Goal: Task Accomplishment & Management: Manage account settings

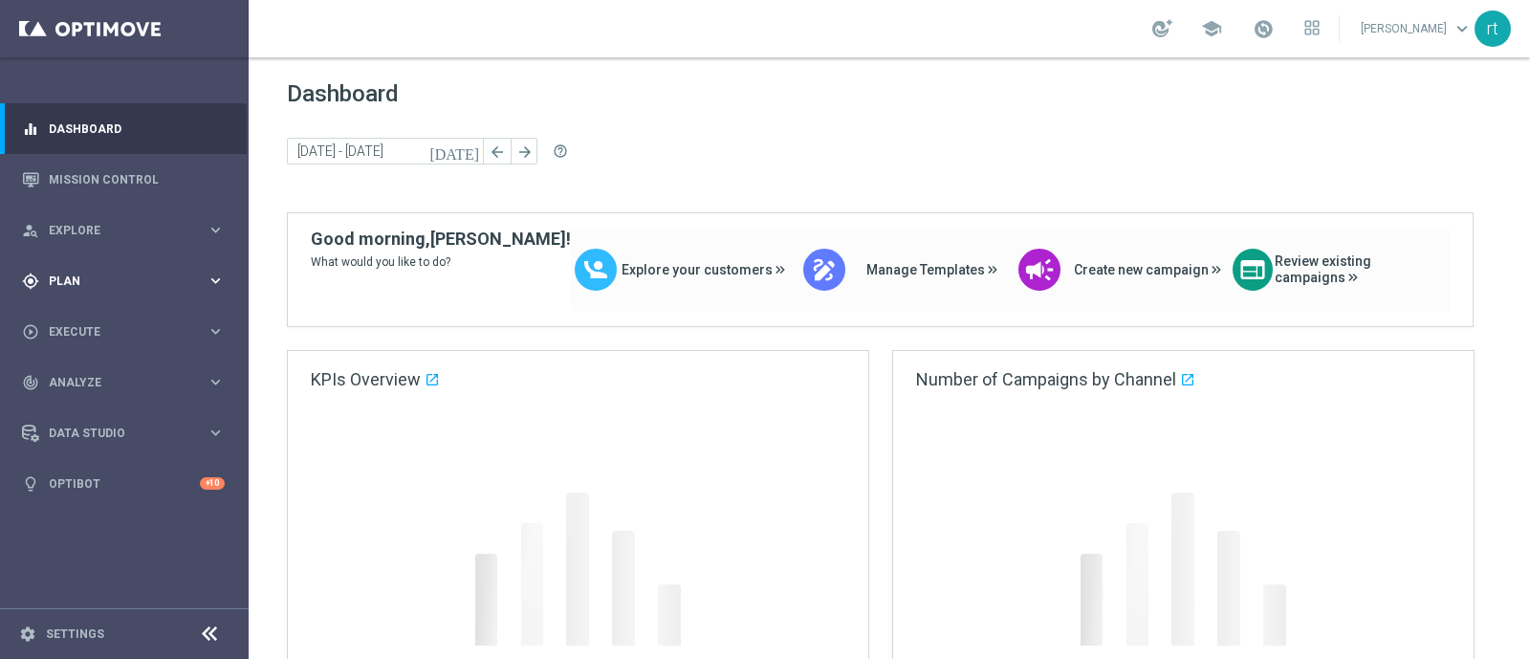
click at [64, 278] on span "Plan" at bounding box center [128, 280] width 158 height 11
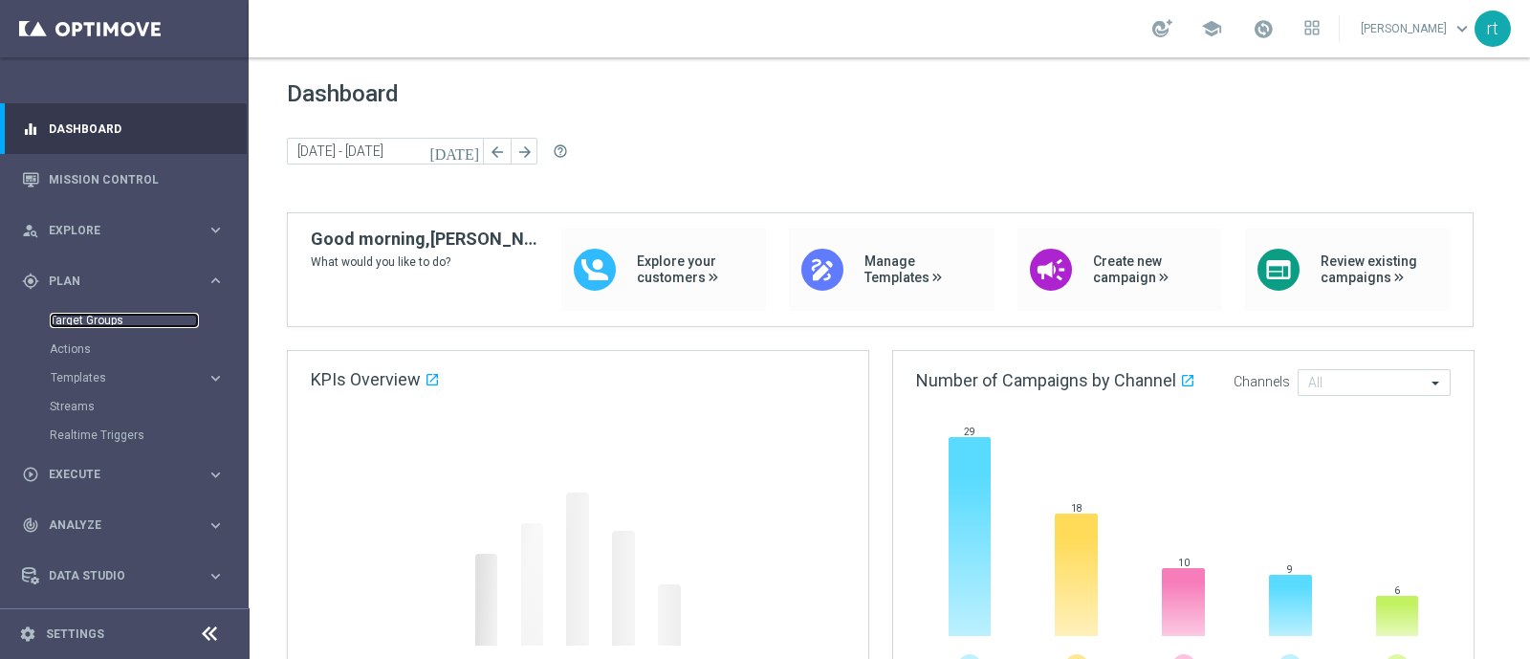
click at [73, 314] on link "Target Groups" at bounding box center [124, 320] width 149 height 15
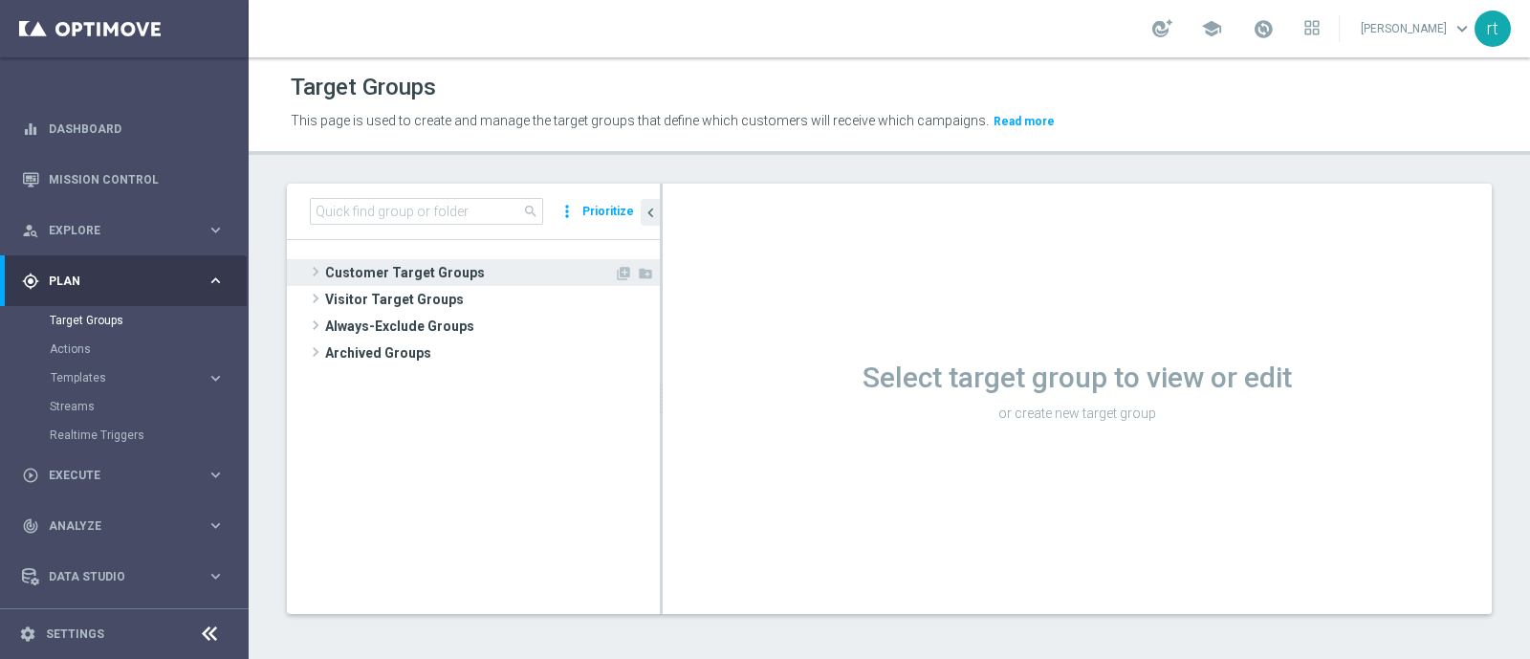
click at [500, 279] on span "Customer Target Groups" at bounding box center [469, 272] width 289 height 27
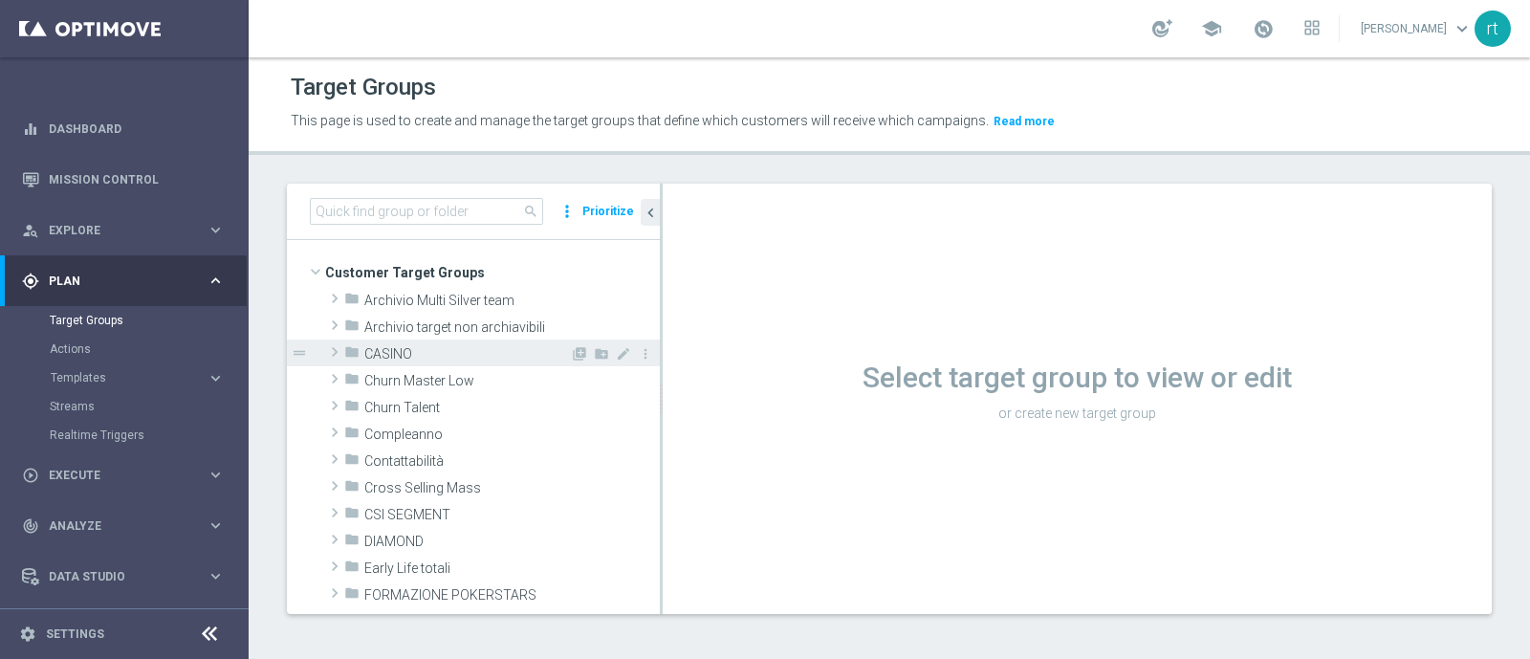
click at [449, 350] on span "CASINO" at bounding box center [467, 354] width 206 height 16
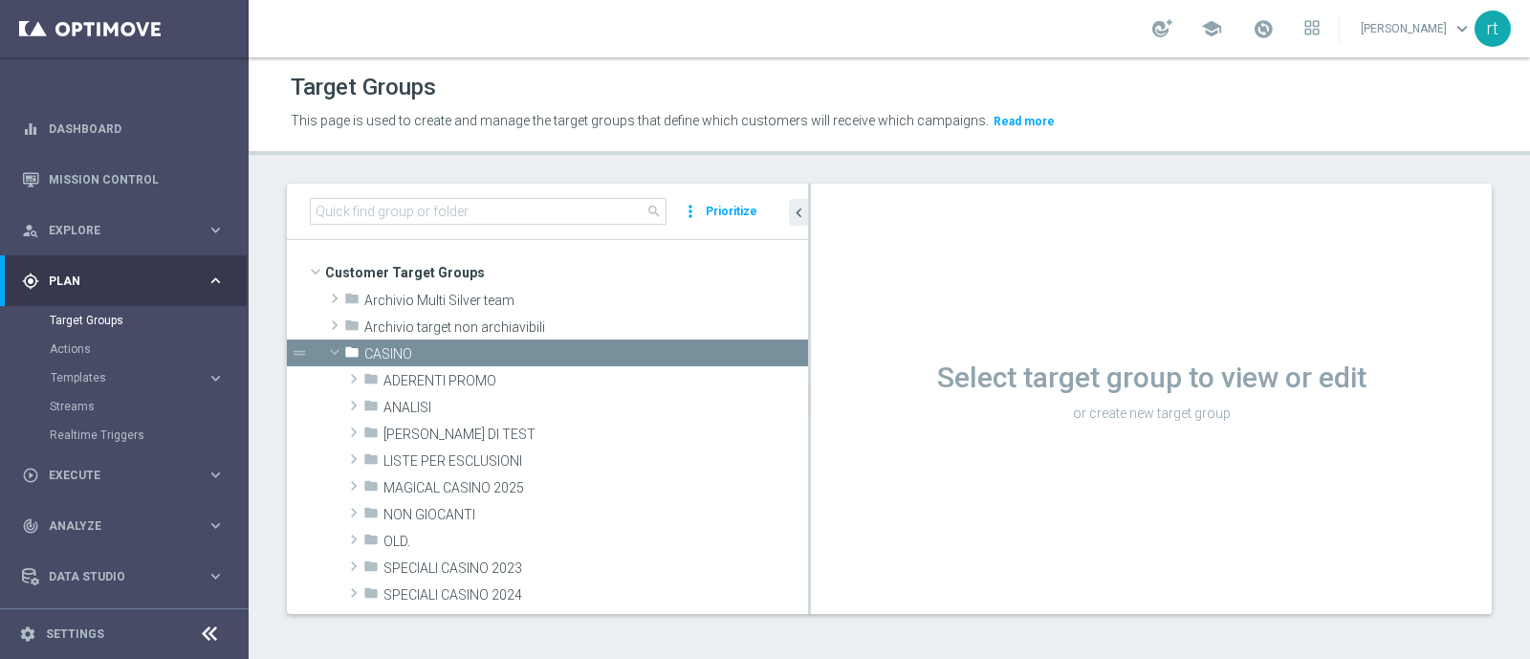
drag, startPoint x: 660, startPoint y: 407, endPoint x: 839, endPoint y: 399, distance: 179.9
click at [839, 399] on as-split "search more_vert Prioritize Customer Target Groups library_add create_new_folder" at bounding box center [889, 399] width 1205 height 430
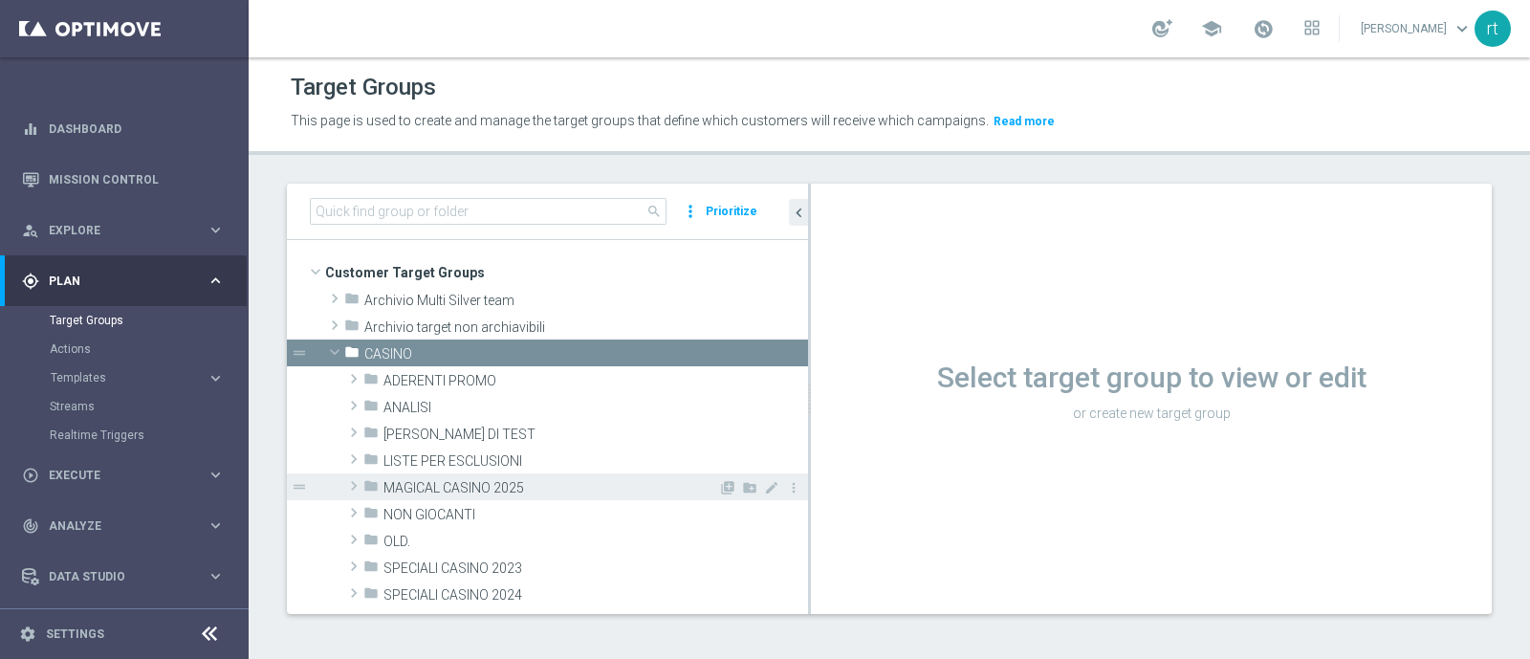
scroll to position [159, 0]
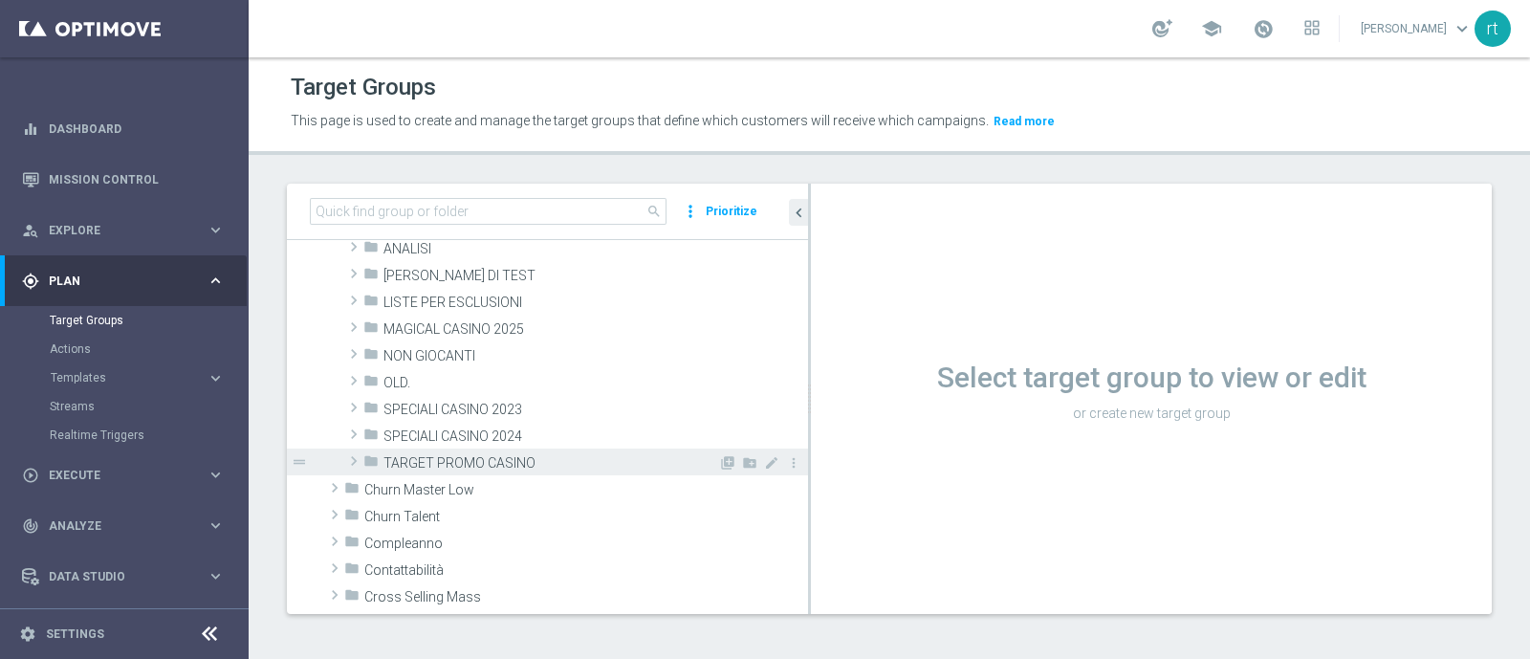
click at [441, 456] on span "TARGET PROMO CASINO" at bounding box center [550, 463] width 335 height 16
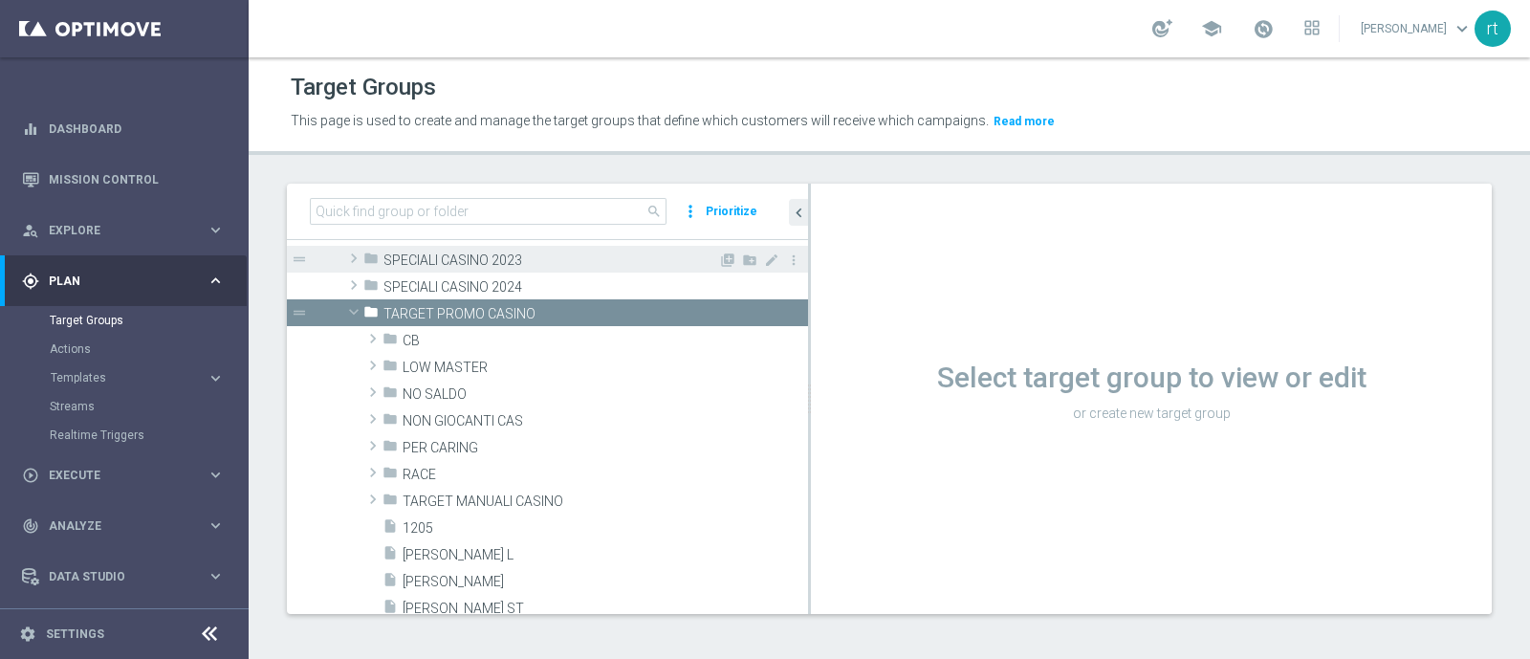
scroll to position [187, 0]
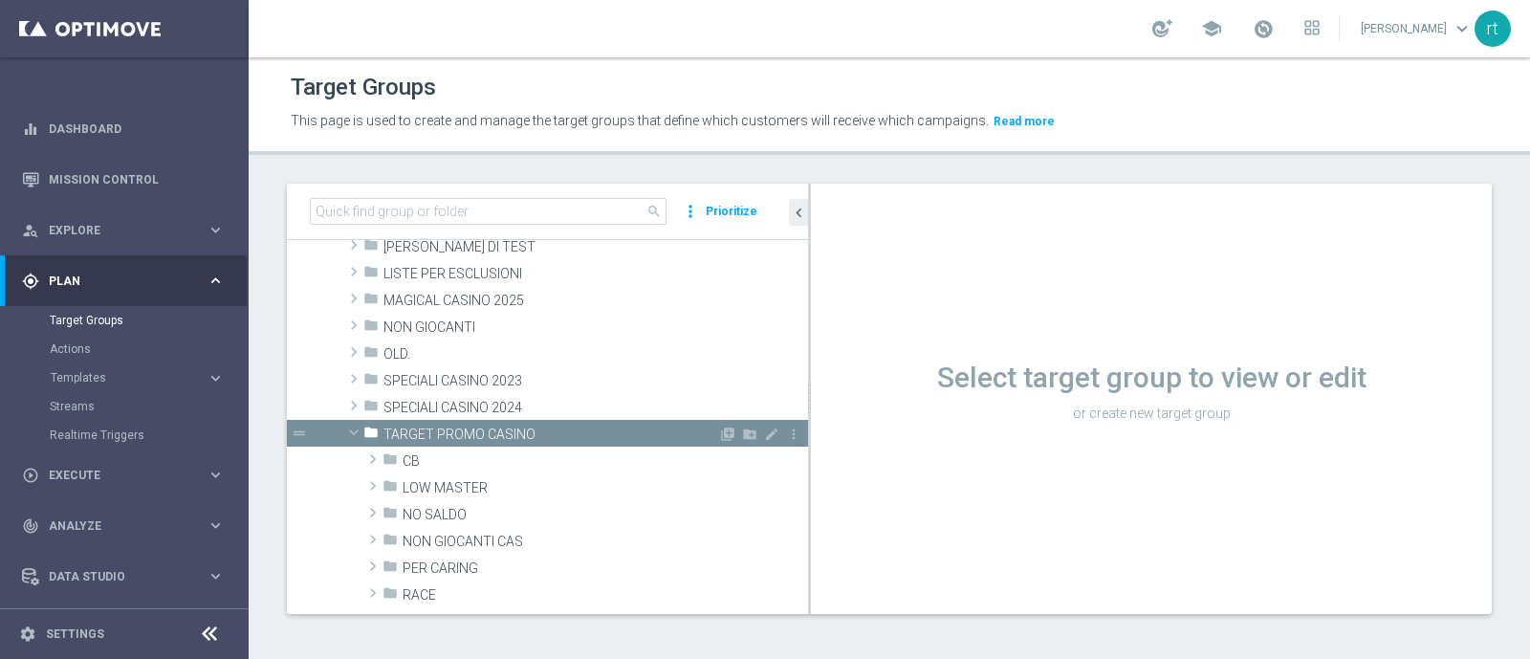
click at [538, 423] on div "folder TARGET PROMO CASINO" at bounding box center [540, 433] width 355 height 27
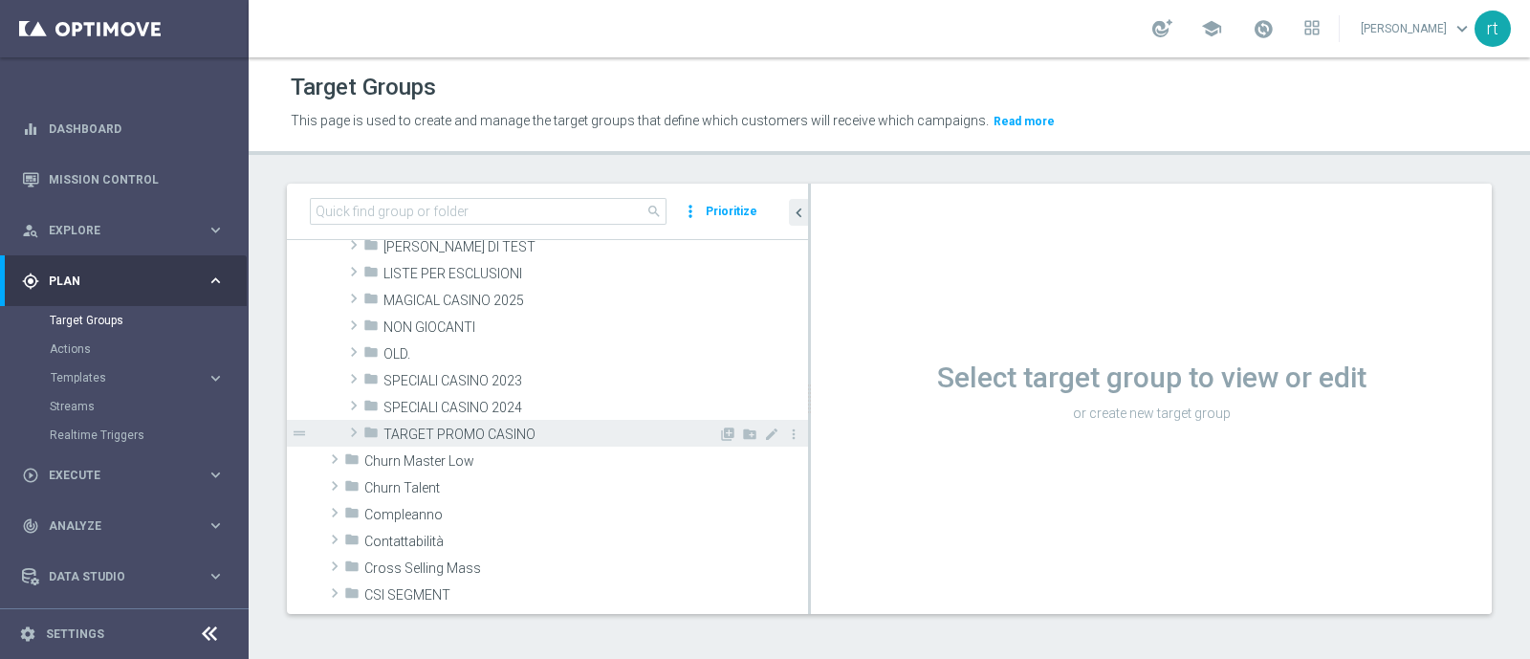
scroll to position [76, 0]
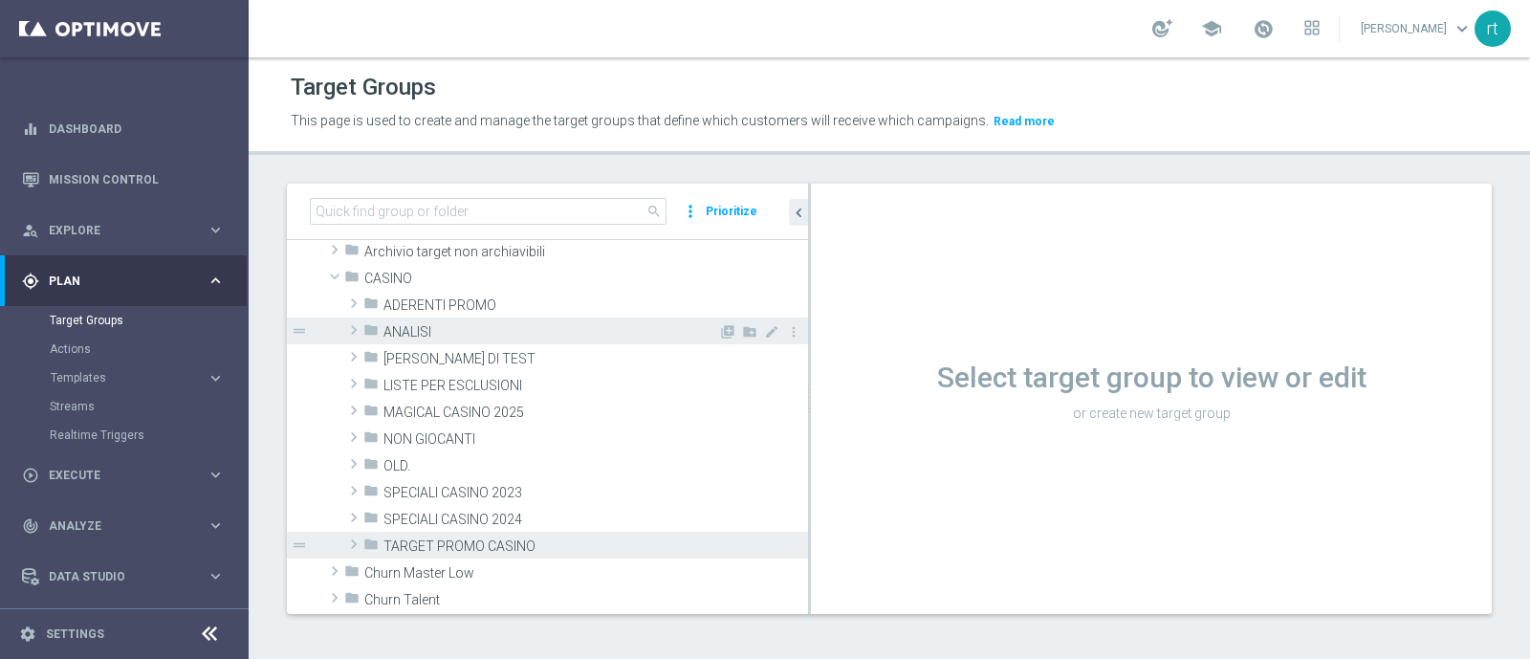
click at [466, 337] on span "ANALISI" at bounding box center [550, 332] width 335 height 16
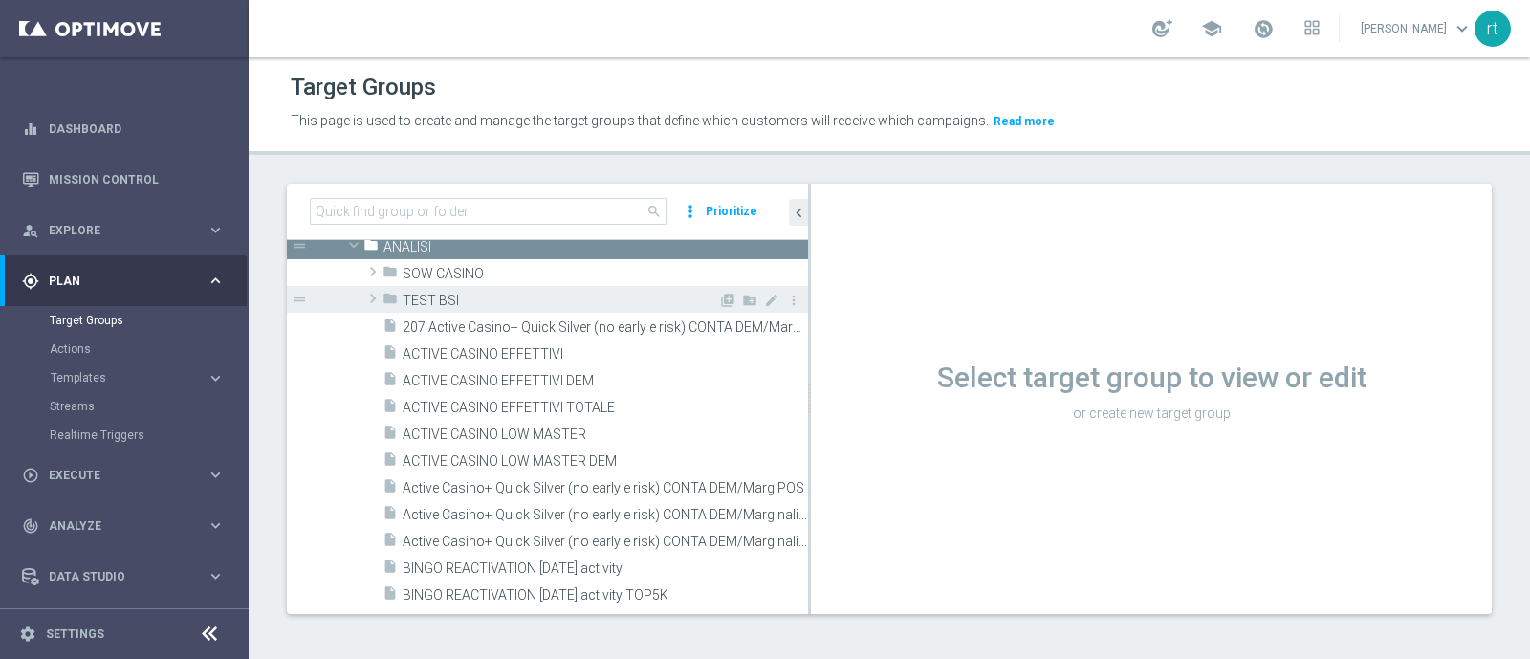
scroll to position [163, 0]
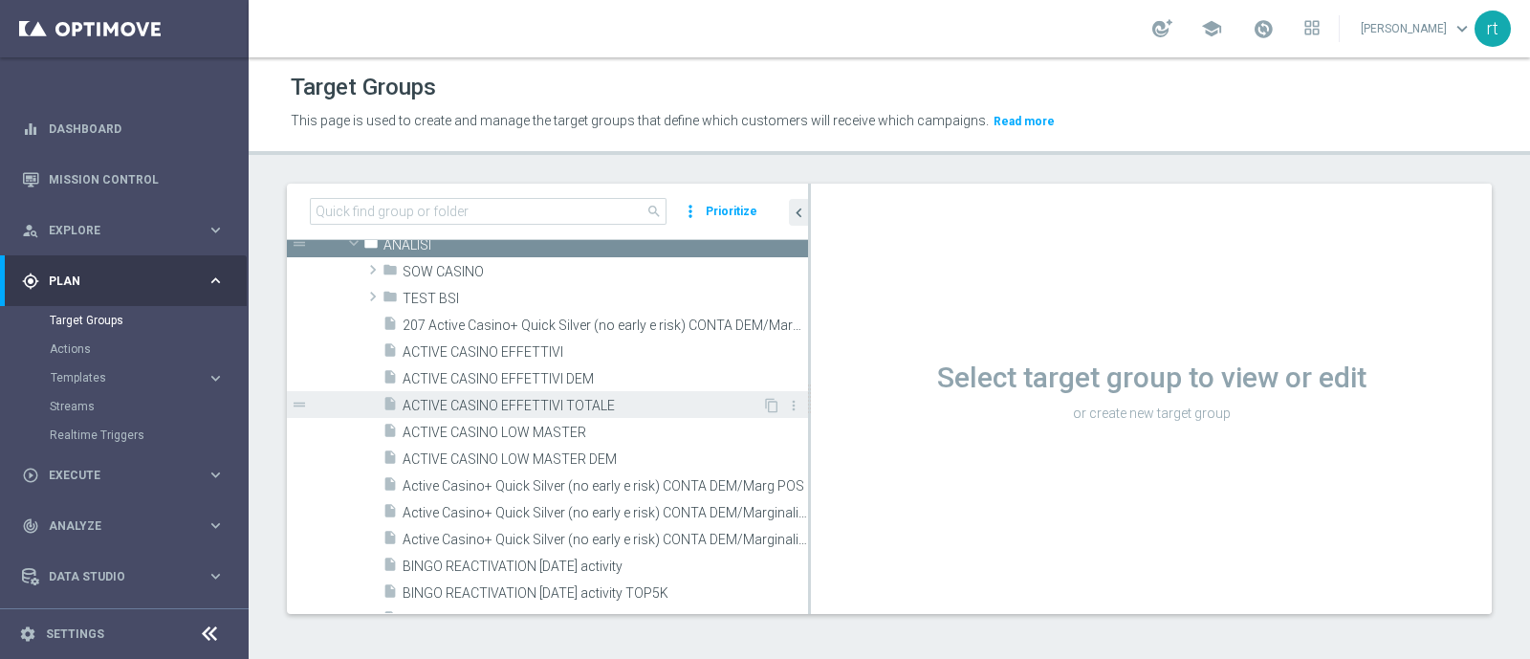
click at [488, 398] on span "ACTIVE CASINO EFFETTIVI TOTALE" at bounding box center [581, 406] width 359 height 16
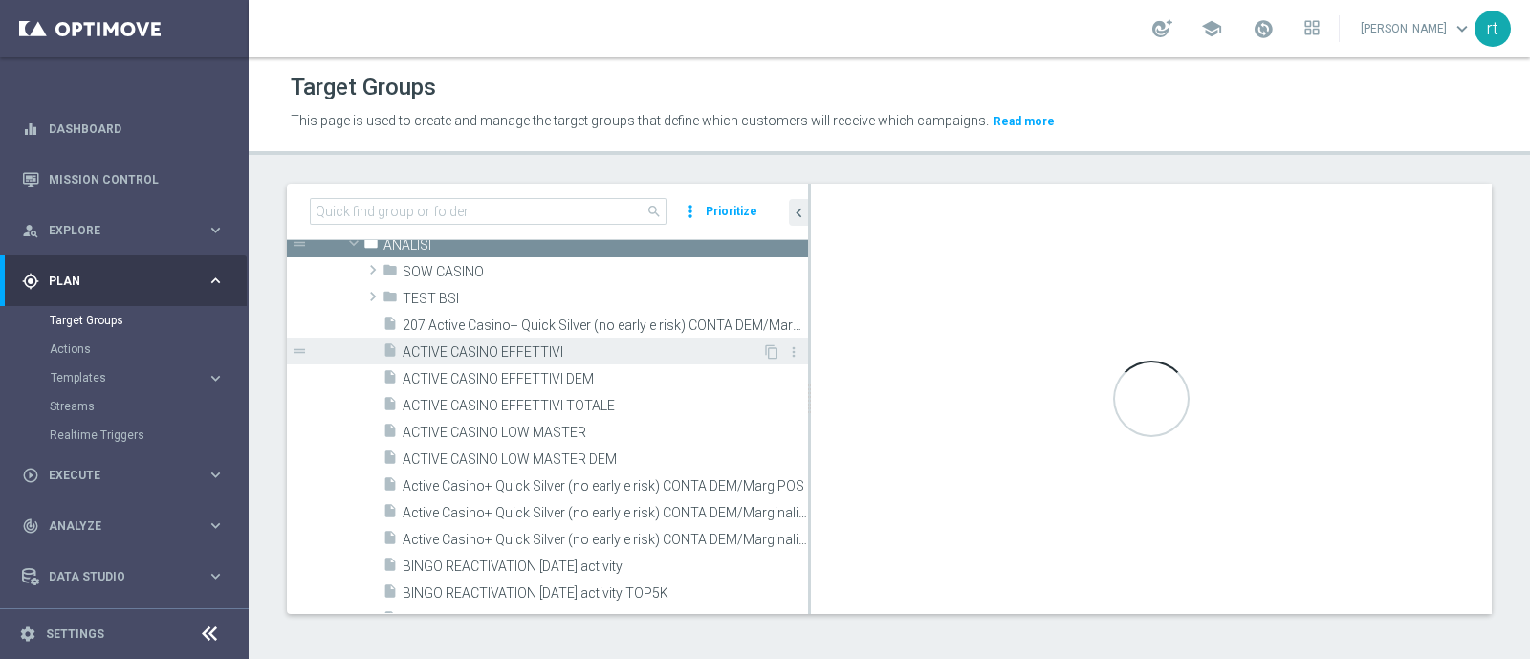
click at [488, 358] on div "insert_drive_file ACTIVE CASINO EFFETTIVI" at bounding box center [572, 350] width 380 height 27
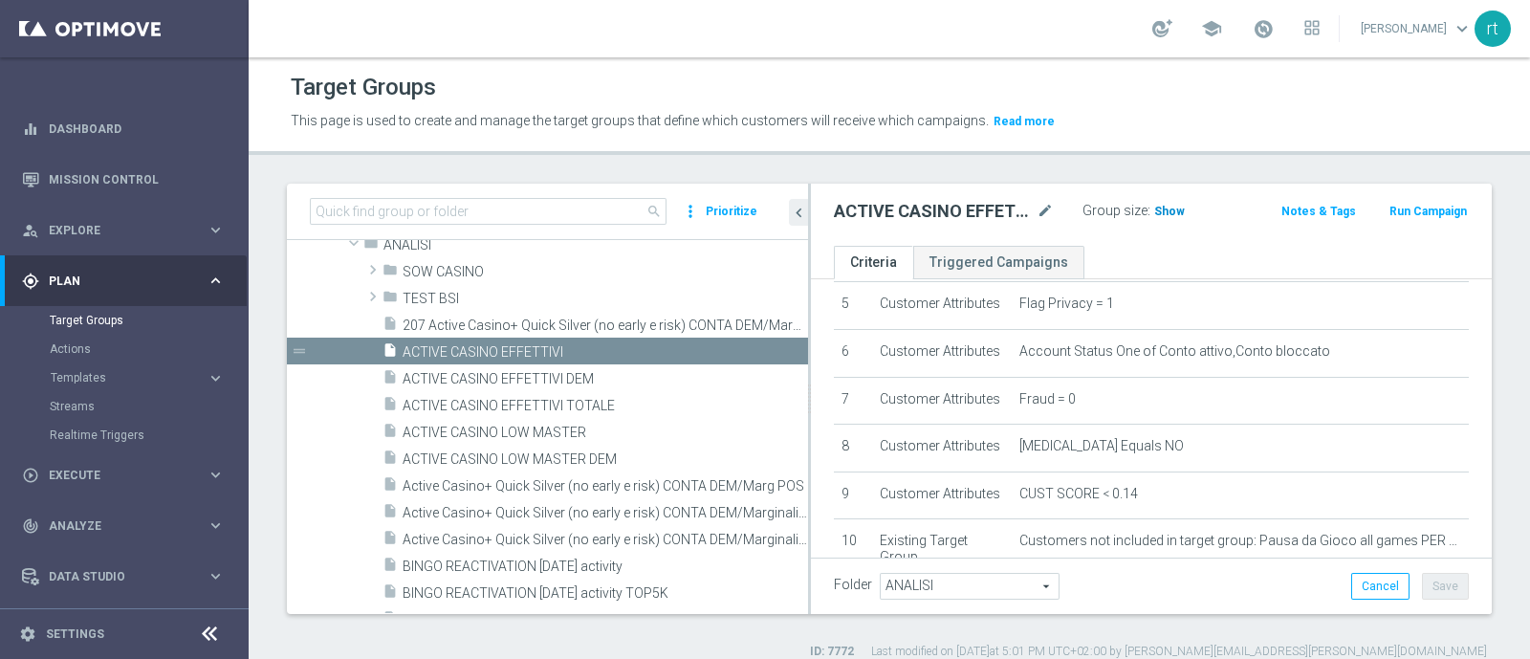
scroll to position [461, 0]
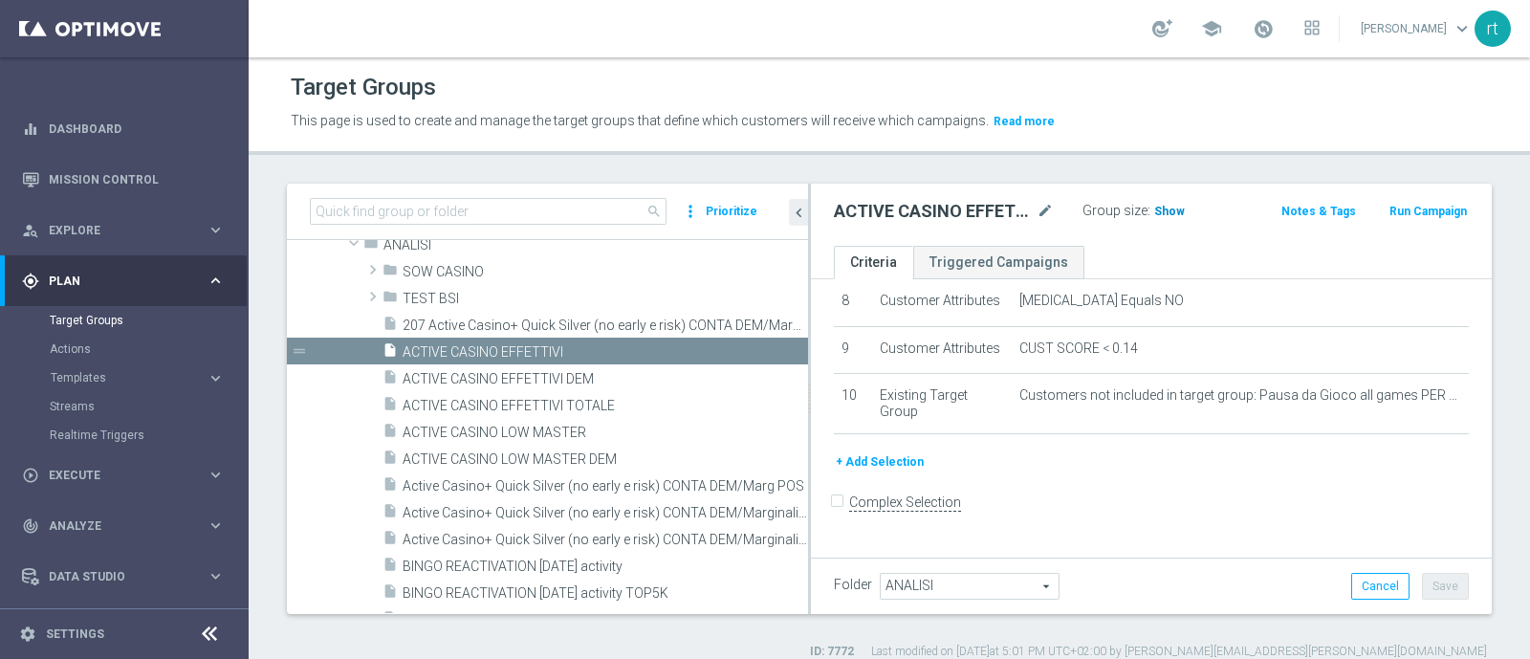
click at [1159, 209] on span "Show" at bounding box center [1169, 211] width 31 height 13
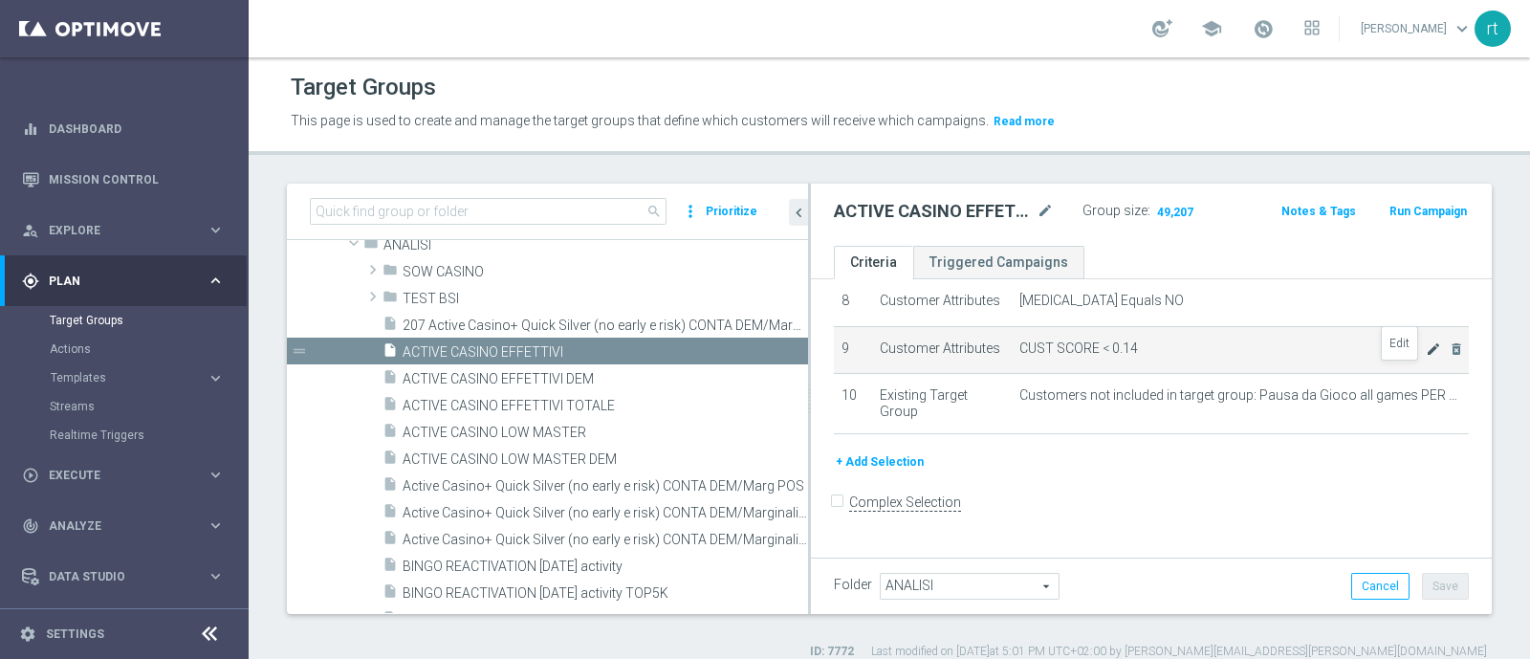
click at [1425, 357] on icon "mode_edit" at bounding box center [1432, 348] width 15 height 15
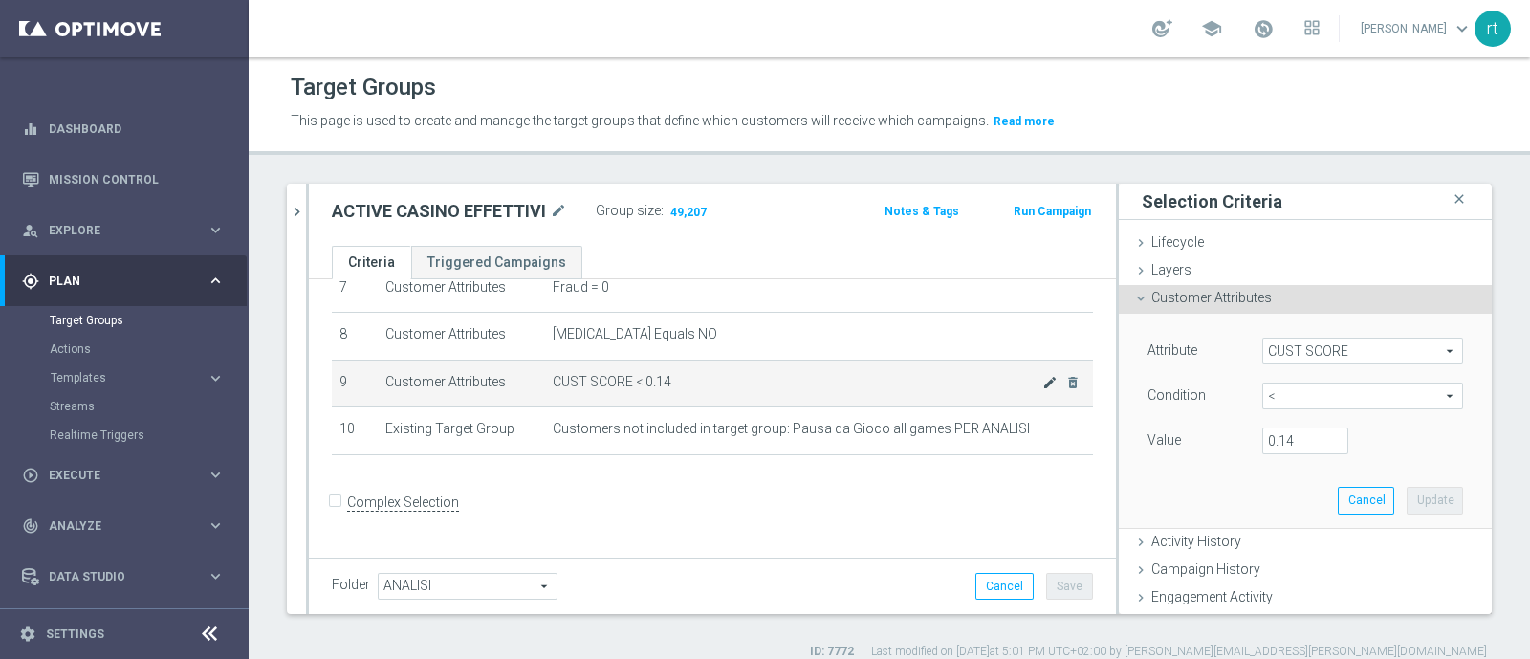
scroll to position [345, 0]
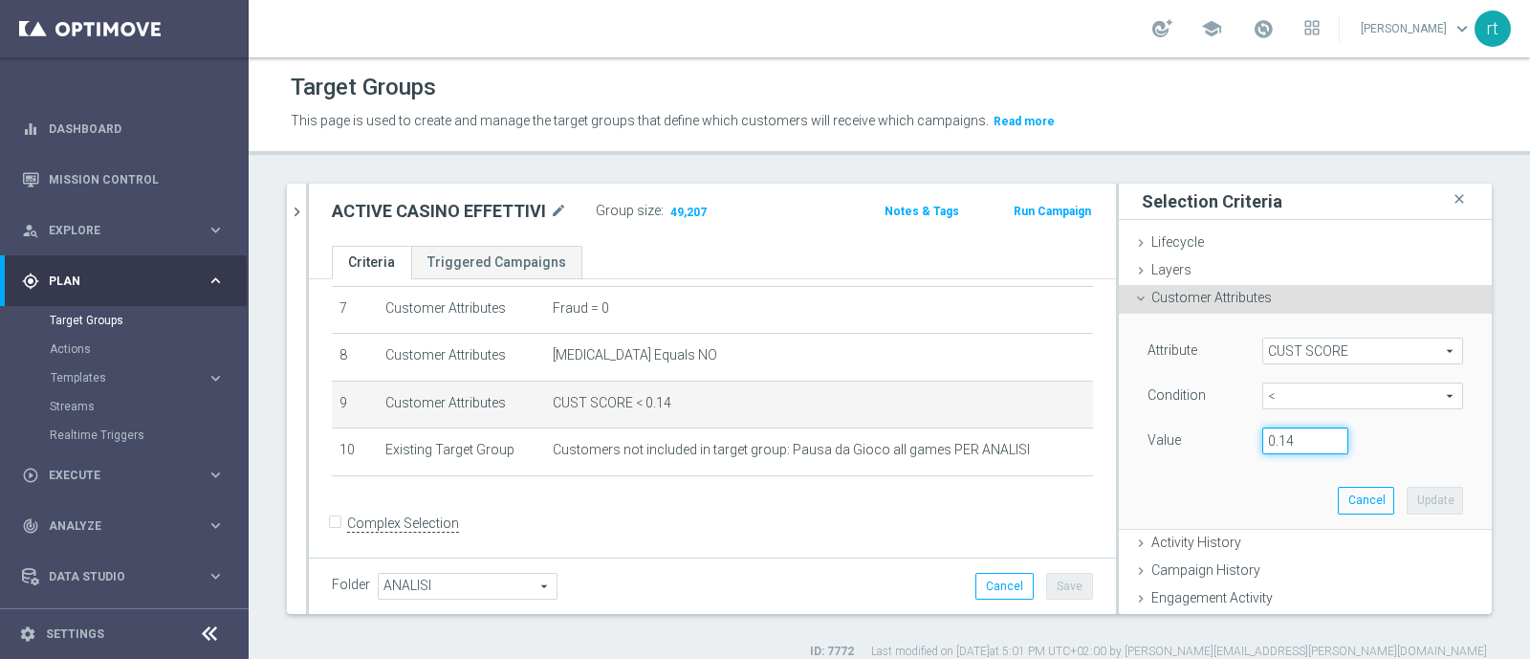
click at [1276, 439] on input "0.14" at bounding box center [1305, 440] width 86 height 27
type input "0.15"
click at [1406, 495] on button "Update" at bounding box center [1434, 500] width 56 height 27
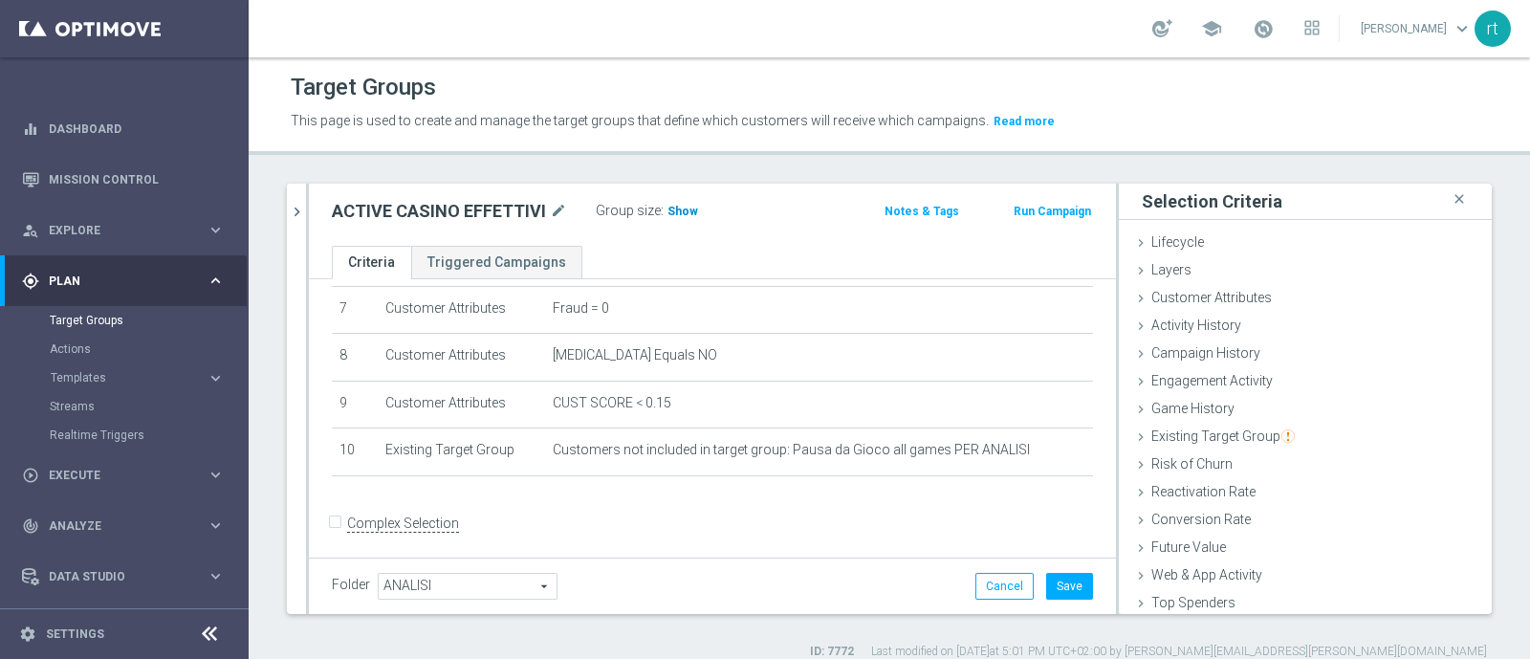
click at [680, 219] on h3 "Show" at bounding box center [682, 211] width 34 height 21
click at [1053, 586] on button "Save" at bounding box center [1069, 586] width 47 height 27
click at [288, 217] on icon "chevron_right" at bounding box center [297, 212] width 18 height 18
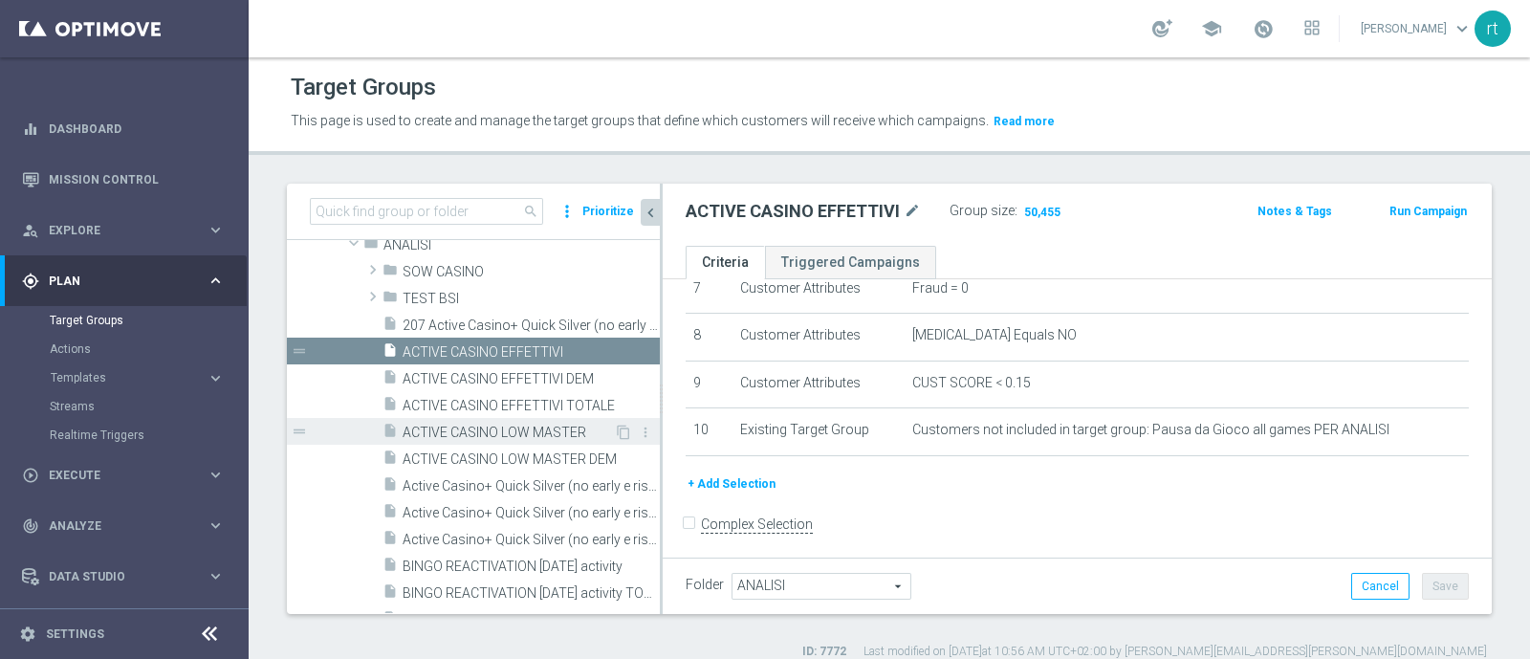
click at [486, 433] on span "ACTIVE CASINO LOW MASTER" at bounding box center [507, 432] width 211 height 16
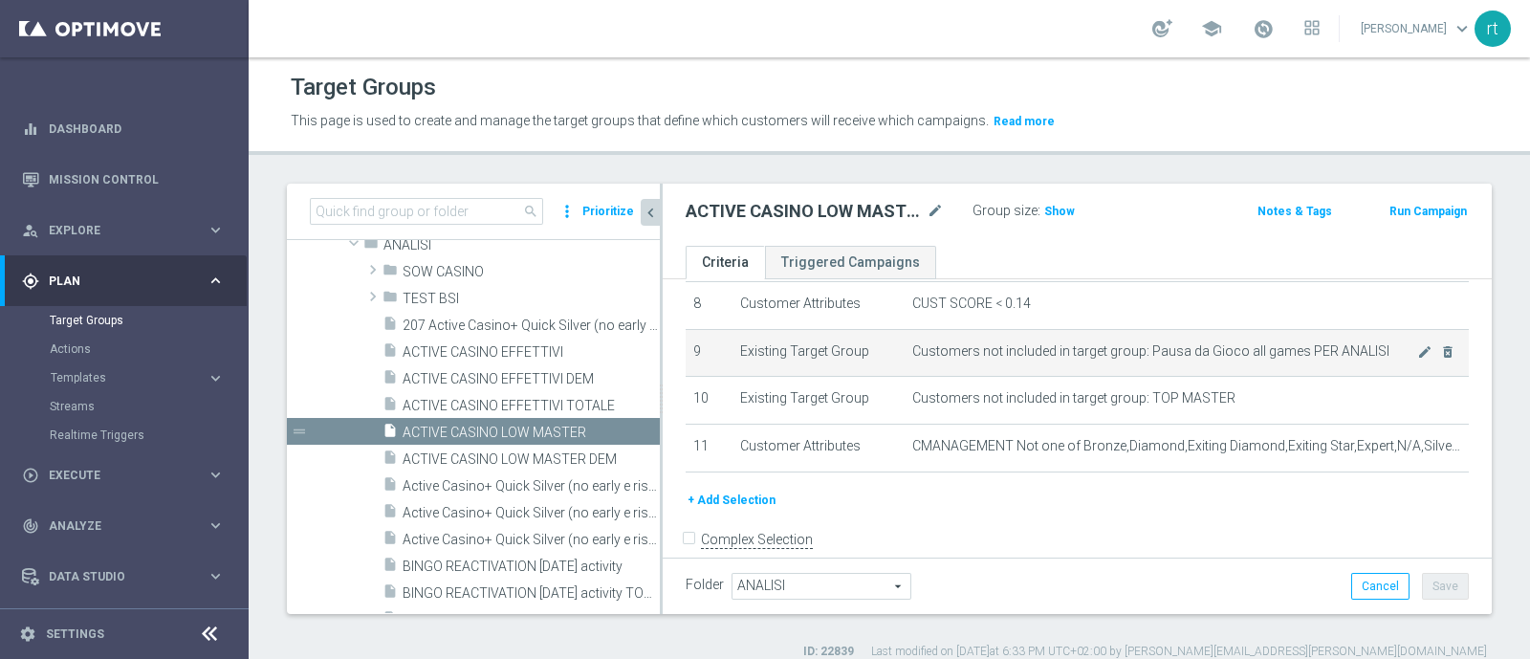
scroll to position [330, 0]
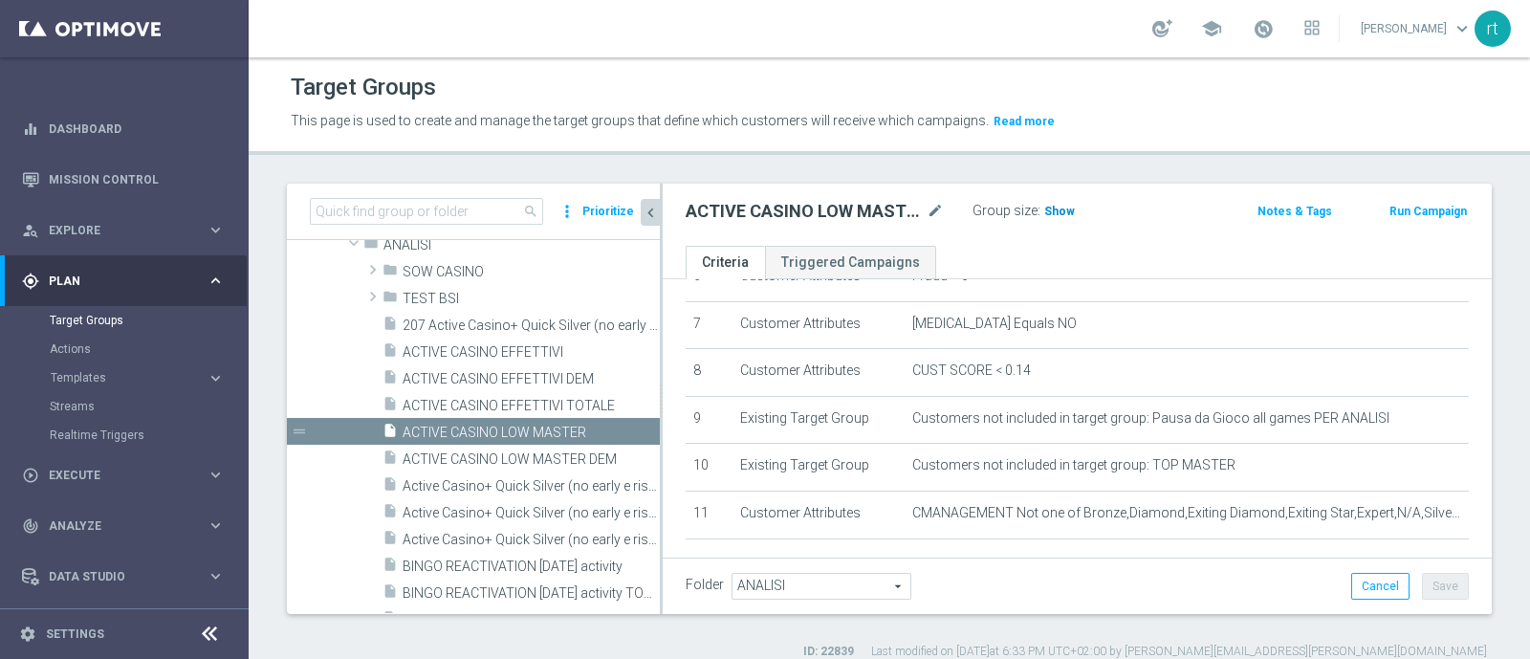
click at [1056, 217] on h3 "Show" at bounding box center [1059, 211] width 34 height 21
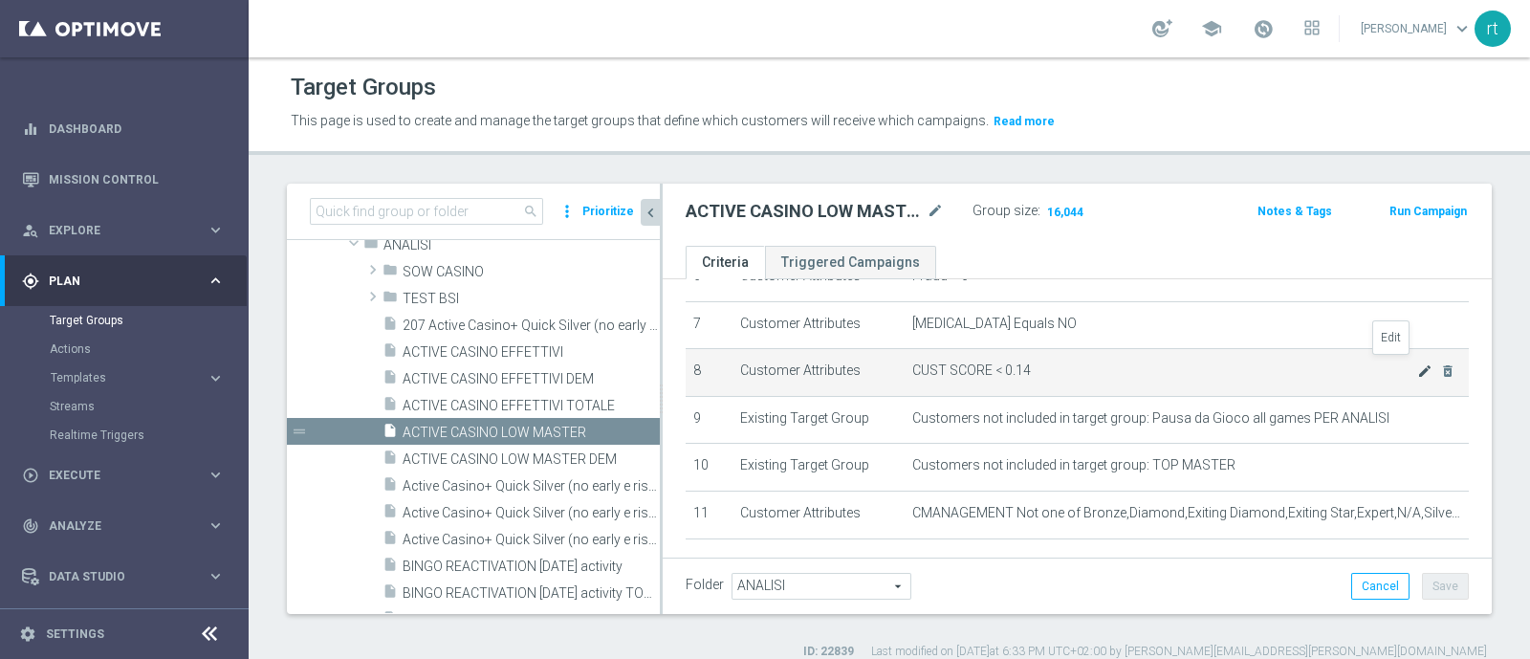
click at [1417, 364] on icon "mode_edit" at bounding box center [1424, 370] width 15 height 15
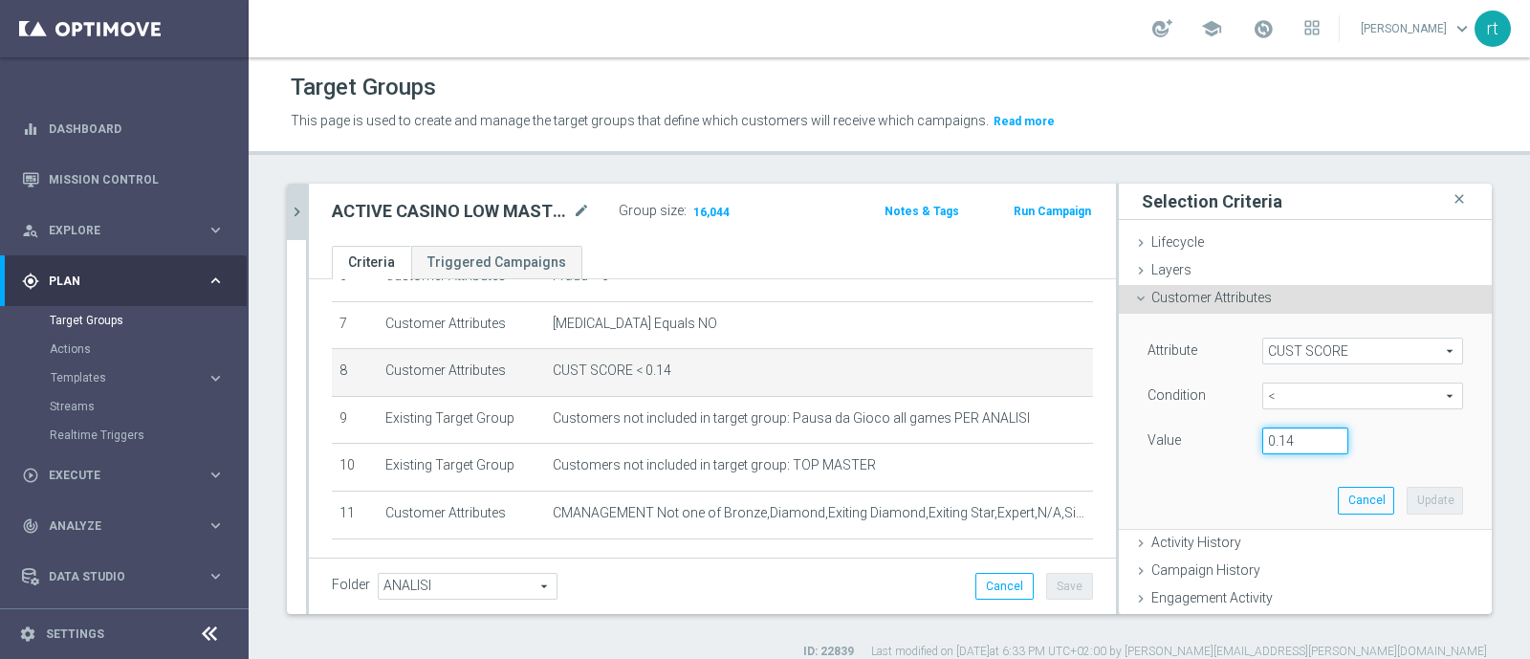
click at [1280, 442] on input "0.14" at bounding box center [1305, 440] width 86 height 27
type input "0.15"
click at [1406, 494] on button "Update" at bounding box center [1434, 500] width 56 height 27
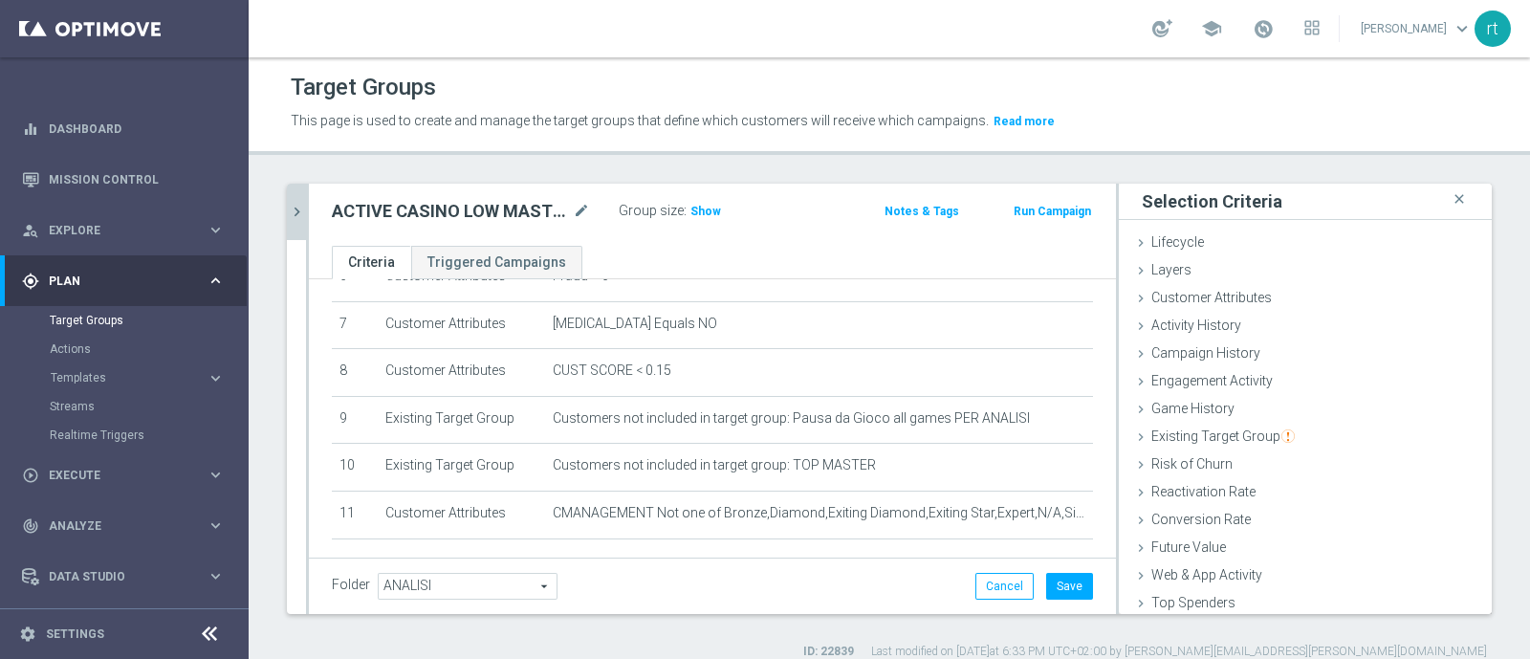
click at [684, 207] on div "Group size : Show" at bounding box center [714, 209] width 191 height 23
click at [694, 207] on span "Show" at bounding box center [705, 211] width 31 height 13
click at [1052, 583] on button "Save" at bounding box center [1069, 586] width 47 height 27
click at [295, 205] on icon "chevron_right" at bounding box center [297, 212] width 18 height 18
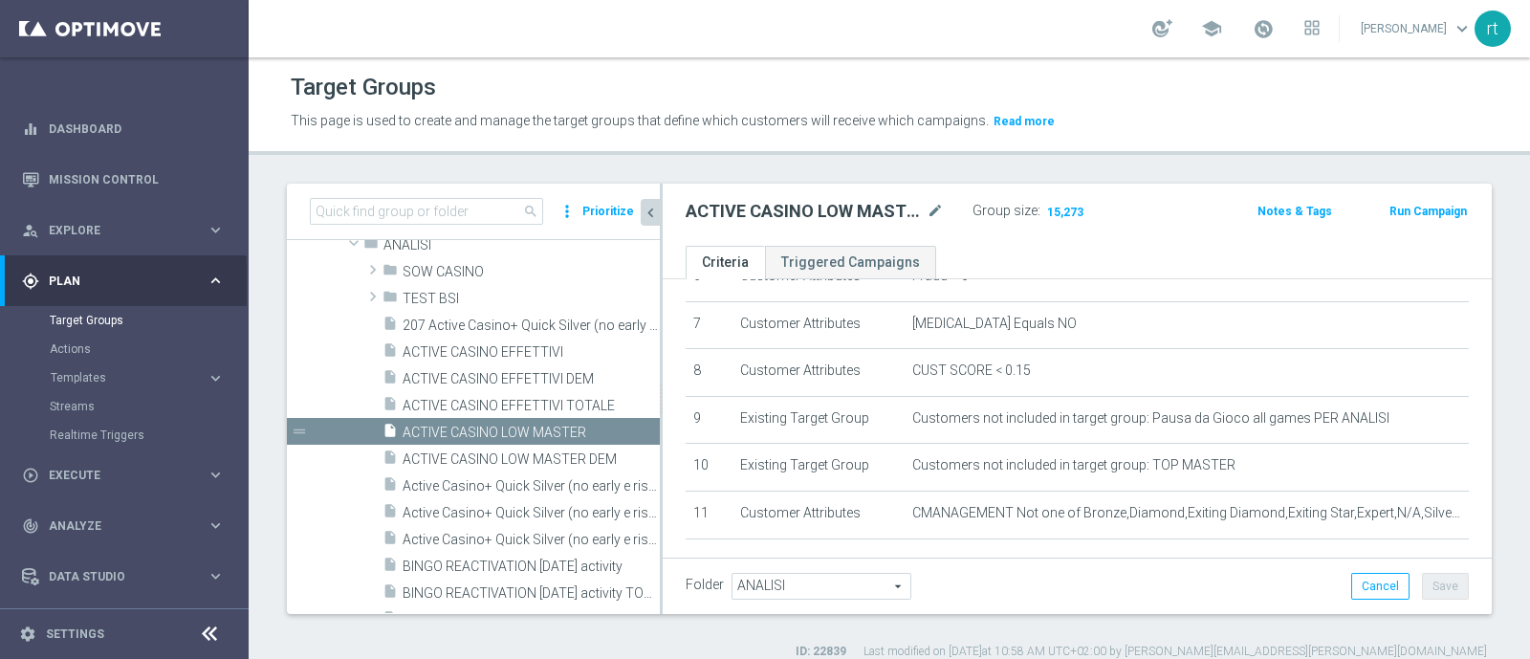
click at [1177, 95] on div "Target Groups" at bounding box center [889, 87] width 1197 height 37
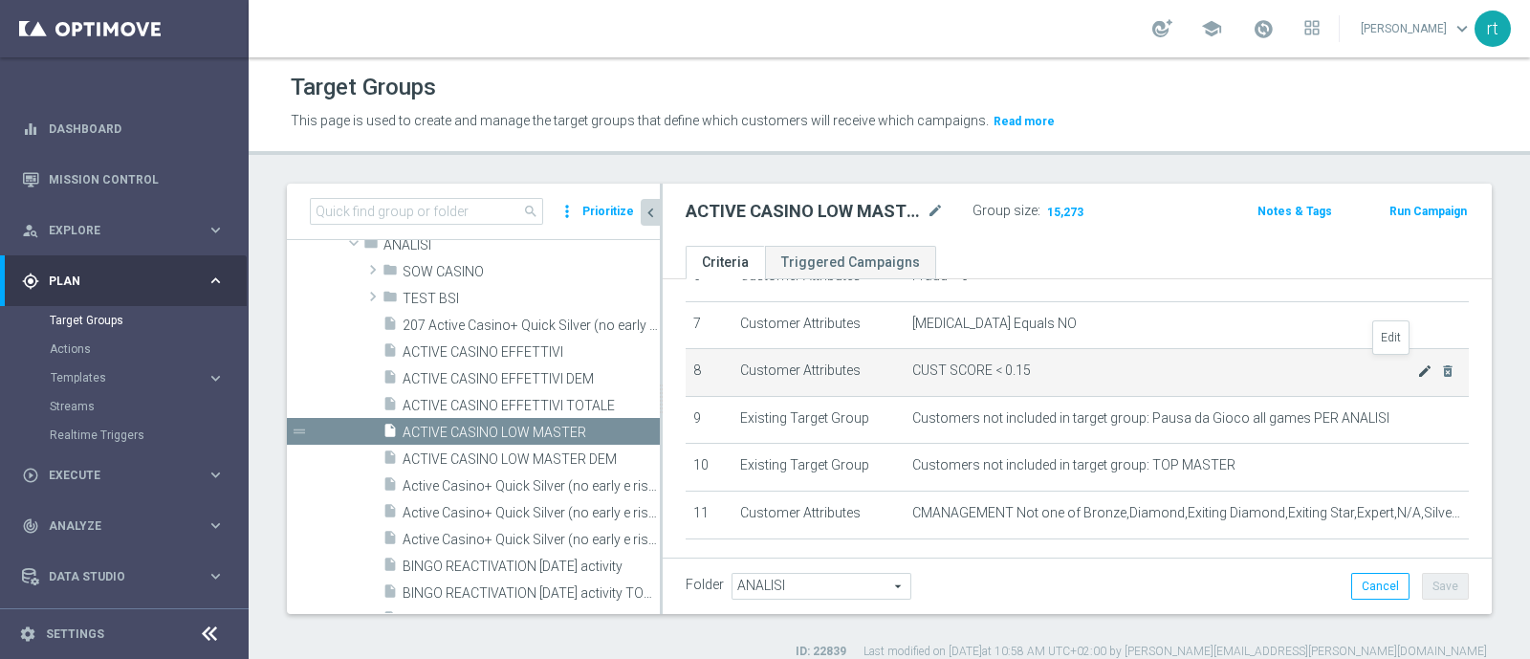
click at [1417, 363] on icon "mode_edit" at bounding box center [1424, 370] width 15 height 15
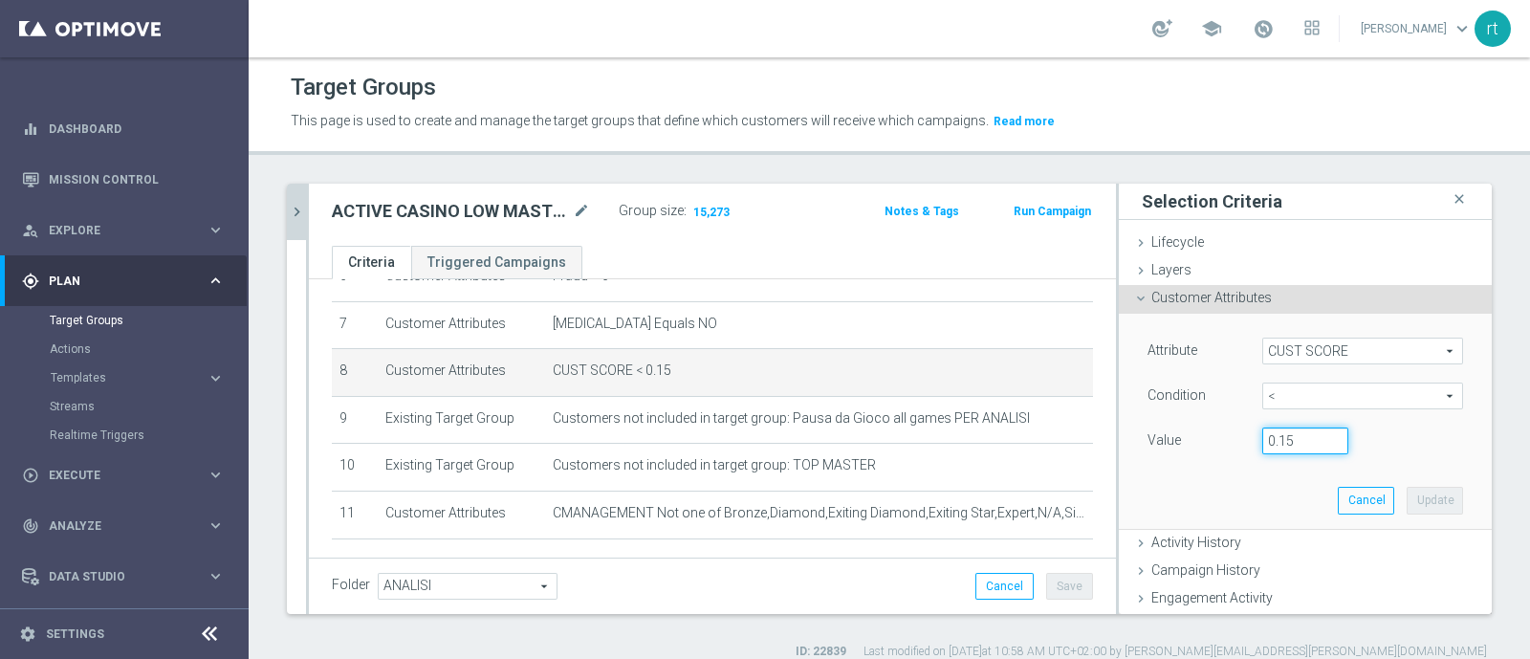
click at [1281, 434] on input "0.15" at bounding box center [1305, 440] width 86 height 27
type input "0.14"
click at [1410, 489] on button "Update" at bounding box center [1434, 500] width 56 height 27
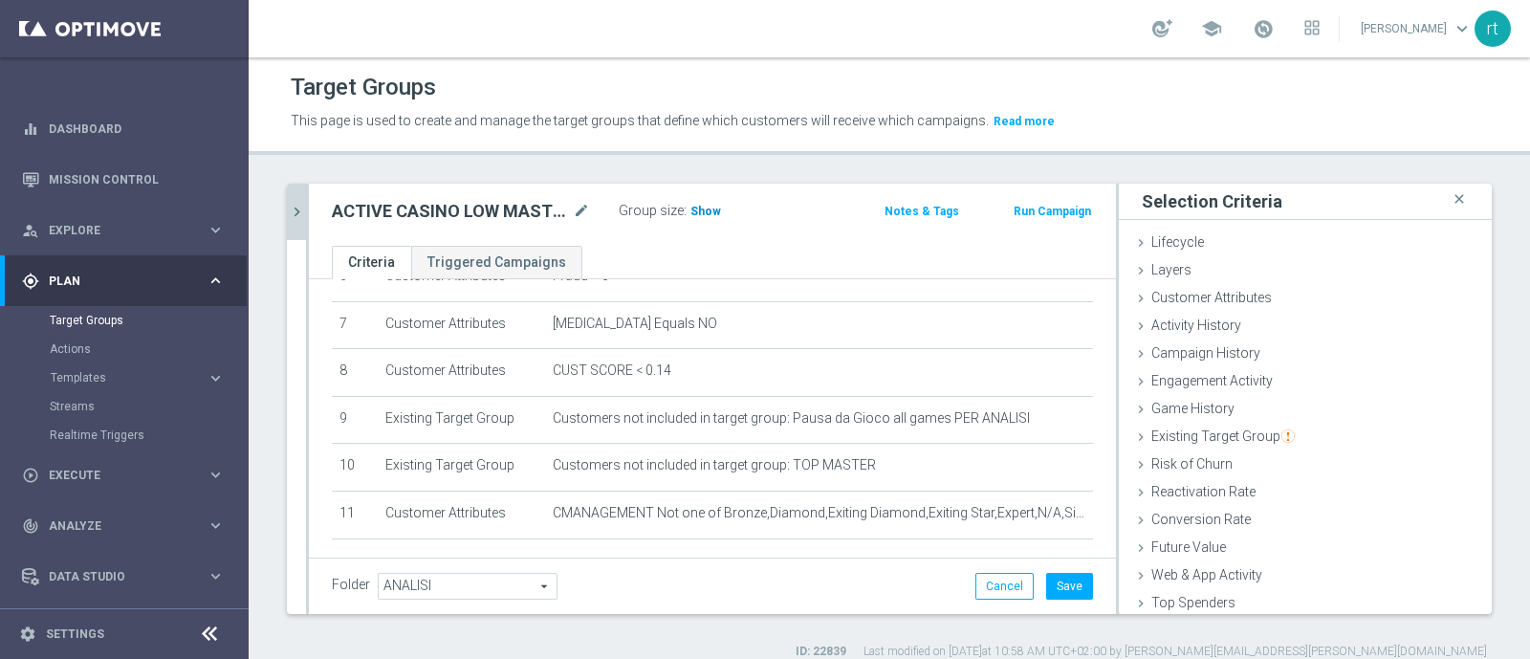
click at [708, 207] on span "Show" at bounding box center [705, 211] width 31 height 13
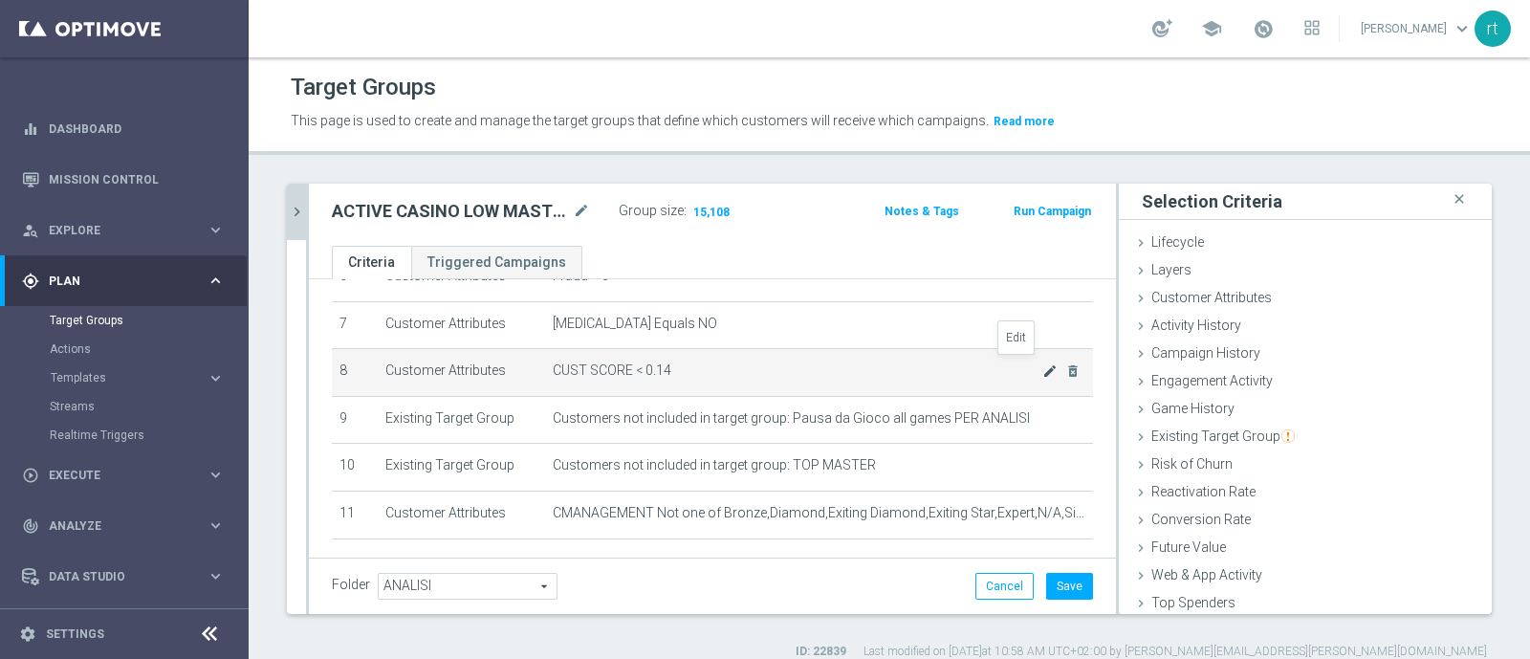
click at [1042, 363] on icon "mode_edit" at bounding box center [1049, 370] width 15 height 15
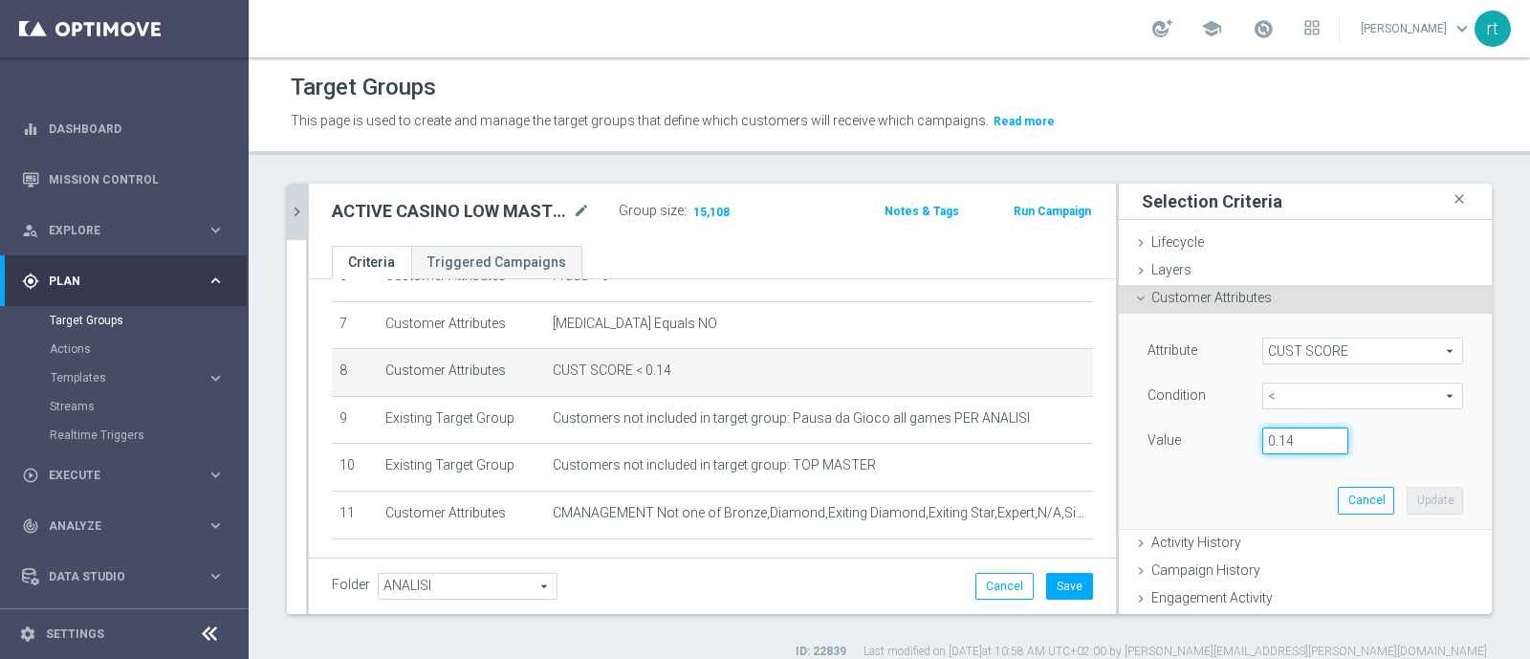
click at [1286, 446] on input "0.14" at bounding box center [1305, 440] width 86 height 27
type input "0.15"
click at [1406, 497] on button "Update" at bounding box center [1434, 500] width 56 height 27
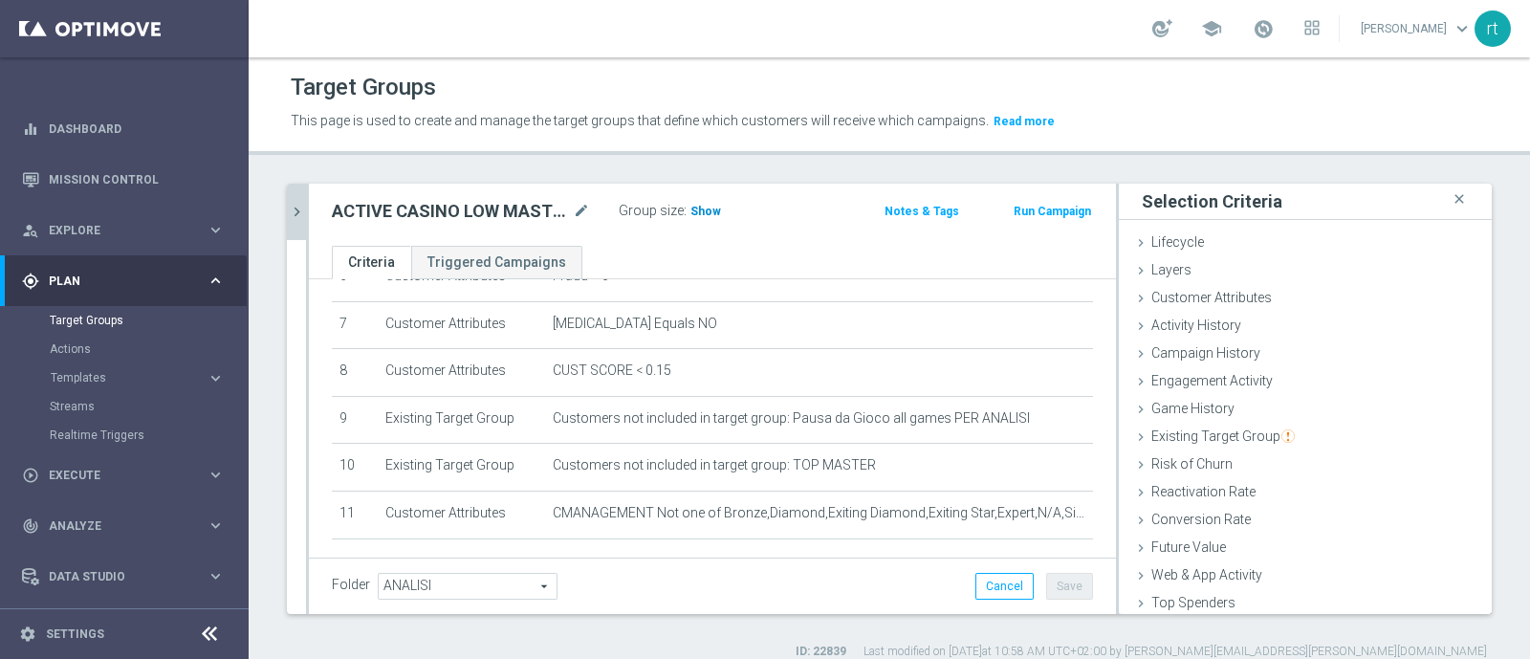
click at [708, 205] on span "Show" at bounding box center [705, 211] width 31 height 13
click at [297, 217] on icon "chevron_right" at bounding box center [297, 212] width 18 height 18
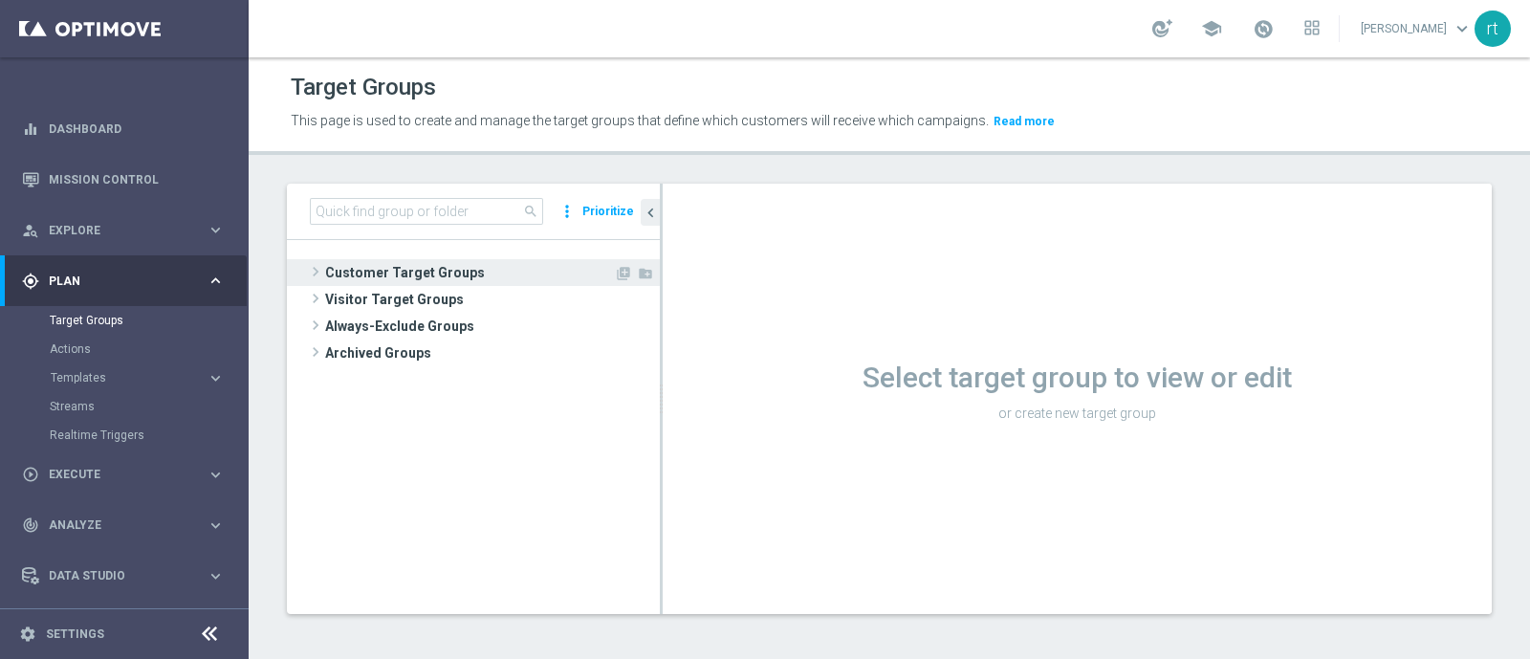
click at [490, 271] on span "Customer Target Groups" at bounding box center [469, 272] width 289 height 27
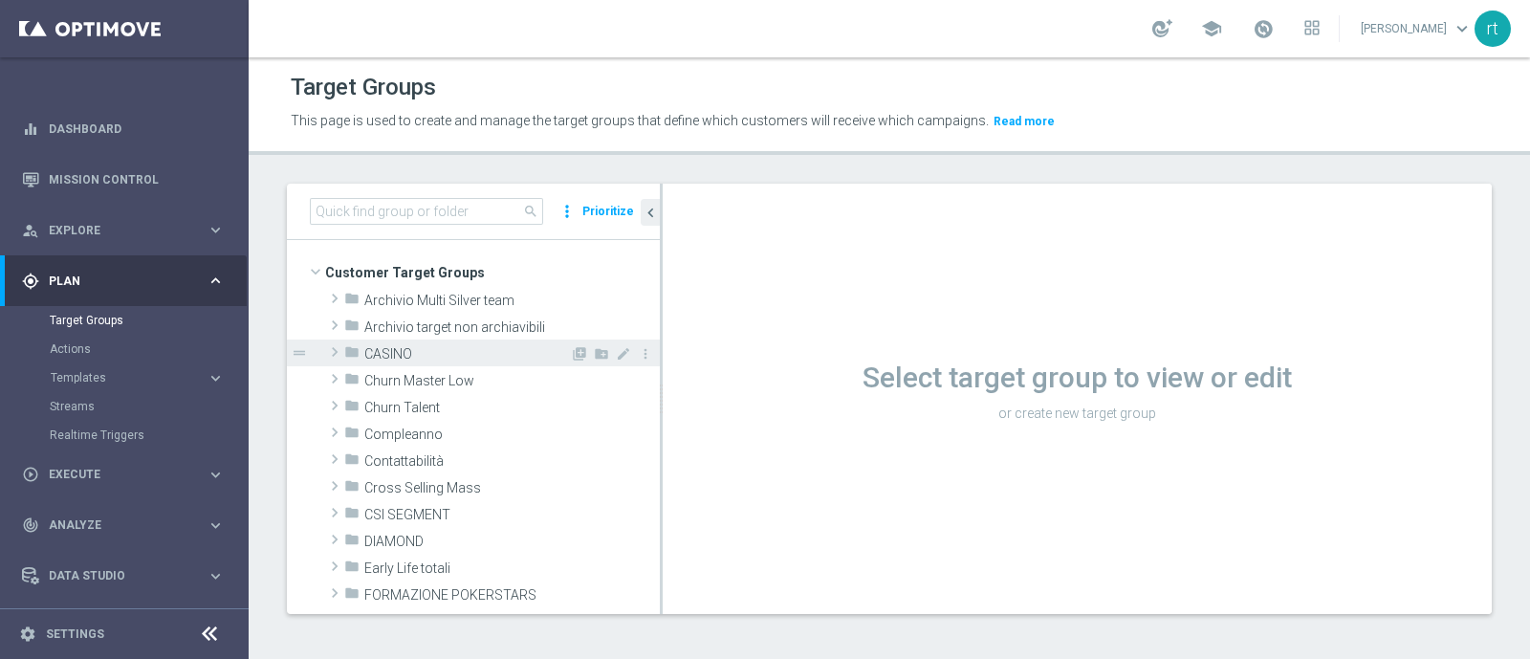
click at [438, 353] on span "CASINO" at bounding box center [467, 354] width 206 height 16
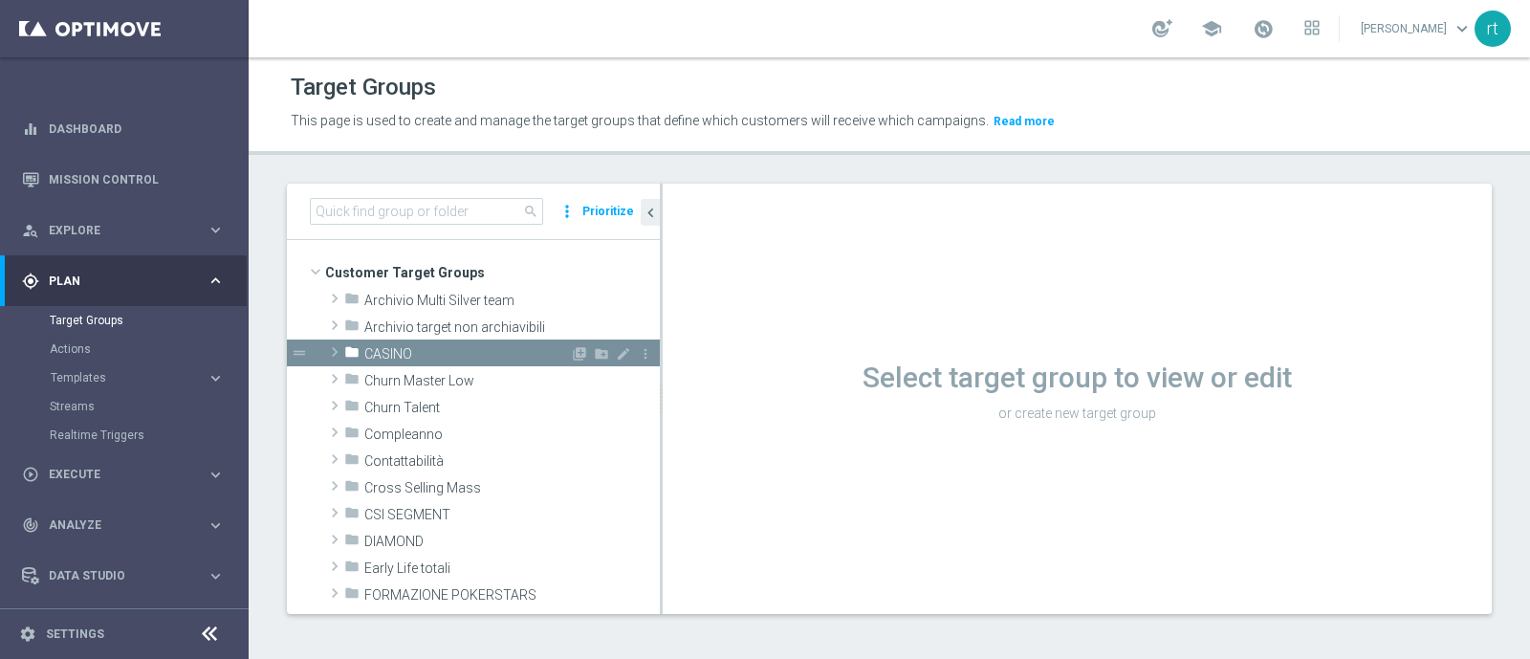
click at [438, 353] on span "CASINO" at bounding box center [467, 354] width 206 height 16
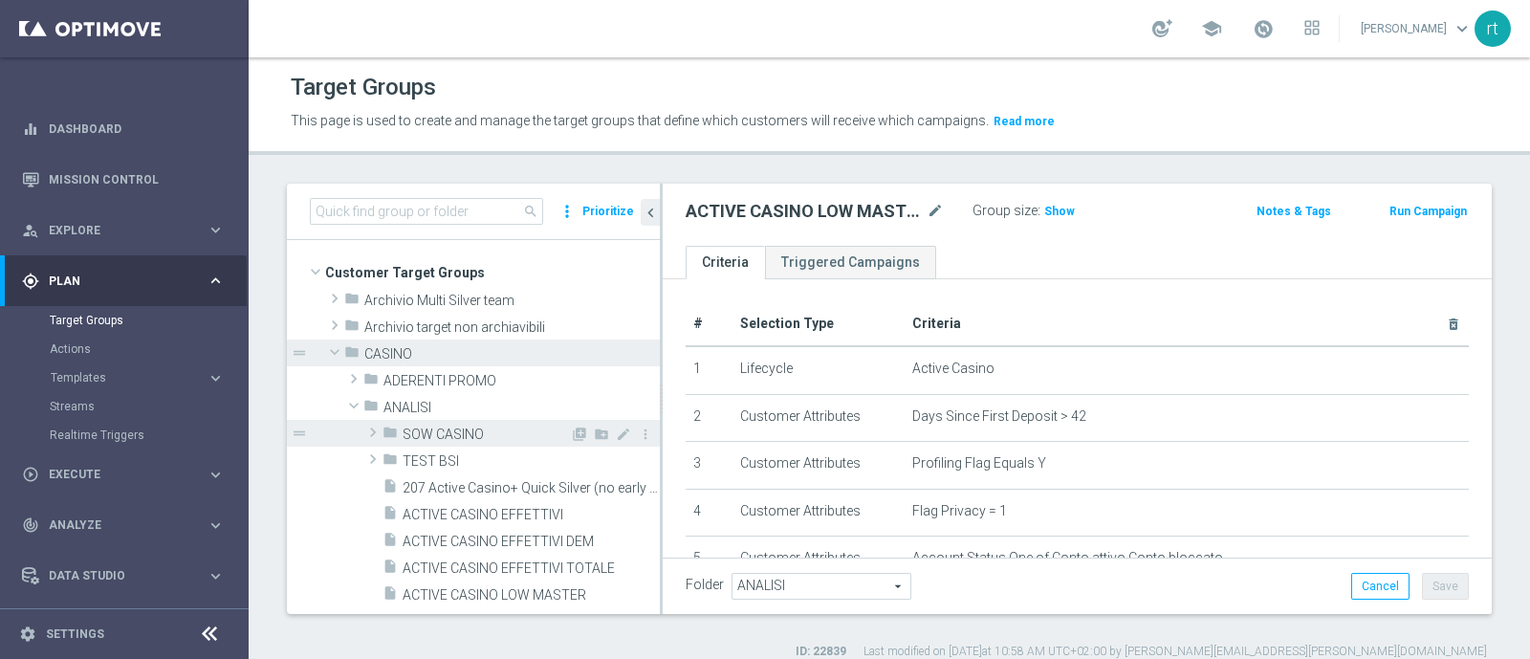
scroll to position [205, 0]
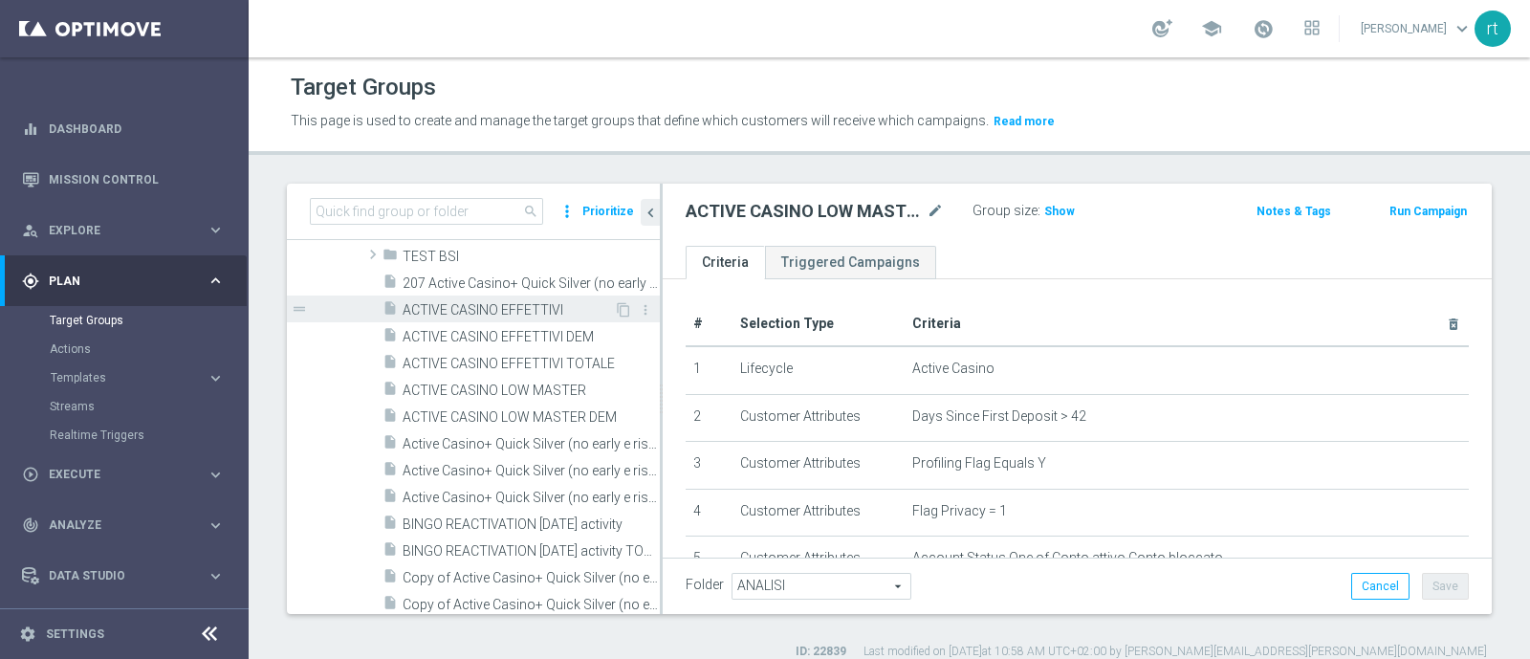
click at [502, 311] on span "ACTIVE CASINO EFFETTIVI" at bounding box center [507, 310] width 211 height 16
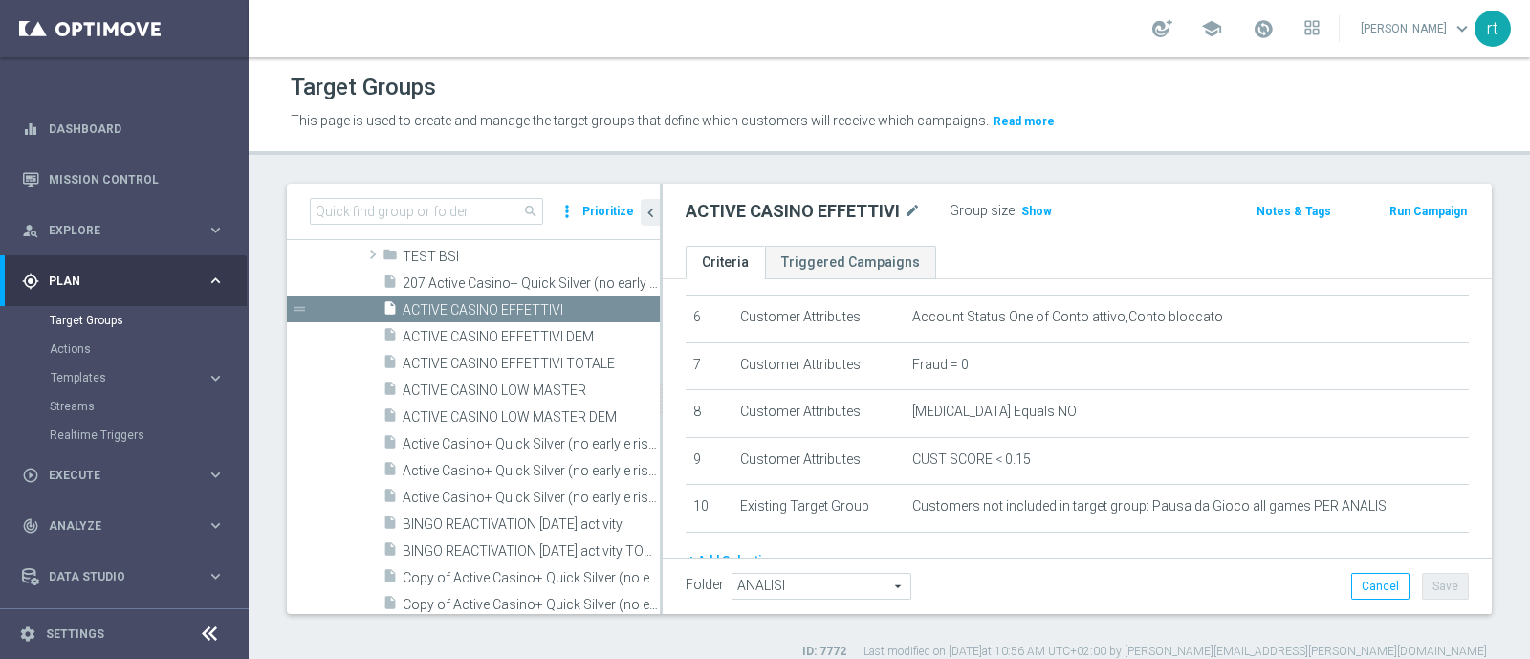
scroll to position [310, 0]
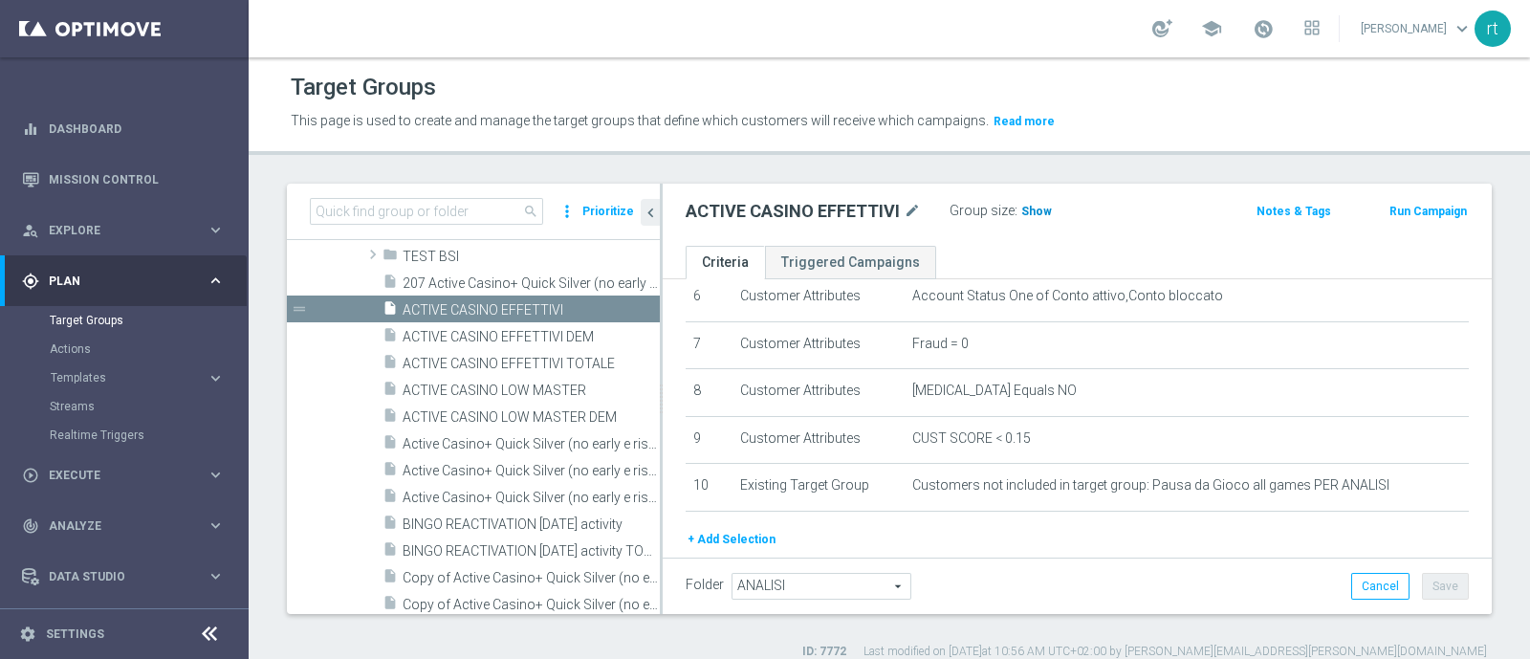
click at [1036, 210] on span "Show" at bounding box center [1036, 211] width 31 height 13
click at [472, 395] on span "ACTIVE CASINO LOW MASTER" at bounding box center [507, 390] width 211 height 16
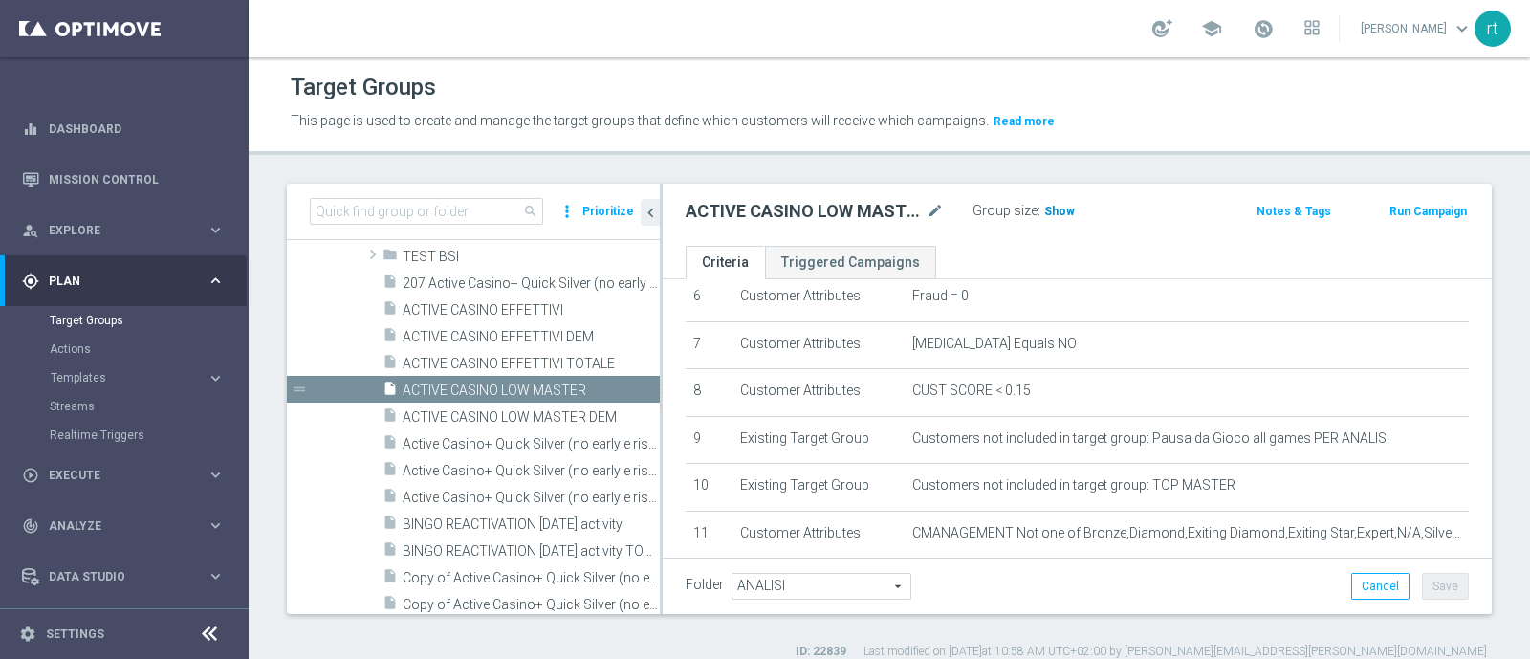
click at [1053, 211] on span "Show" at bounding box center [1059, 211] width 31 height 13
click at [471, 356] on span "ACTIVE CASINO EFFETTIVI TOTALE" at bounding box center [508, 364] width 212 height 16
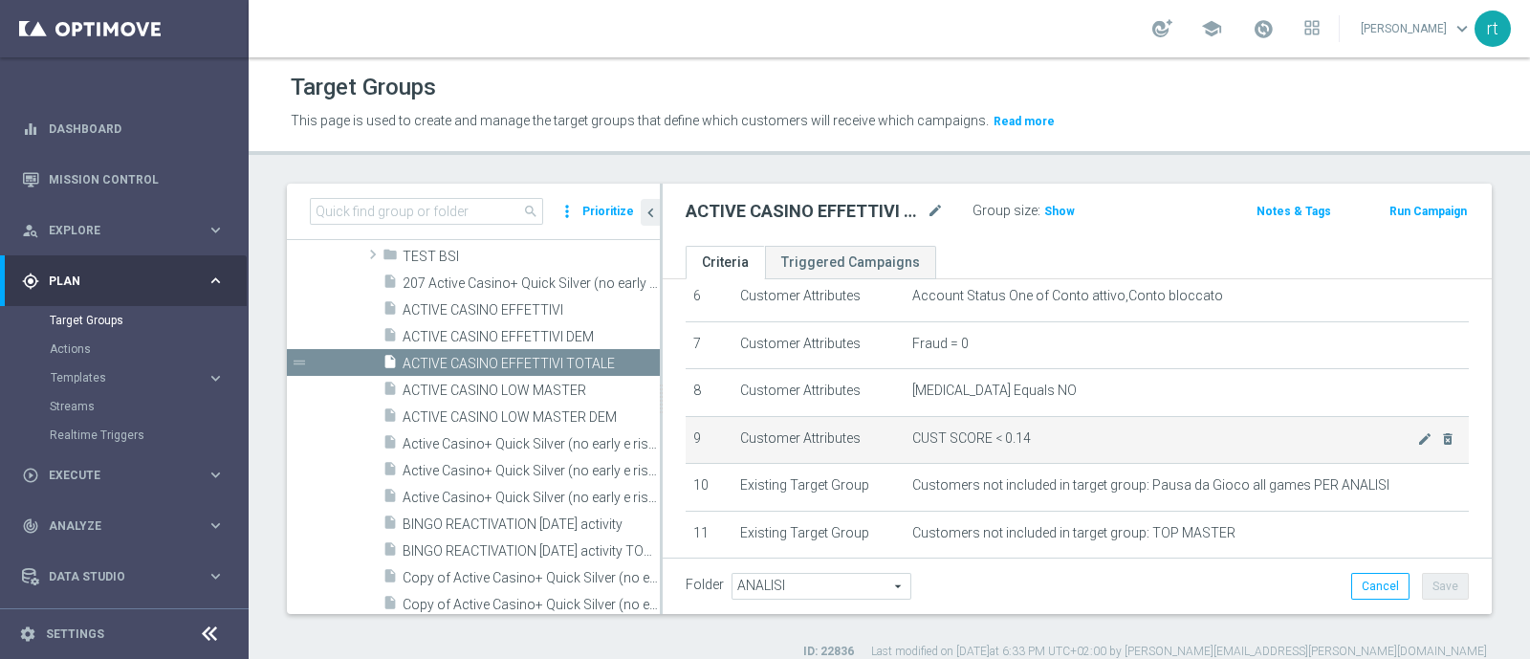
scroll to position [329, 0]
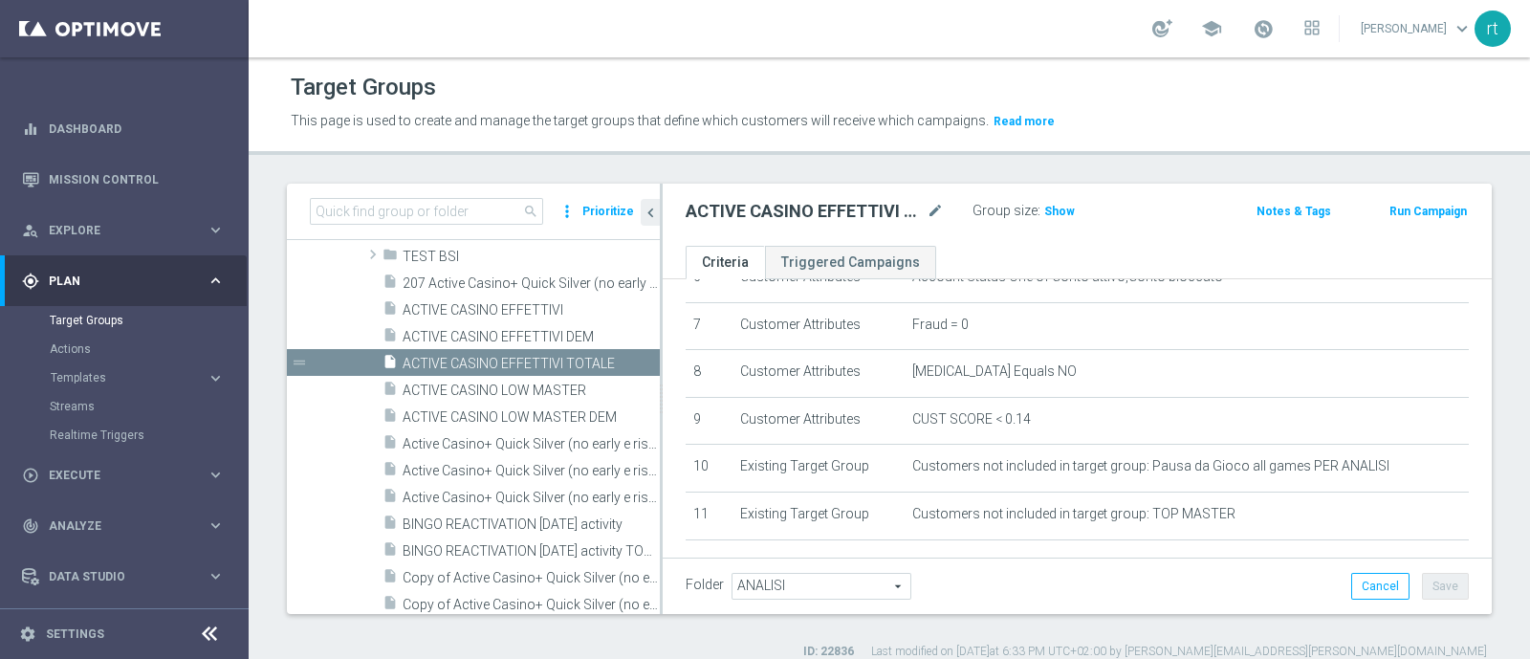
click at [1042, 198] on div "Group size : Show" at bounding box center [1067, 209] width 191 height 23
click at [1047, 202] on h3 "Show" at bounding box center [1059, 211] width 34 height 21
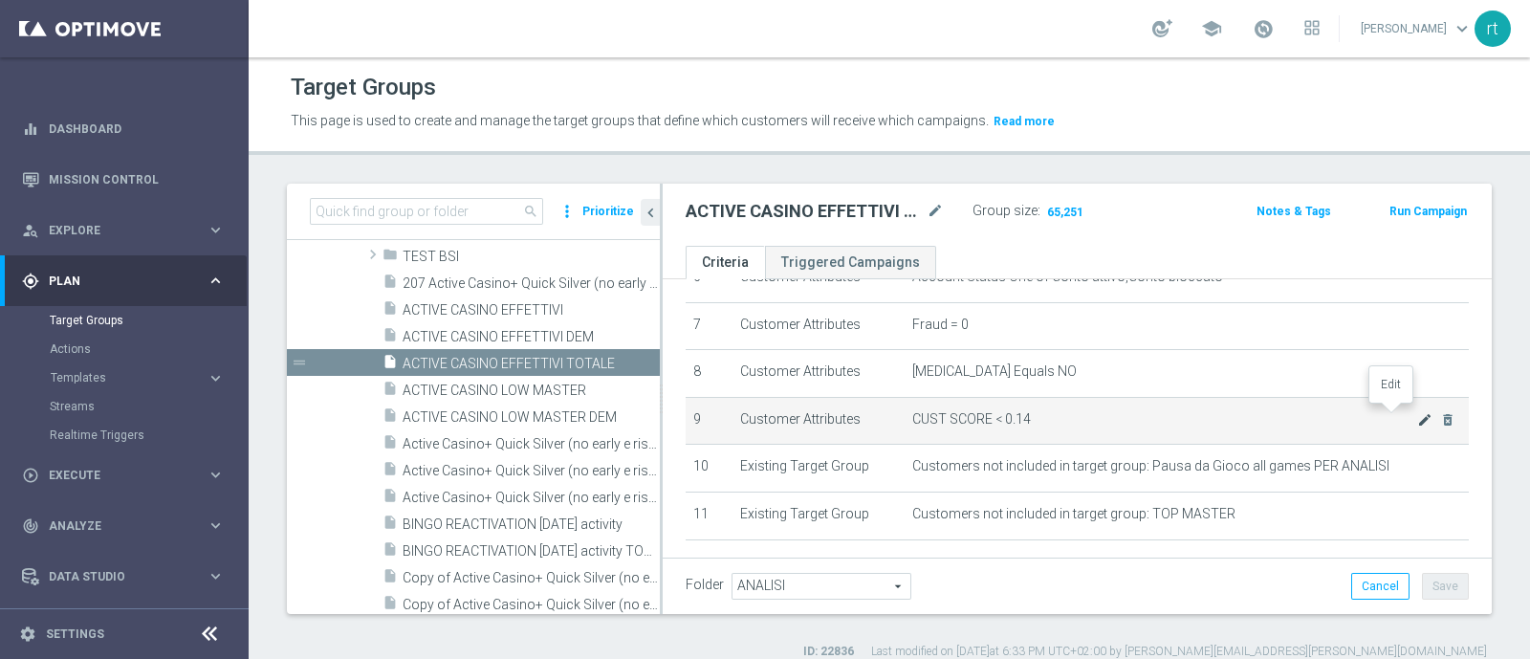
click at [1417, 412] on icon "mode_edit" at bounding box center [1424, 419] width 15 height 15
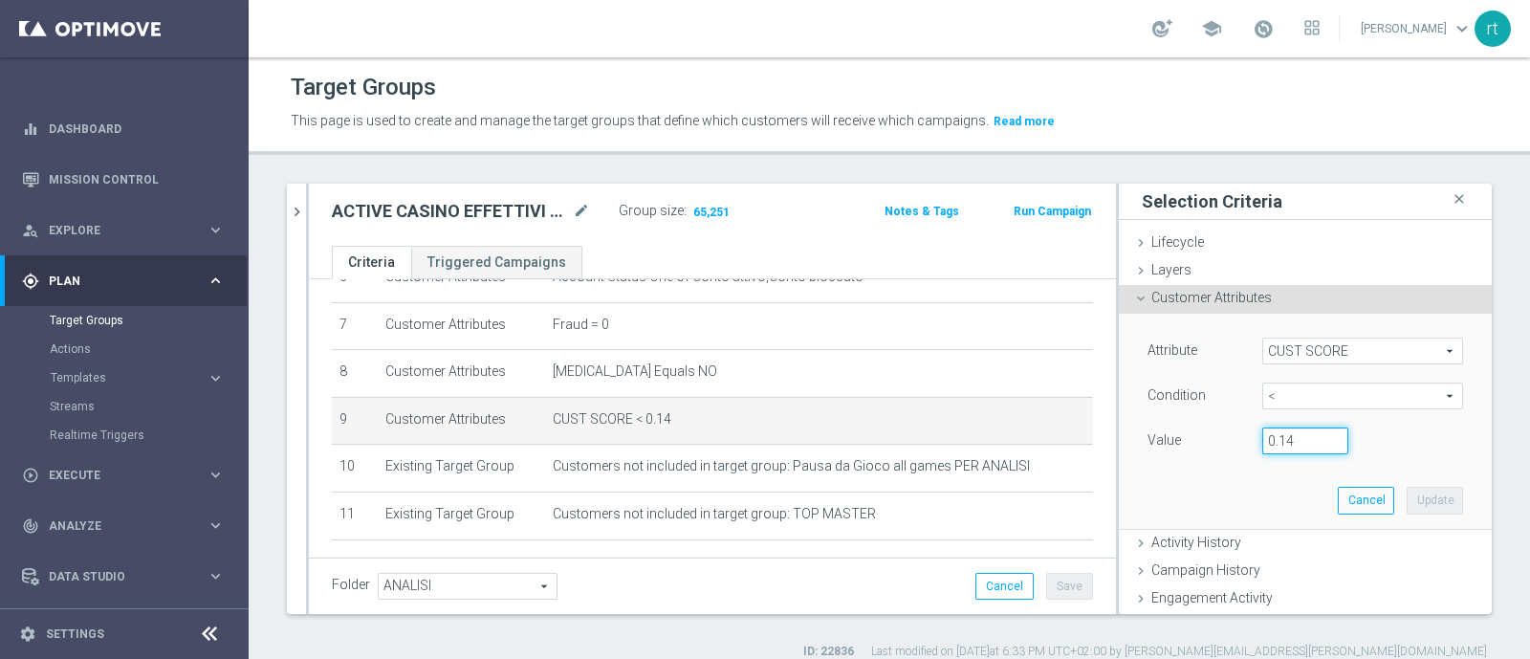
click at [1276, 436] on input "0.14" at bounding box center [1305, 440] width 86 height 27
type input "0.15"
click at [1406, 496] on button "Update" at bounding box center [1434, 500] width 56 height 27
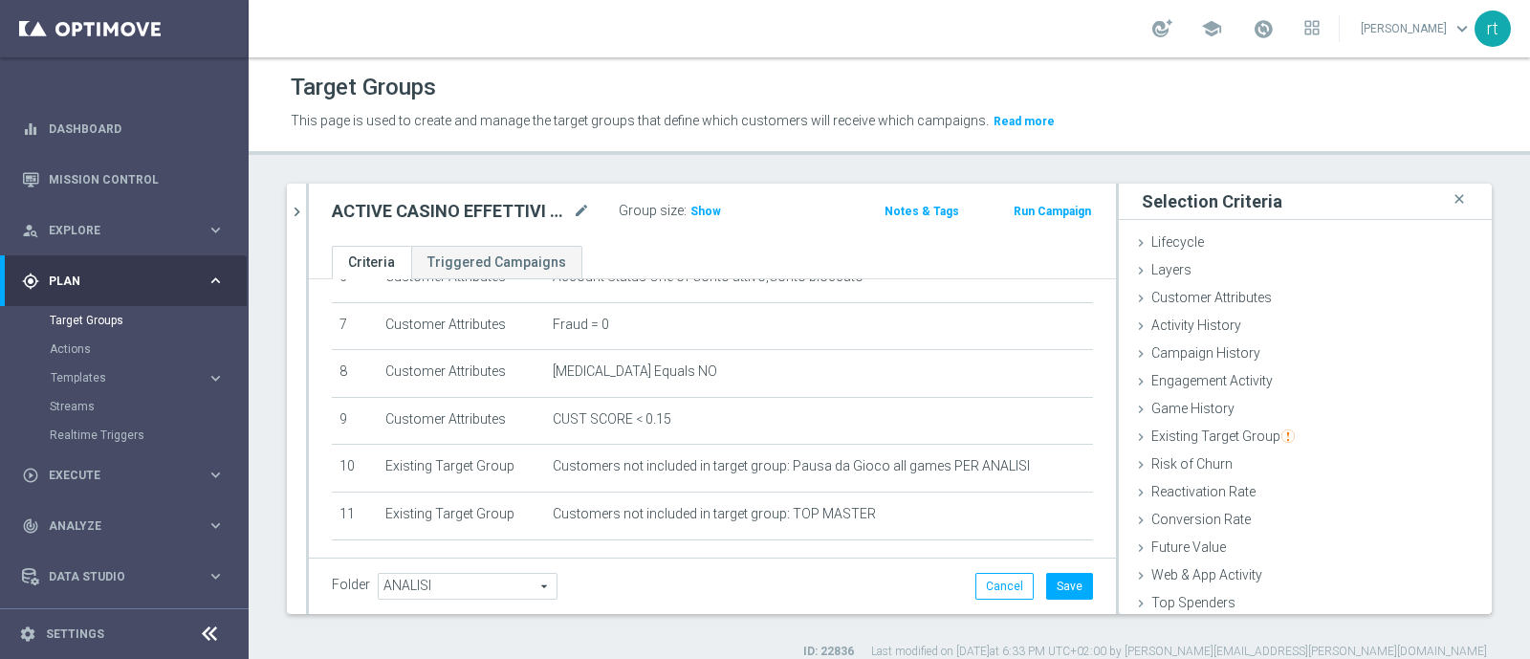
click at [718, 205] on div "Group size : Show" at bounding box center [714, 209] width 191 height 23
click at [713, 206] on span "Show" at bounding box center [705, 211] width 31 height 13
click at [1046, 575] on button "Save" at bounding box center [1069, 586] width 47 height 27
click at [293, 217] on icon "chevron_right" at bounding box center [297, 212] width 18 height 18
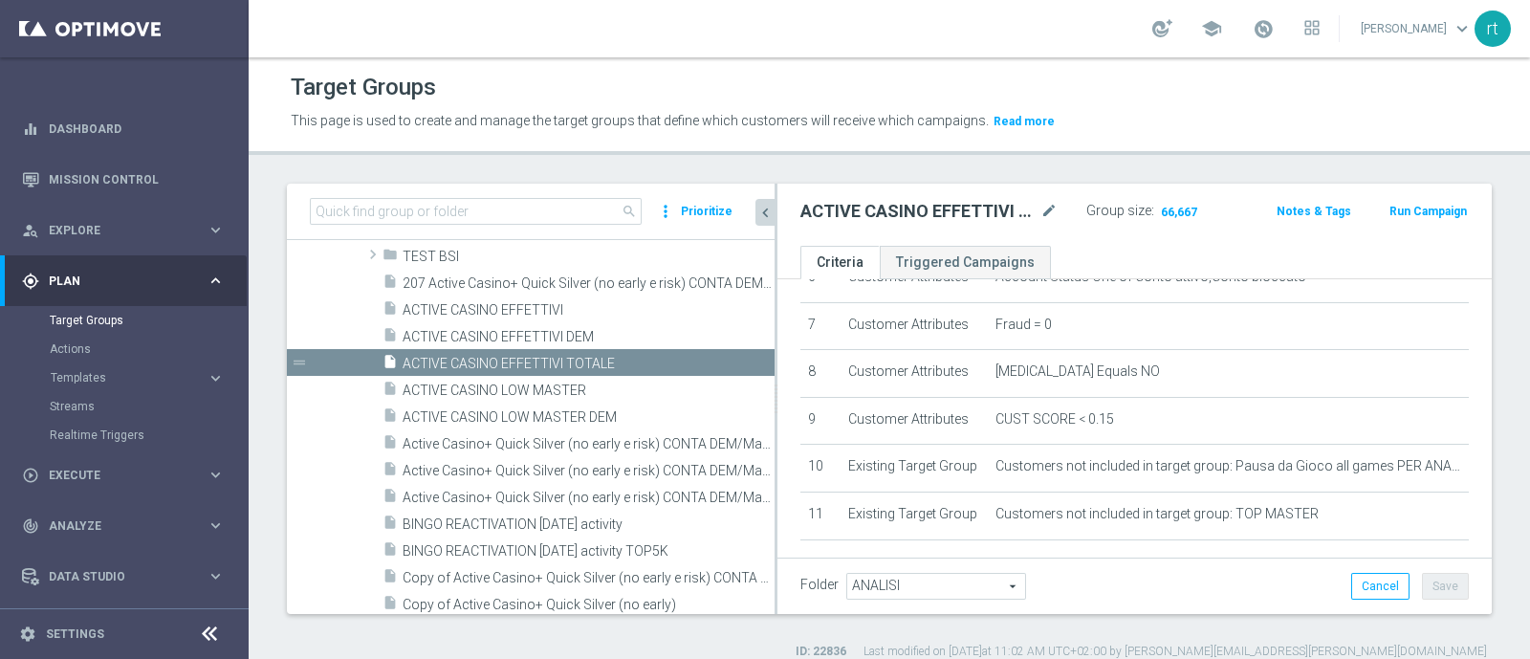
drag, startPoint x: 660, startPoint y: 377, endPoint x: 774, endPoint y: 385, distance: 115.0
click at [774, 385] on div at bounding box center [775, 399] width 3 height 430
click at [720, 20] on div "school roberto tucci keyboard_arrow_down rt" at bounding box center [889, 28] width 1281 height 57
click at [643, 42] on div "school roberto tucci keyboard_arrow_down rt" at bounding box center [889, 28] width 1281 height 57
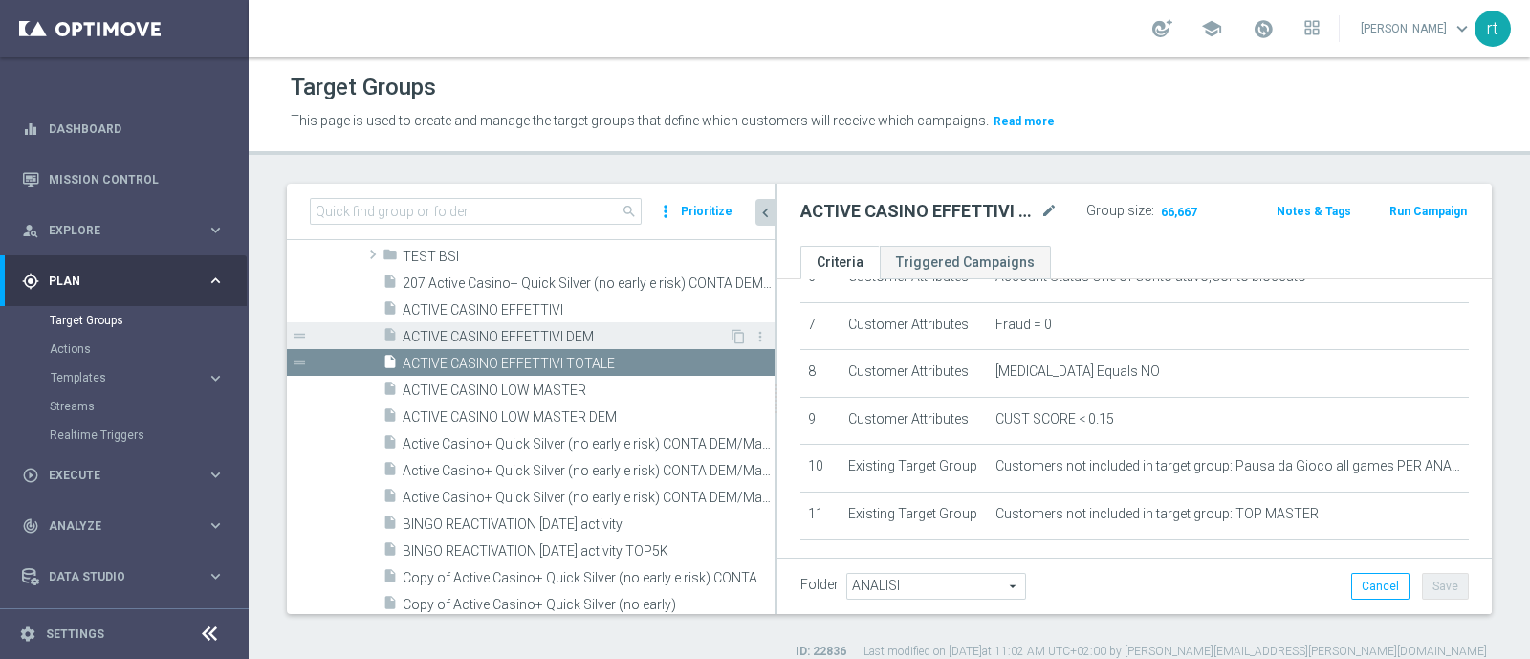
click at [540, 323] on div "insert_drive_file ACTIVE CASINO EFFETTIVI DEM" at bounding box center [555, 335] width 346 height 27
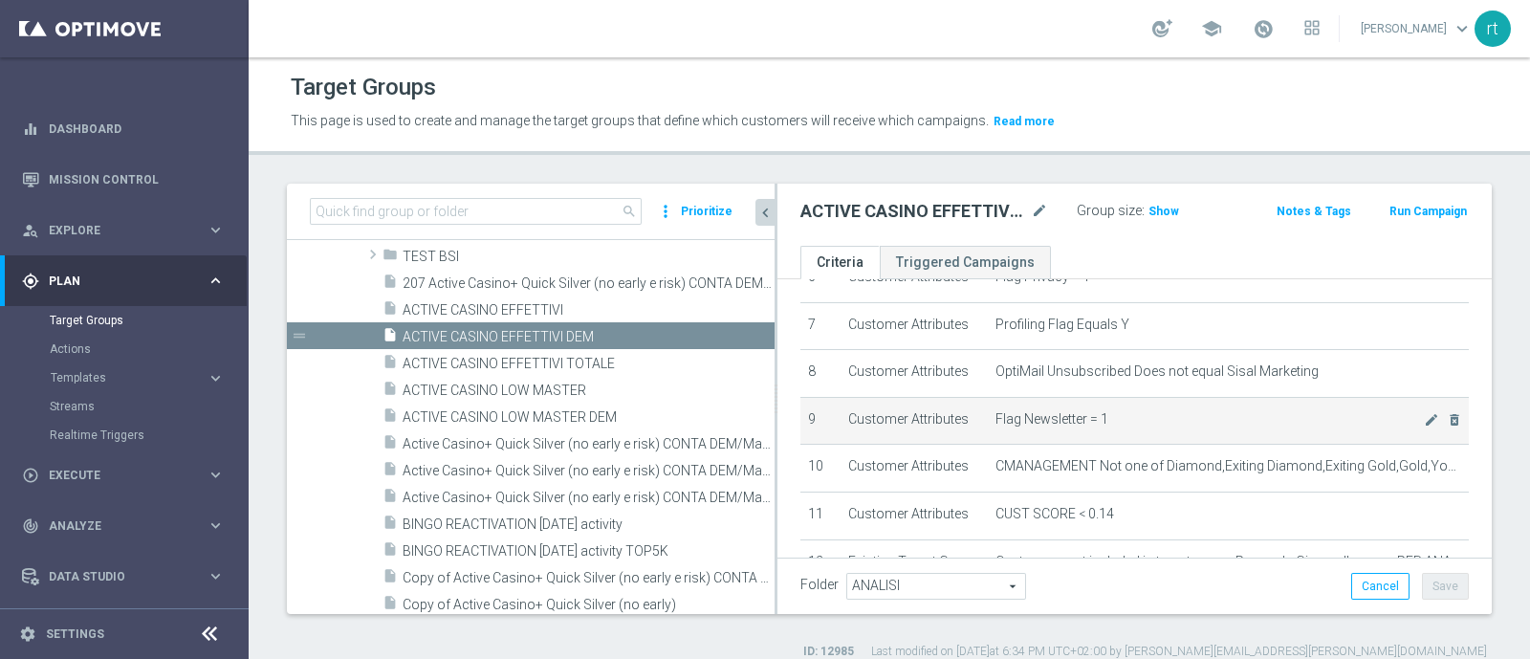
scroll to position [388, 0]
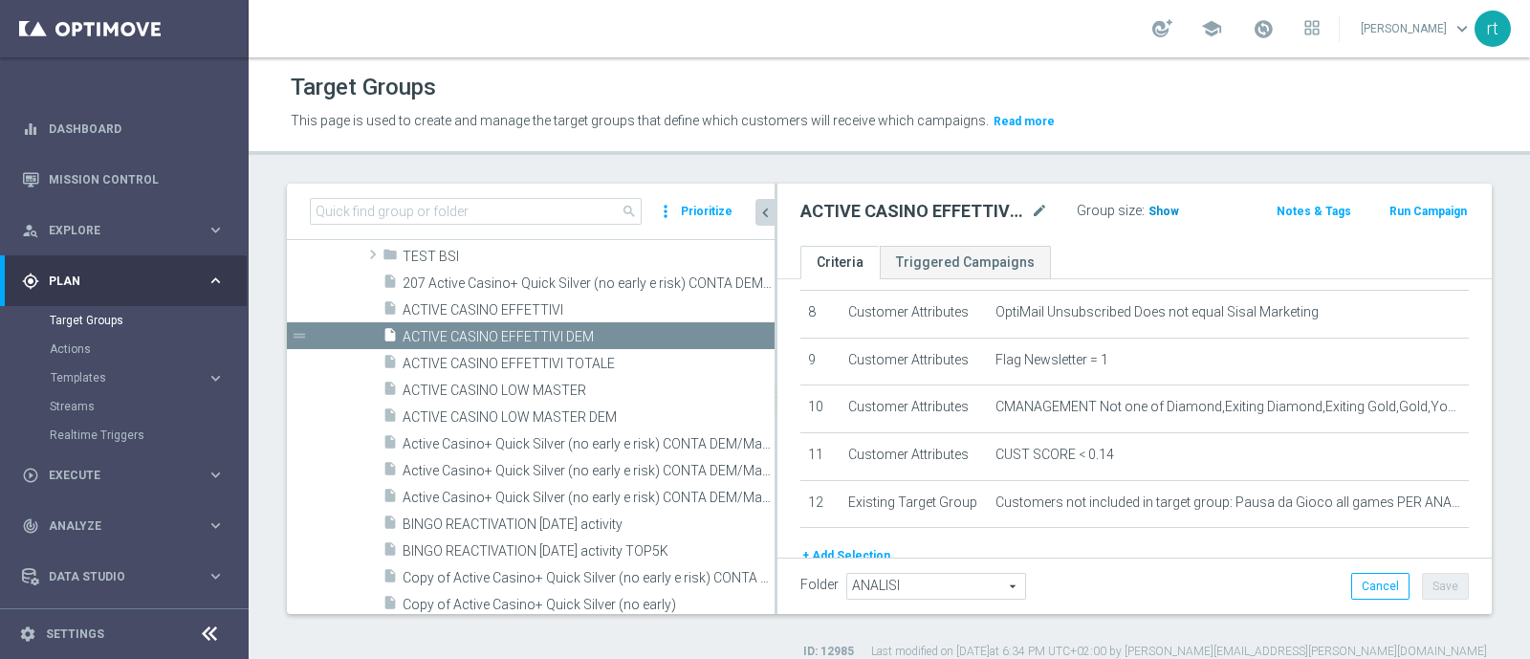
click at [1156, 220] on h3 "Show" at bounding box center [1163, 211] width 34 height 21
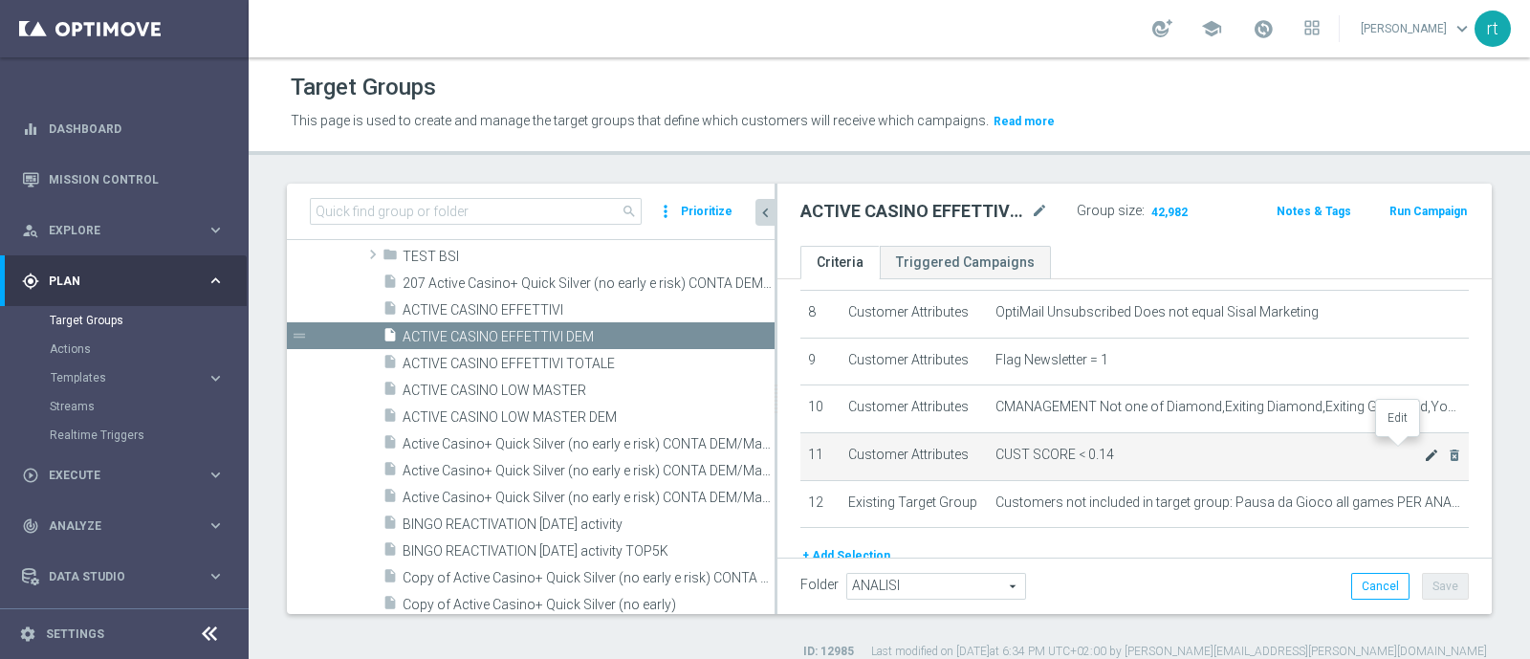
click at [1423, 447] on icon "mode_edit" at bounding box center [1430, 454] width 15 height 15
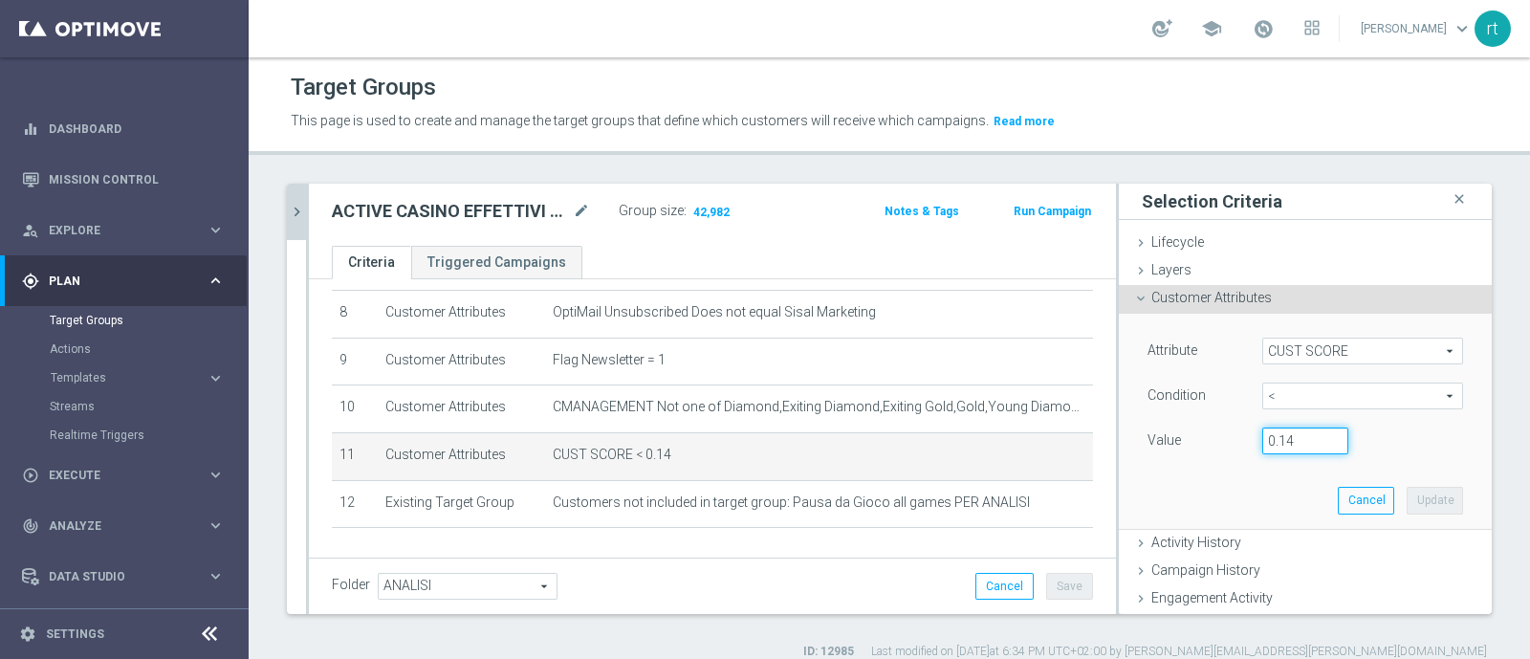
click at [1280, 438] on input "0.14" at bounding box center [1305, 440] width 86 height 27
type input "0.15"
click at [1406, 492] on button "Update" at bounding box center [1434, 500] width 56 height 27
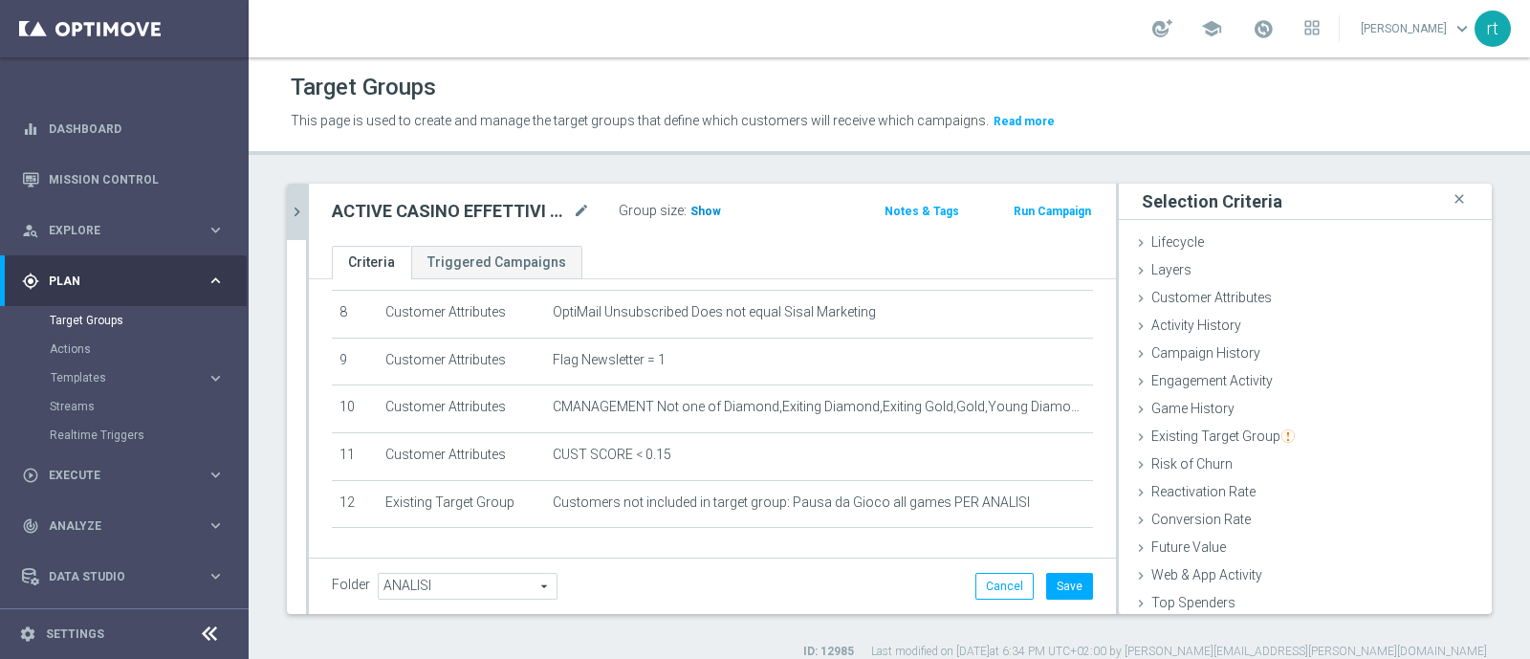
click at [694, 201] on h3 "Show" at bounding box center [705, 211] width 34 height 21
click at [792, 238] on div "ACTIVE CASINO EFFETTIVI DEM mode_edit Group size : 44,048 Notes & Tags Run Camp…" at bounding box center [712, 215] width 807 height 62
click at [1066, 578] on button "Save" at bounding box center [1069, 586] width 47 height 27
click at [567, 33] on div "school roberto tucci keyboard_arrow_down rt" at bounding box center [889, 28] width 1281 height 57
click at [105, 326] on link "Target Groups" at bounding box center [124, 320] width 149 height 15
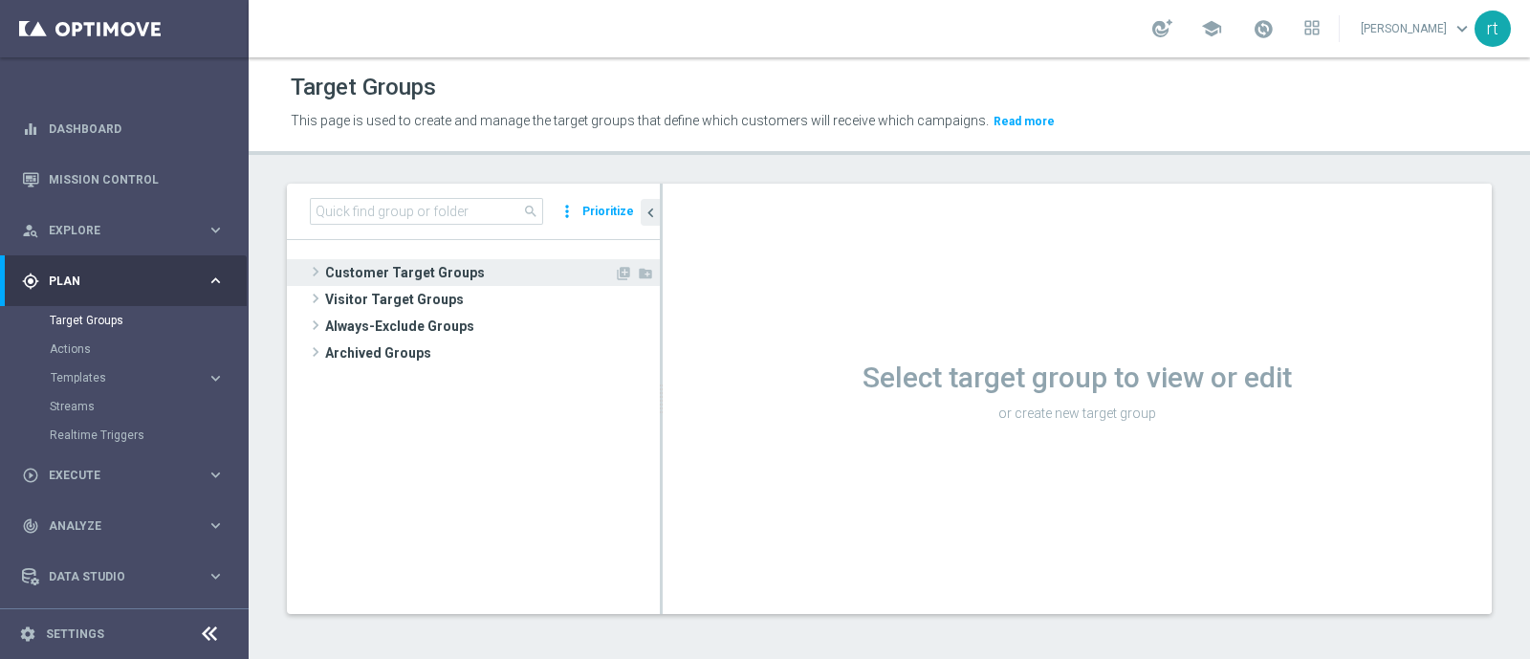
click at [464, 262] on span "Customer Target Groups" at bounding box center [469, 272] width 289 height 27
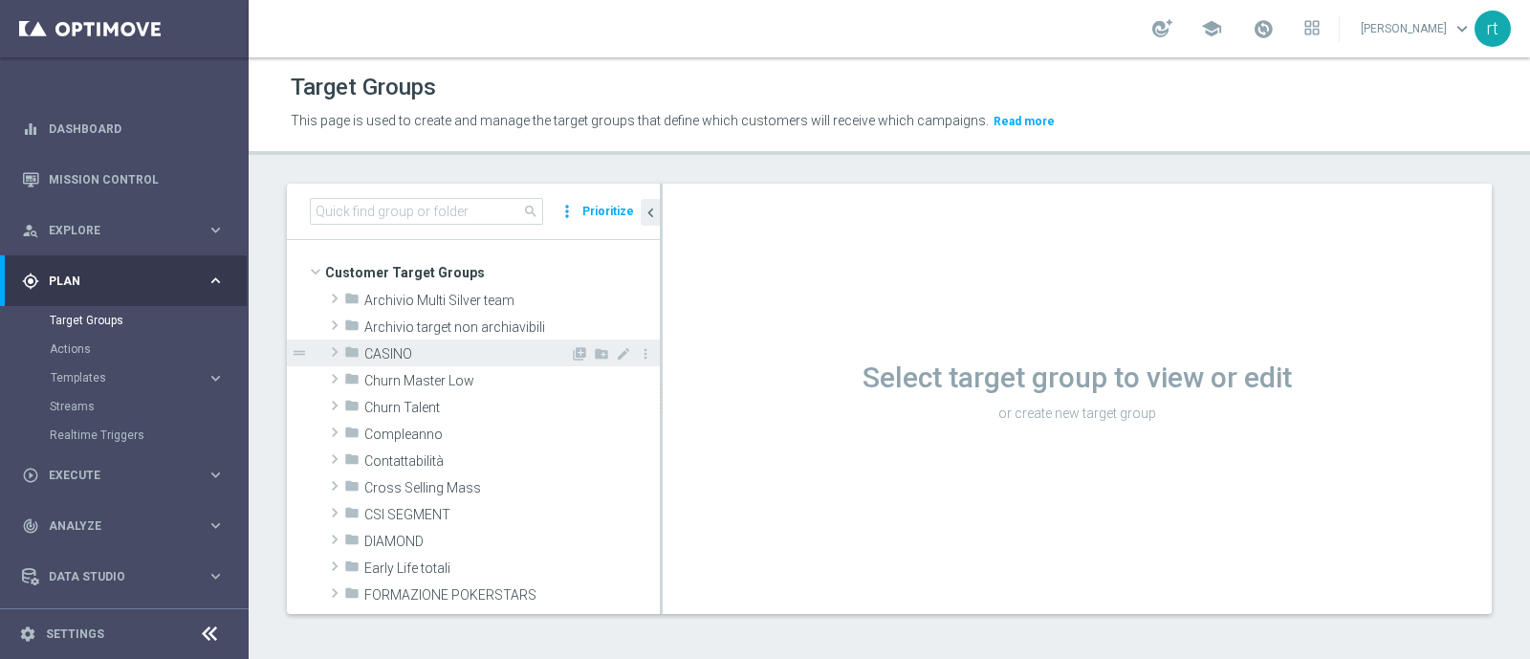
click at [402, 363] on div "folder CASINO" at bounding box center [457, 352] width 226 height 27
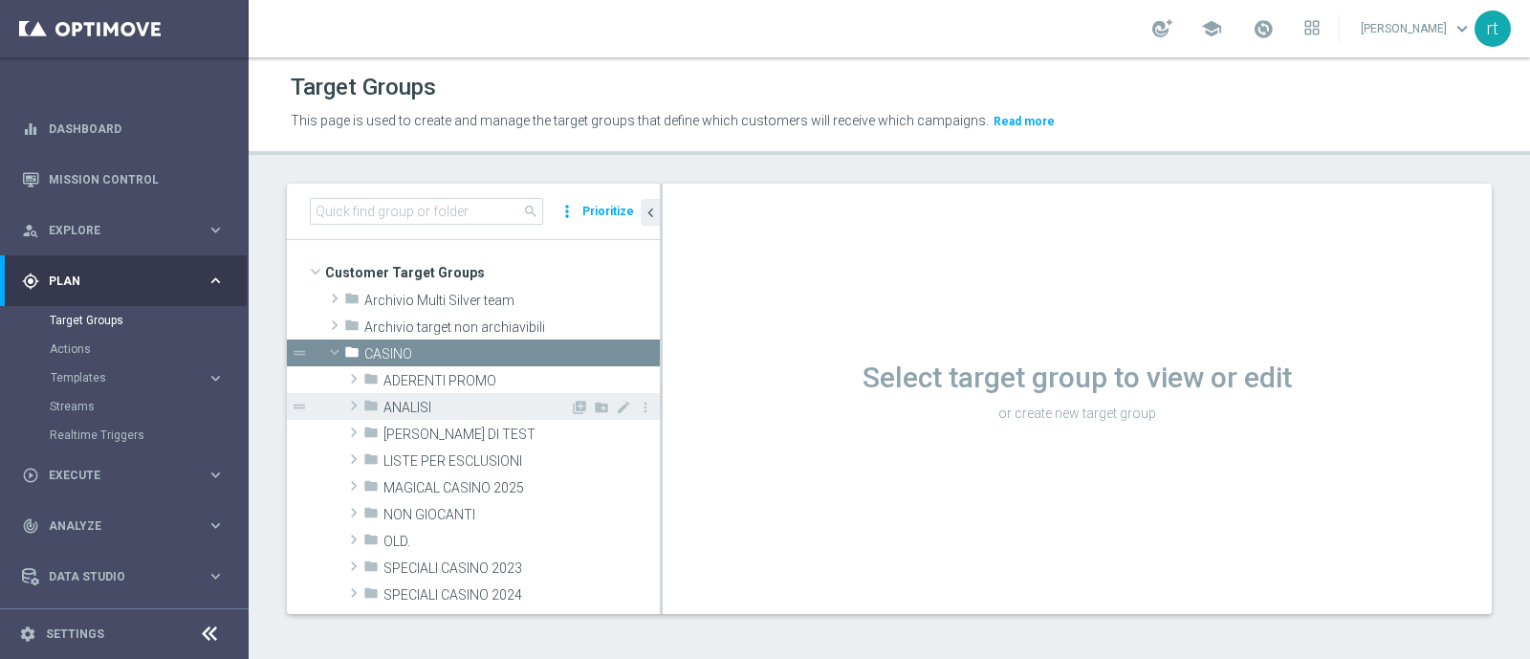
click at [455, 405] on span "ANALISI" at bounding box center [476, 408] width 186 height 16
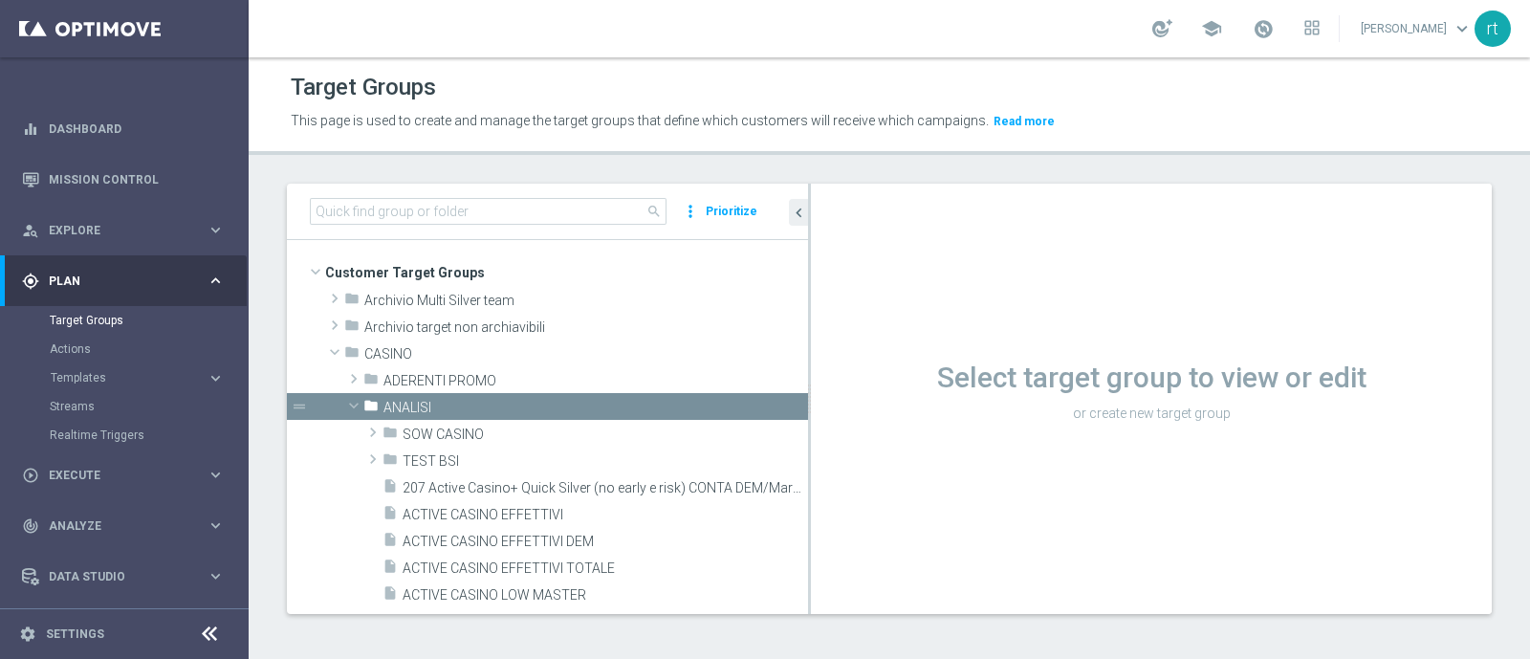
drag, startPoint x: 660, startPoint y: 446, endPoint x: 843, endPoint y: 452, distance: 183.6
click at [843, 452] on as-split "search more_vert Prioritize Customer Target Groups library_add create_new_folder" at bounding box center [889, 399] width 1205 height 430
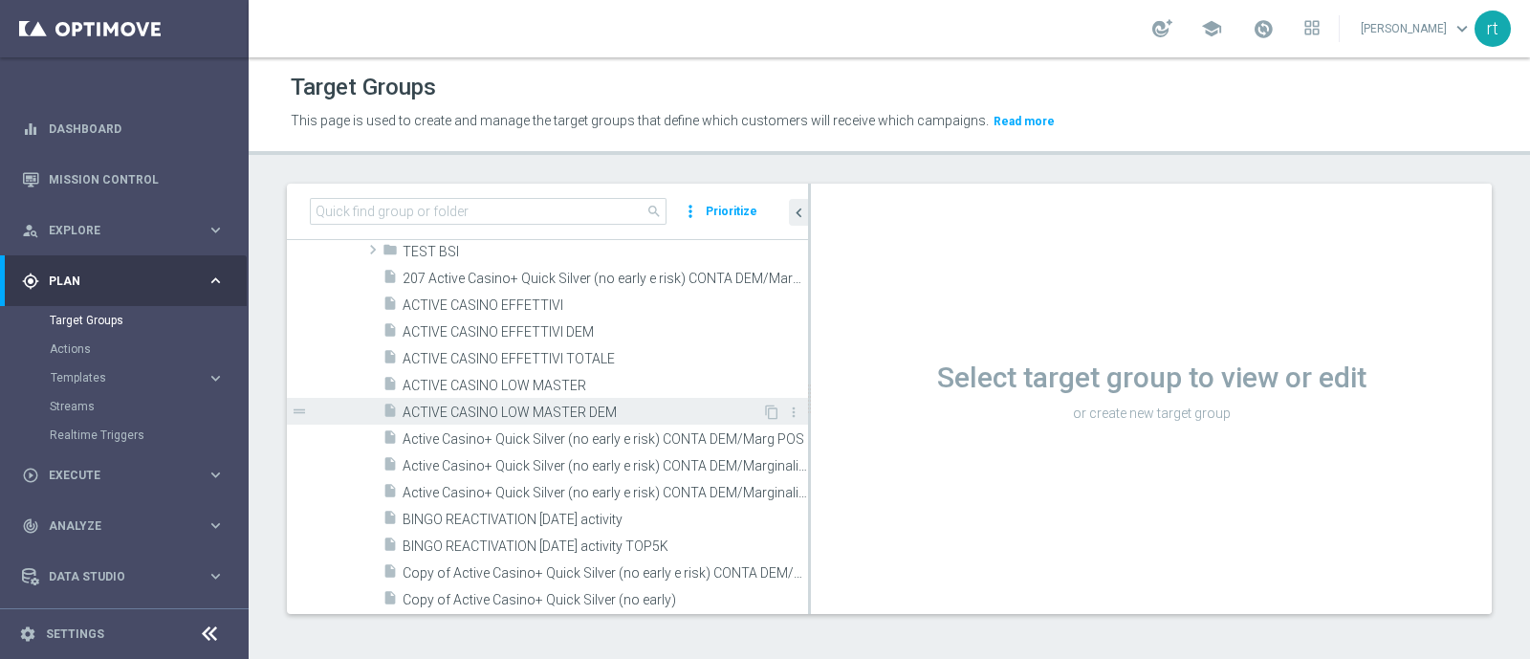
click at [526, 410] on span "ACTIVE CASINO LOW MASTER DEM" at bounding box center [581, 412] width 359 height 16
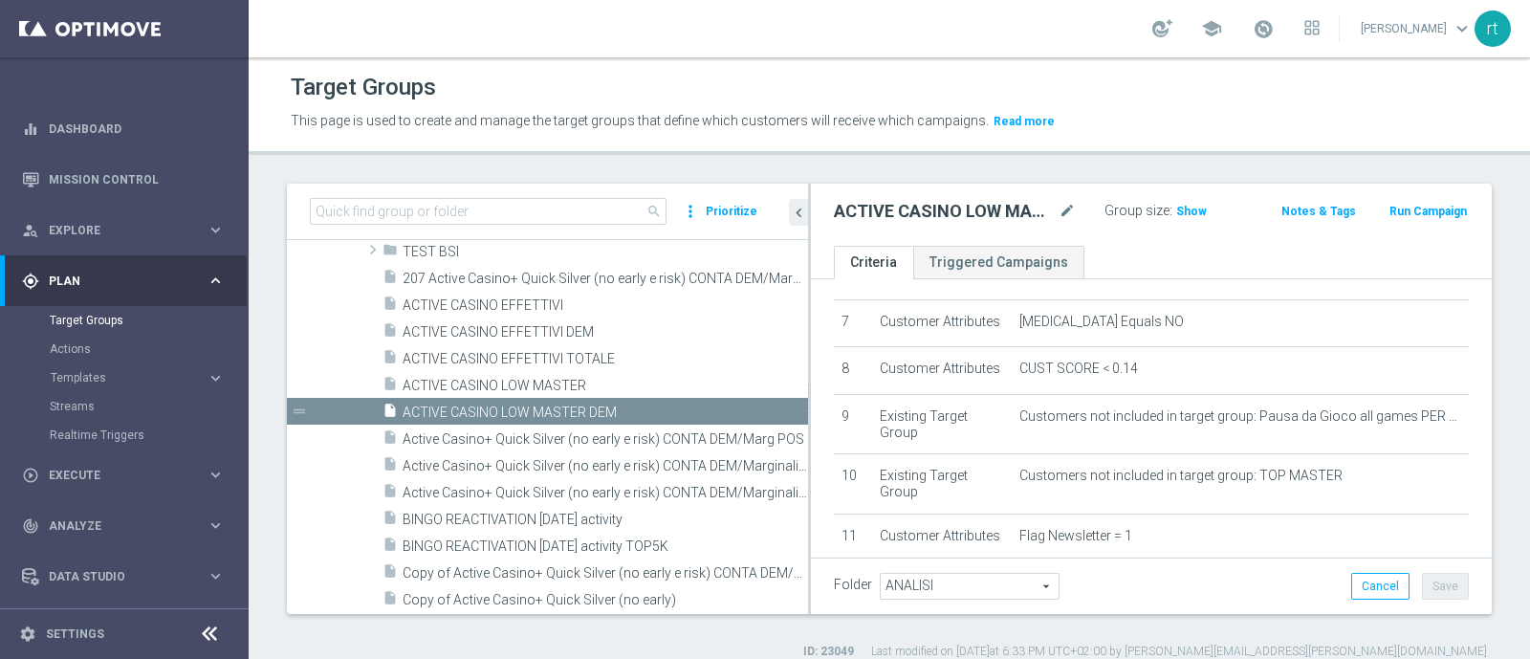
scroll to position [334, 0]
click at [1181, 214] on span "Show" at bounding box center [1191, 211] width 31 height 13
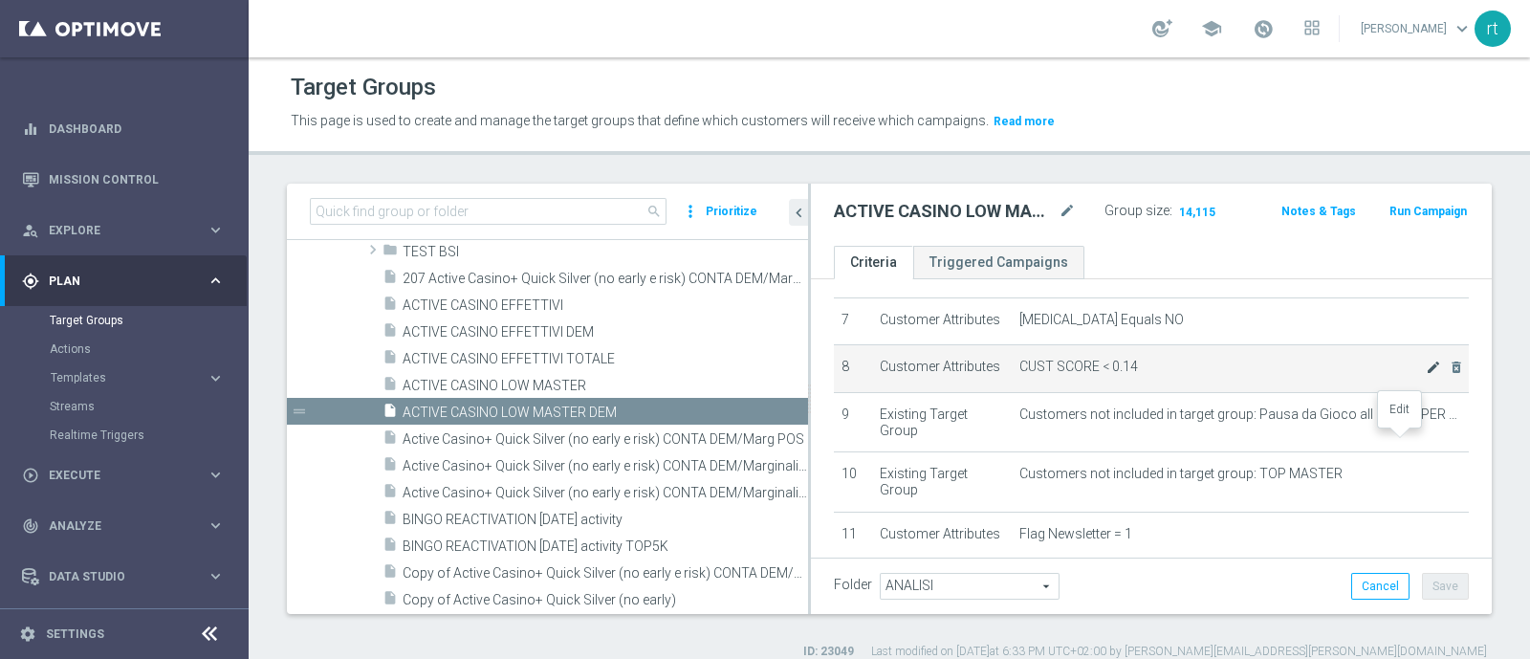
click at [1425, 375] on icon "mode_edit" at bounding box center [1432, 366] width 15 height 15
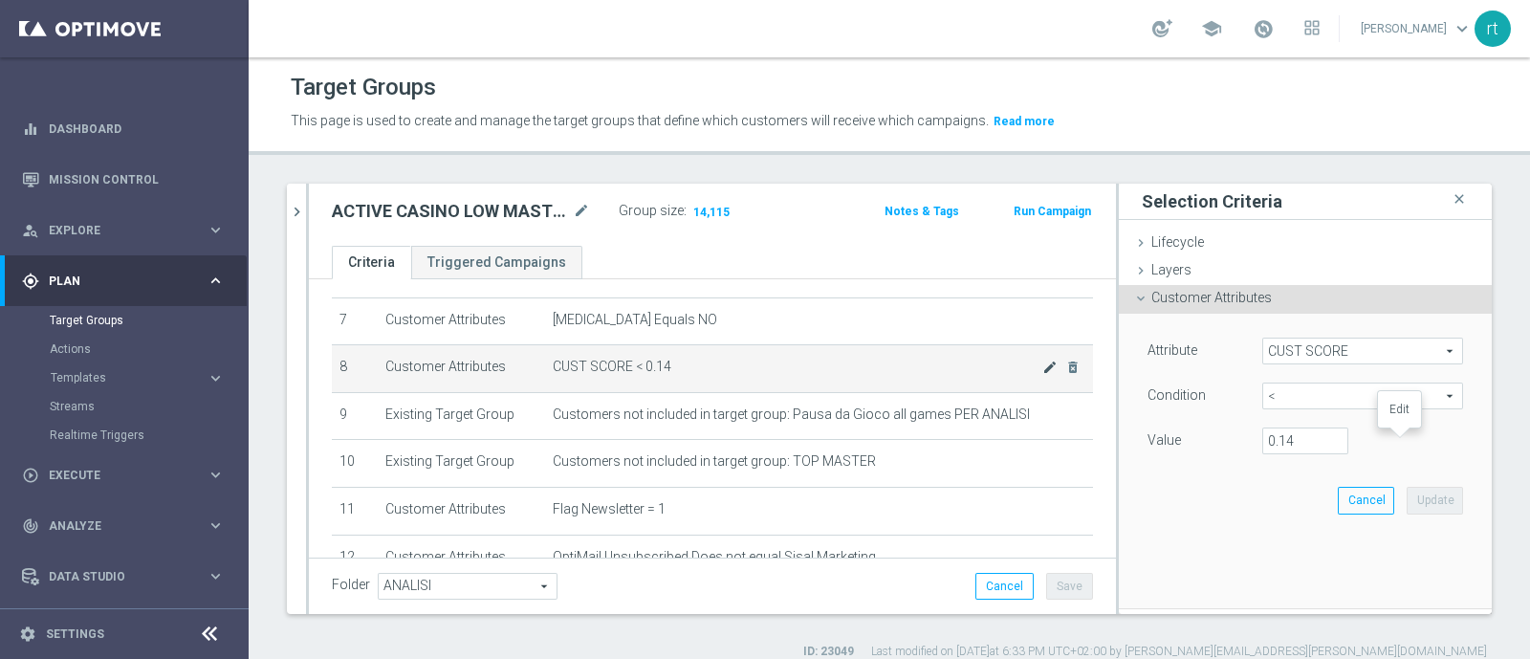
scroll to position [295, 0]
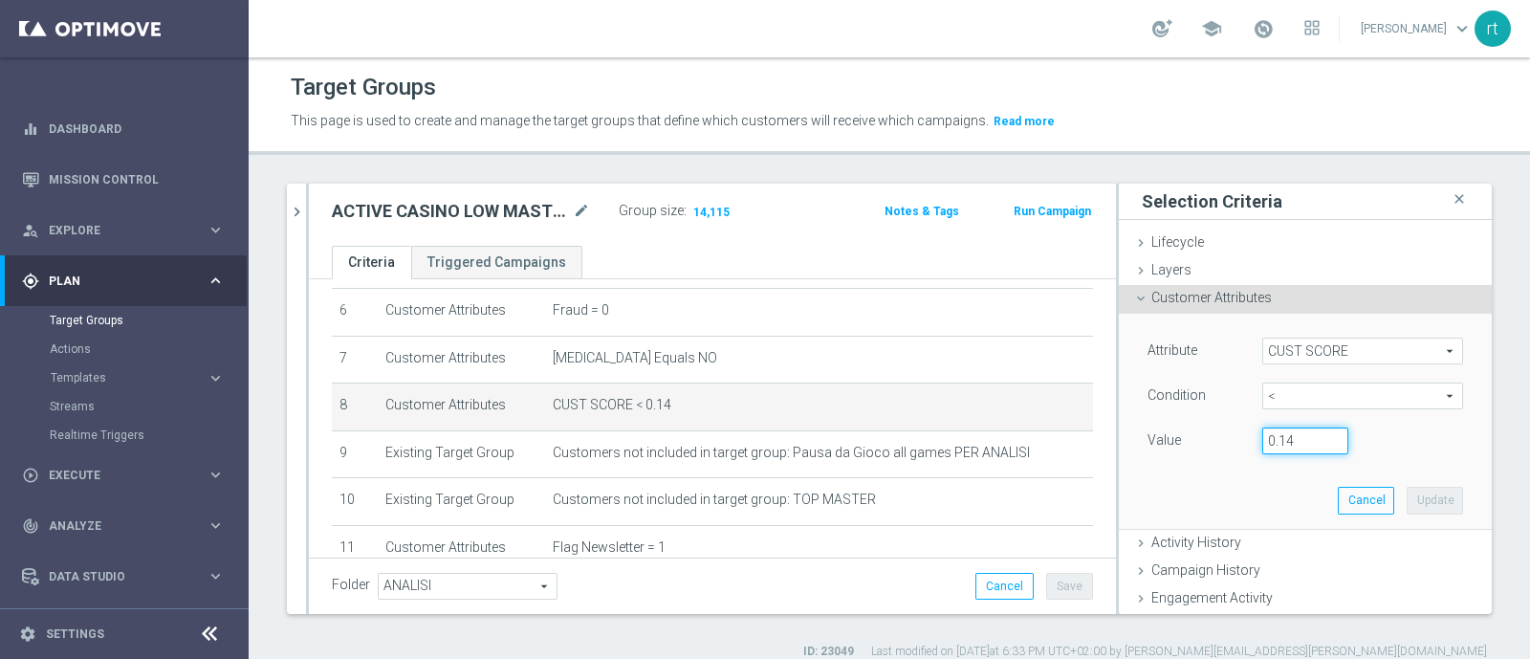
click at [1276, 445] on input "0.14" at bounding box center [1305, 440] width 86 height 27
type input "0.15"
click at [1406, 498] on button "Update" at bounding box center [1434, 500] width 56 height 27
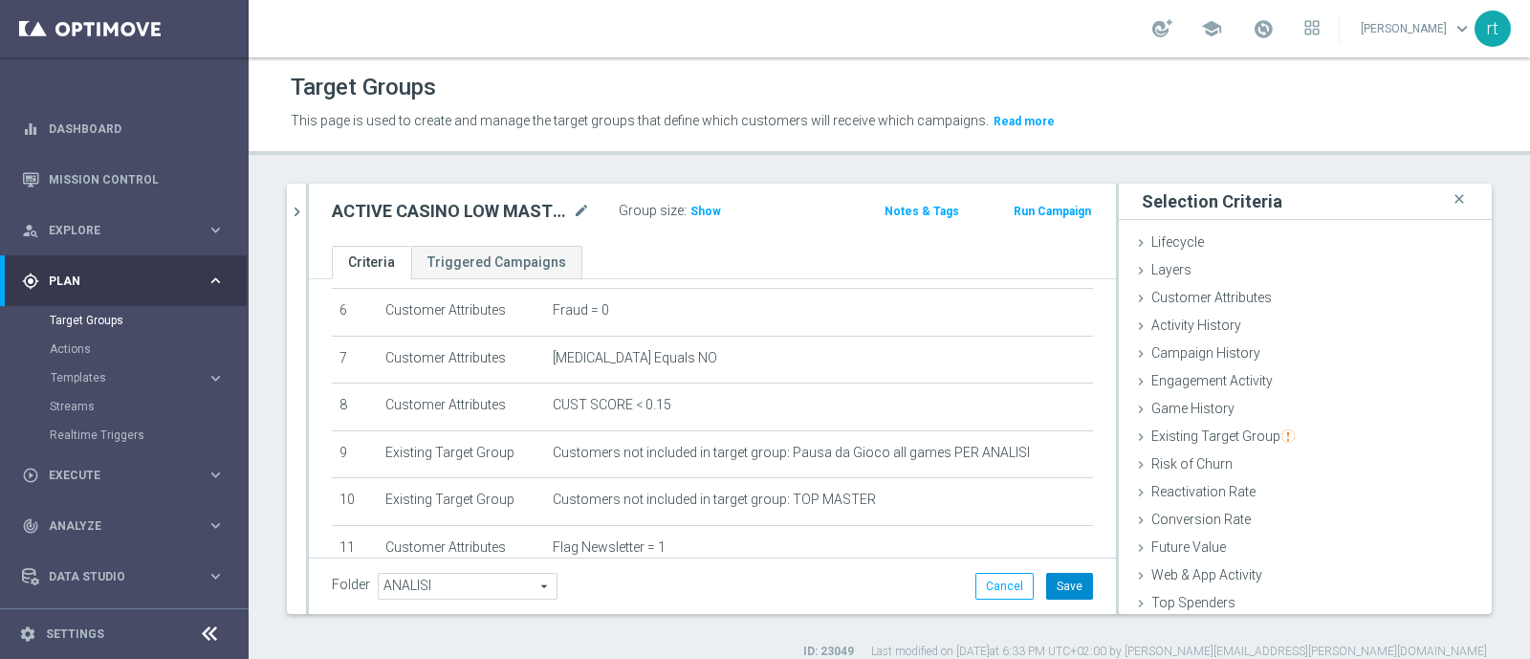
click at [1055, 593] on button "Save" at bounding box center [1069, 586] width 47 height 27
click at [698, 217] on span "Show" at bounding box center [705, 211] width 31 height 13
click at [300, 217] on icon "chevron_right" at bounding box center [297, 212] width 18 height 18
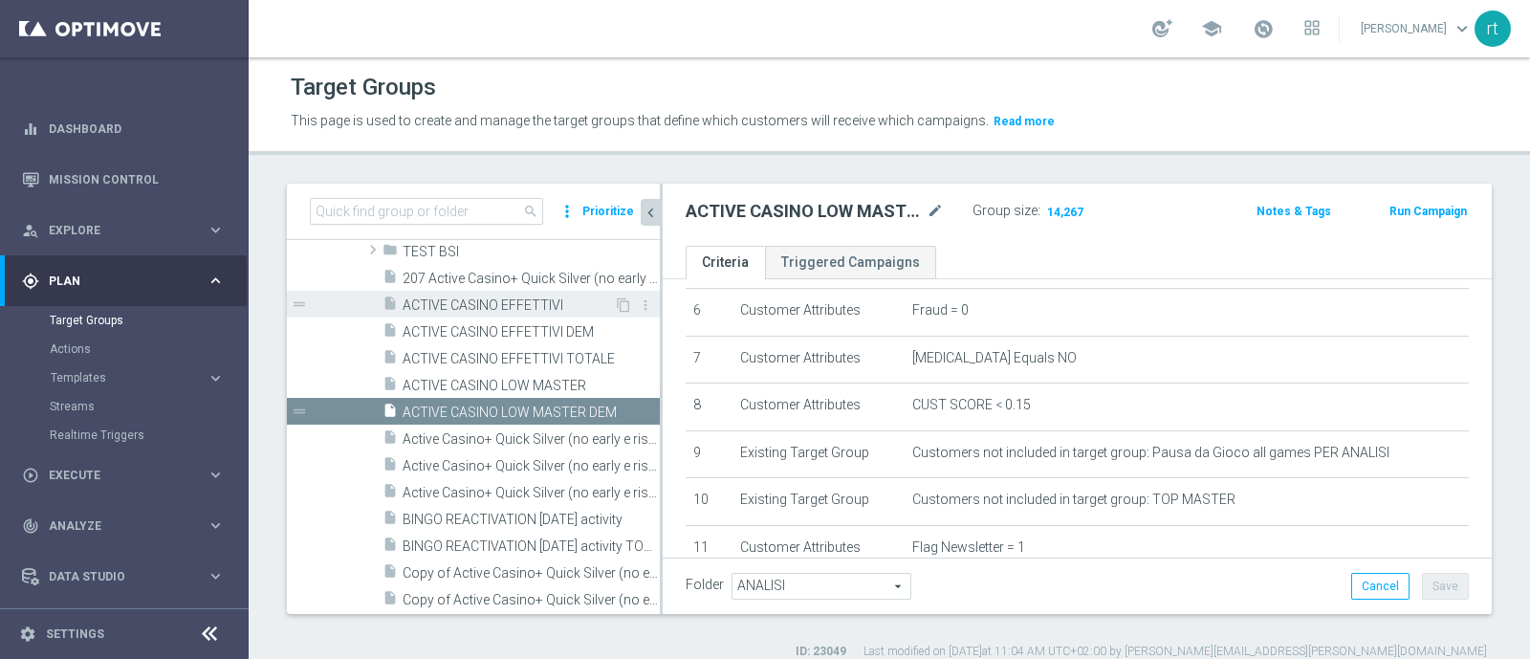
click at [465, 308] on span "ACTIVE CASINO EFFETTIVI" at bounding box center [507, 305] width 211 height 16
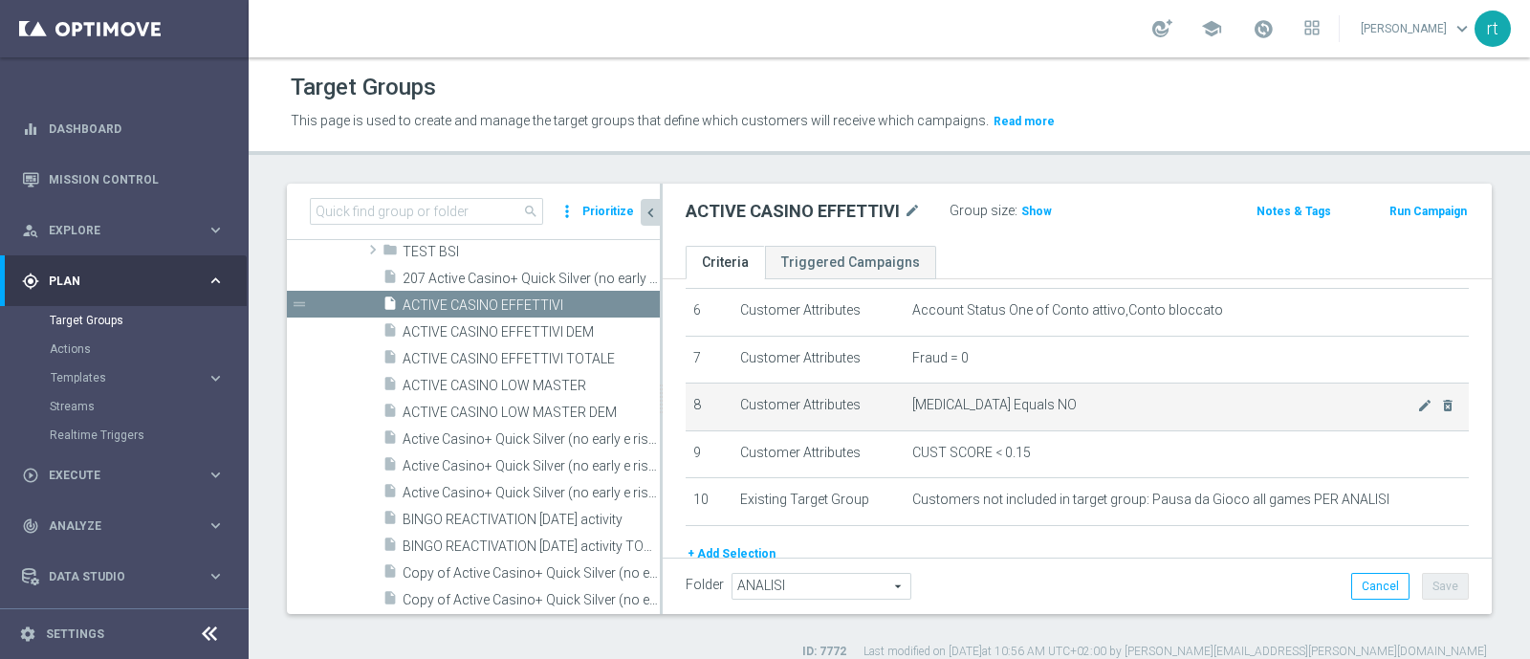
scroll to position [364, 0]
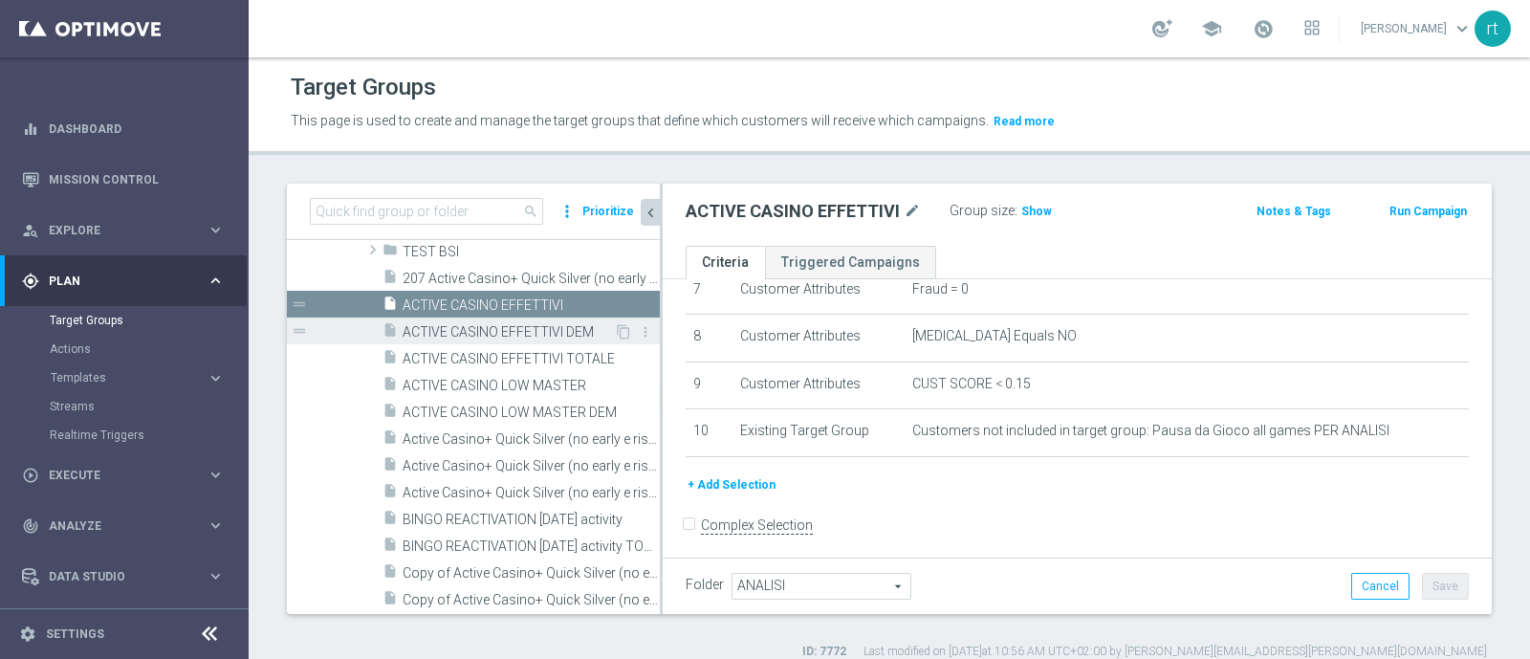
click at [488, 338] on div "insert_drive_file ACTIVE CASINO EFFETTIVI DEM" at bounding box center [497, 330] width 231 height 27
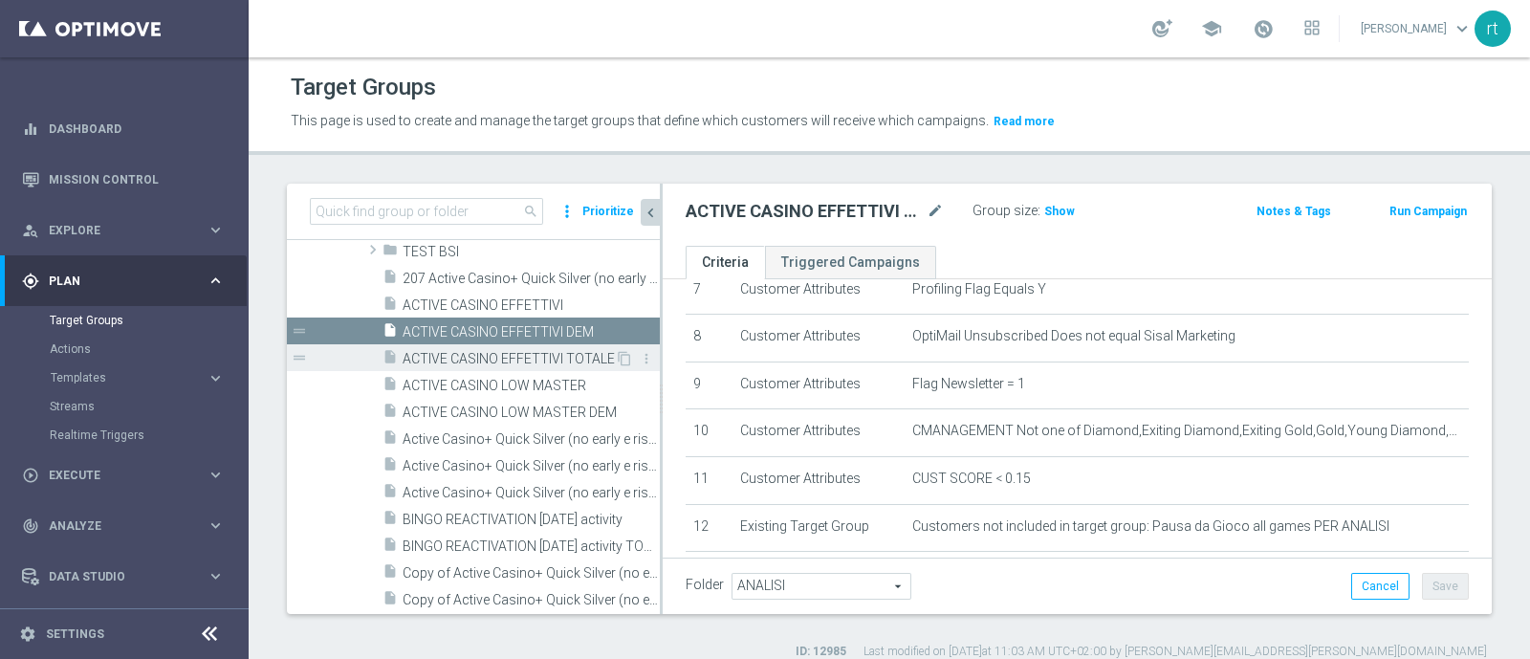
click at [512, 360] on span "ACTIVE CASINO EFFETTIVI TOTALE" at bounding box center [508, 359] width 212 height 16
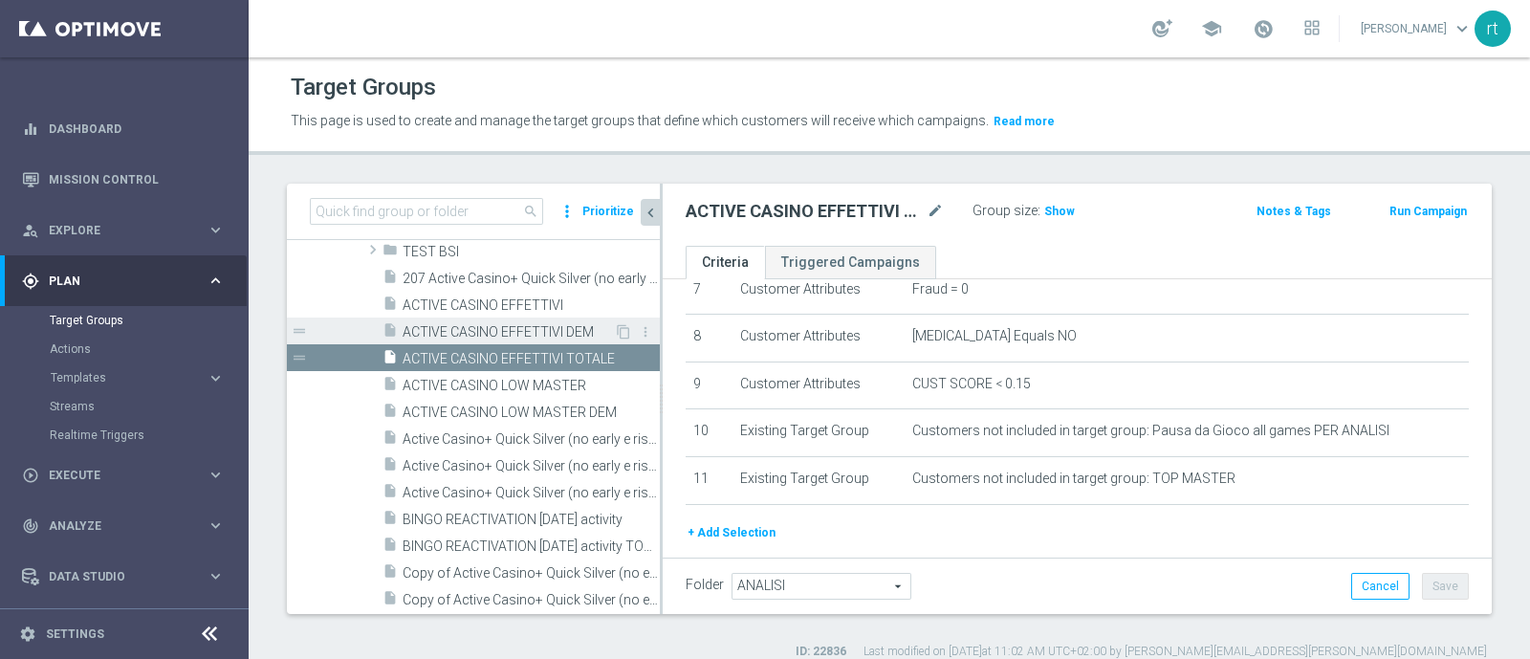
click at [465, 332] on span "ACTIVE CASINO EFFETTIVI DEM" at bounding box center [507, 332] width 211 height 16
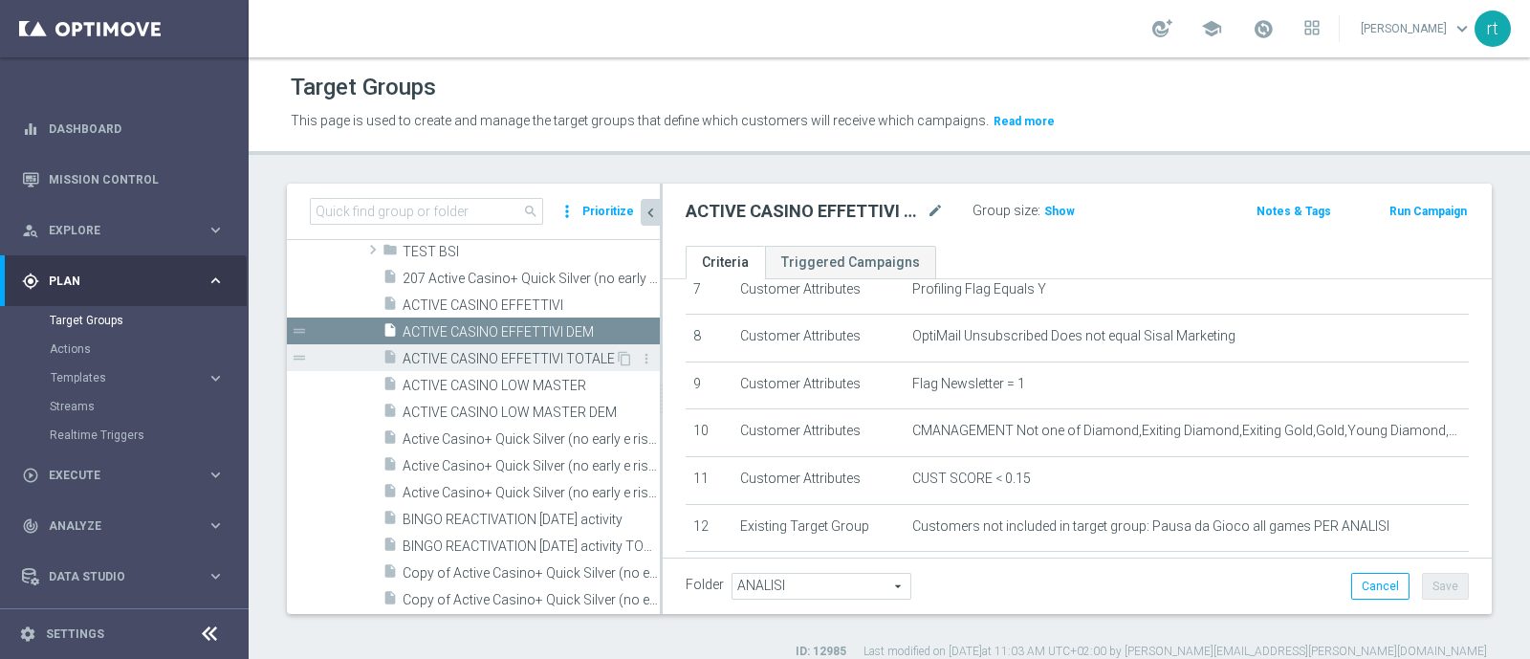
click at [461, 352] on span "ACTIVE CASINO EFFETTIVI TOTALE" at bounding box center [508, 359] width 212 height 16
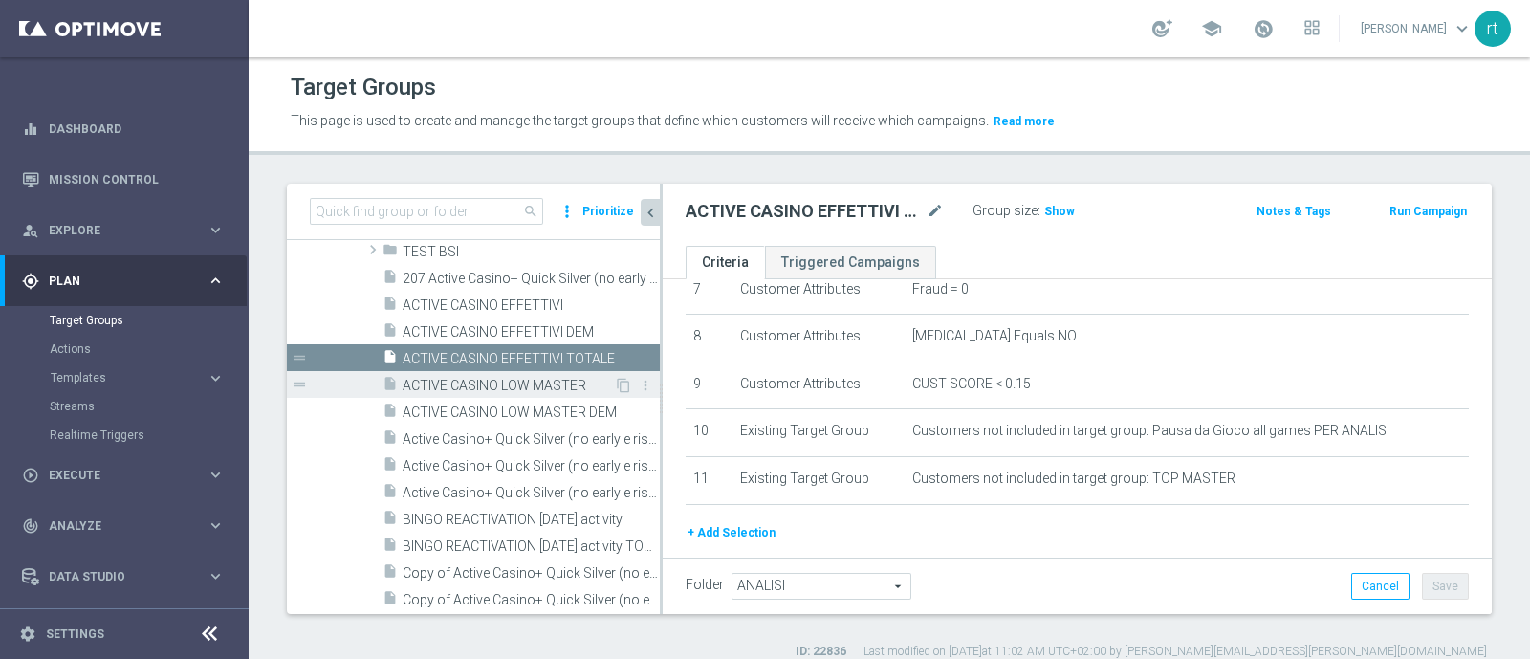
click at [463, 378] on span "ACTIVE CASINO LOW MASTER" at bounding box center [507, 386] width 211 height 16
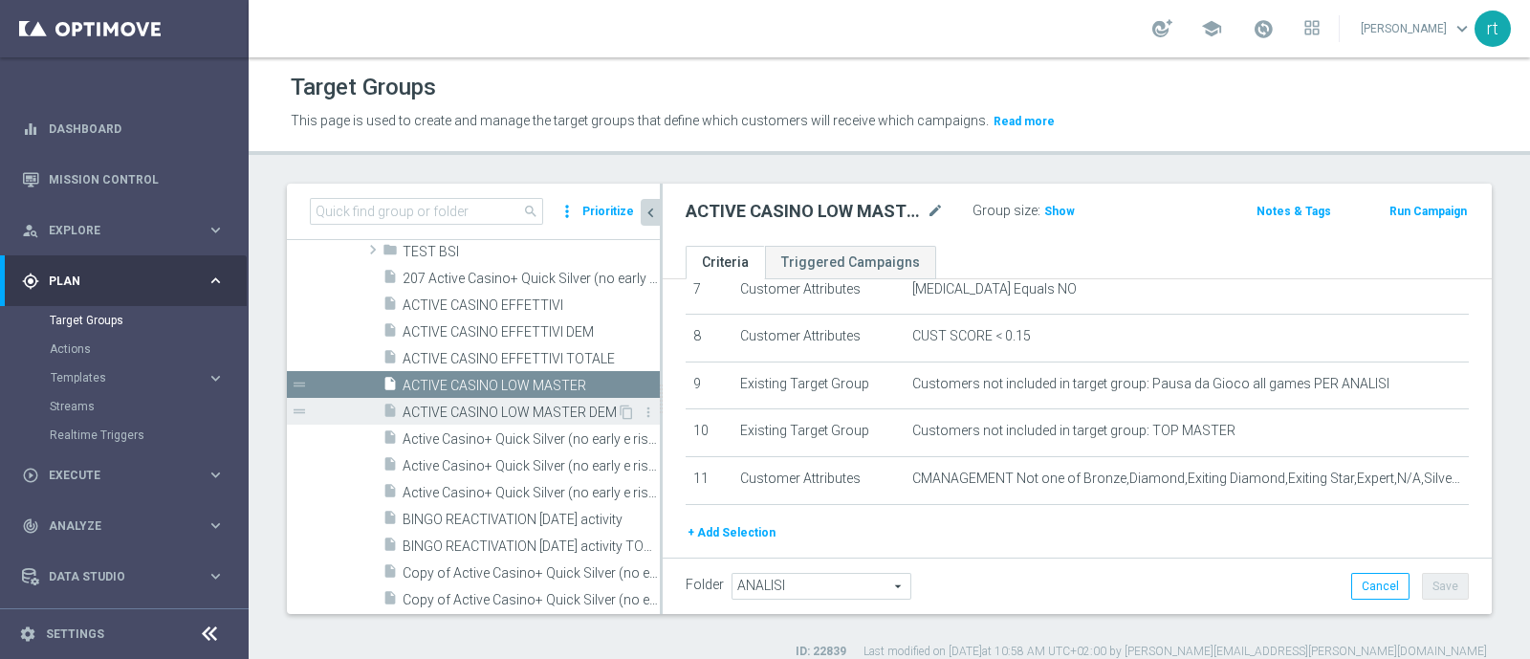
click at [454, 404] on span "ACTIVE CASINO LOW MASTER DEM" at bounding box center [509, 412] width 214 height 16
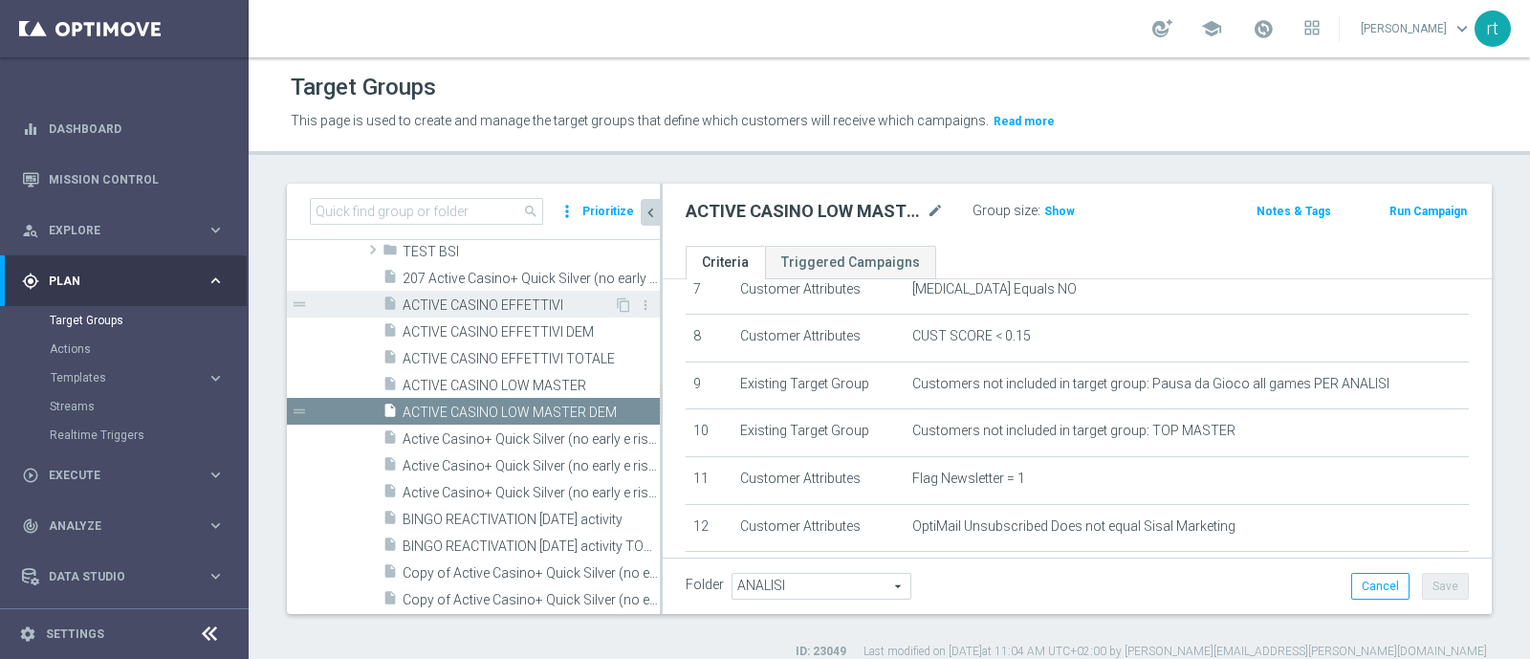
click at [459, 307] on span "ACTIVE CASINO EFFETTIVI" at bounding box center [507, 305] width 211 height 16
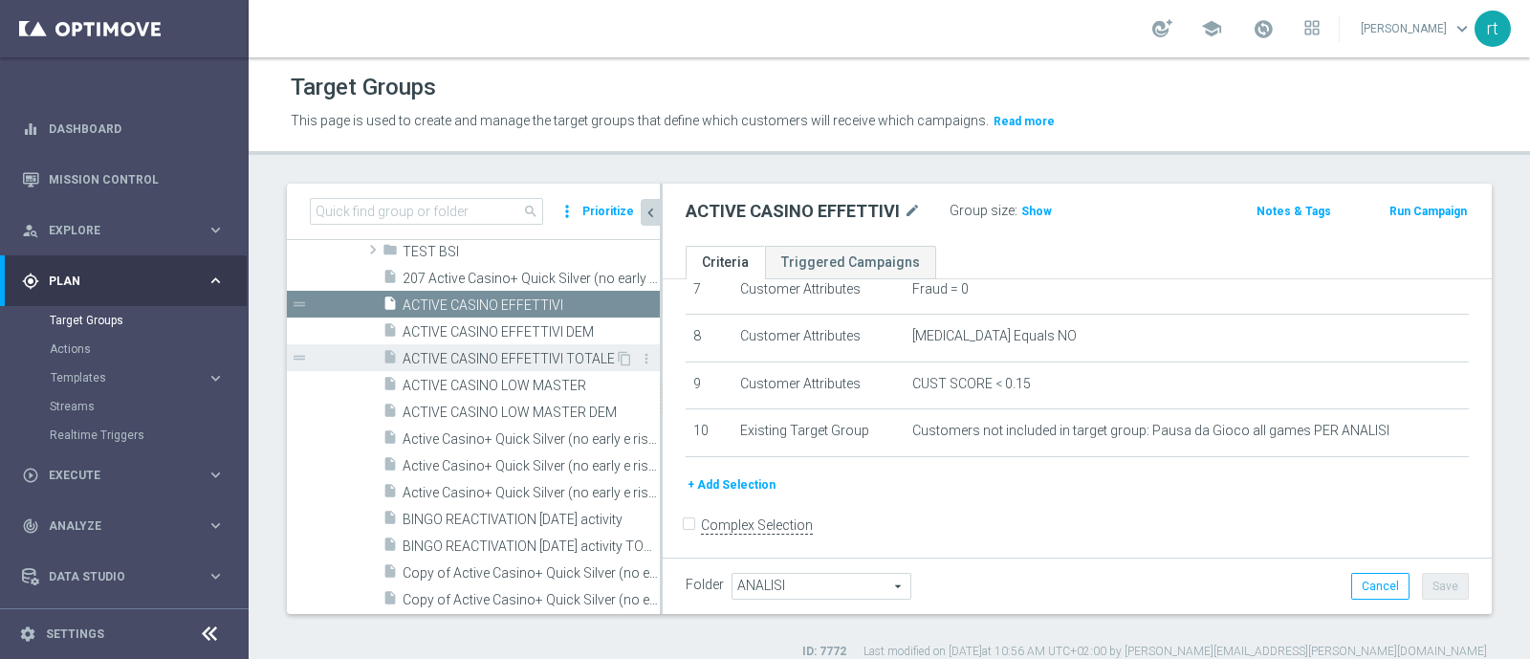
click at [464, 345] on div "insert_drive_file ACTIVE CASINO EFFETTIVI TOTALE" at bounding box center [498, 357] width 232 height 27
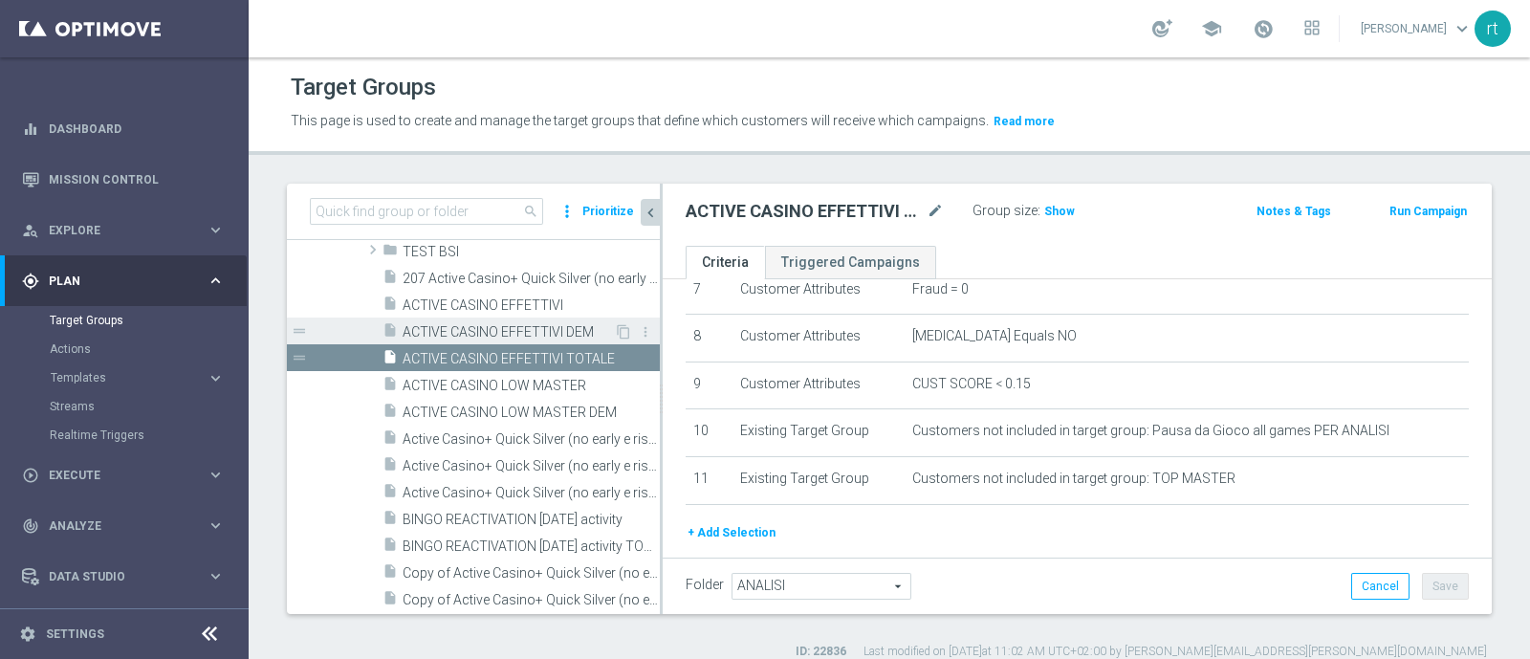
click at [481, 327] on span "ACTIVE CASINO EFFETTIVI DEM" at bounding box center [507, 332] width 211 height 16
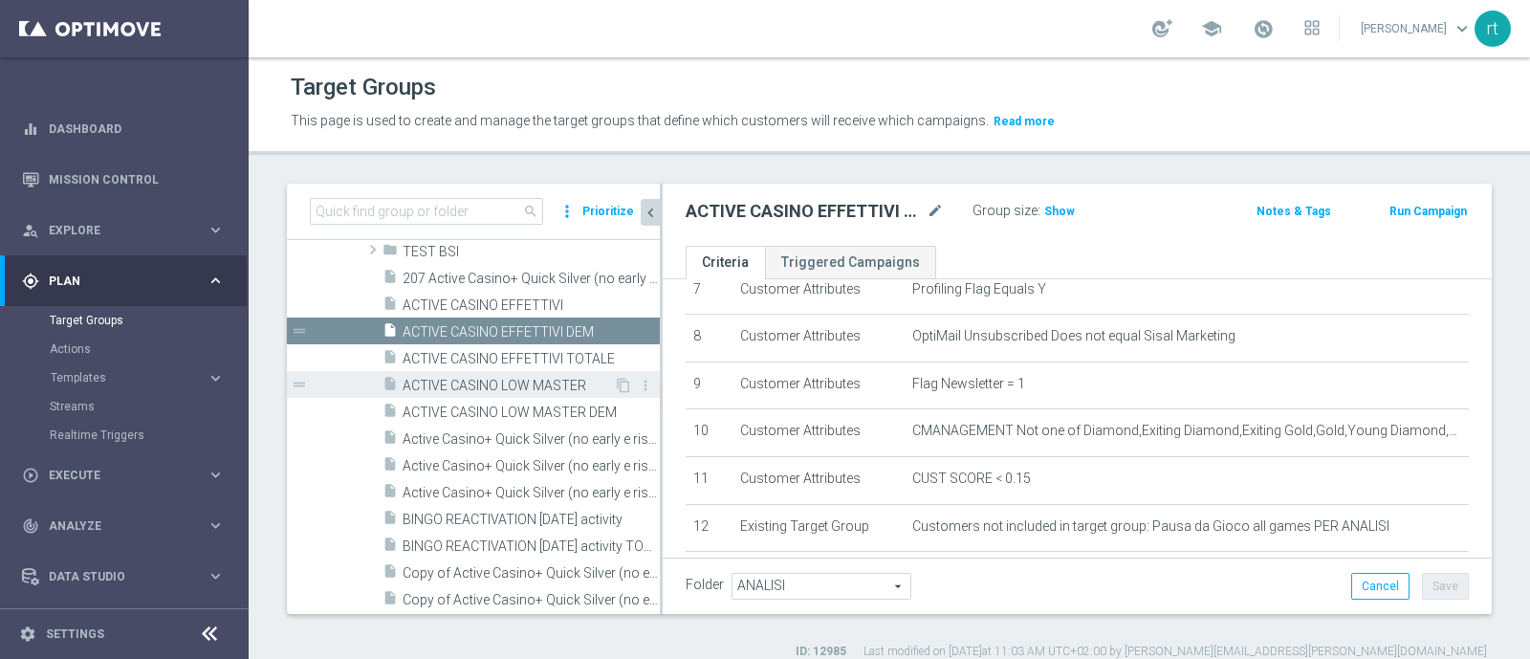
click at [465, 380] on span "ACTIVE CASINO LOW MASTER" at bounding box center [507, 386] width 211 height 16
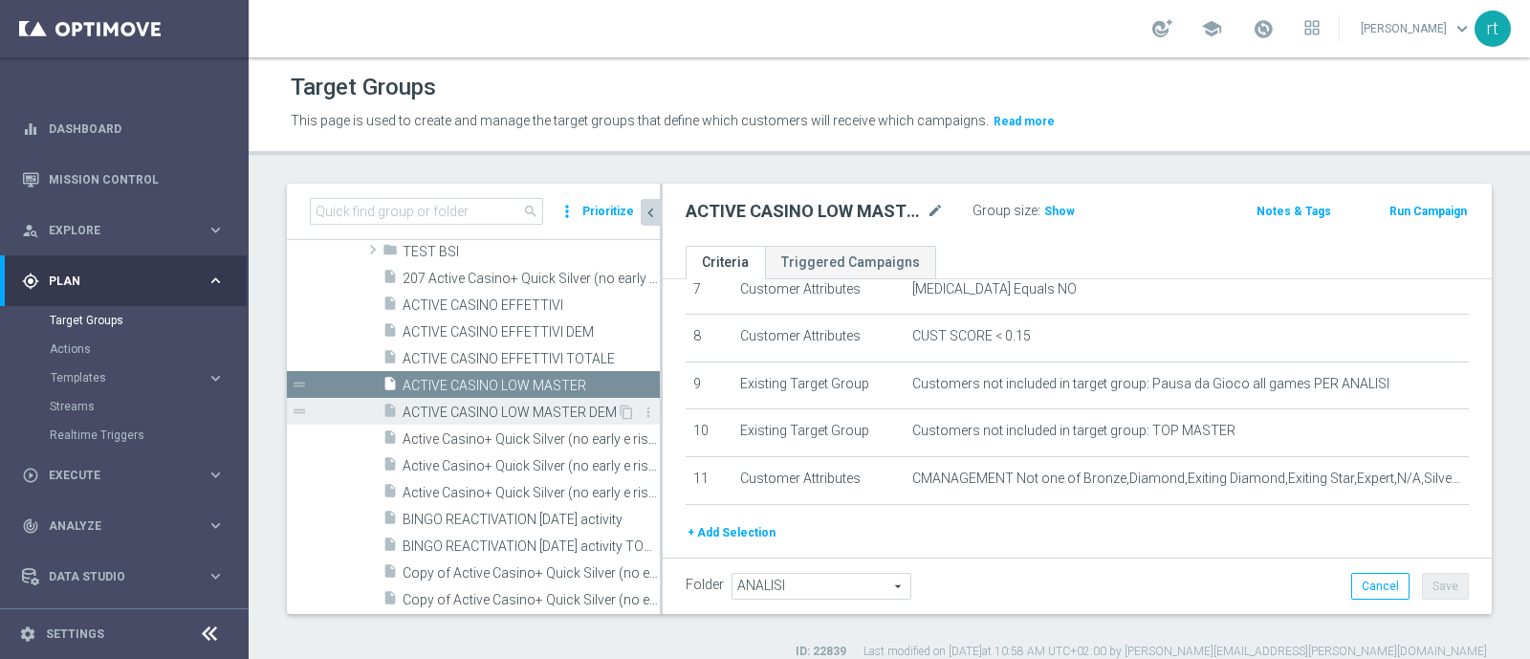
click at [459, 404] on span "ACTIVE CASINO LOW MASTER DEM" at bounding box center [509, 412] width 214 height 16
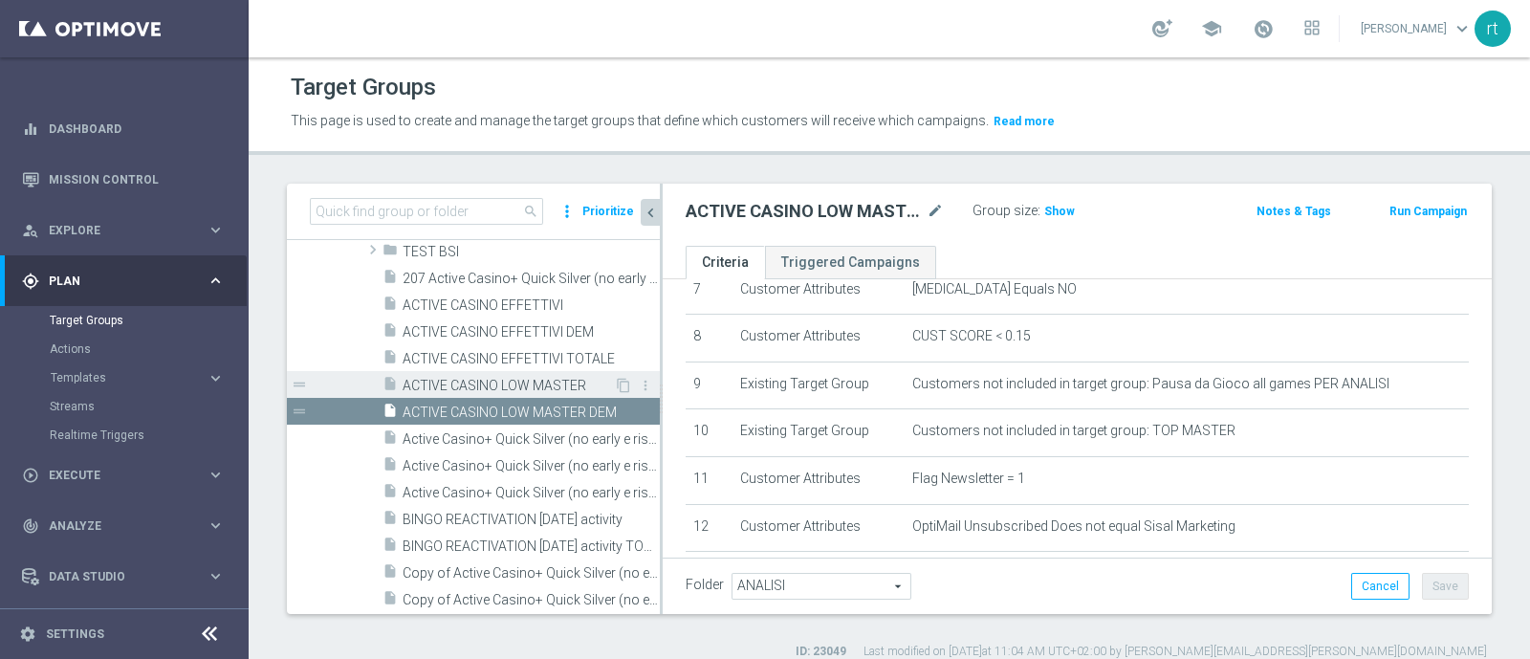
click at [458, 389] on span "ACTIVE CASINO LOW MASTER" at bounding box center [507, 386] width 211 height 16
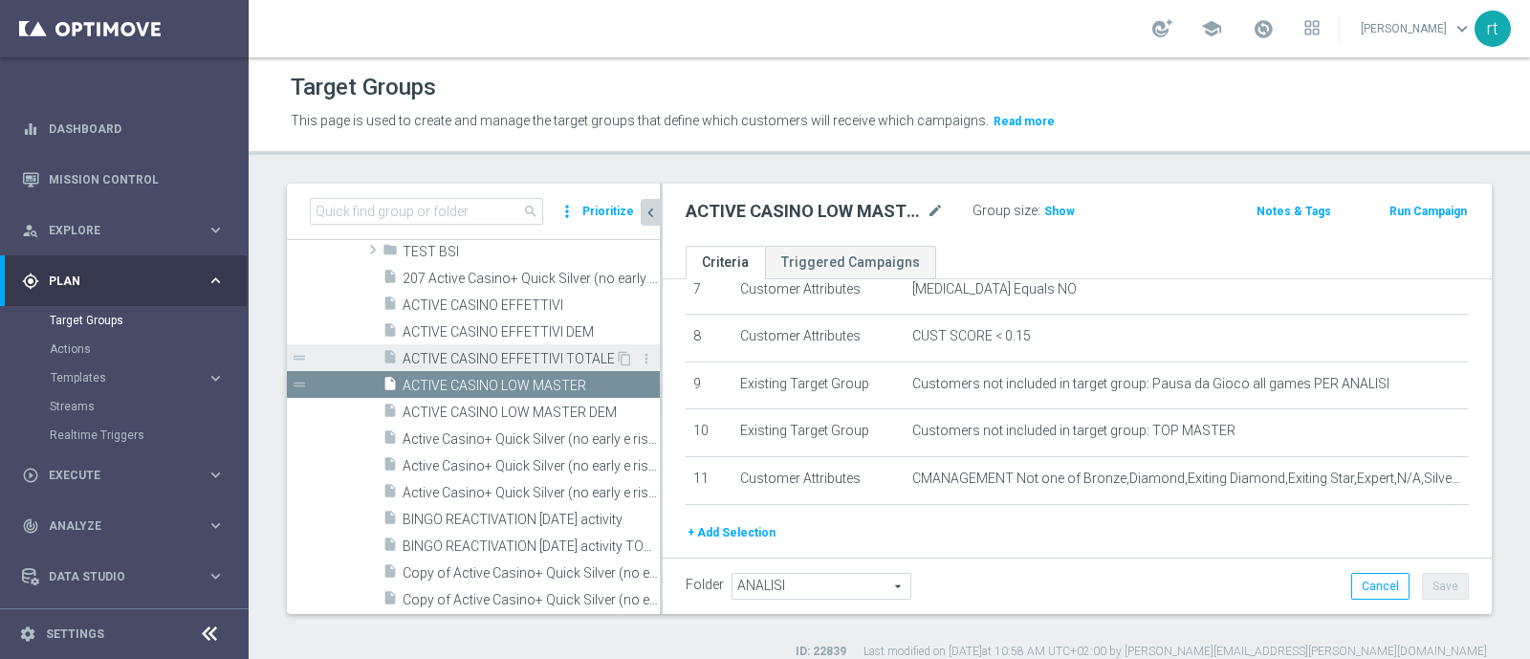
click at [471, 355] on span "ACTIVE CASINO EFFETTIVI TOTALE" at bounding box center [508, 359] width 212 height 16
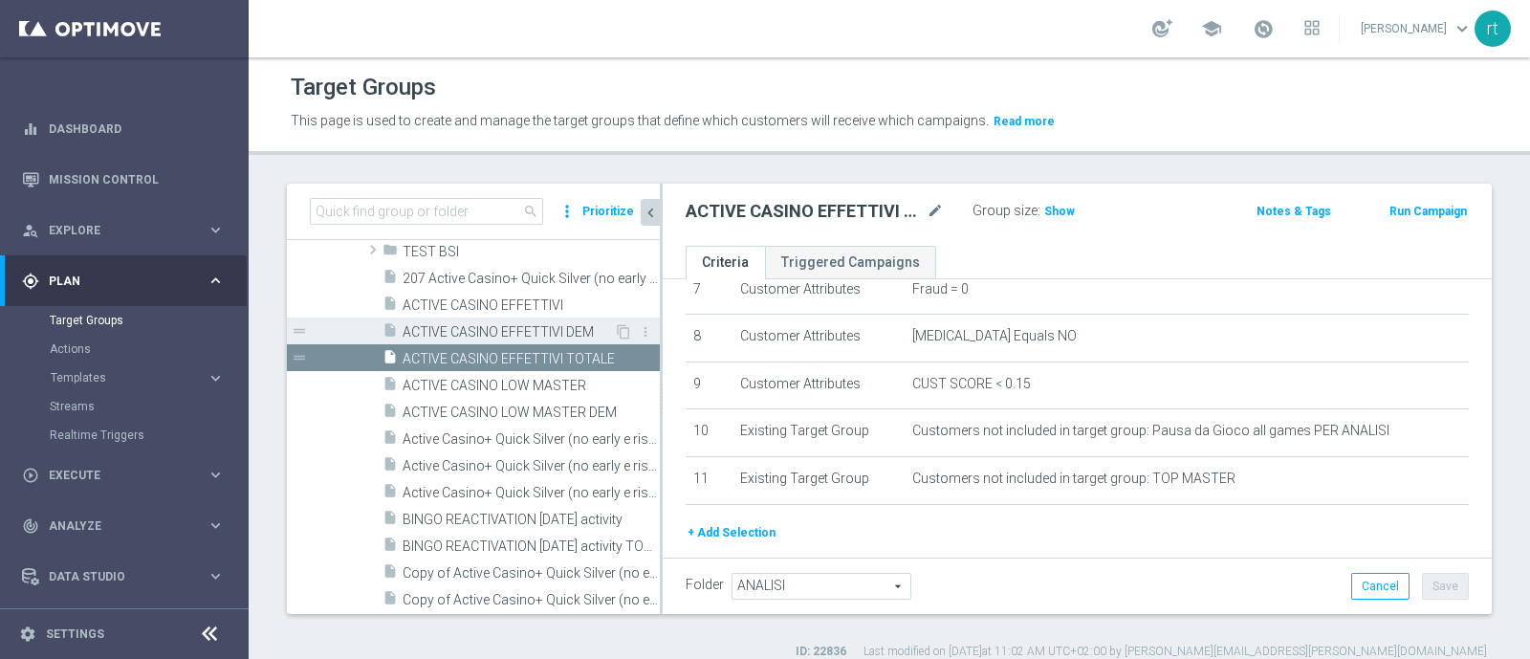
click at [470, 324] on span "ACTIVE CASINO EFFETTIVI DEM" at bounding box center [507, 332] width 211 height 16
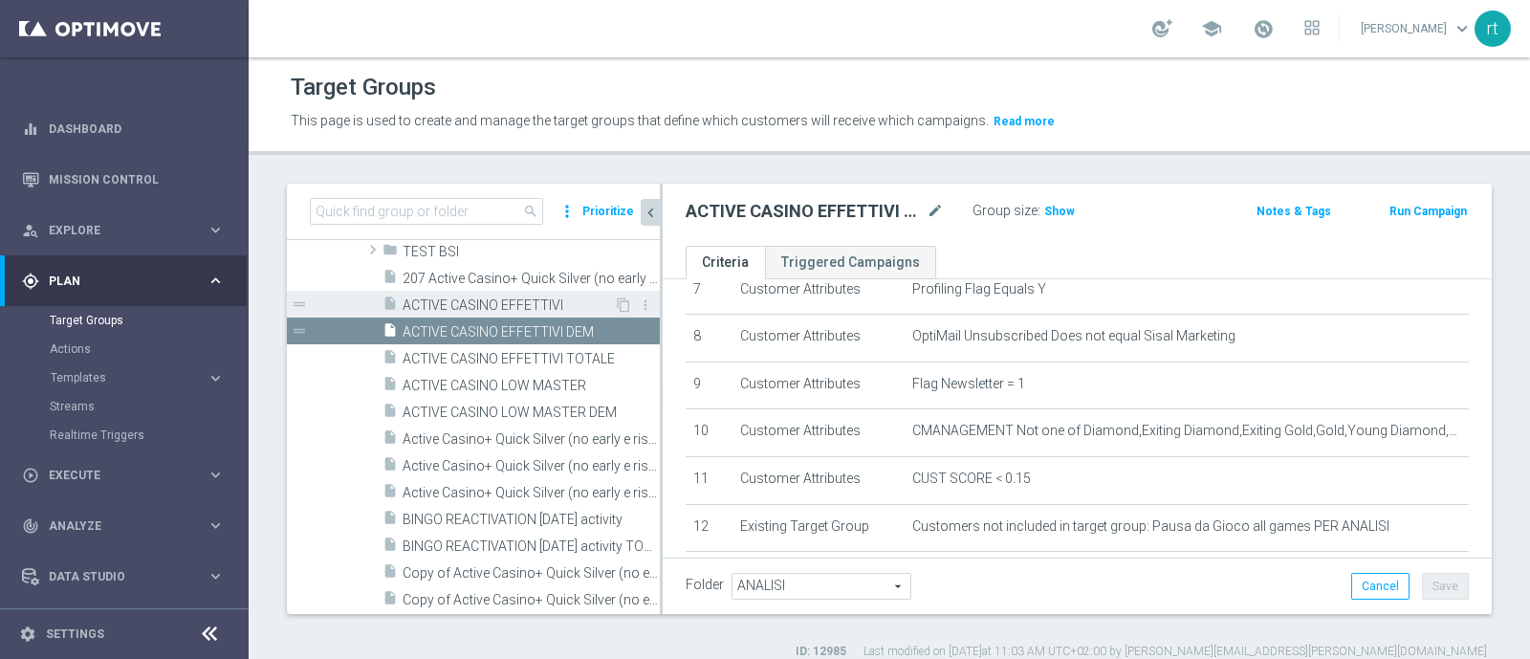
click at [468, 297] on span "ACTIVE CASINO EFFETTIVI" at bounding box center [507, 305] width 211 height 16
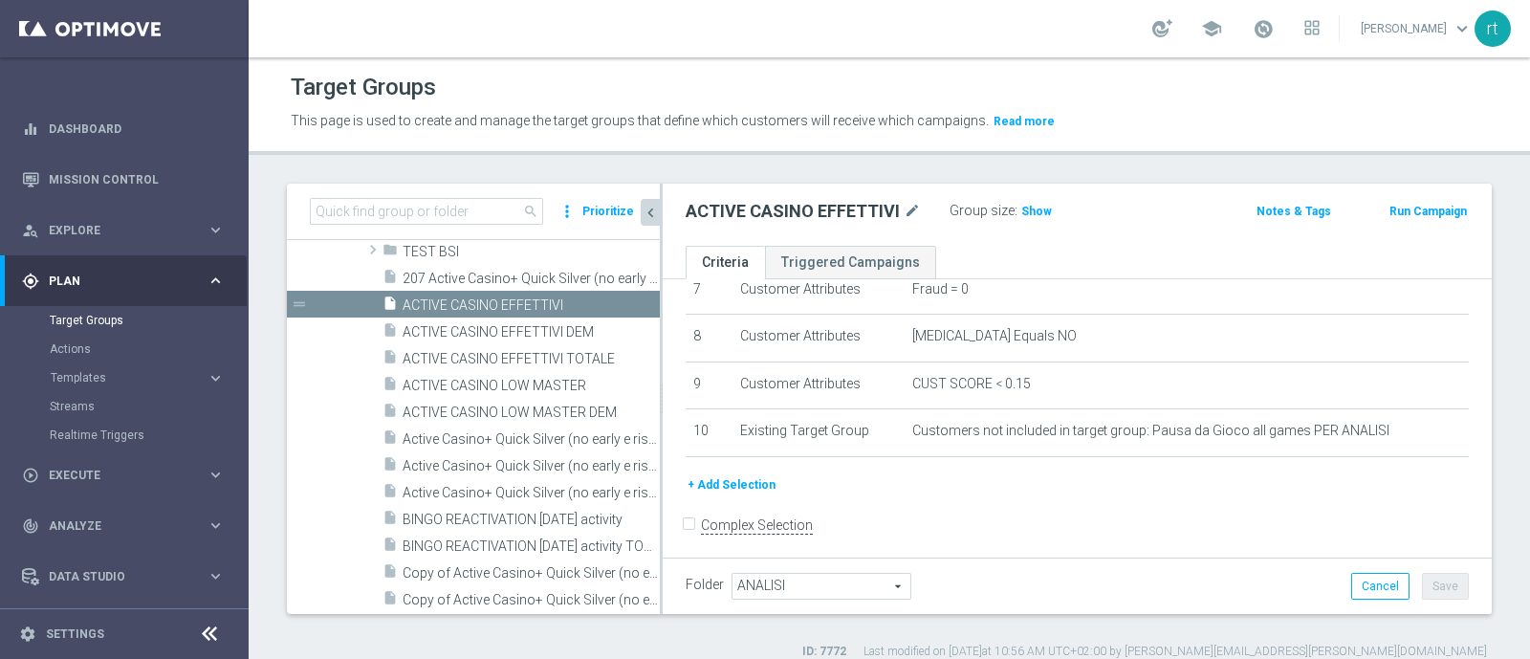
click at [635, 53] on div "school roberto tucci keyboard_arrow_down rt" at bounding box center [889, 28] width 1281 height 57
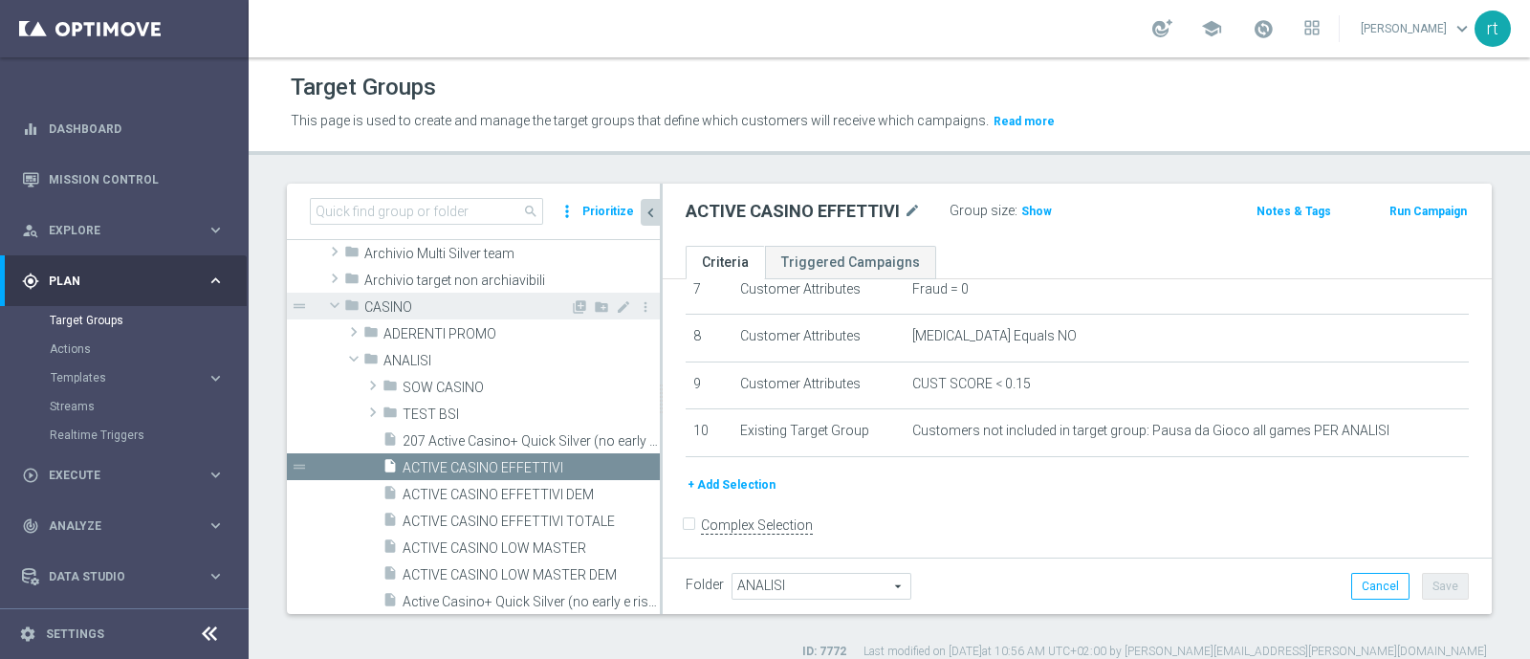
click at [448, 304] on span "CASINO" at bounding box center [467, 307] width 206 height 16
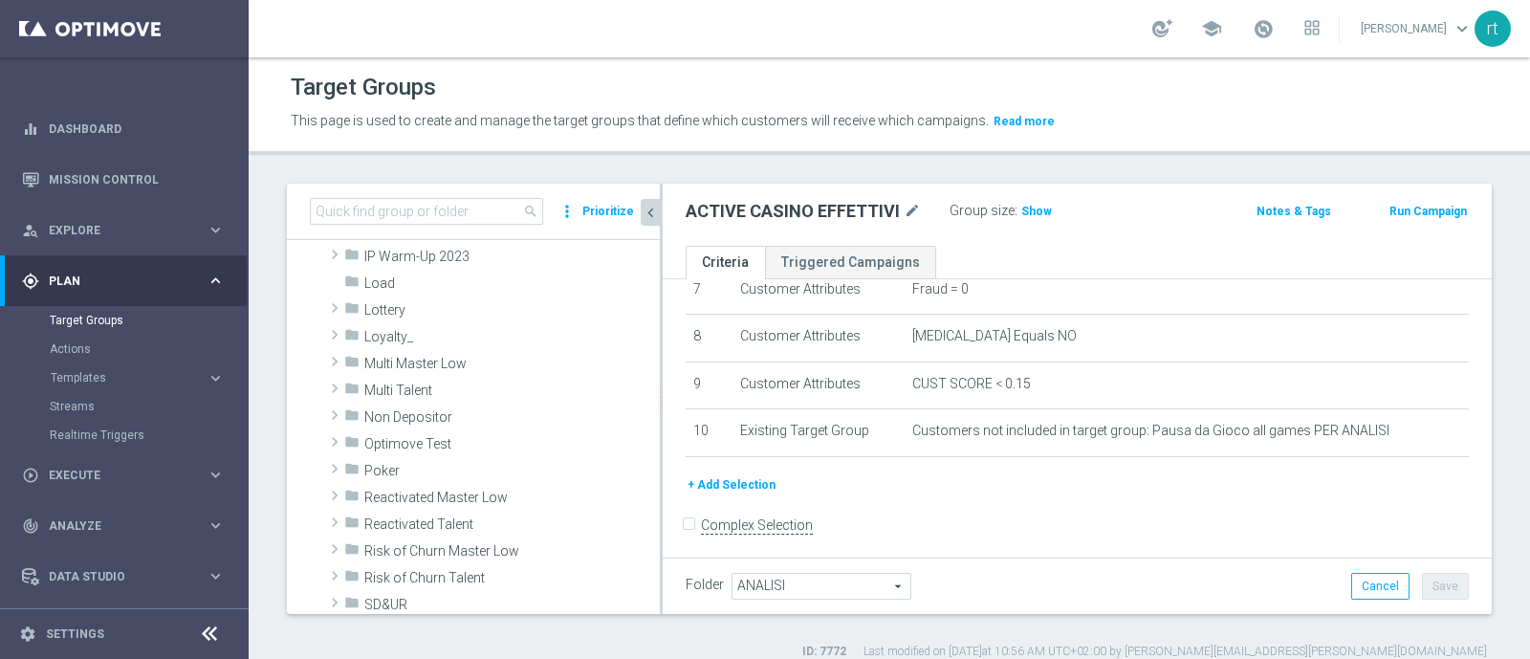
scroll to position [448, 0]
click at [402, 306] on span "Lottery" at bounding box center [467, 307] width 206 height 16
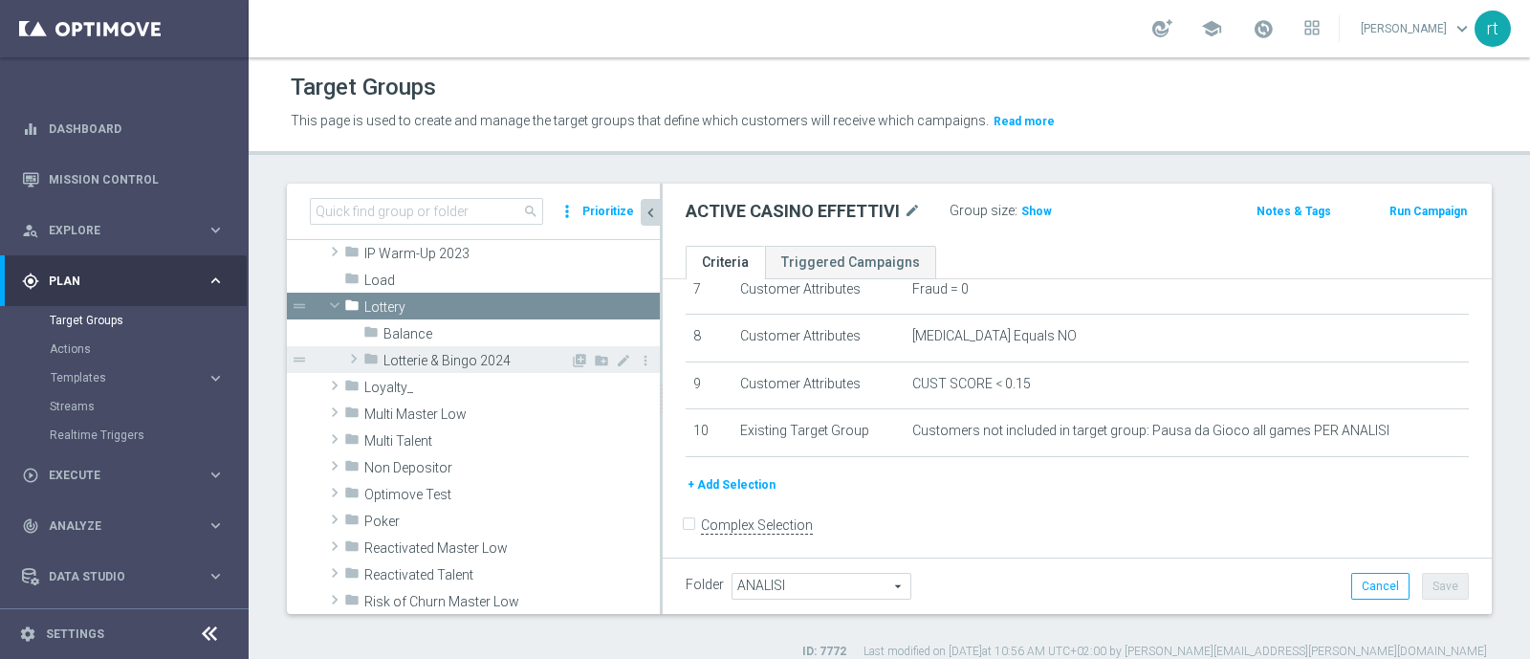
click at [404, 361] on span "Lotterie & Bingo 2024" at bounding box center [476, 361] width 186 height 16
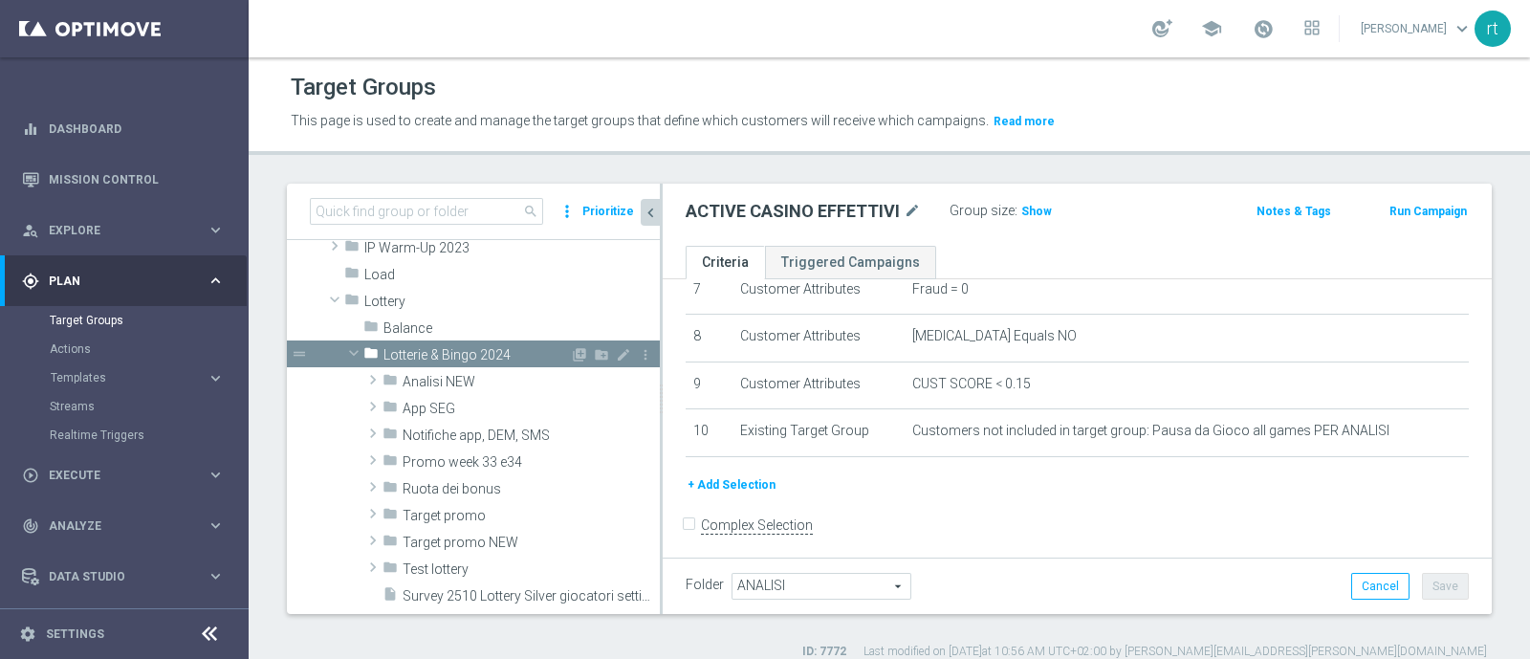
scroll to position [532, 0]
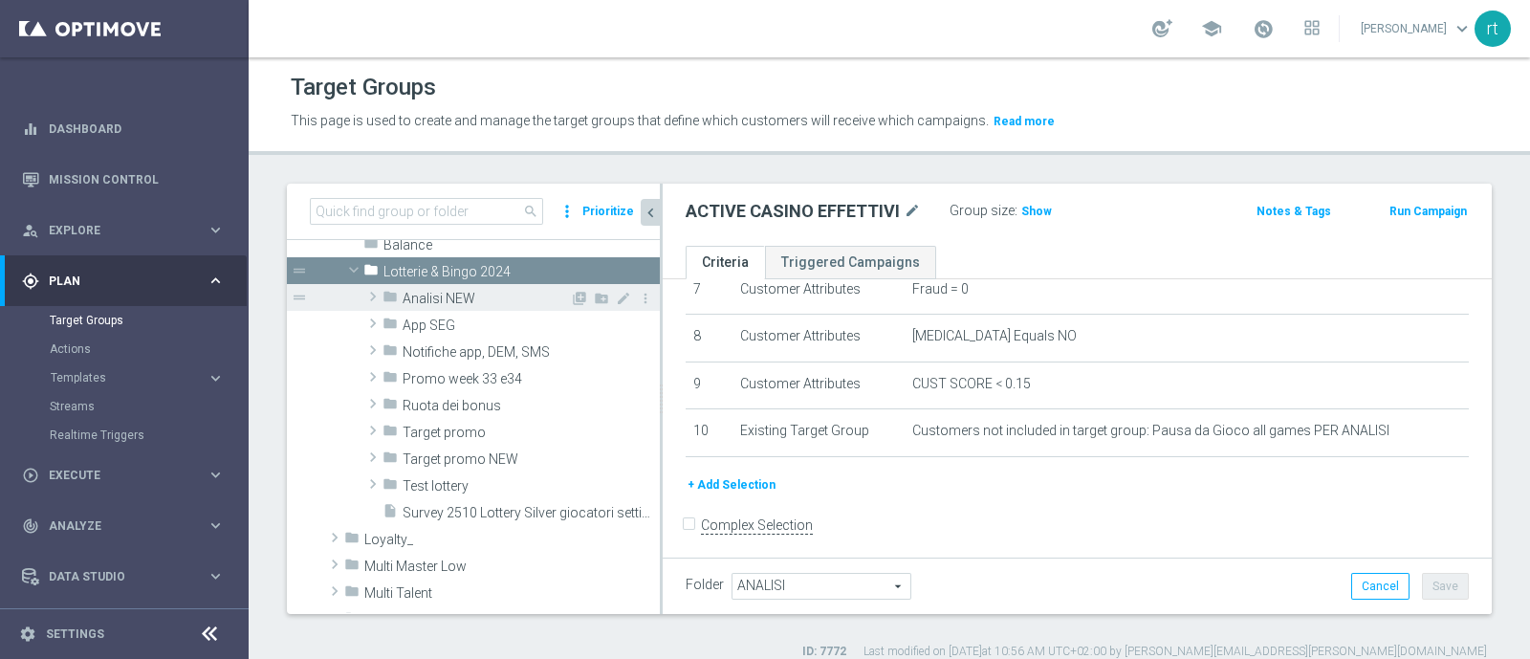
click at [450, 293] on span "Analisi NEW" at bounding box center [485, 299] width 167 height 16
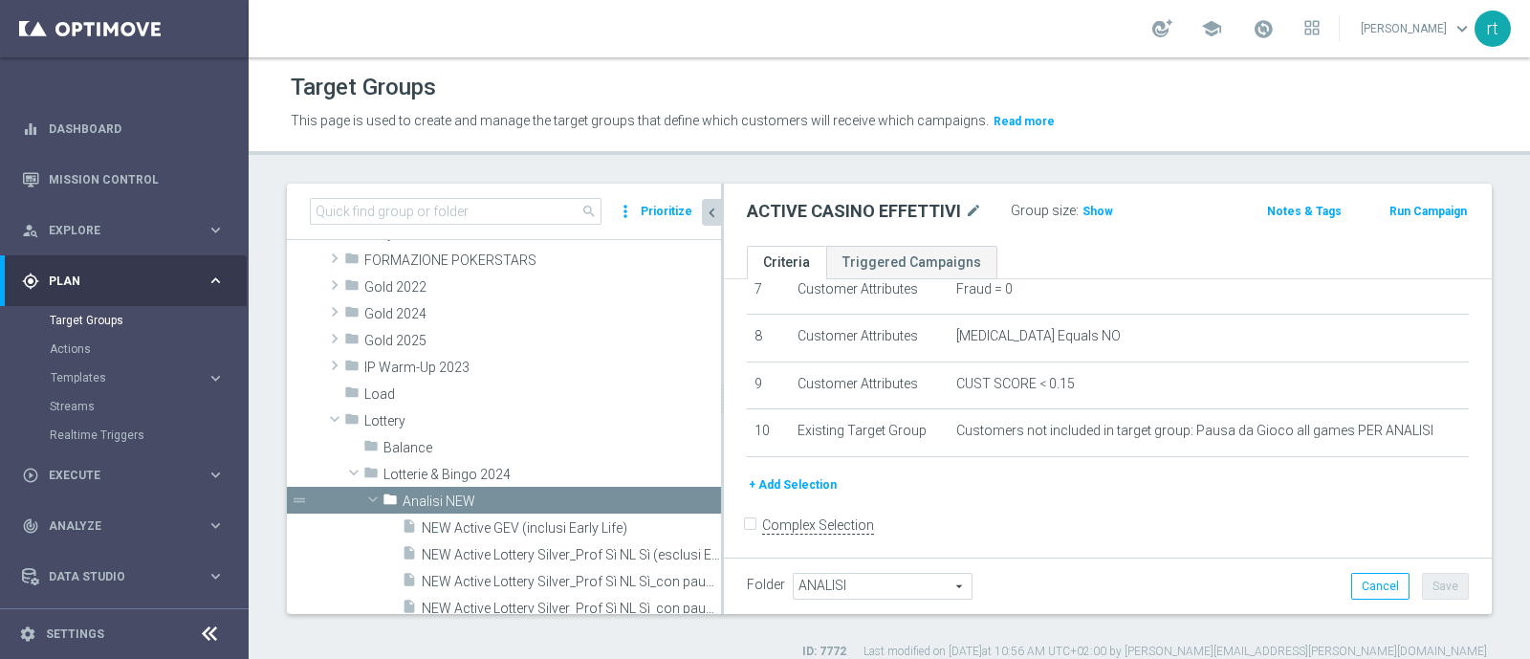
scroll to position [428, 0]
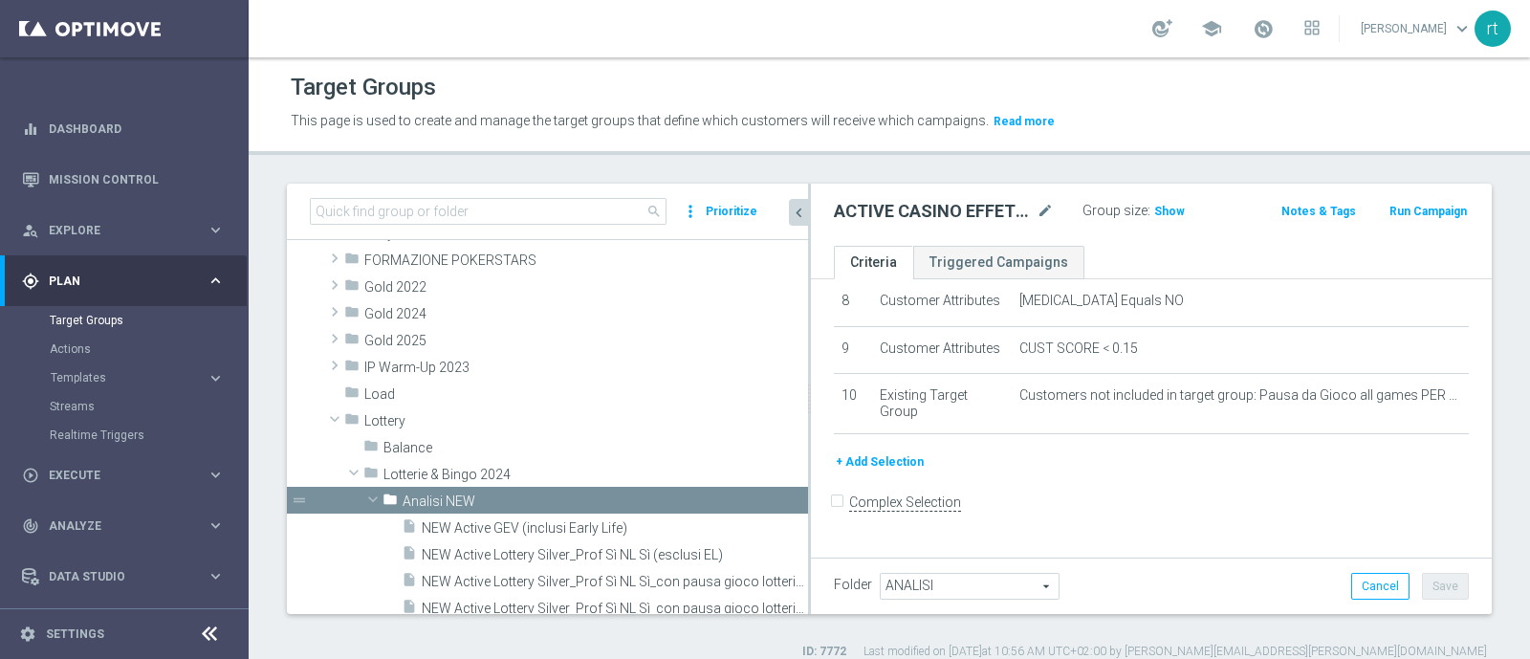
drag, startPoint x: 661, startPoint y: 443, endPoint x: 813, endPoint y: 412, distance: 155.0
click at [813, 412] on as-split "search more_vert Prioritize Customer Target Groups library_add create_new_folder" at bounding box center [889, 399] width 1205 height 430
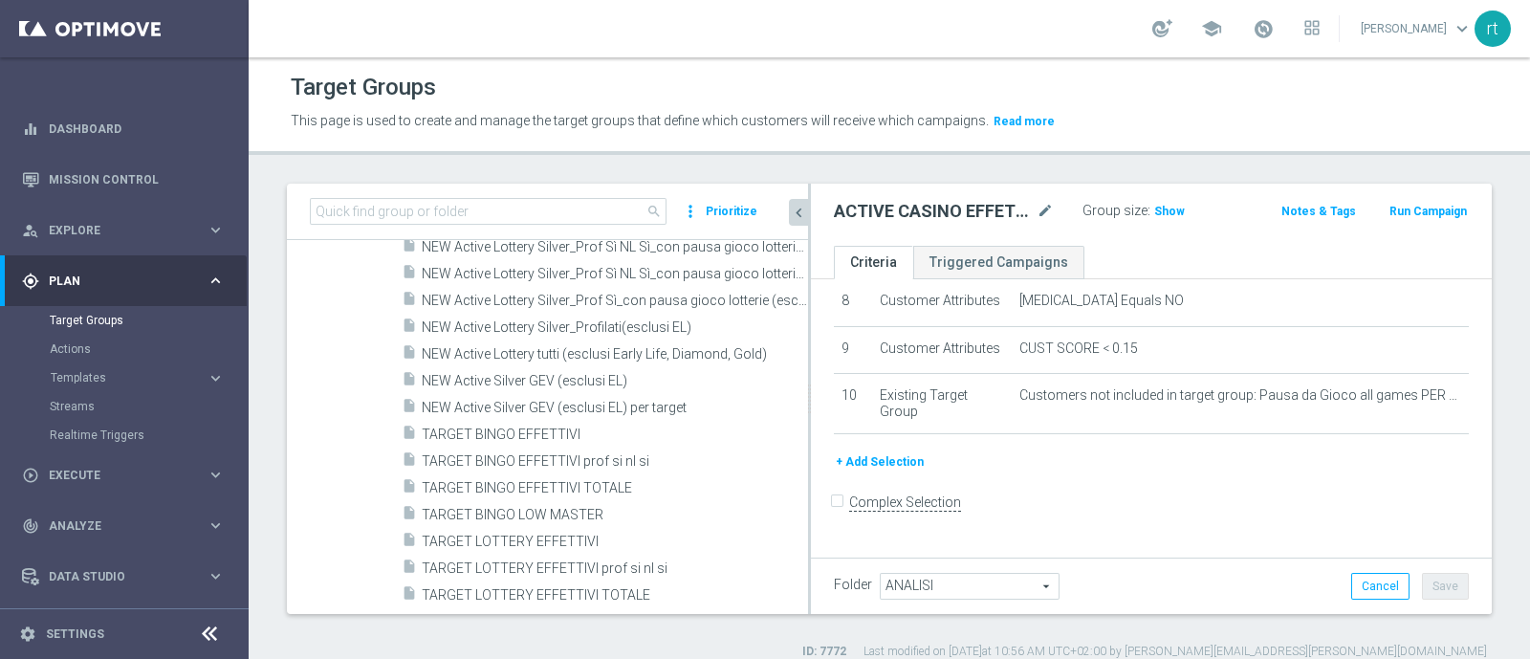
scroll to position [742, 0]
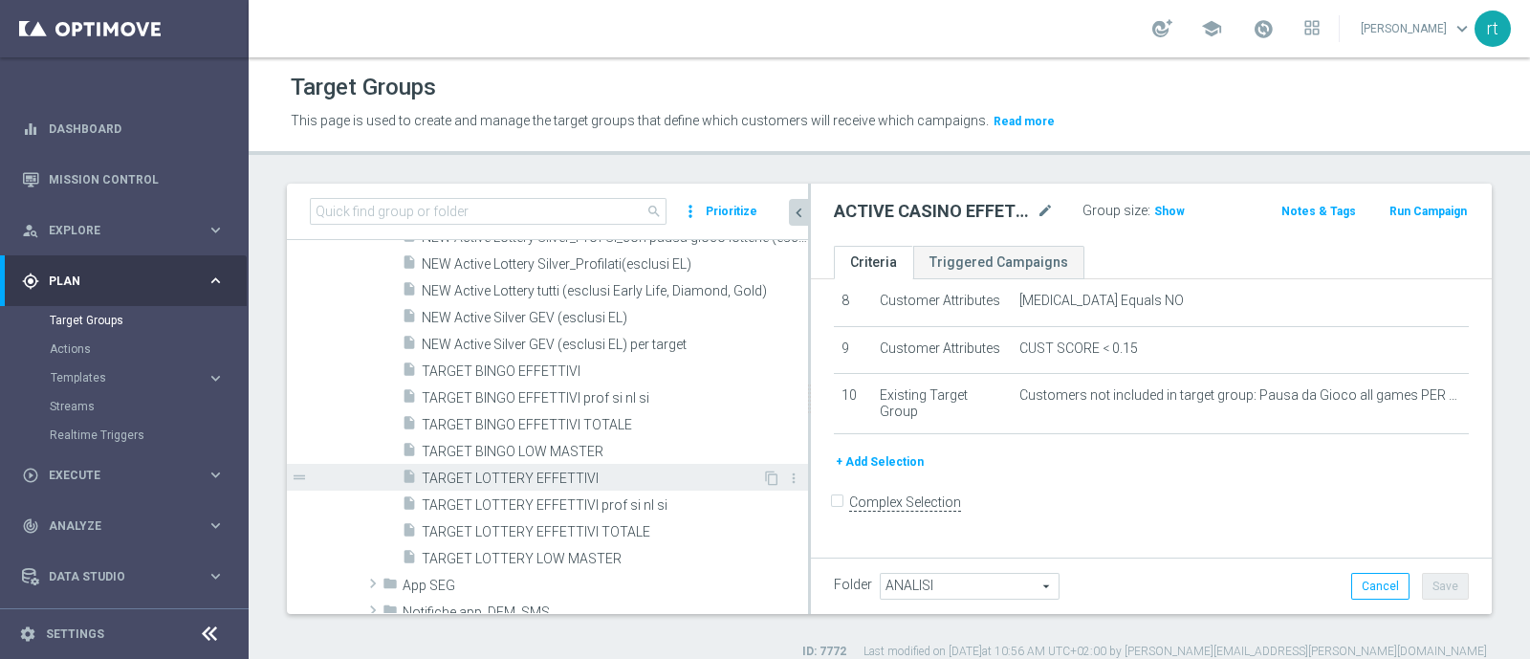
click at [557, 466] on div "insert_drive_file TARGET LOTTERY EFFETTIVI" at bounding box center [582, 477] width 360 height 27
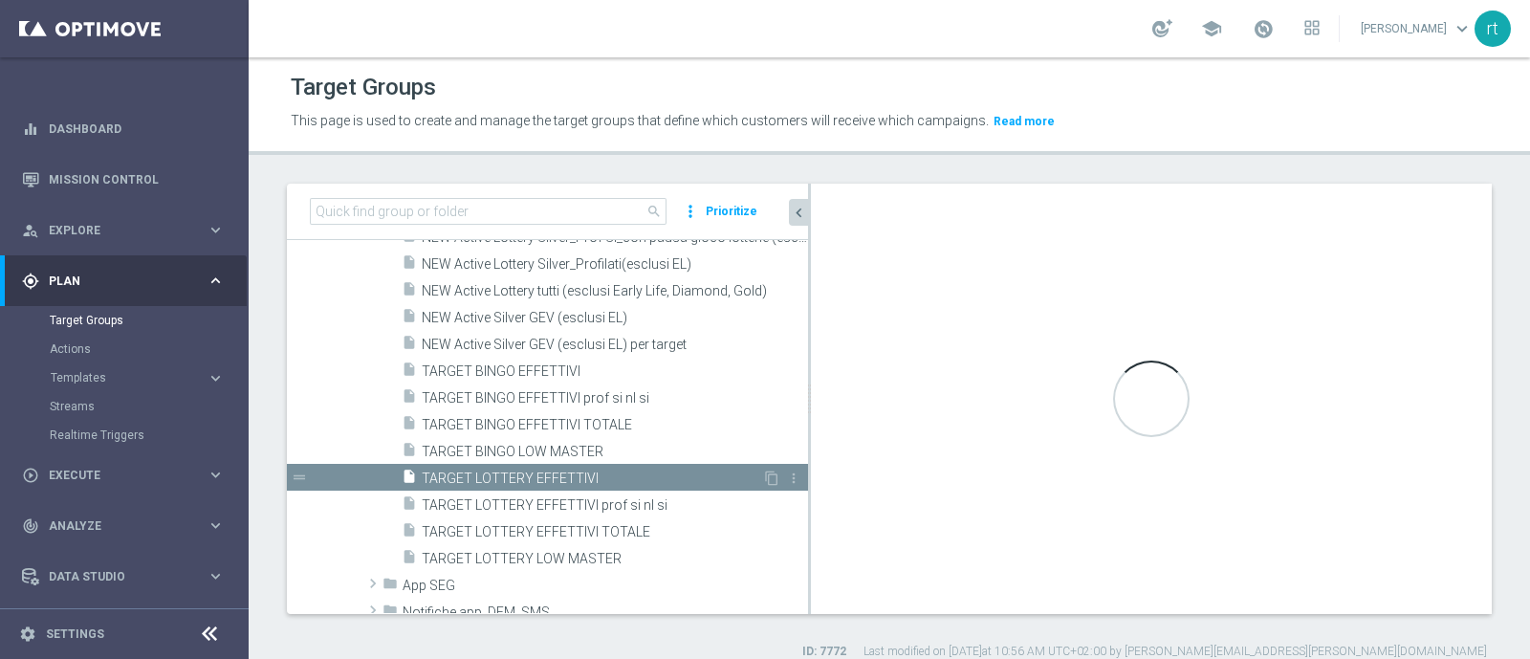
checkbox input "true"
type input "Analisi NEW"
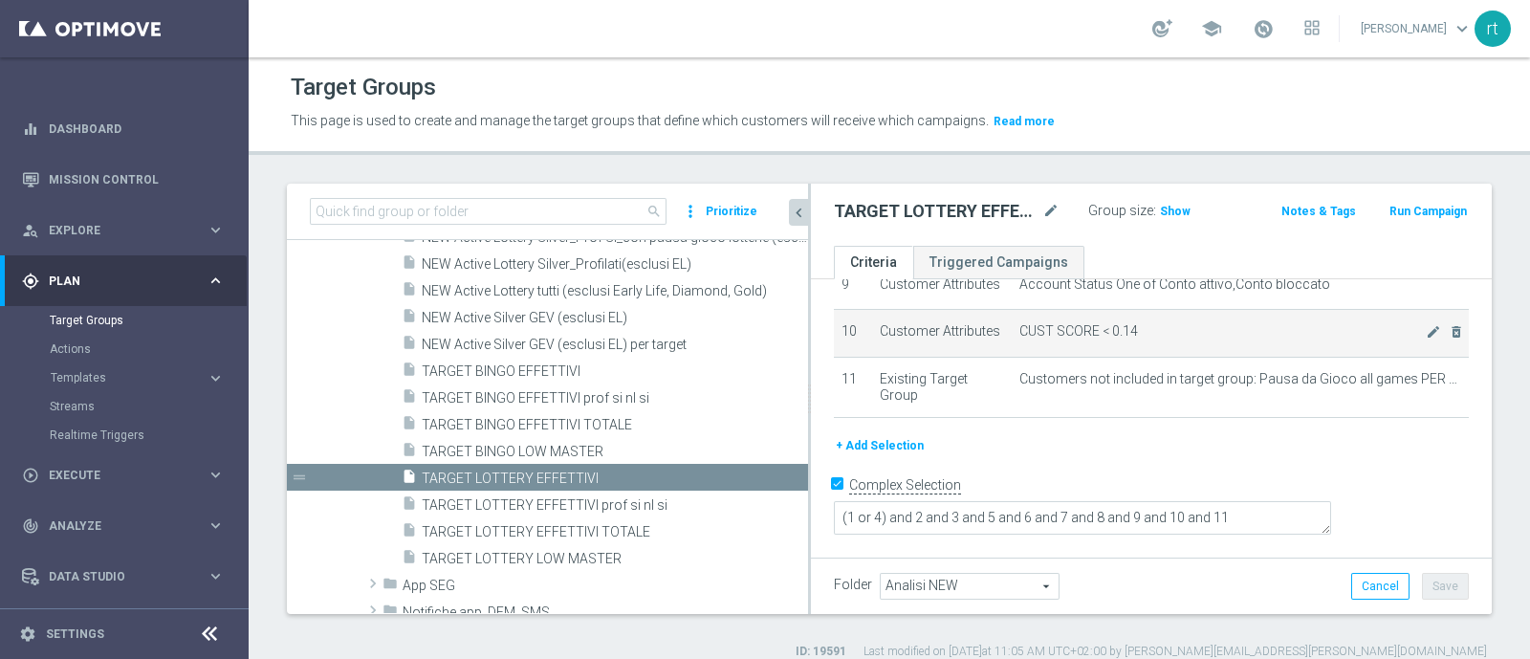
scroll to position [482, 0]
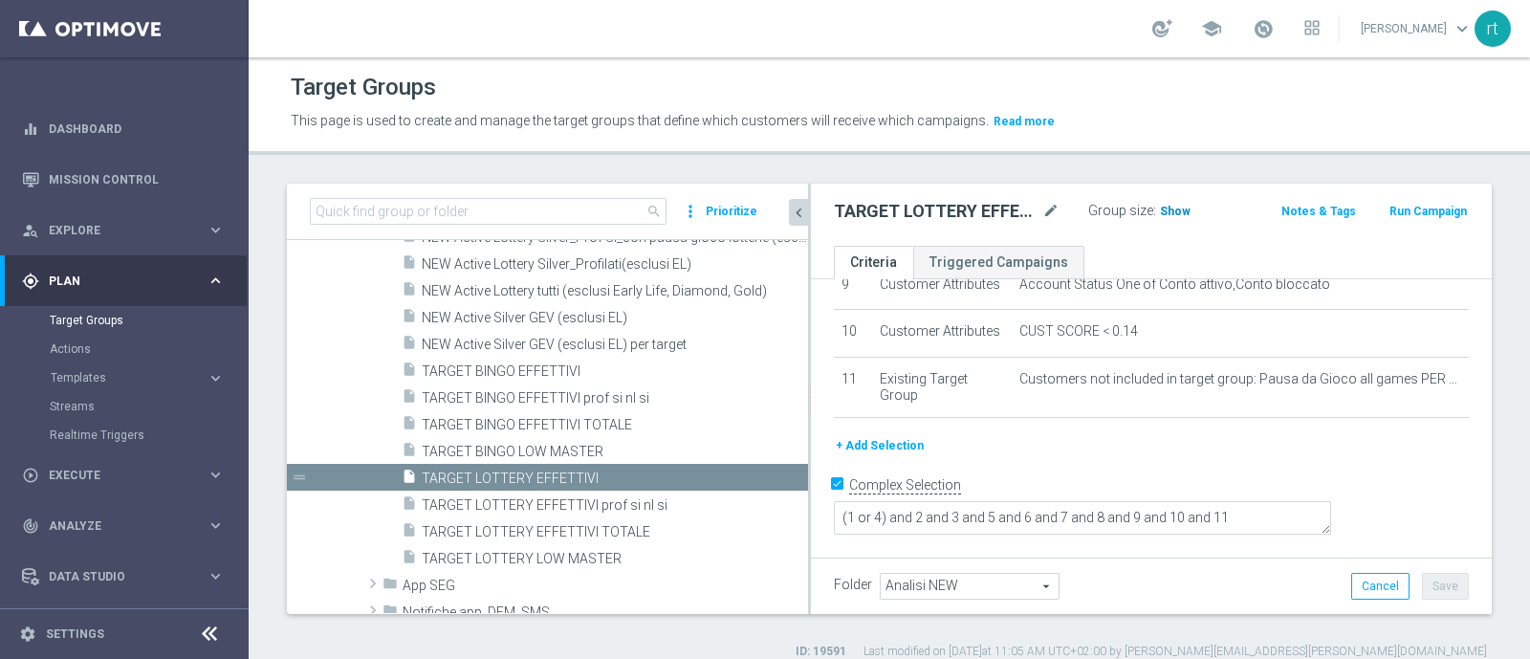
click at [1166, 213] on span "Show" at bounding box center [1175, 211] width 31 height 13
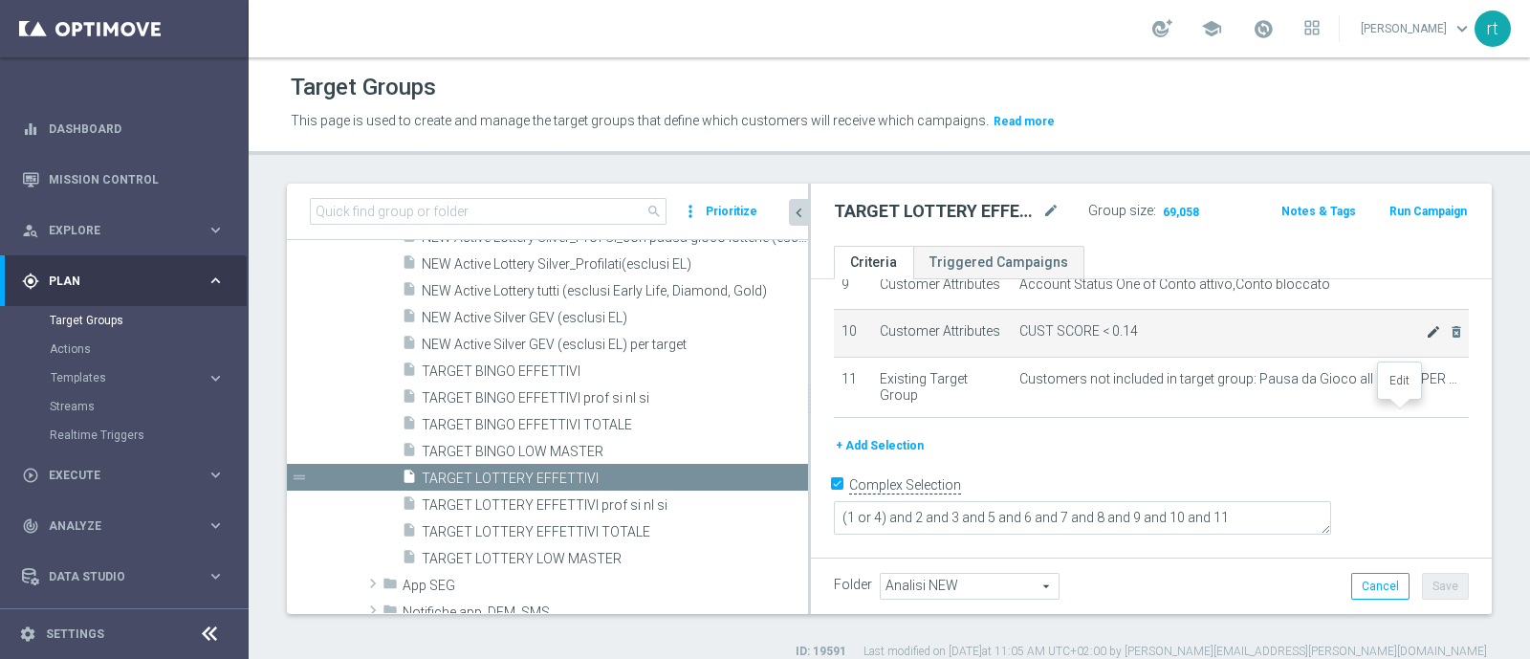
click at [1425, 339] on icon "mode_edit" at bounding box center [1432, 331] width 15 height 15
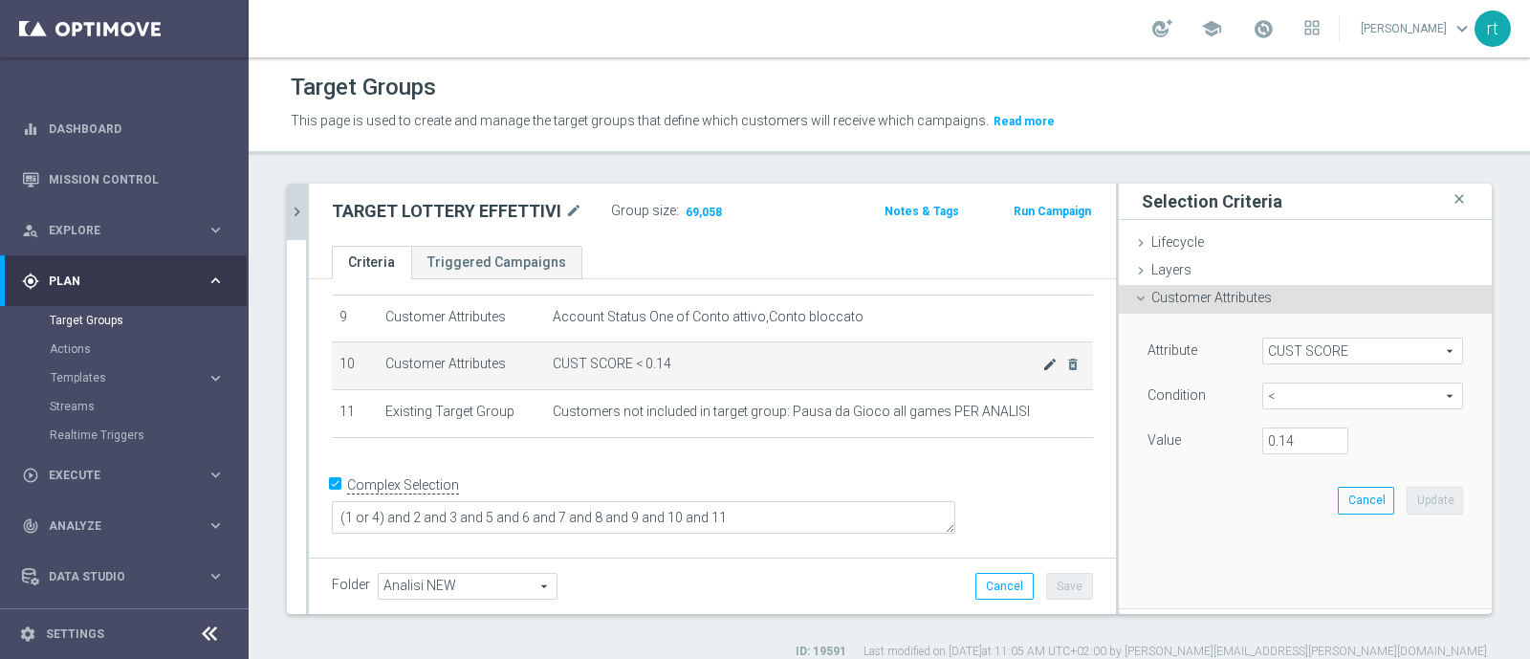
scroll to position [394, 0]
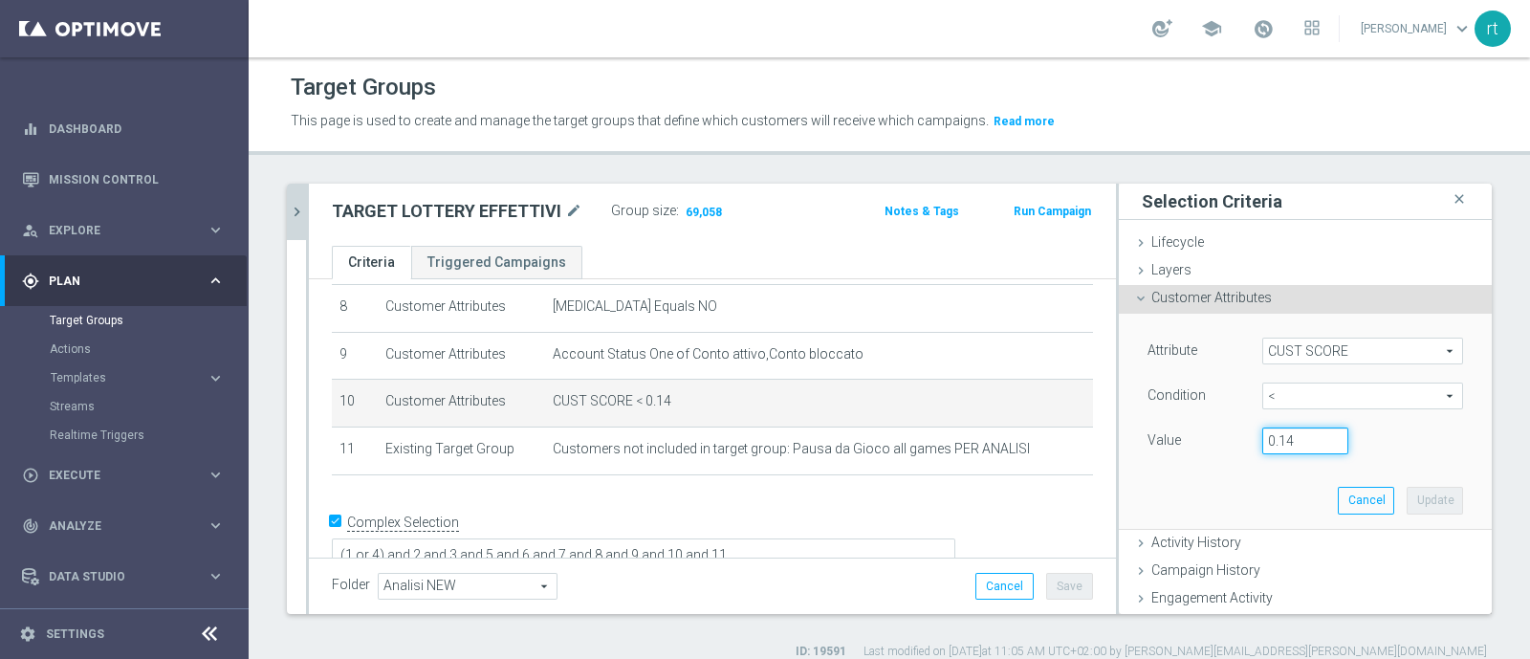
click at [1270, 435] on input "0.14" at bounding box center [1305, 440] width 86 height 27
type input "0.15"
click at [1406, 503] on button "Update" at bounding box center [1434, 500] width 56 height 27
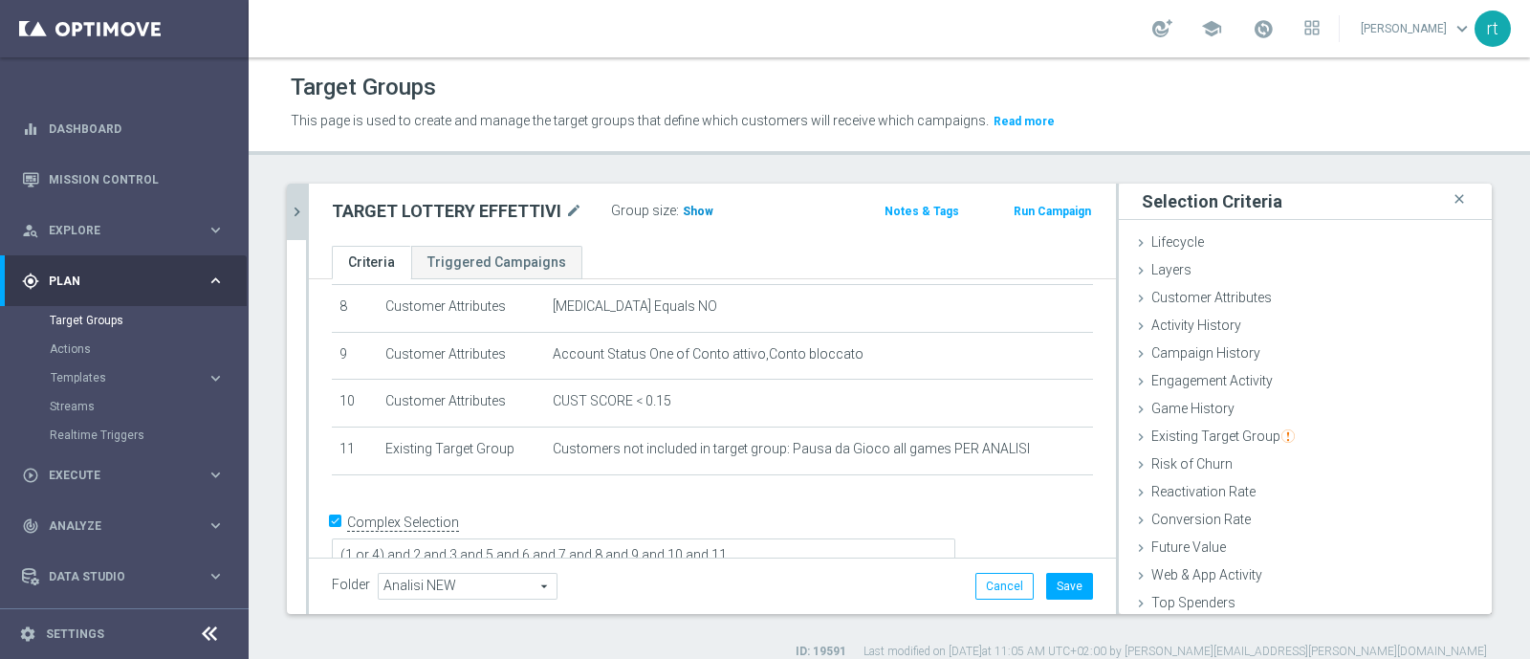
click at [700, 217] on span "Show" at bounding box center [698, 211] width 31 height 13
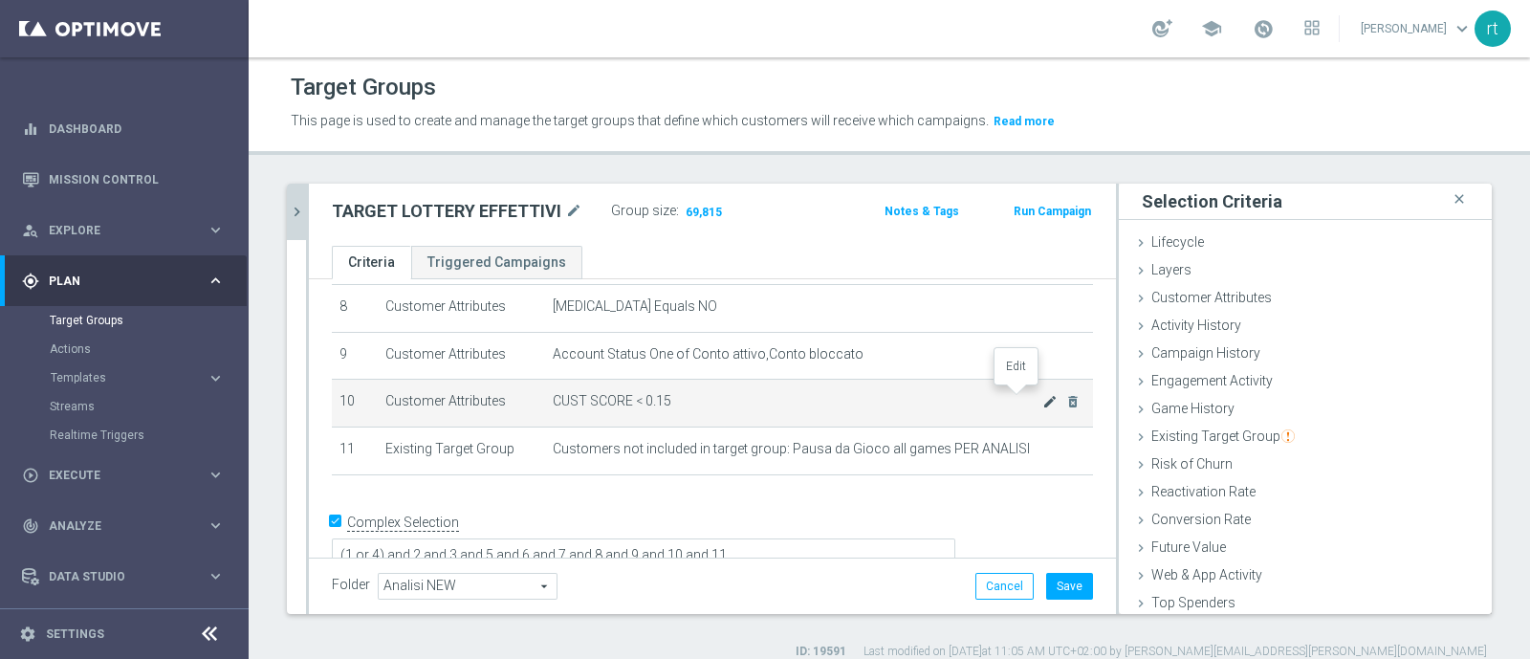
click at [1042, 394] on icon "mode_edit" at bounding box center [1049, 401] width 15 height 15
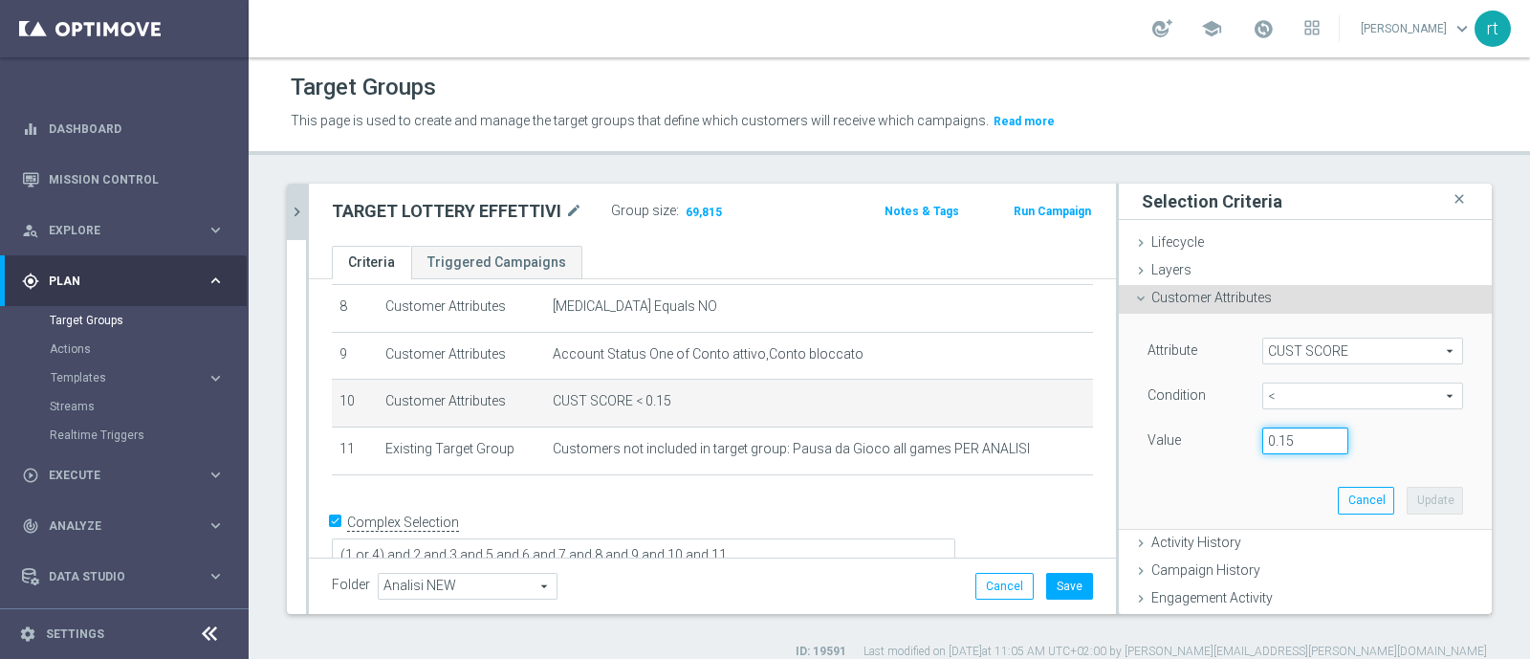
click at [1275, 434] on input "0.15" at bounding box center [1305, 440] width 86 height 27
type input "0.14"
click at [1382, 485] on div "Attribute CUST SCORE CUST SCORE arrow_drop_down search Condition < < arrow_drop…" at bounding box center [1305, 421] width 344 height 214
click at [1406, 493] on button "Update" at bounding box center [1434, 500] width 56 height 27
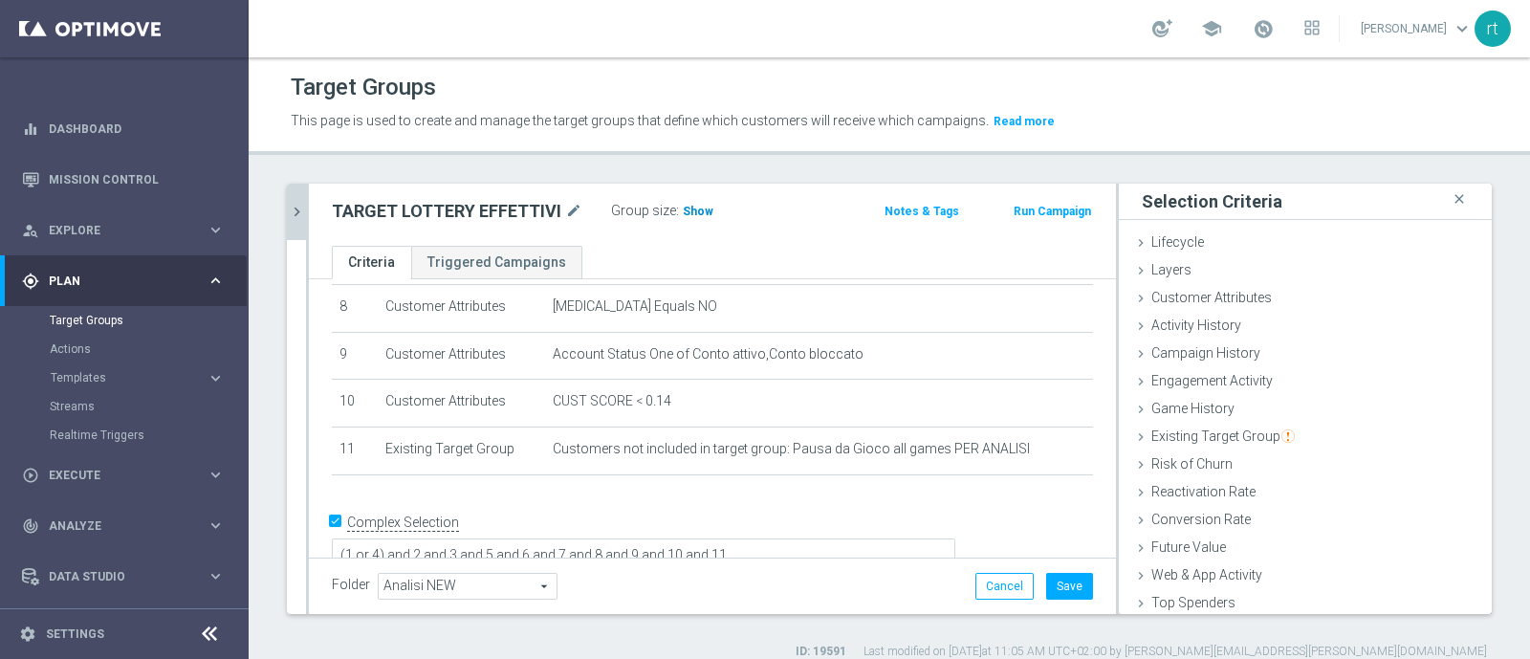
click at [695, 210] on span "Show" at bounding box center [698, 211] width 31 height 13
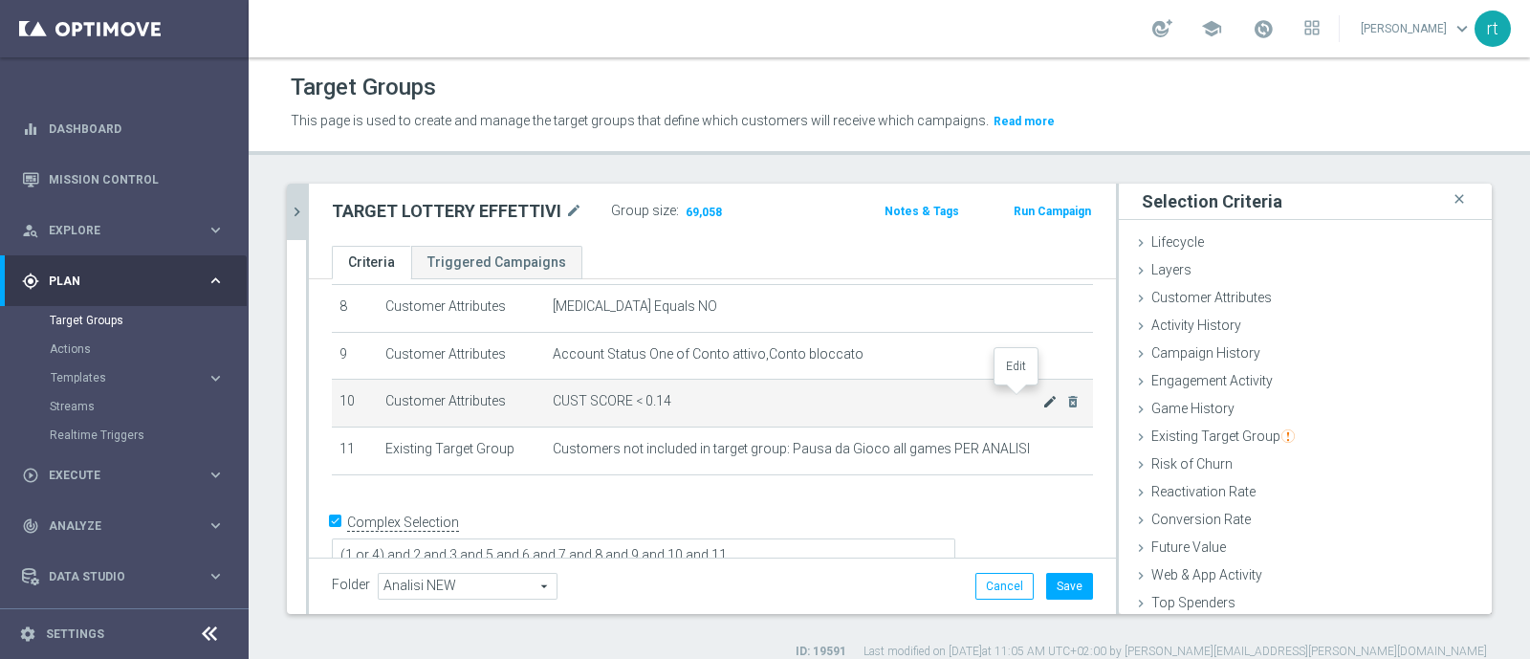
click at [1042, 394] on icon "mode_edit" at bounding box center [1049, 401] width 15 height 15
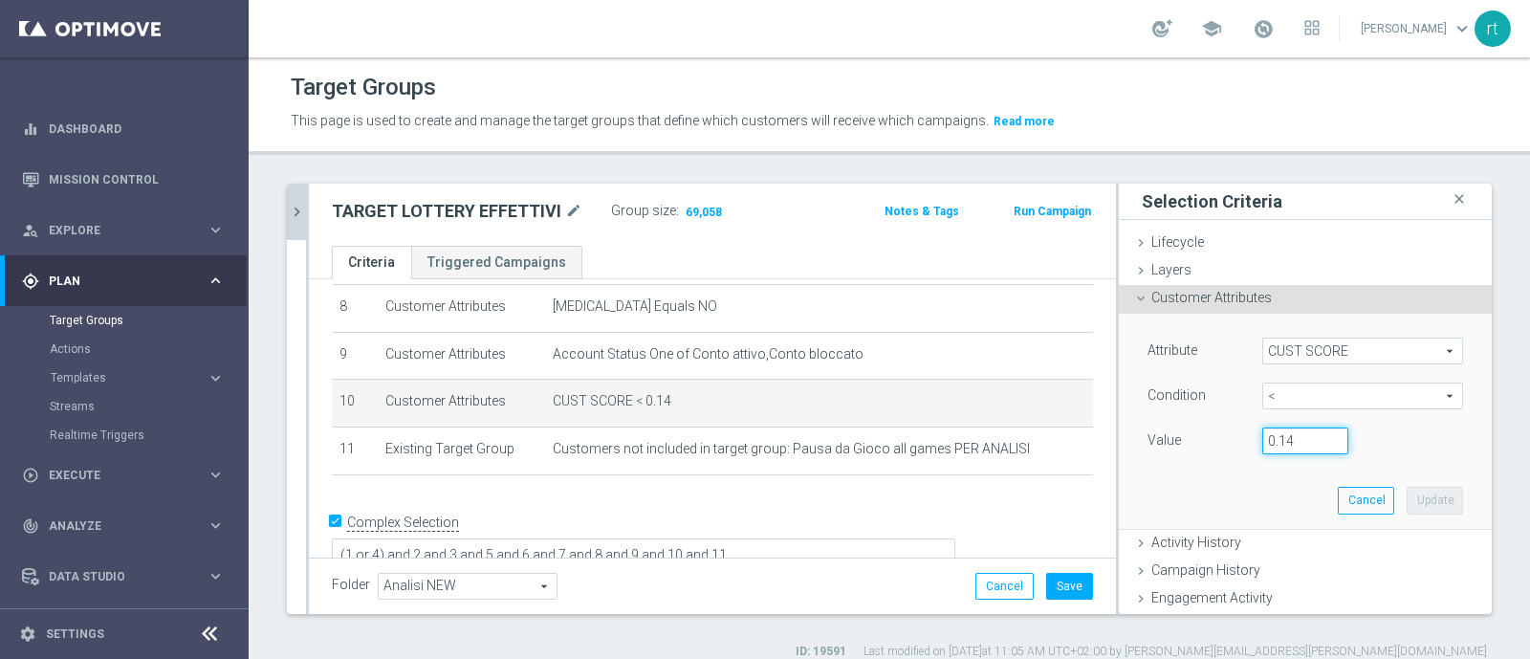
click at [1271, 440] on input "0.14" at bounding box center [1305, 440] width 86 height 27
type input "0.15"
click at [1414, 503] on button "Update" at bounding box center [1434, 500] width 56 height 27
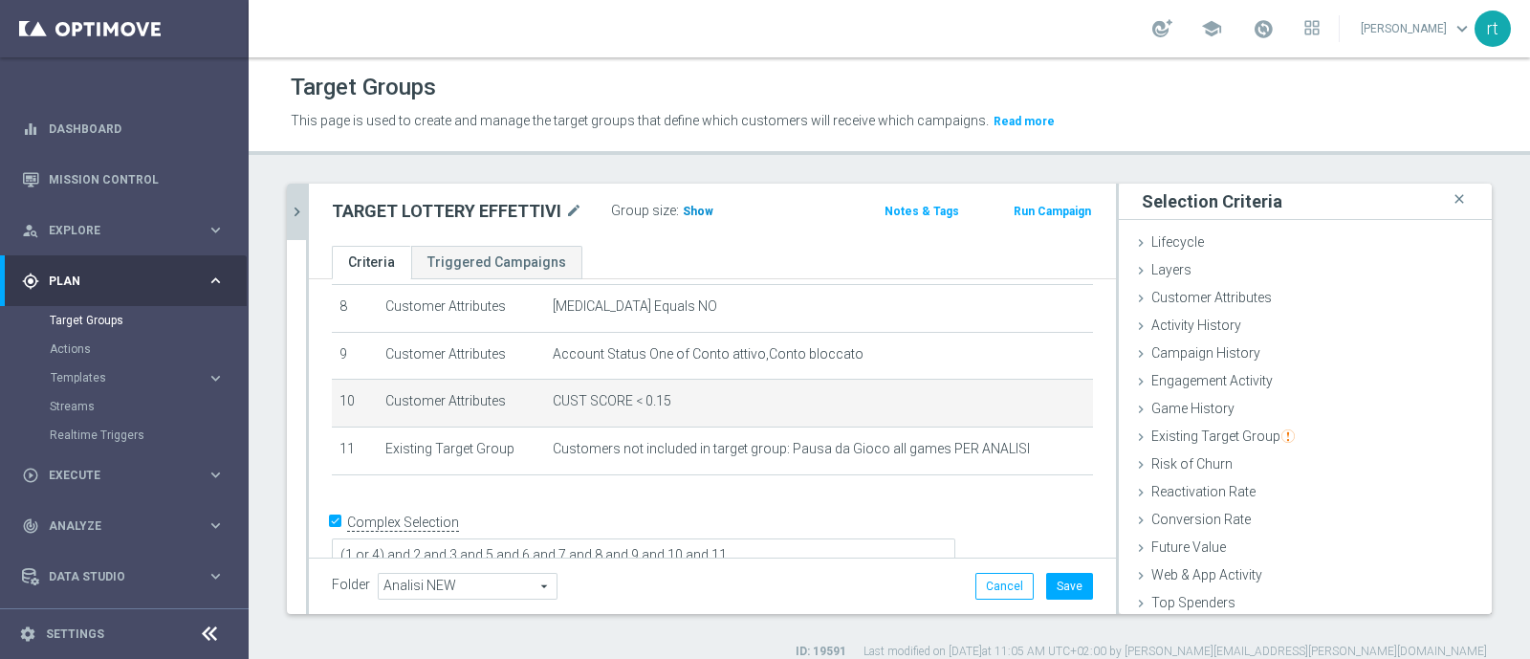
click at [693, 212] on span "Show" at bounding box center [698, 211] width 31 height 13
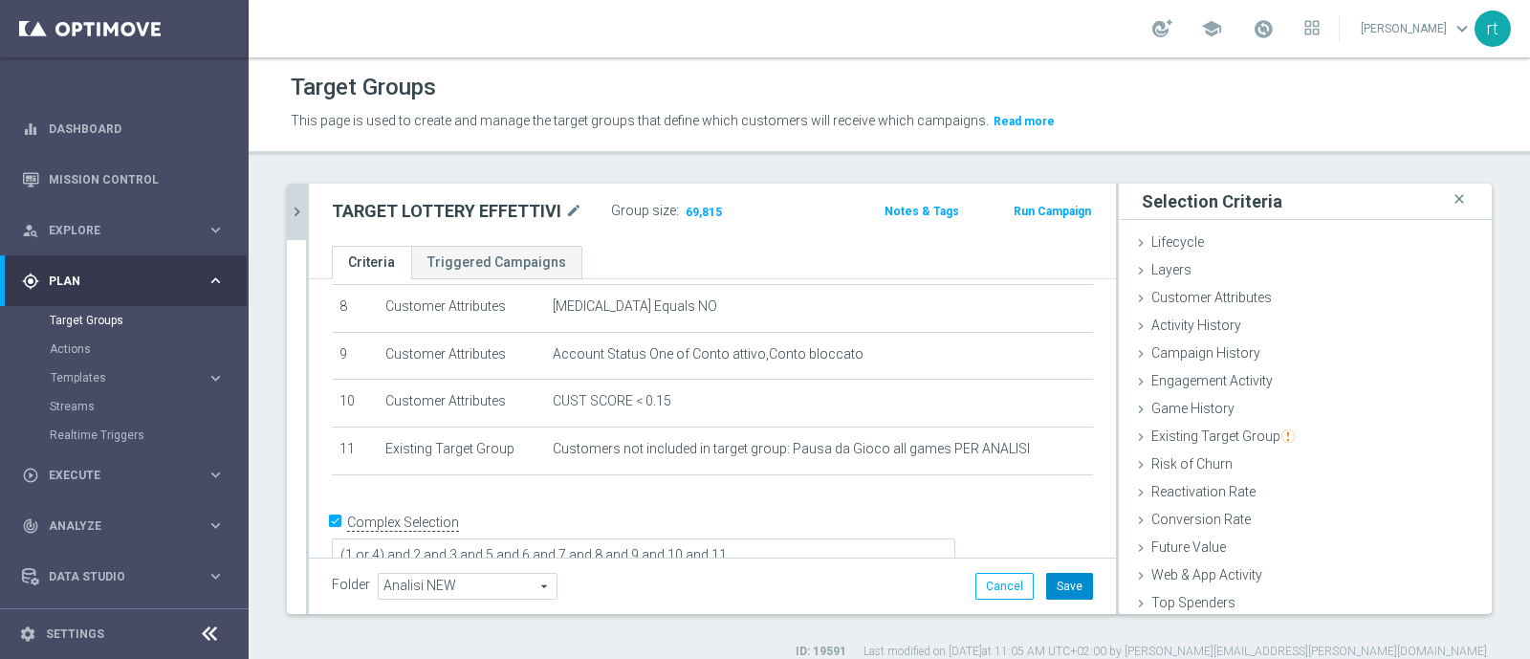
click at [1046, 589] on button "Save" at bounding box center [1069, 586] width 47 height 27
click at [621, 60] on header "Target Groups This page is used to create and manage the target groups that def…" at bounding box center [889, 106] width 1281 height 98
click at [297, 207] on icon "chevron_right" at bounding box center [297, 212] width 18 height 18
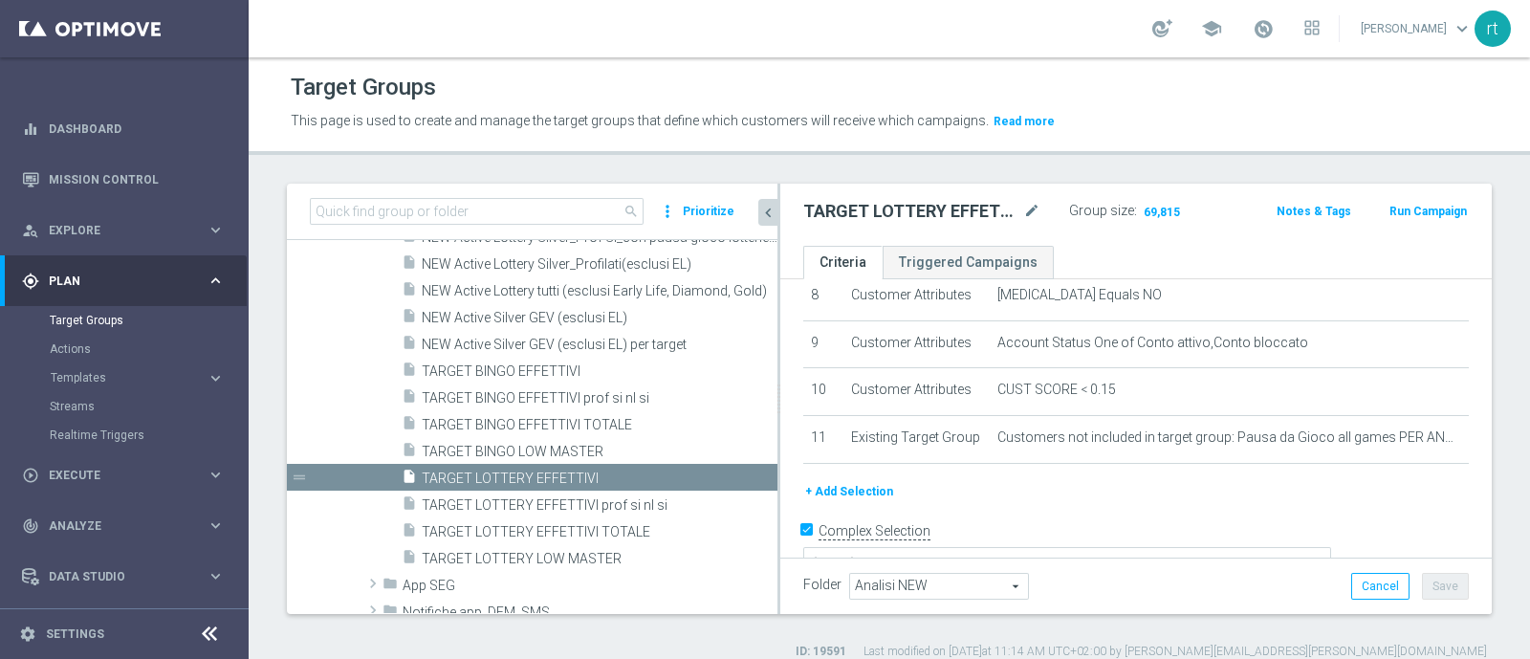
scroll to position [418, 0]
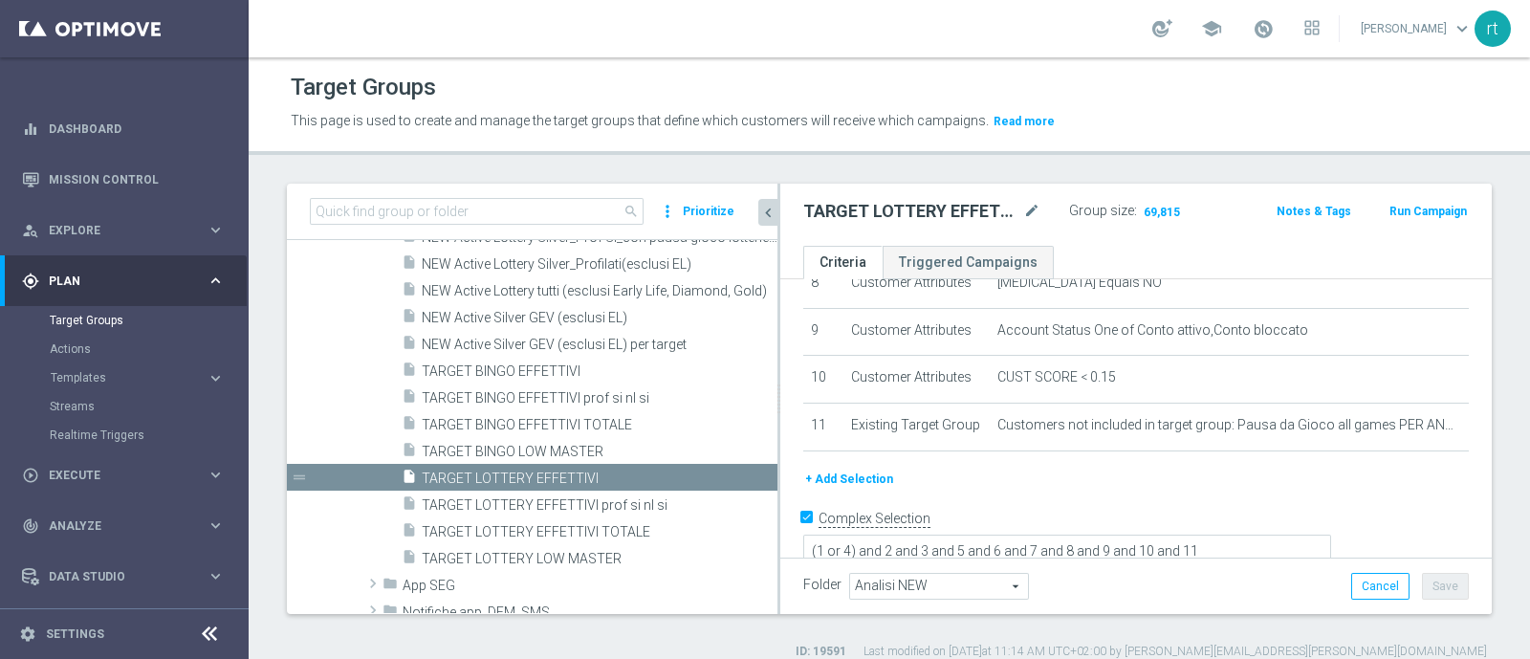
drag, startPoint x: 661, startPoint y: 459, endPoint x: 781, endPoint y: 469, distance: 120.9
click at [780, 469] on div at bounding box center [778, 399] width 3 height 430
click at [566, 504] on span "TARGET LOTTERY EFFETTIVI prof si nl si" at bounding box center [578, 505] width 313 height 16
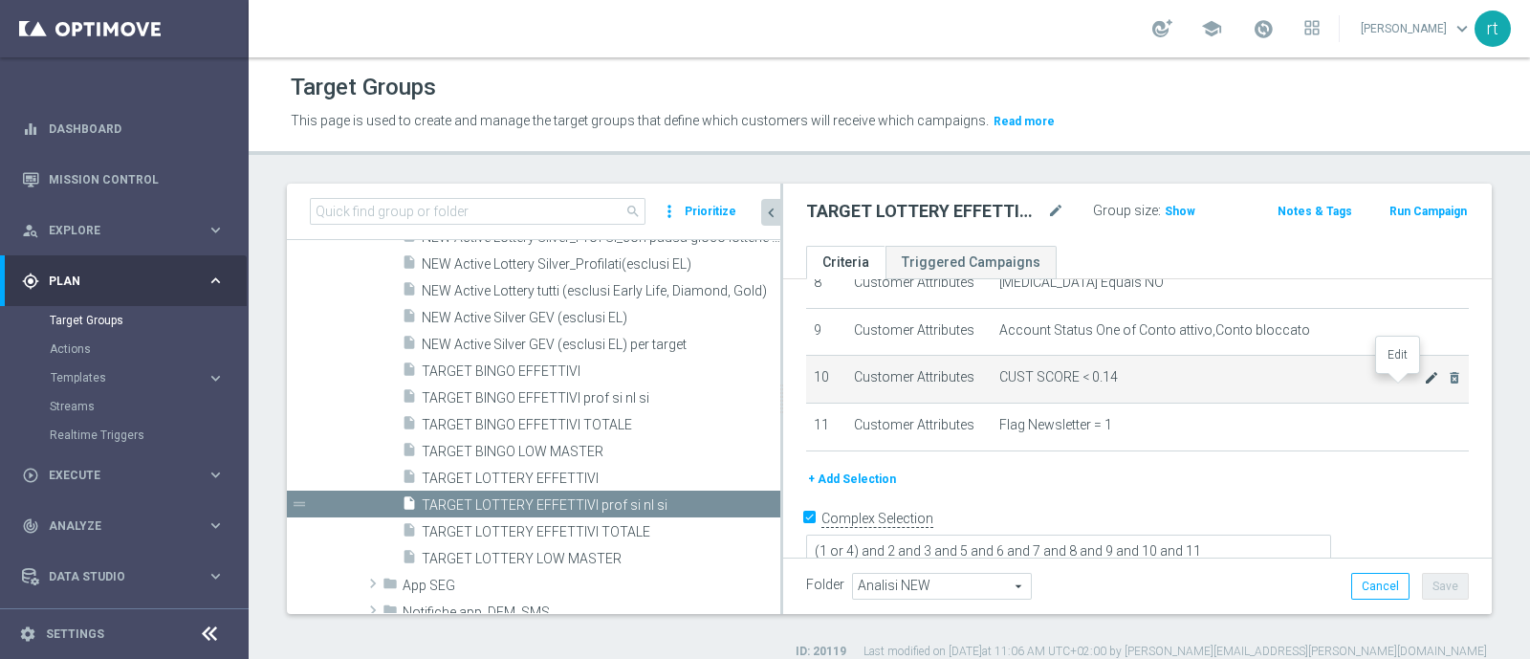
click at [1423, 384] on icon "mode_edit" at bounding box center [1430, 377] width 15 height 15
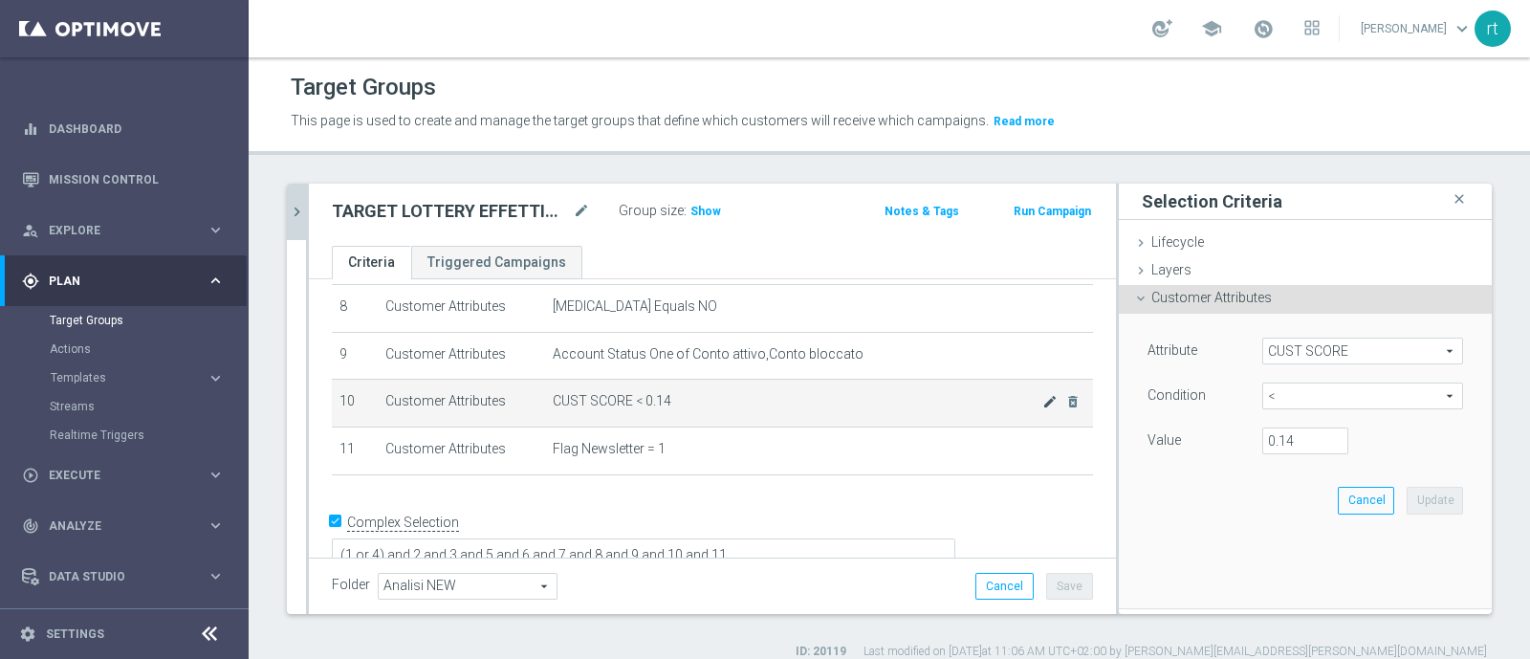
scroll to position [394, 0]
click at [1281, 445] on input "0.14" at bounding box center [1305, 440] width 86 height 27
type input "0.15"
click at [1406, 496] on button "Update" at bounding box center [1434, 500] width 56 height 27
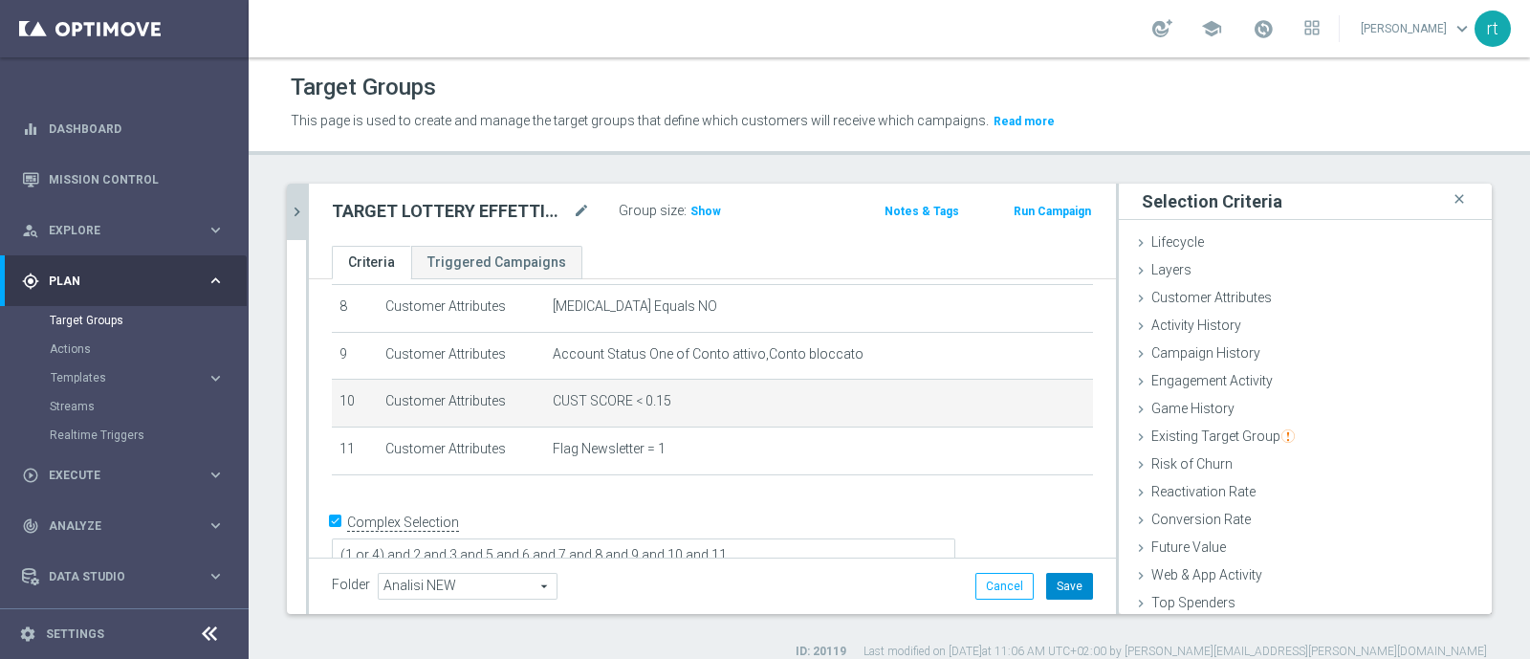
click at [1046, 587] on button "Save" at bounding box center [1069, 586] width 47 height 27
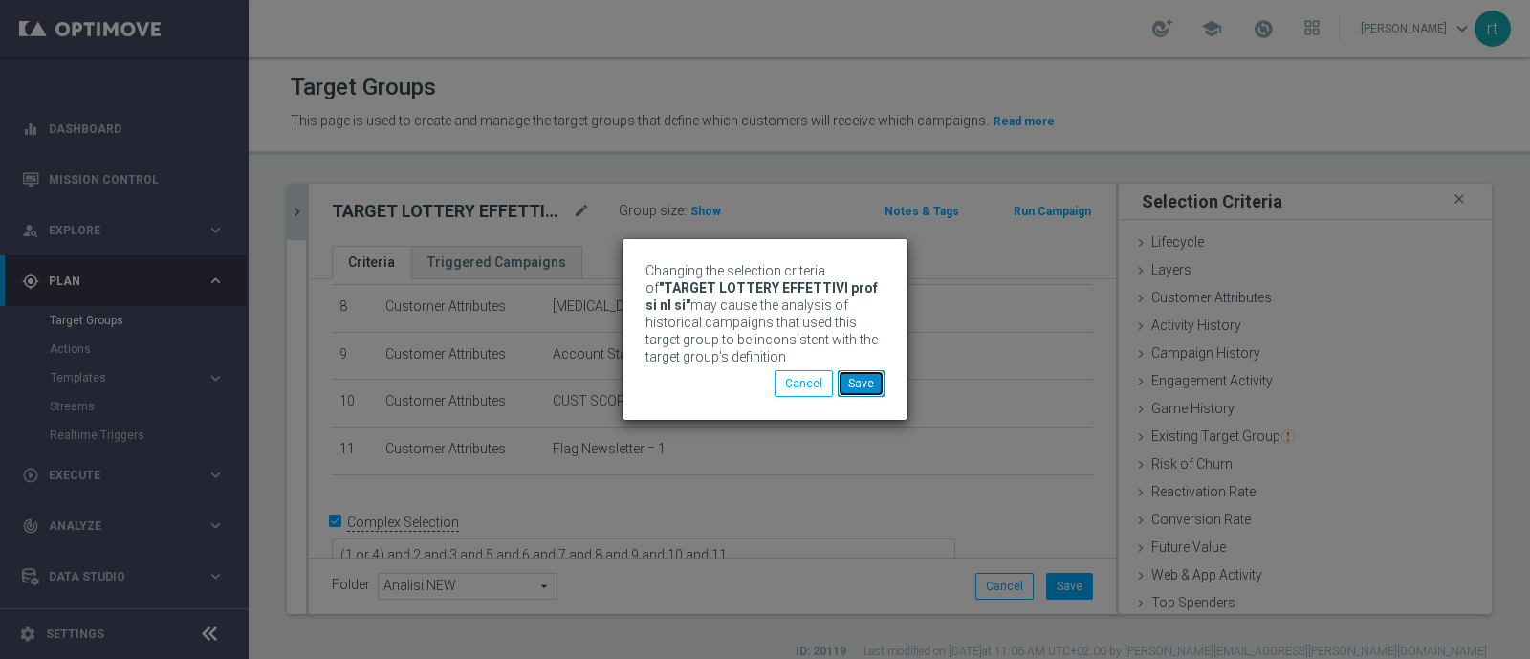
click at [863, 375] on button "Save" at bounding box center [860, 383] width 47 height 27
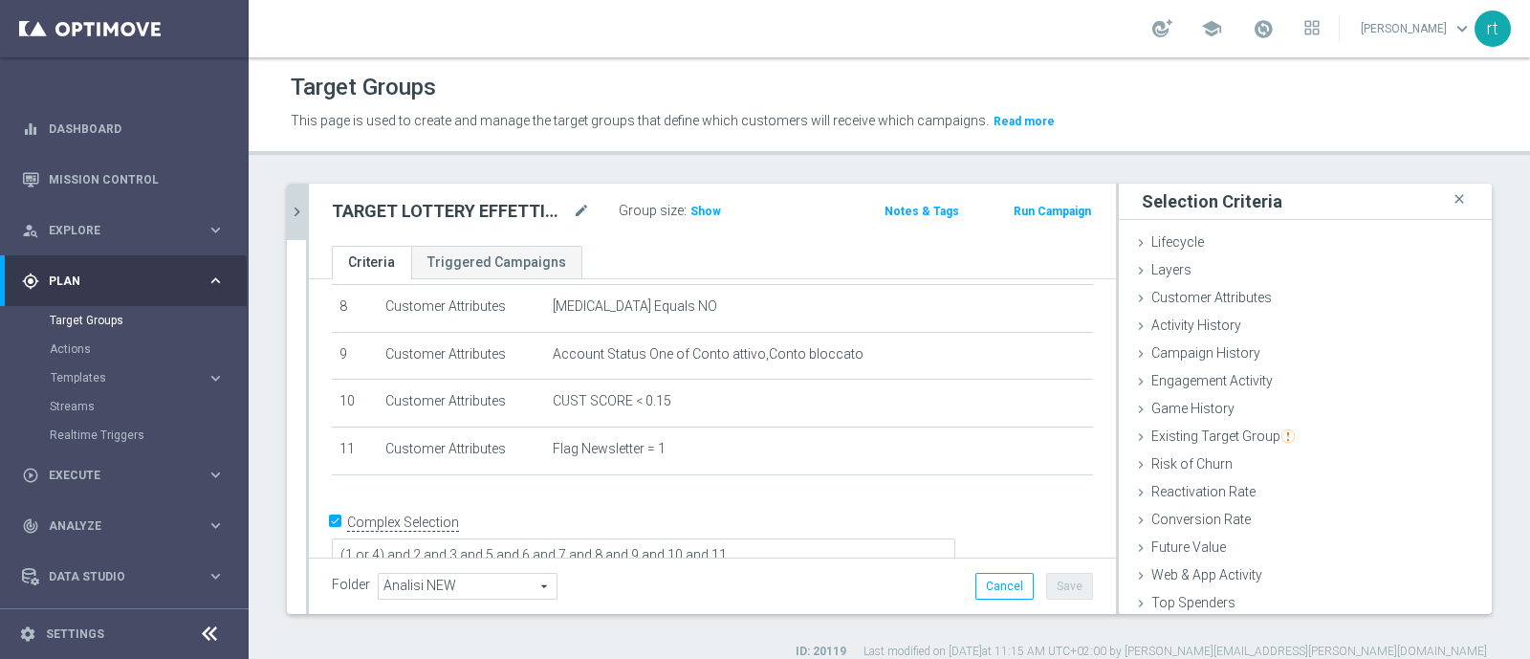
click at [294, 217] on icon "chevron_right" at bounding box center [297, 212] width 18 height 18
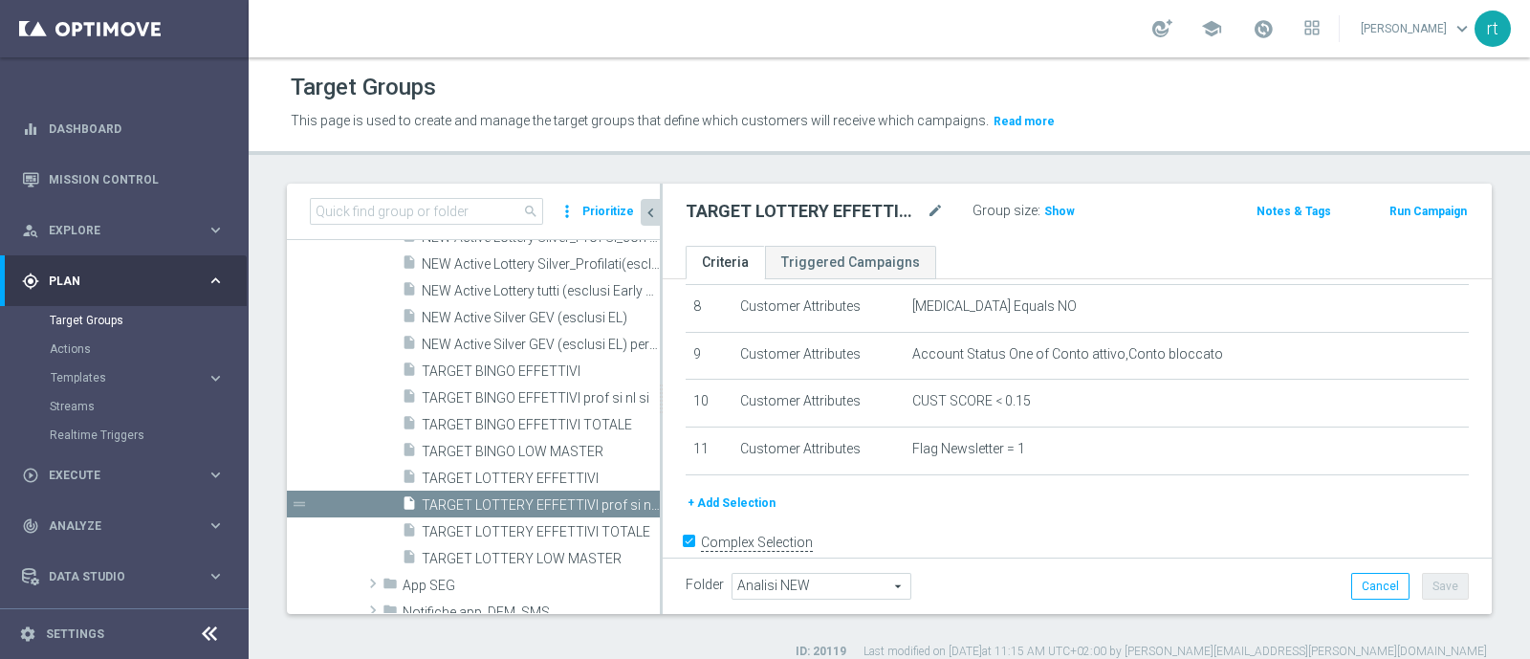
scroll to position [405, 0]
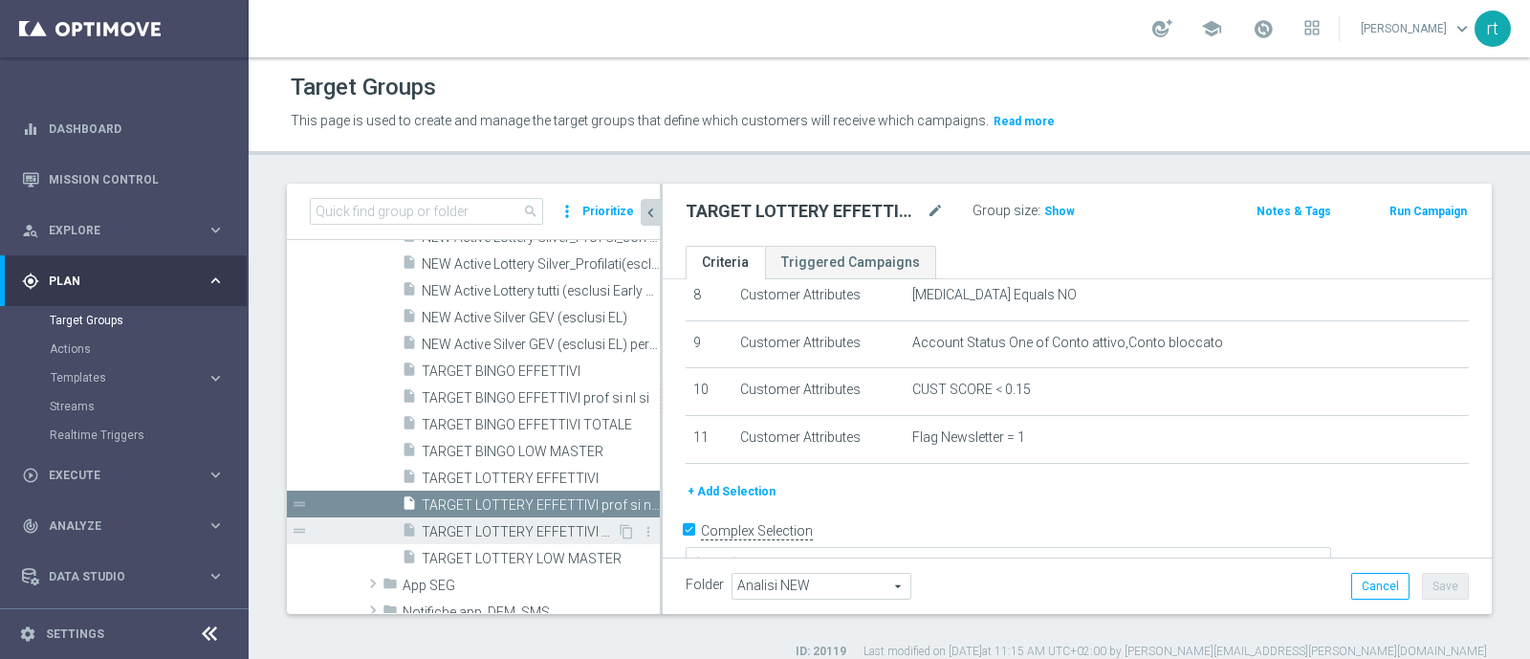
click at [523, 525] on span "TARGET LOTTERY EFFETTIVI TOTALE" at bounding box center [519, 532] width 195 height 16
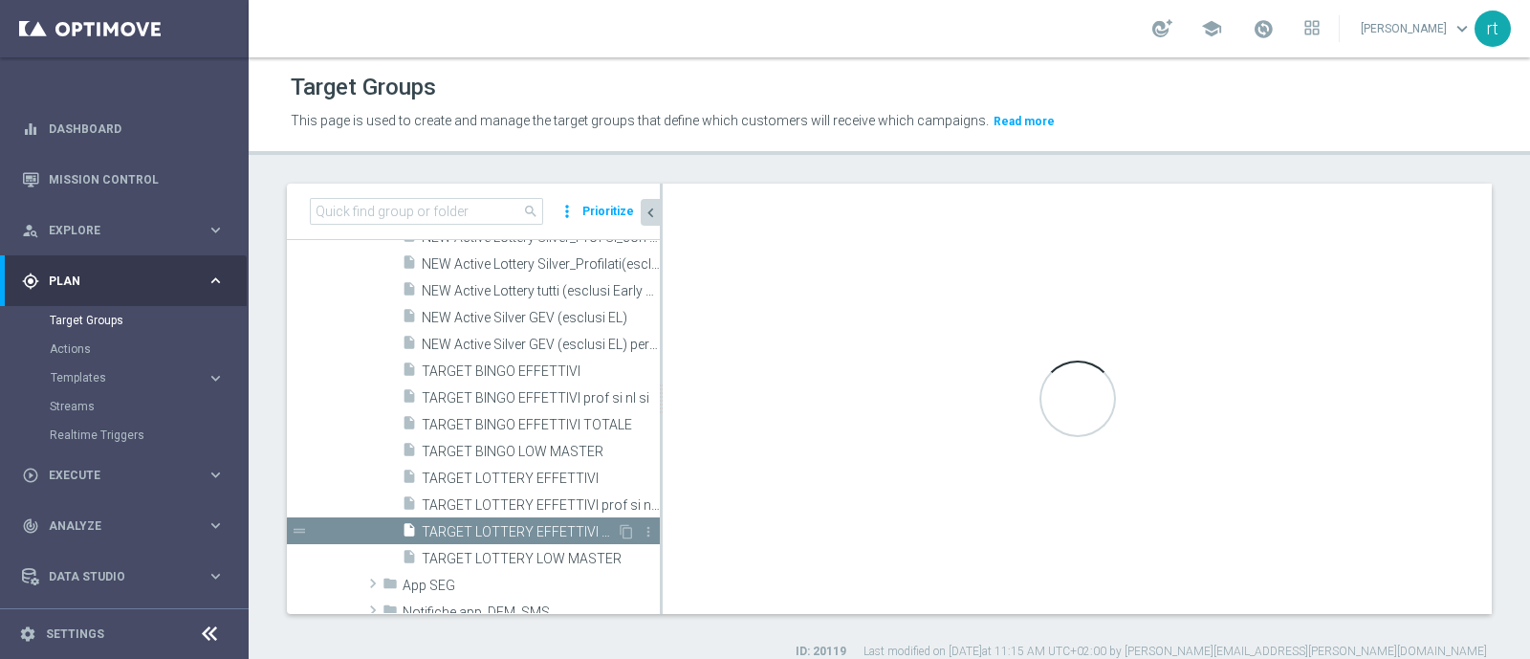
type textarea "(1 and 2 and 3 and 4 and 5 and 6 and 7 and 8 and 12 and 13 and (11 or (9 and 10…"
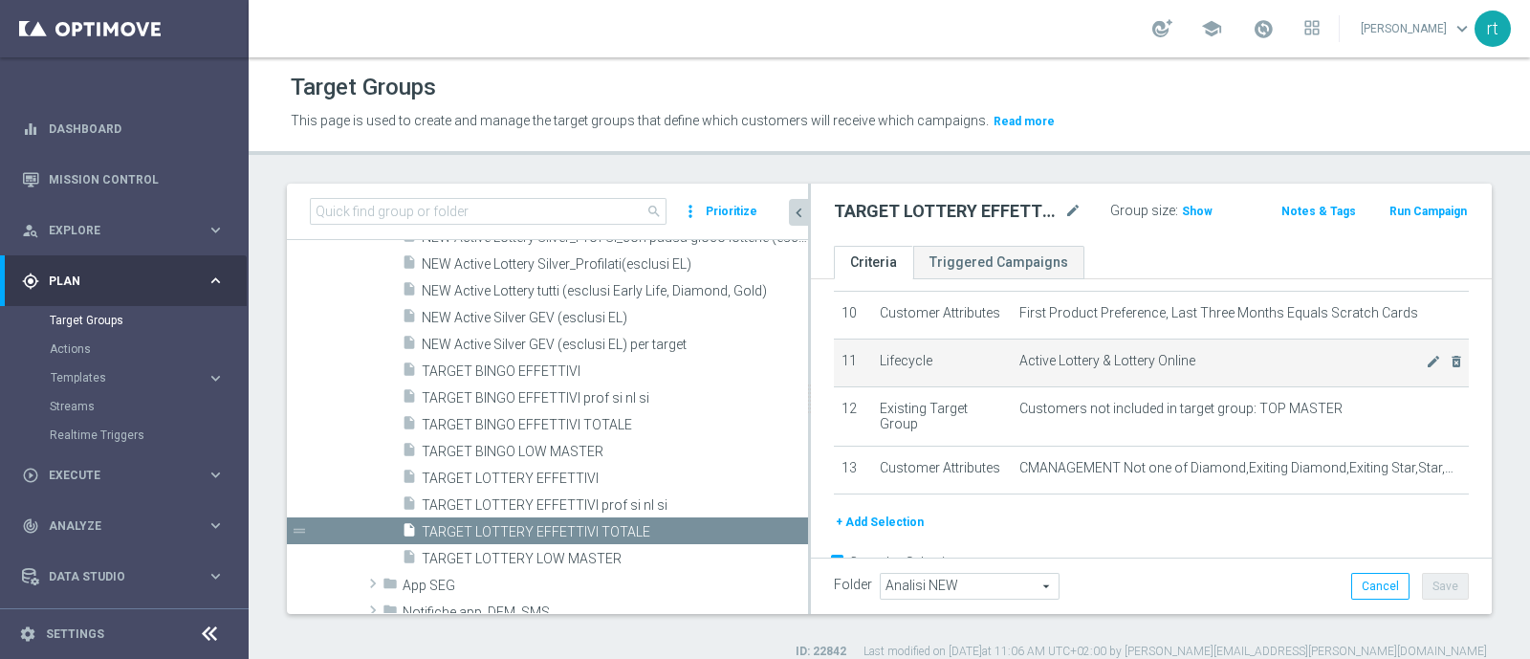
drag, startPoint x: 661, startPoint y: 443, endPoint x: 845, endPoint y: 440, distance: 184.5
click at [845, 440] on as-split "search more_vert Prioritize Customer Target Groups library_add create_new_folder" at bounding box center [889, 399] width 1205 height 430
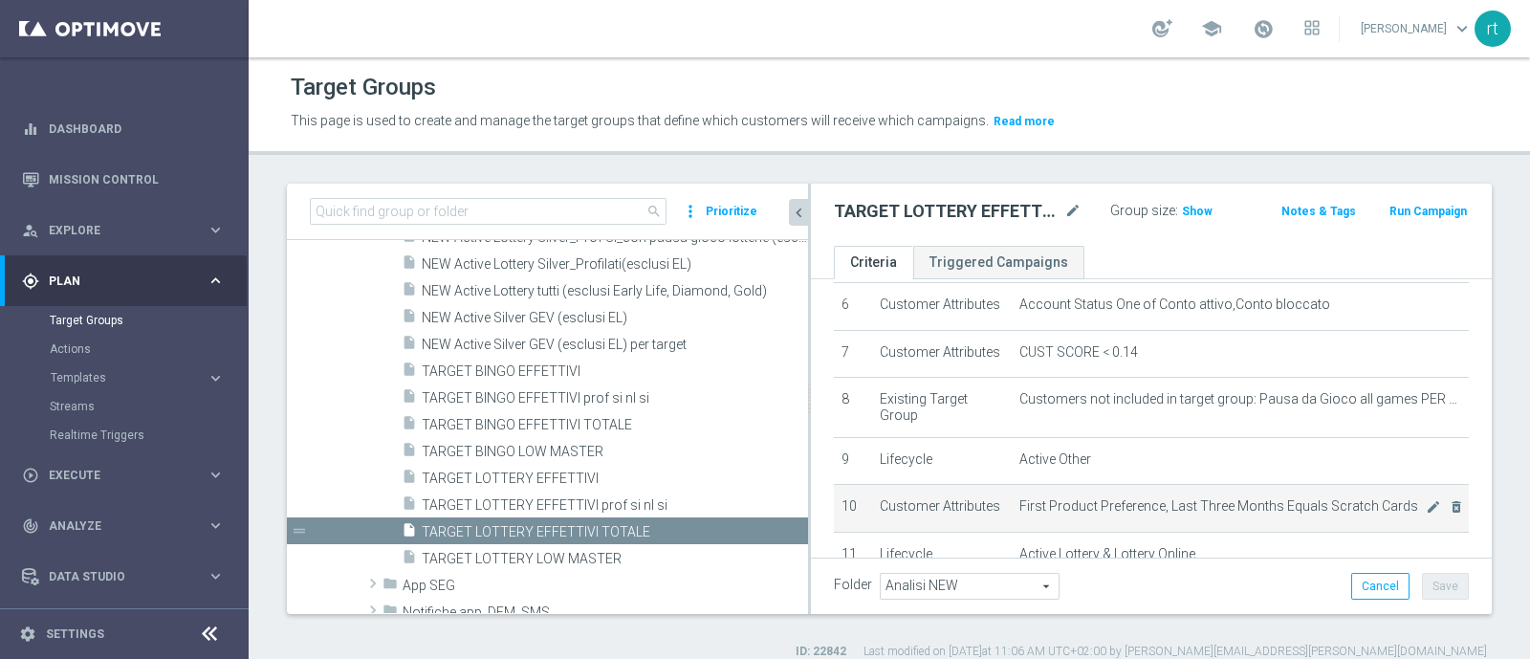
scroll to position [293, 0]
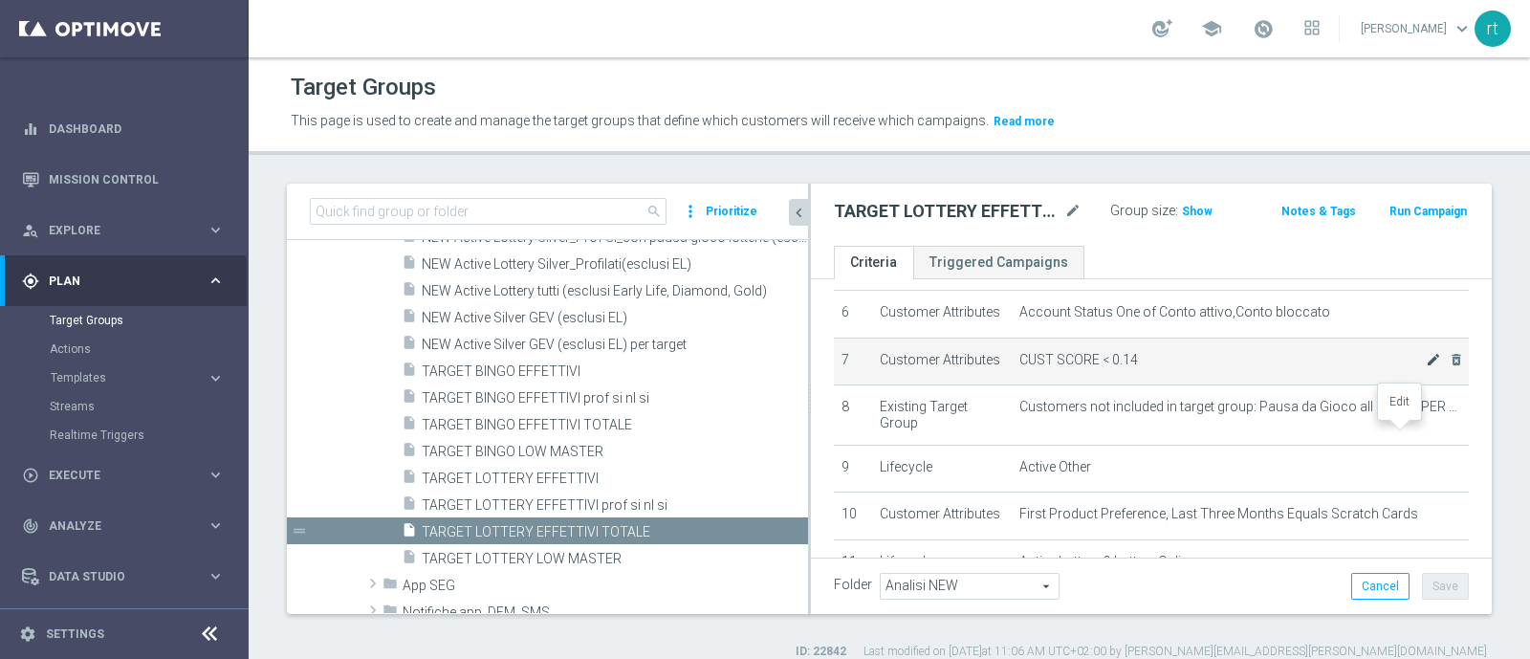
click at [1425, 367] on icon "mode_edit" at bounding box center [1432, 359] width 15 height 15
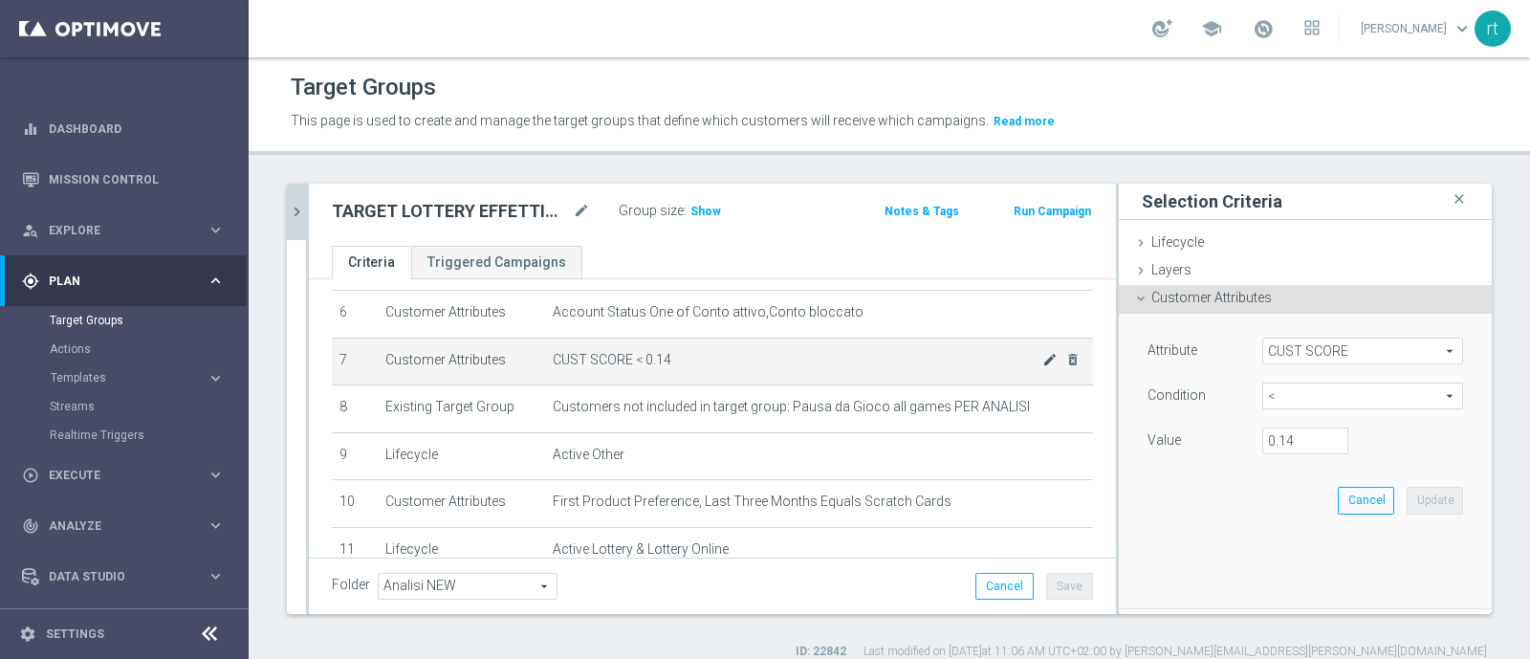
scroll to position [255, 0]
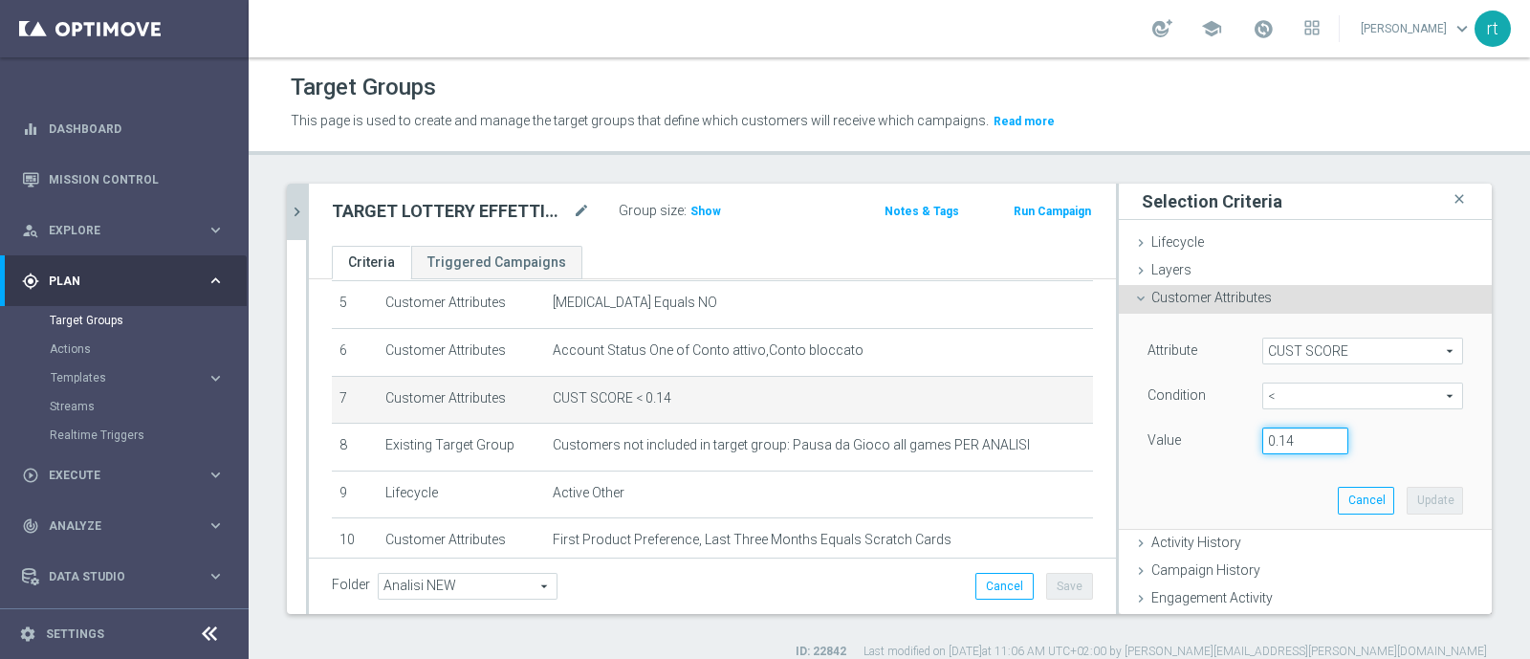
click at [1292, 444] on input "0.14" at bounding box center [1305, 440] width 86 height 27
type input "0.15"
click at [1406, 492] on button "Update" at bounding box center [1434, 500] width 56 height 27
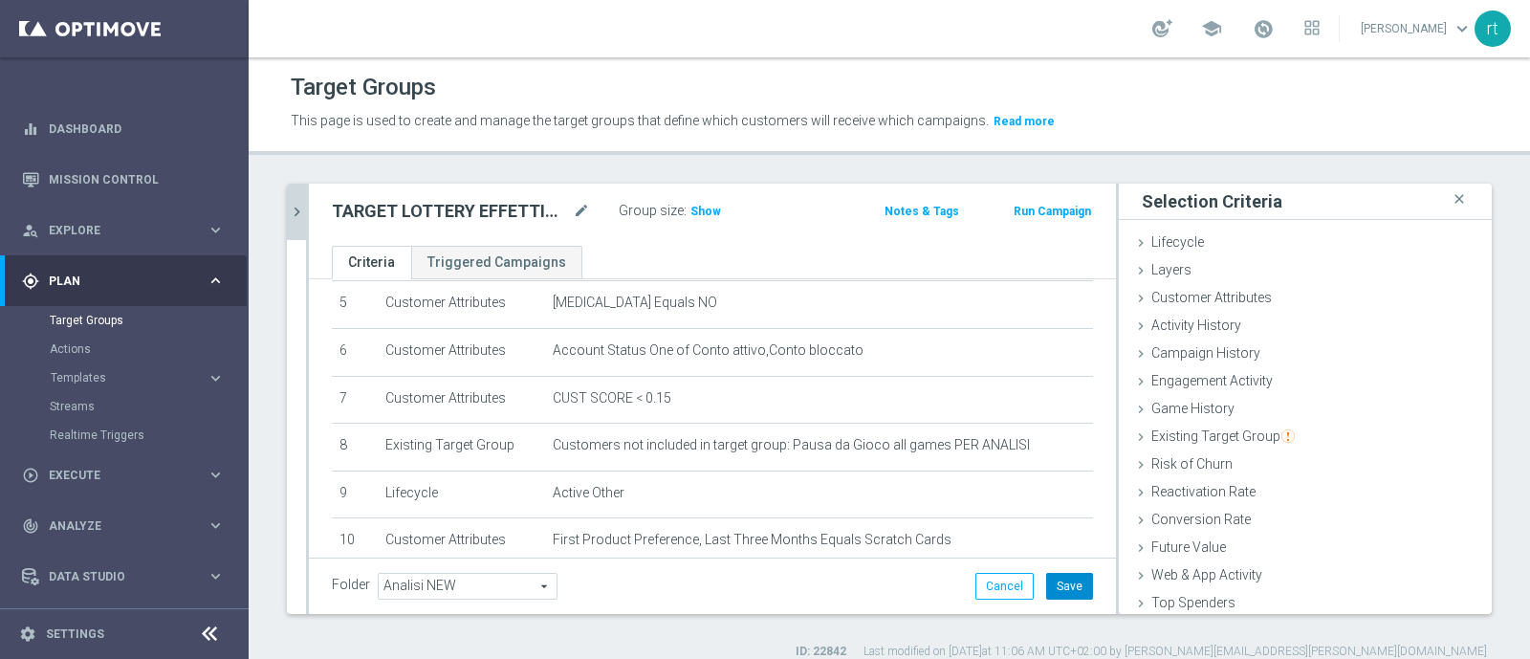
click at [1046, 583] on button "Save" at bounding box center [1069, 586] width 47 height 27
click at [301, 216] on icon "chevron_right" at bounding box center [297, 212] width 18 height 18
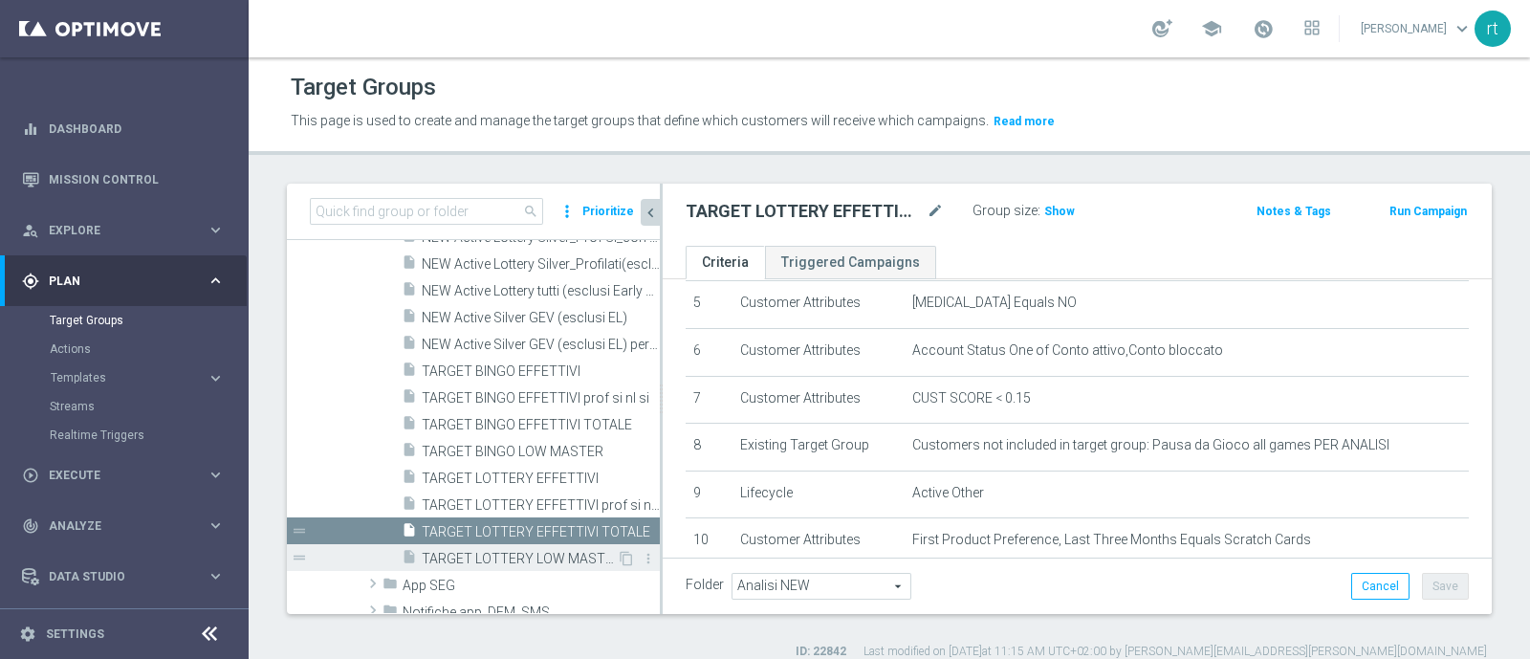
click at [542, 547] on div "insert_drive_file TARGET LOTTERY LOW MASTER" at bounding box center [509, 557] width 215 height 27
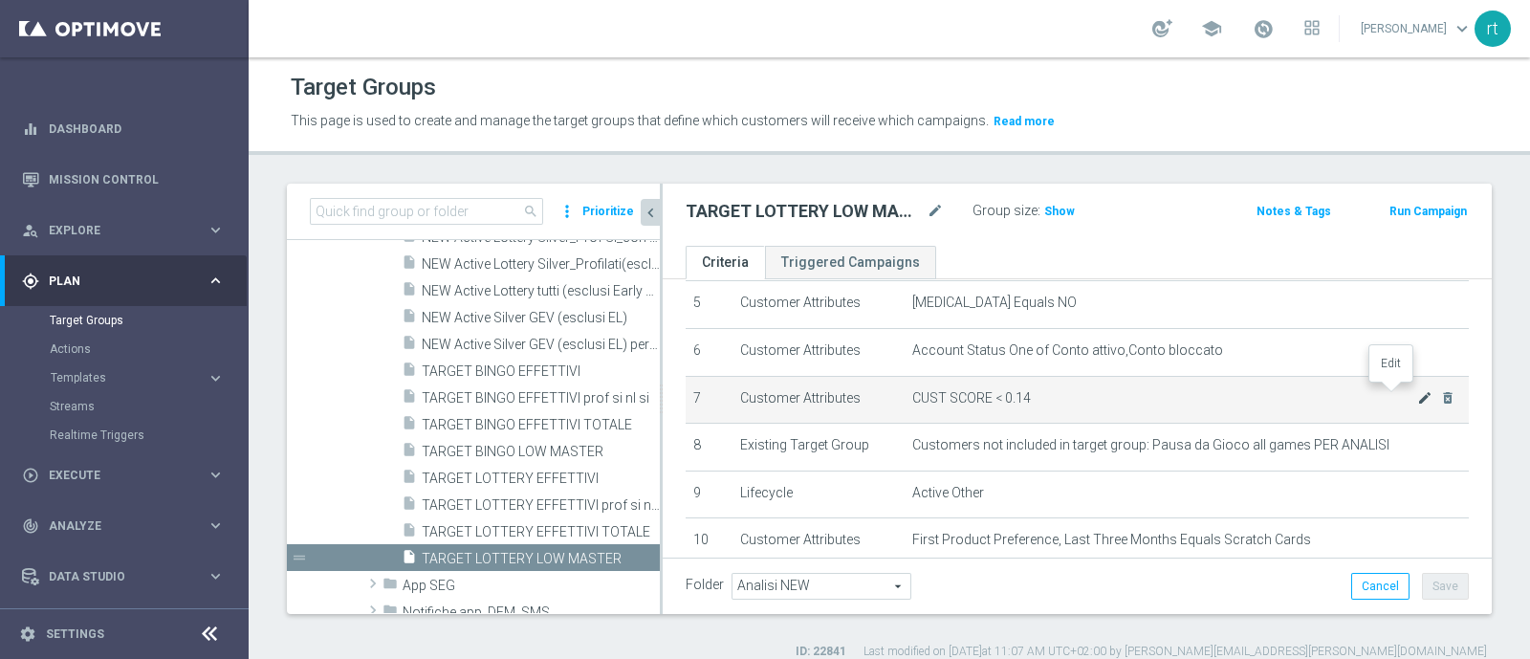
click at [1417, 399] on icon "mode_edit" at bounding box center [1424, 397] width 15 height 15
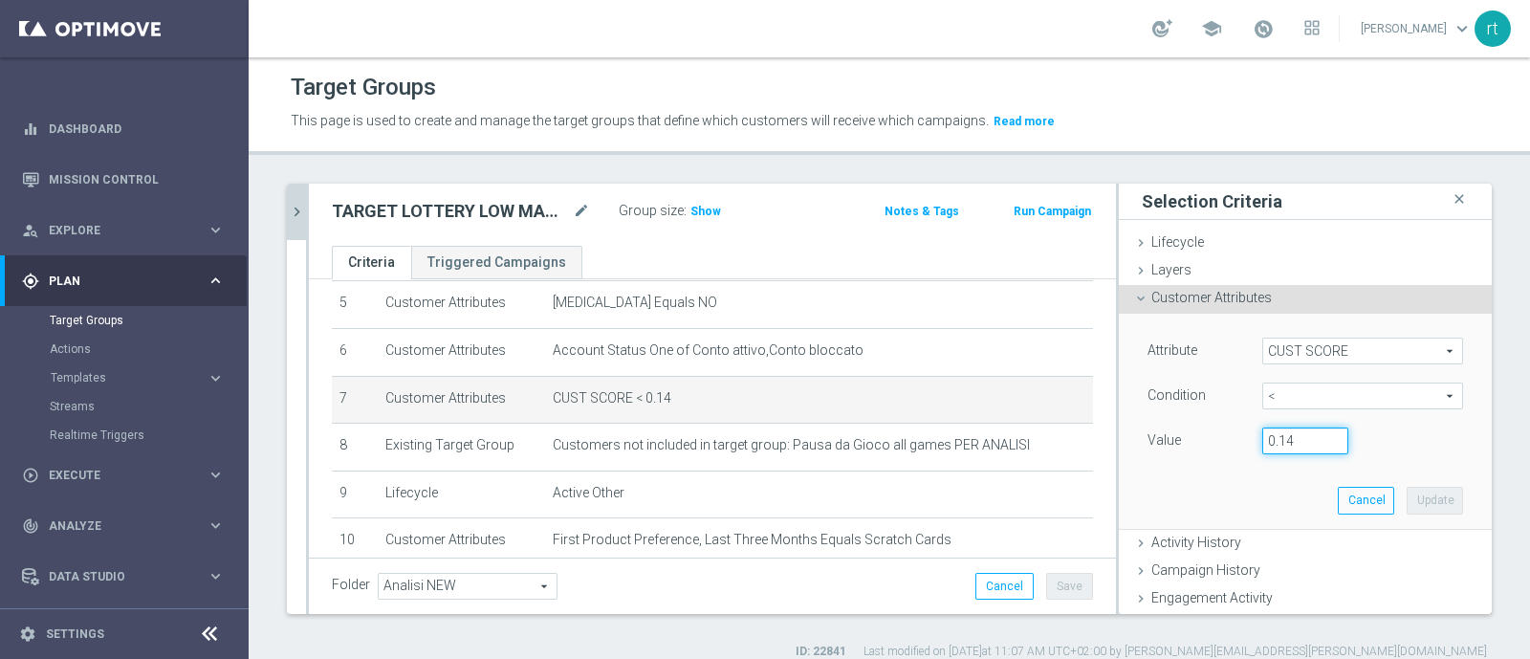
click at [1277, 435] on input "0.14" at bounding box center [1305, 440] width 86 height 27
type input "0.15"
click at [1406, 496] on button "Update" at bounding box center [1434, 500] width 56 height 27
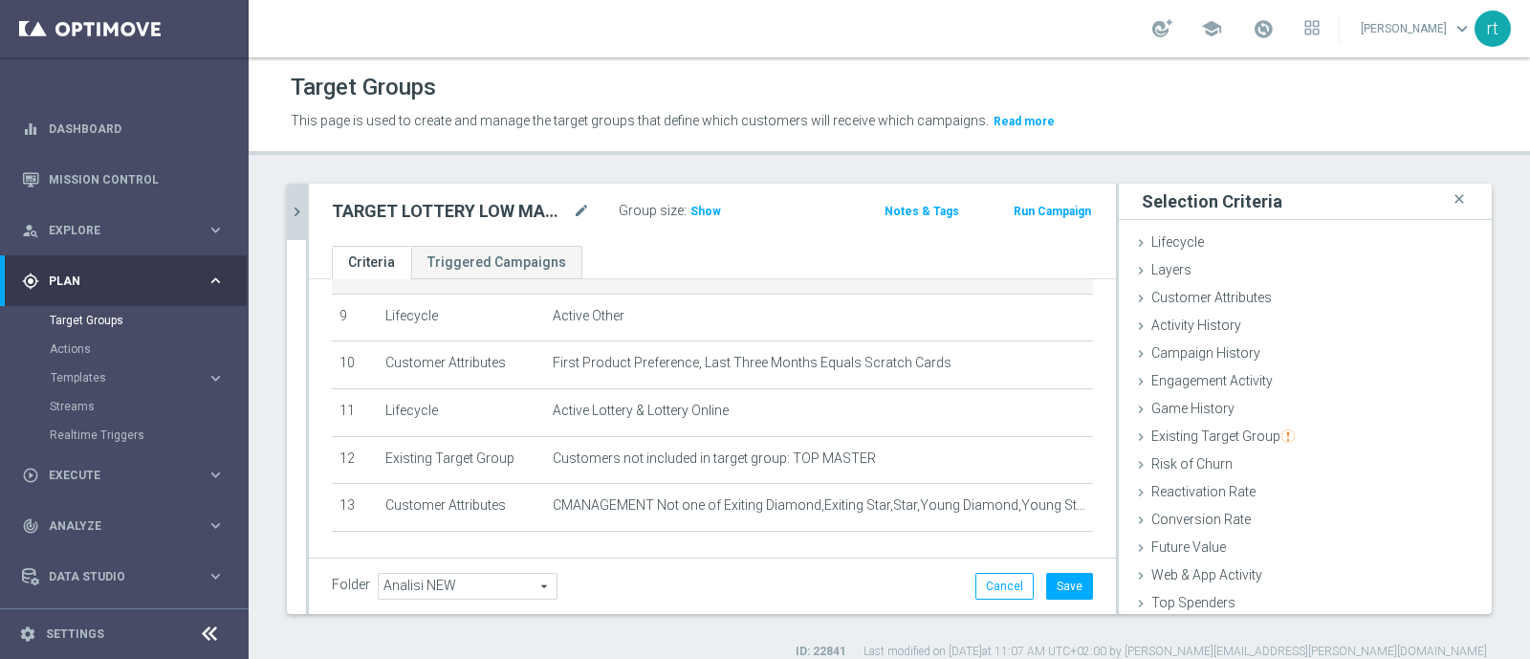
scroll to position [434, 0]
click at [703, 208] on span "Show" at bounding box center [705, 211] width 31 height 13
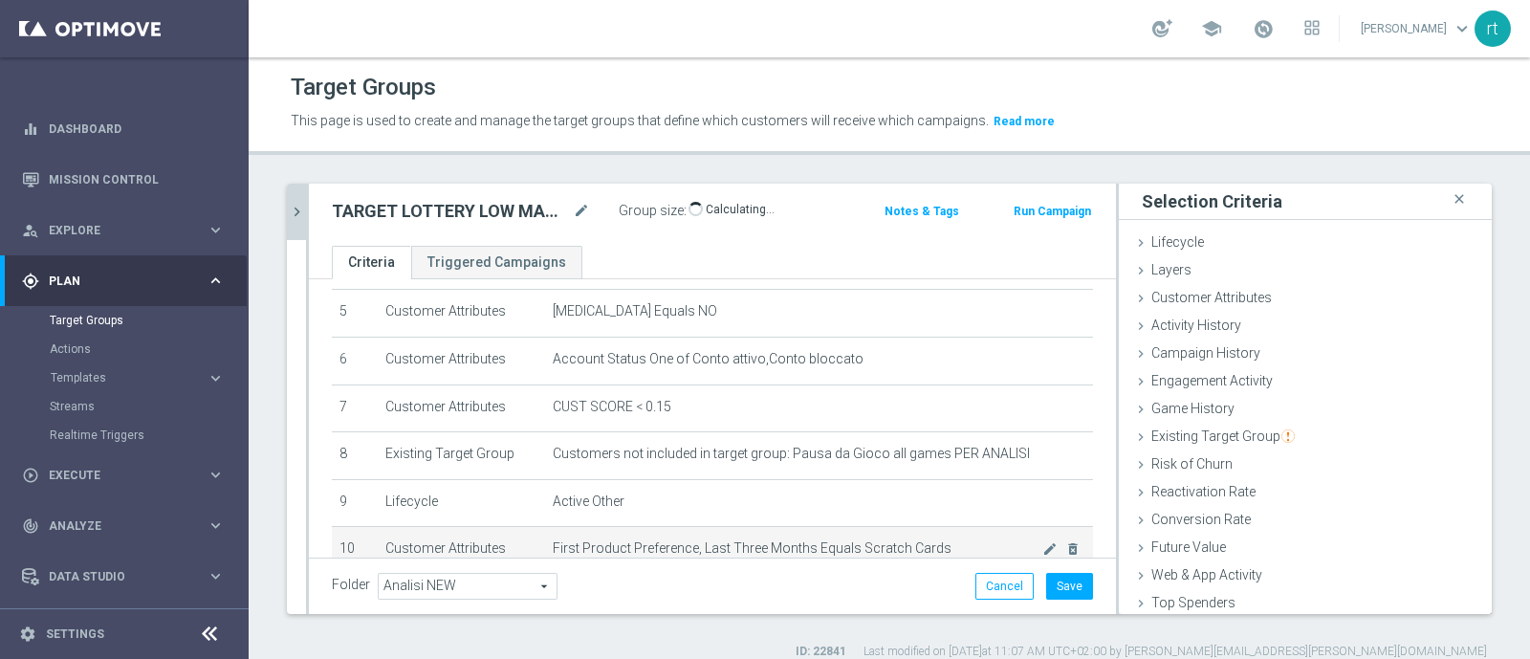
scroll to position [246, 0]
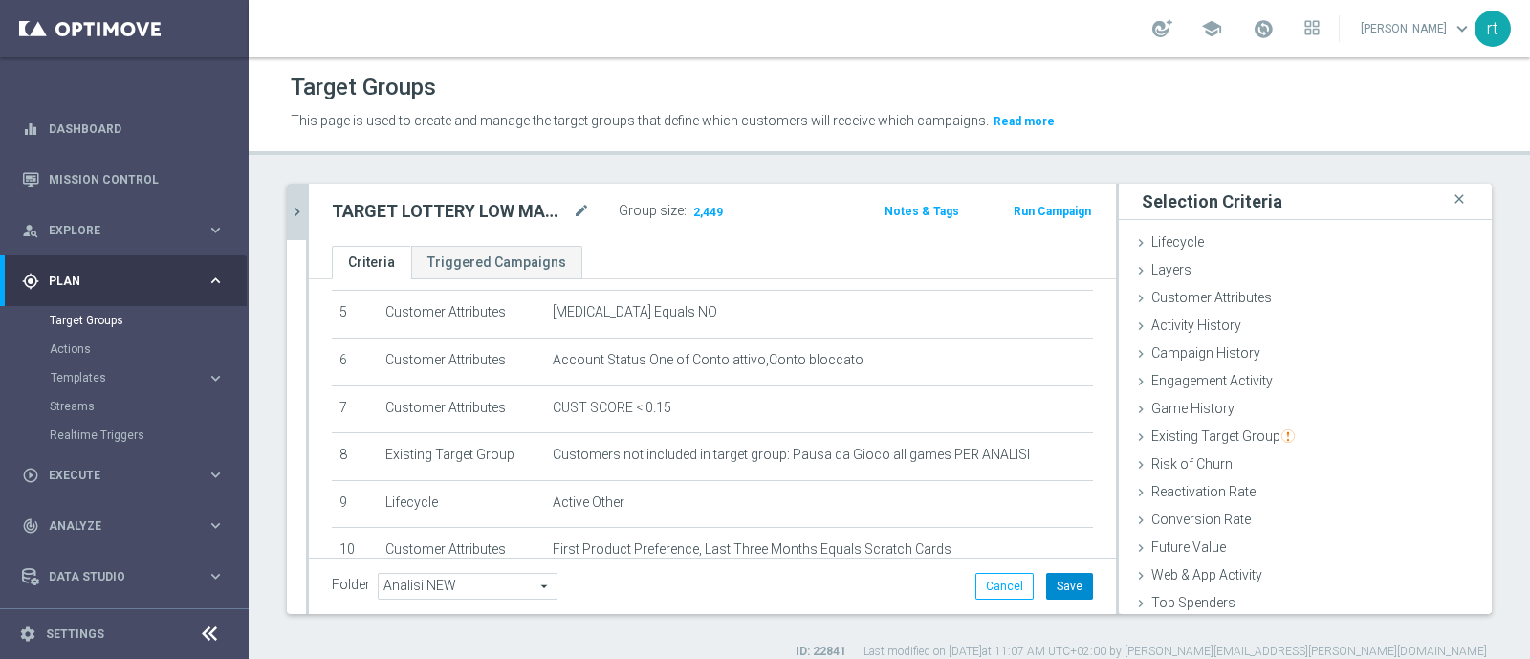
click at [1066, 585] on button "Save" at bounding box center [1069, 586] width 47 height 27
click at [301, 214] on icon "chevron_right" at bounding box center [297, 212] width 18 height 18
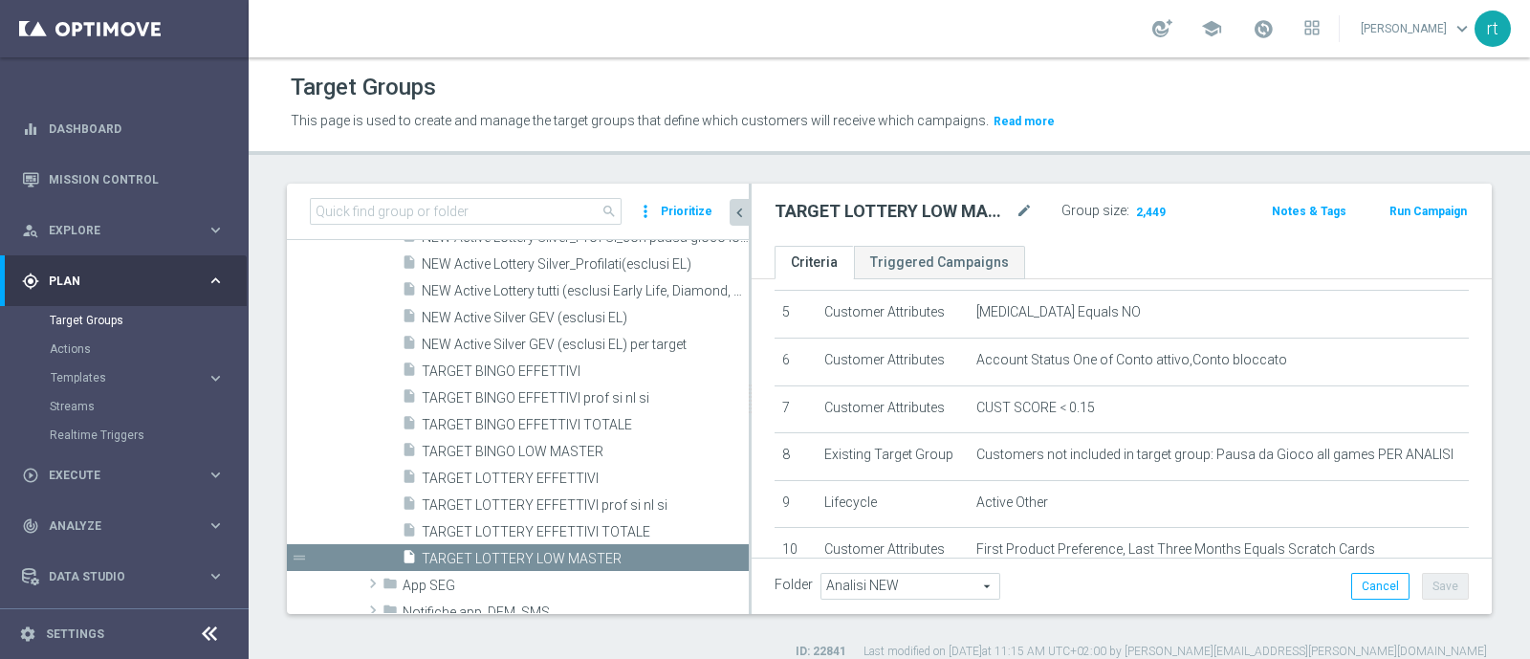
drag, startPoint x: 660, startPoint y: 474, endPoint x: 755, endPoint y: 462, distance: 96.4
click at [751, 462] on div at bounding box center [750, 399] width 3 height 430
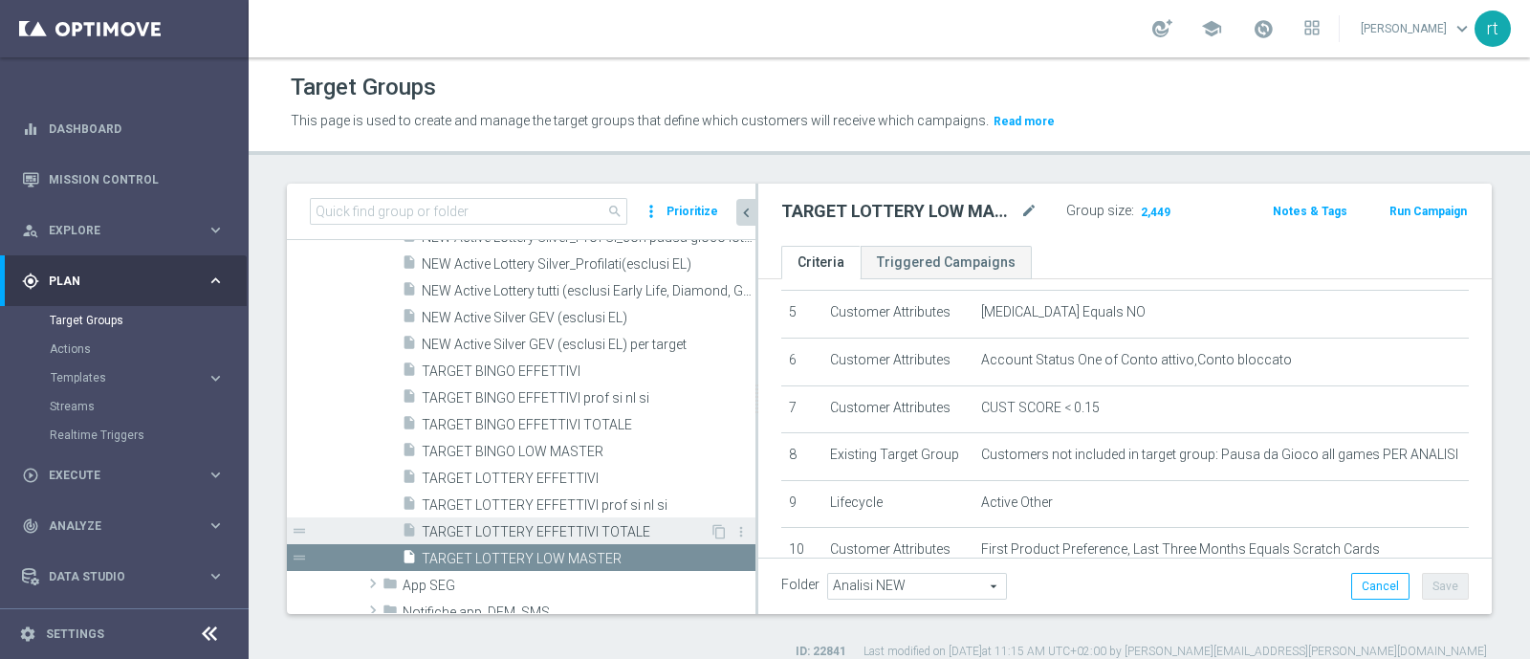
click at [510, 532] on span "TARGET LOTTERY EFFETTIVI TOTALE" at bounding box center [566, 532] width 288 height 16
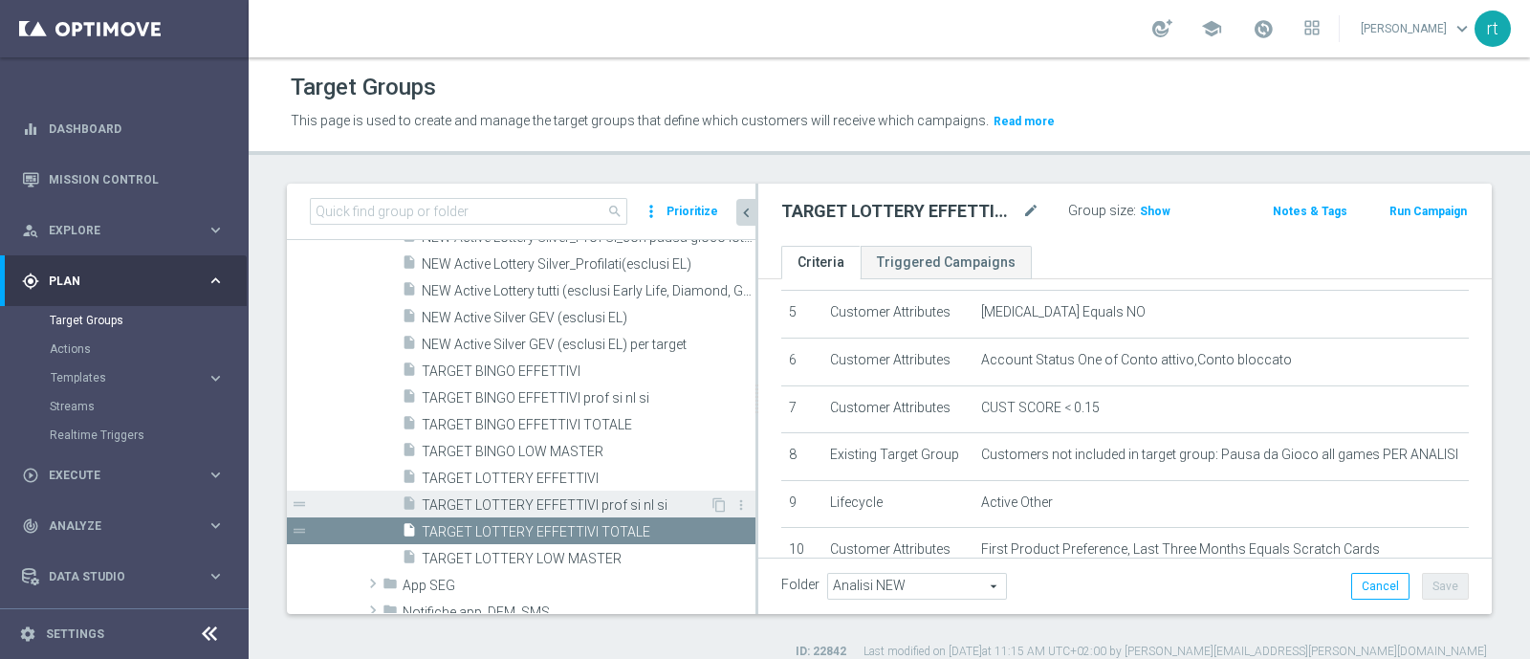
click at [527, 504] on span "TARGET LOTTERY EFFETTIVI prof si nl si" at bounding box center [566, 505] width 288 height 16
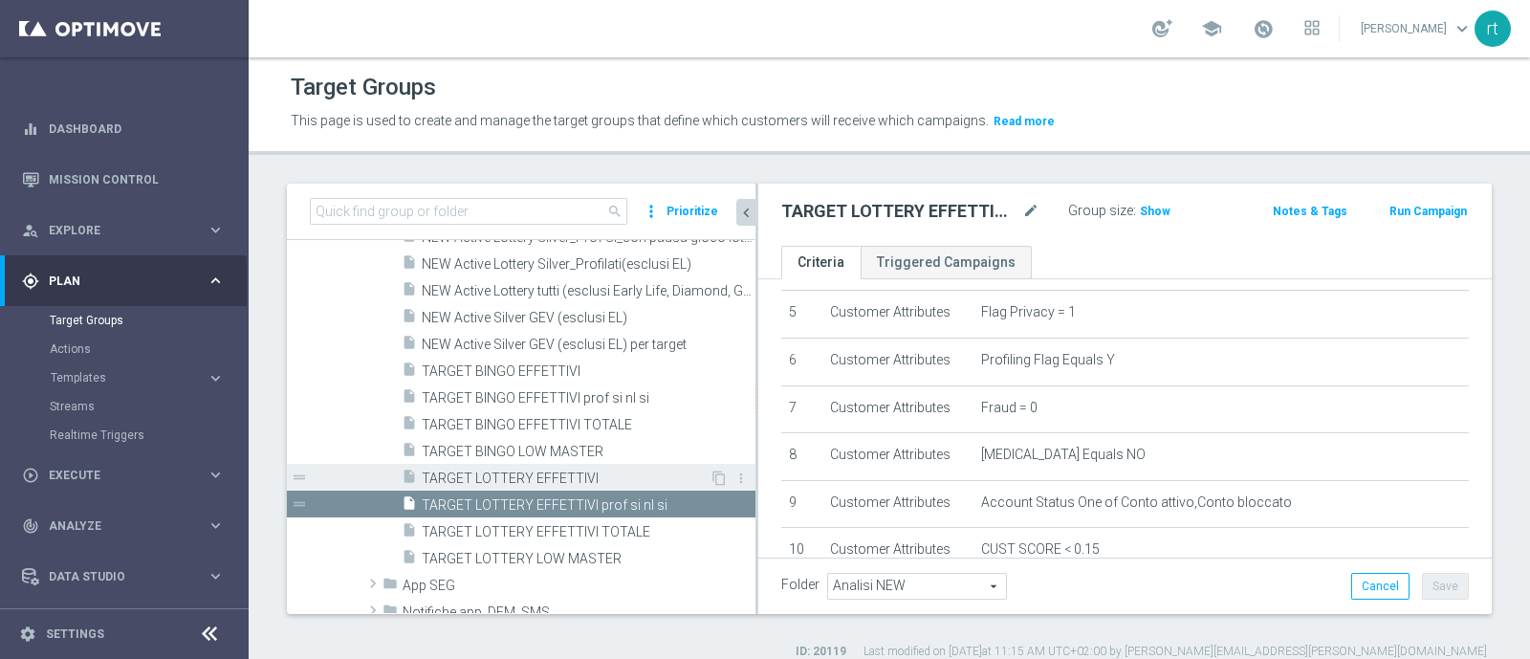
click at [536, 473] on span "TARGET LOTTERY EFFETTIVI" at bounding box center [566, 478] width 288 height 16
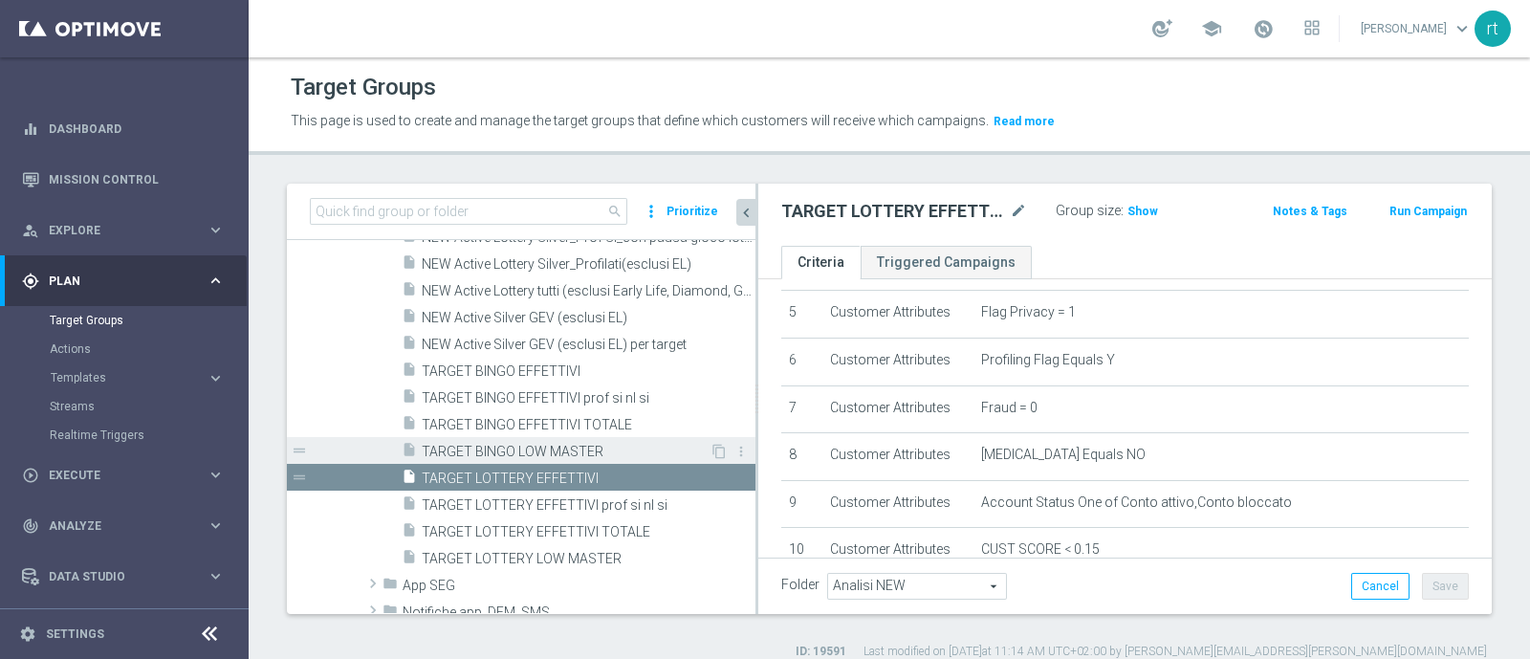
click at [535, 452] on span "TARGET BINGO LOW MASTER" at bounding box center [566, 452] width 288 height 16
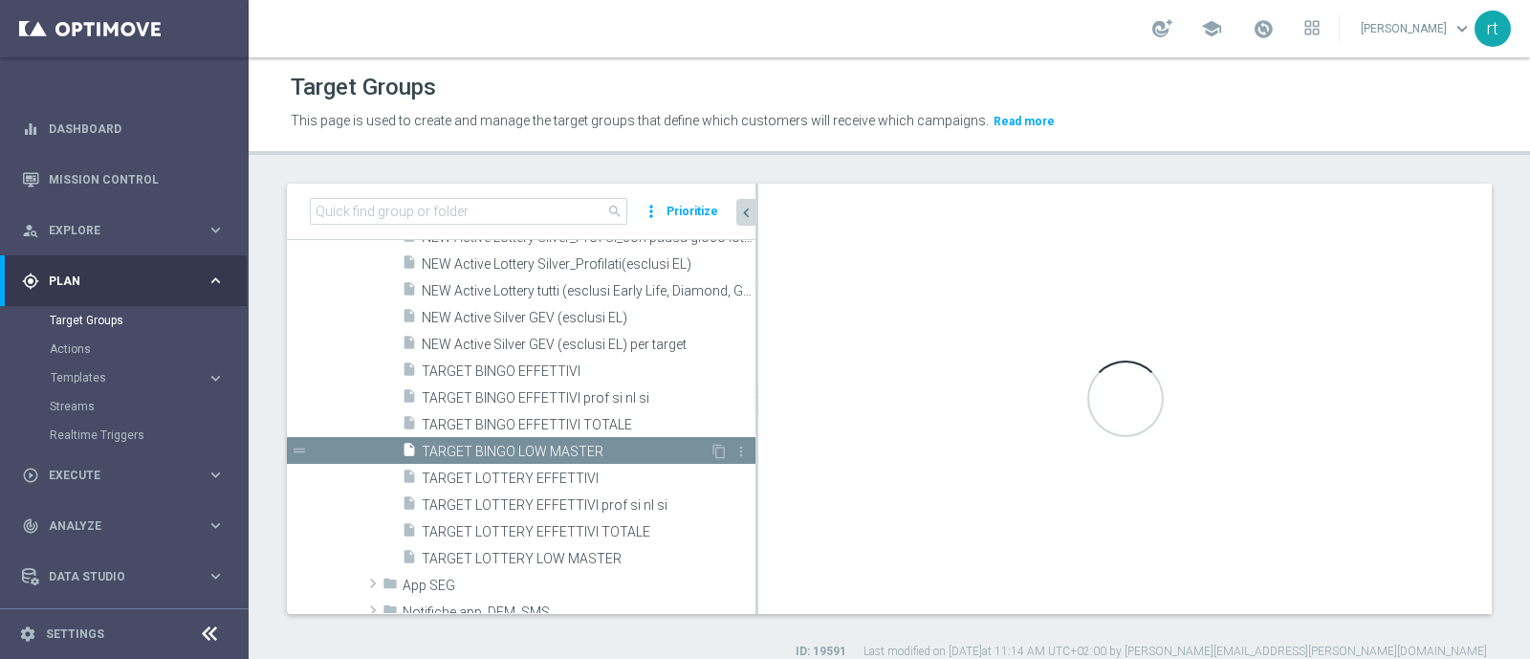
type textarea "1 and 2 and 3 and 4 and 5 and 6 and 7 and 8 and 9 and 10 and 11 and 12"
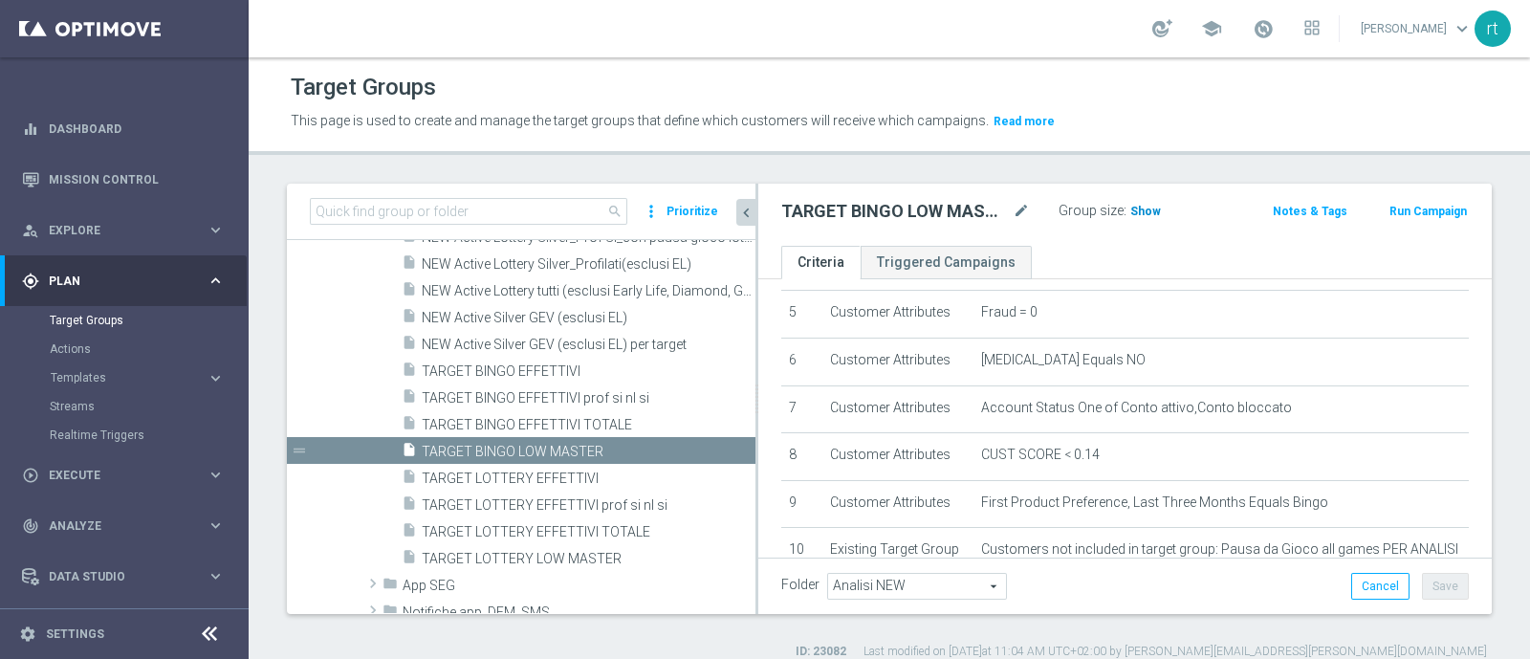
click at [1128, 201] on h3 "Show" at bounding box center [1145, 211] width 34 height 21
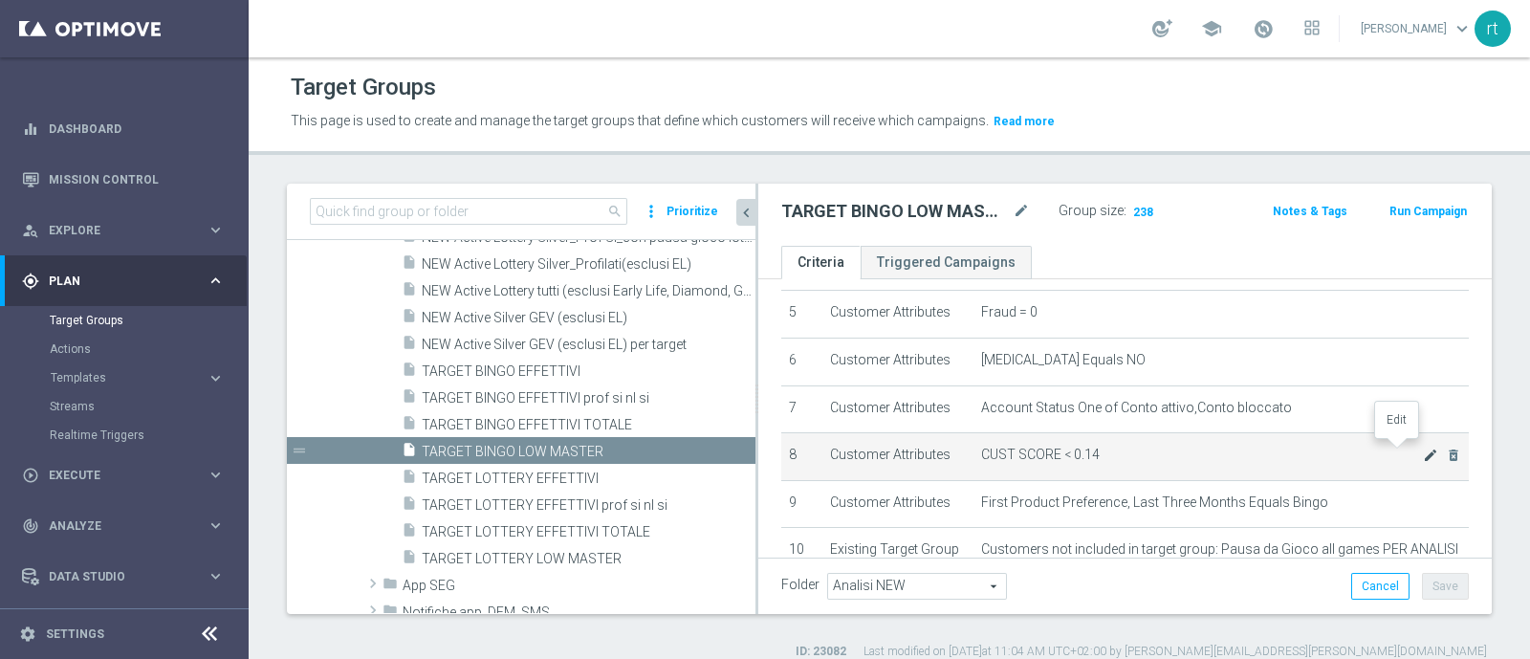
click at [1422, 452] on icon "mode_edit" at bounding box center [1429, 454] width 15 height 15
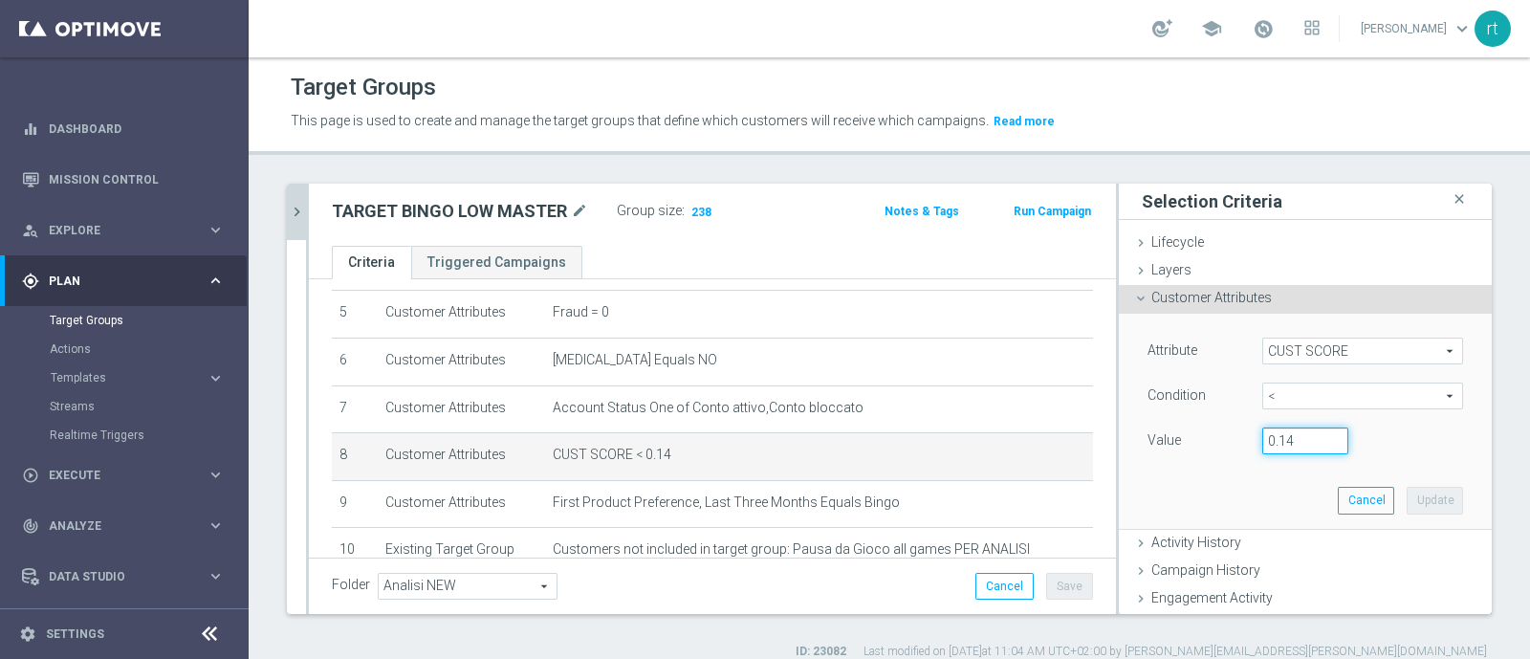
click at [1290, 446] on input "0.14" at bounding box center [1305, 440] width 86 height 27
type input "0.15"
click at [1407, 509] on button "Update" at bounding box center [1434, 500] width 56 height 27
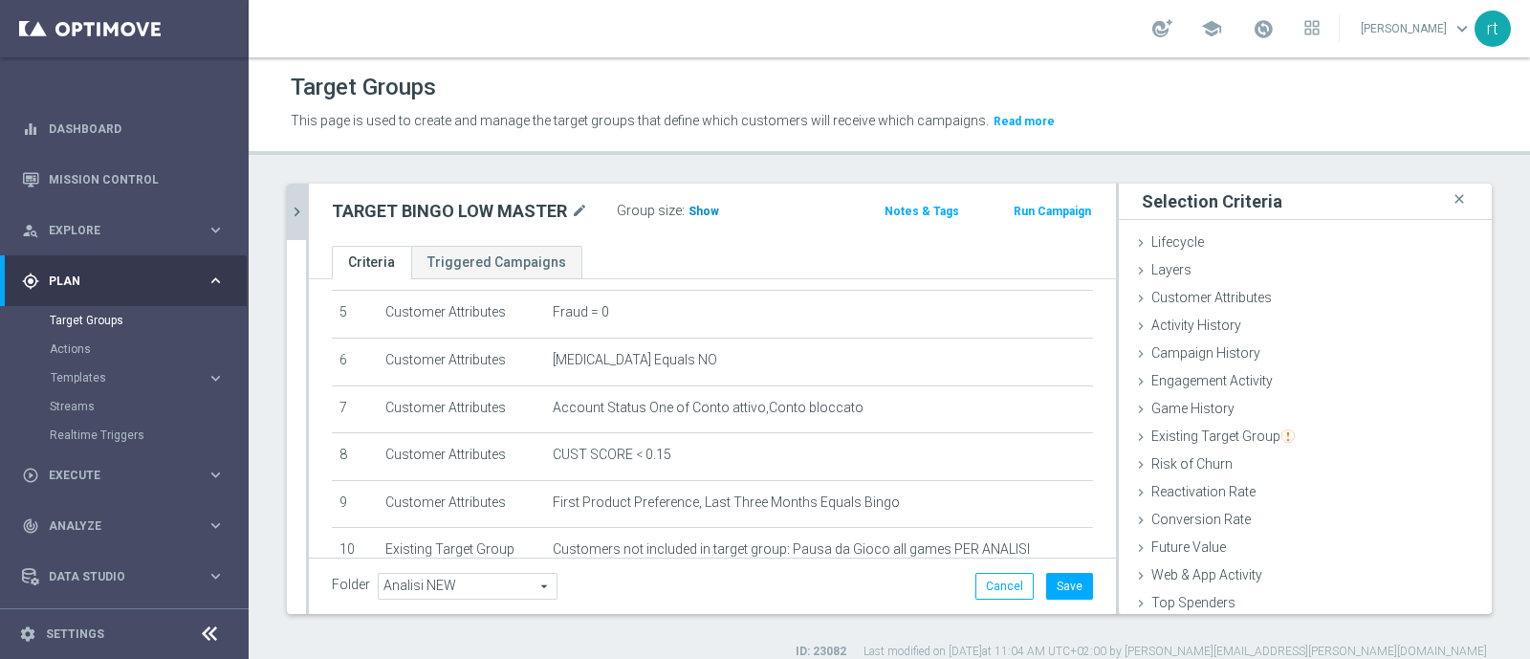
click at [705, 201] on h3 "Show" at bounding box center [703, 211] width 34 height 21
click at [1046, 583] on button "Save" at bounding box center [1069, 586] width 47 height 27
click at [296, 224] on button "chevron_right" at bounding box center [296, 212] width 19 height 56
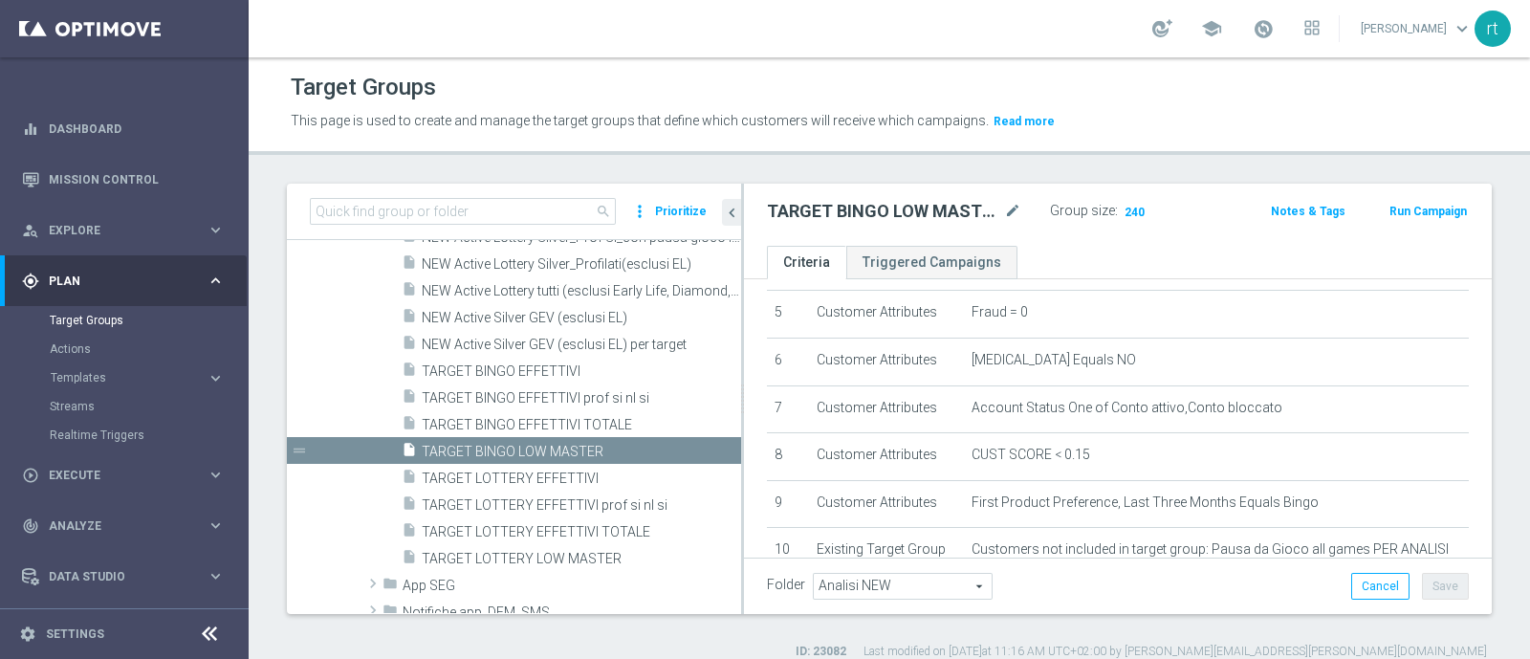
drag, startPoint x: 660, startPoint y: 413, endPoint x: 741, endPoint y: 418, distance: 81.4
click at [741, 418] on div at bounding box center [742, 399] width 3 height 430
click at [556, 427] on span "TARGET BINGO EFFETTIVI TOTALE" at bounding box center [558, 425] width 273 height 16
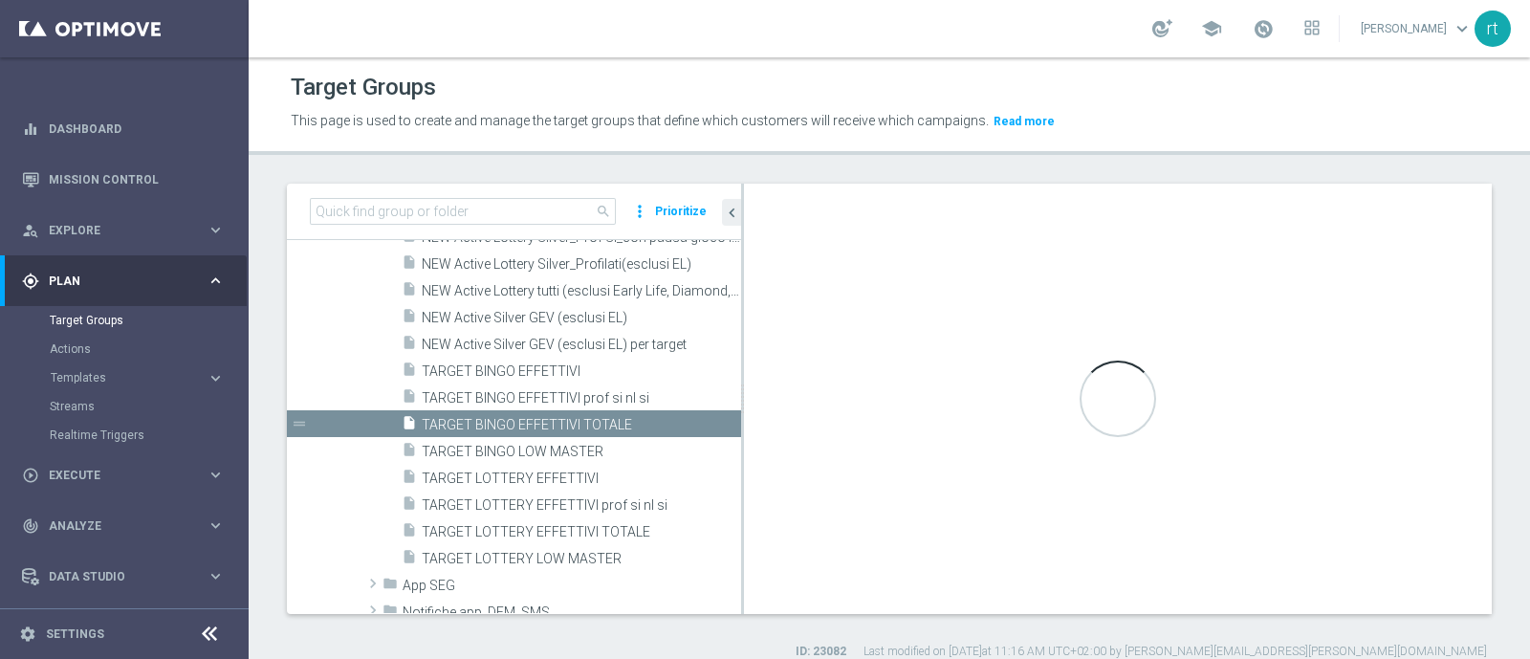
checkbox input "false"
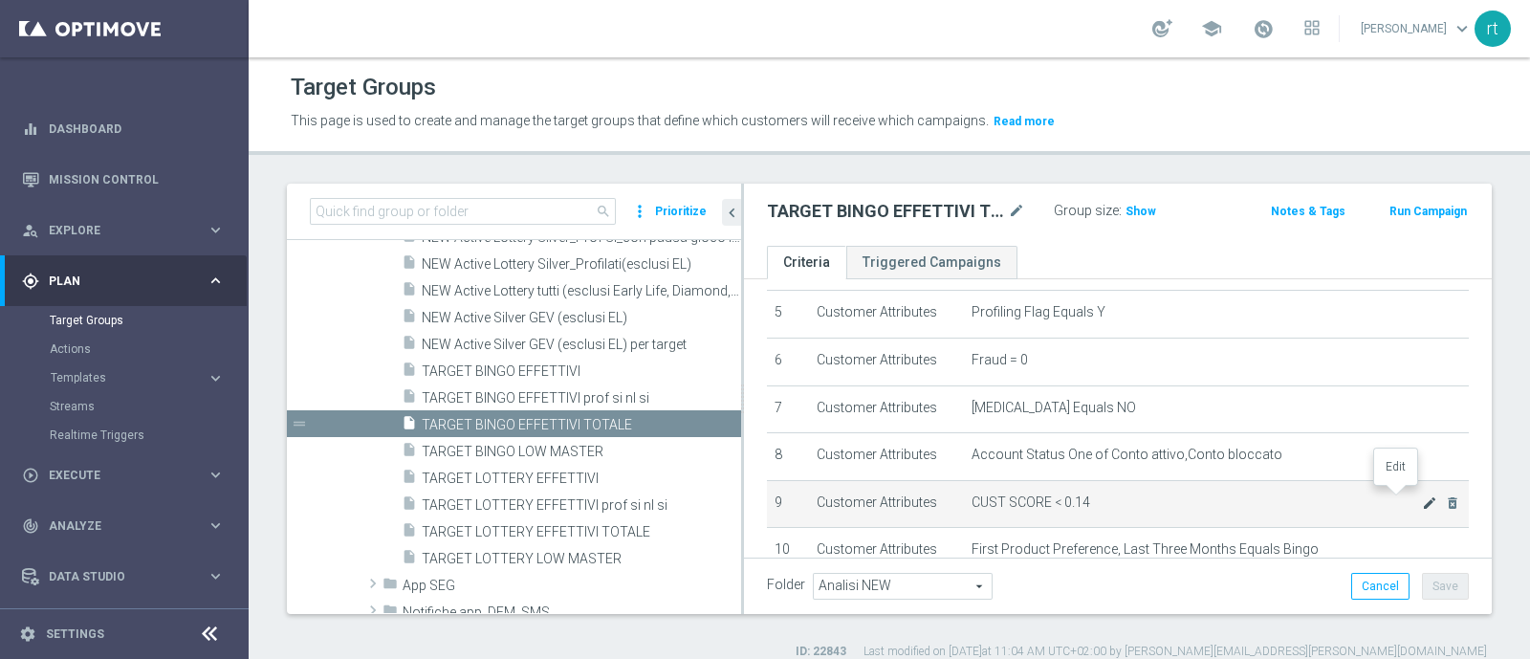
click at [1422, 495] on icon "mode_edit" at bounding box center [1429, 502] width 15 height 15
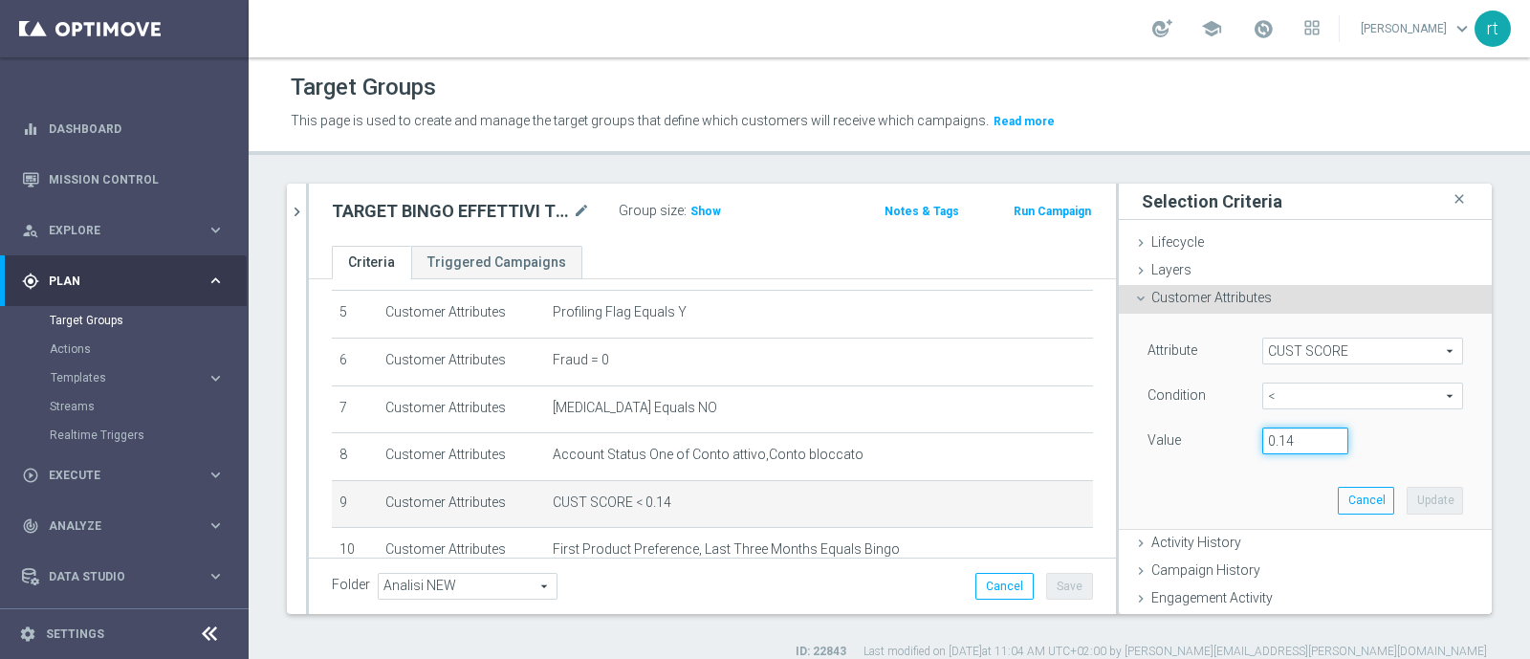
click at [1282, 444] on input "0.14" at bounding box center [1305, 440] width 86 height 27
type input "0.15"
click at [1406, 498] on button "Update" at bounding box center [1434, 500] width 56 height 27
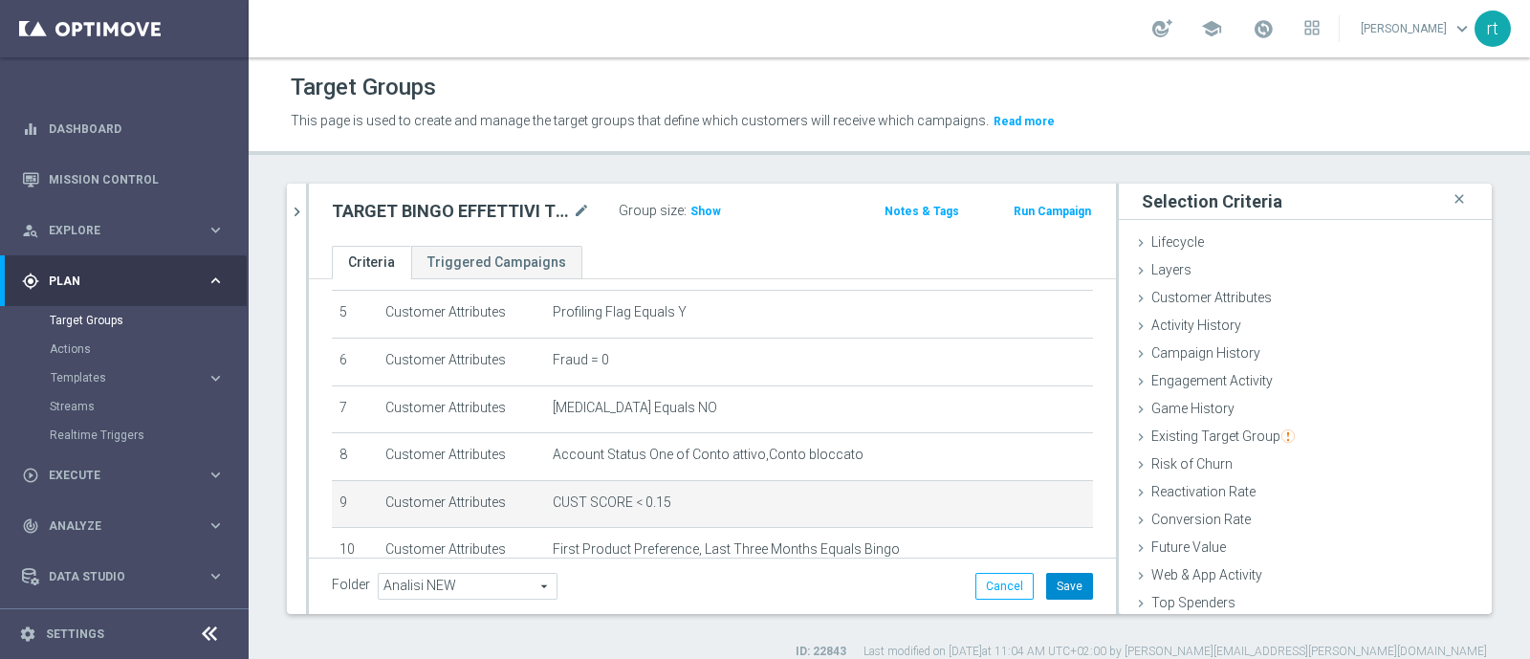
click at [1069, 578] on button "Save" at bounding box center [1069, 586] width 47 height 27
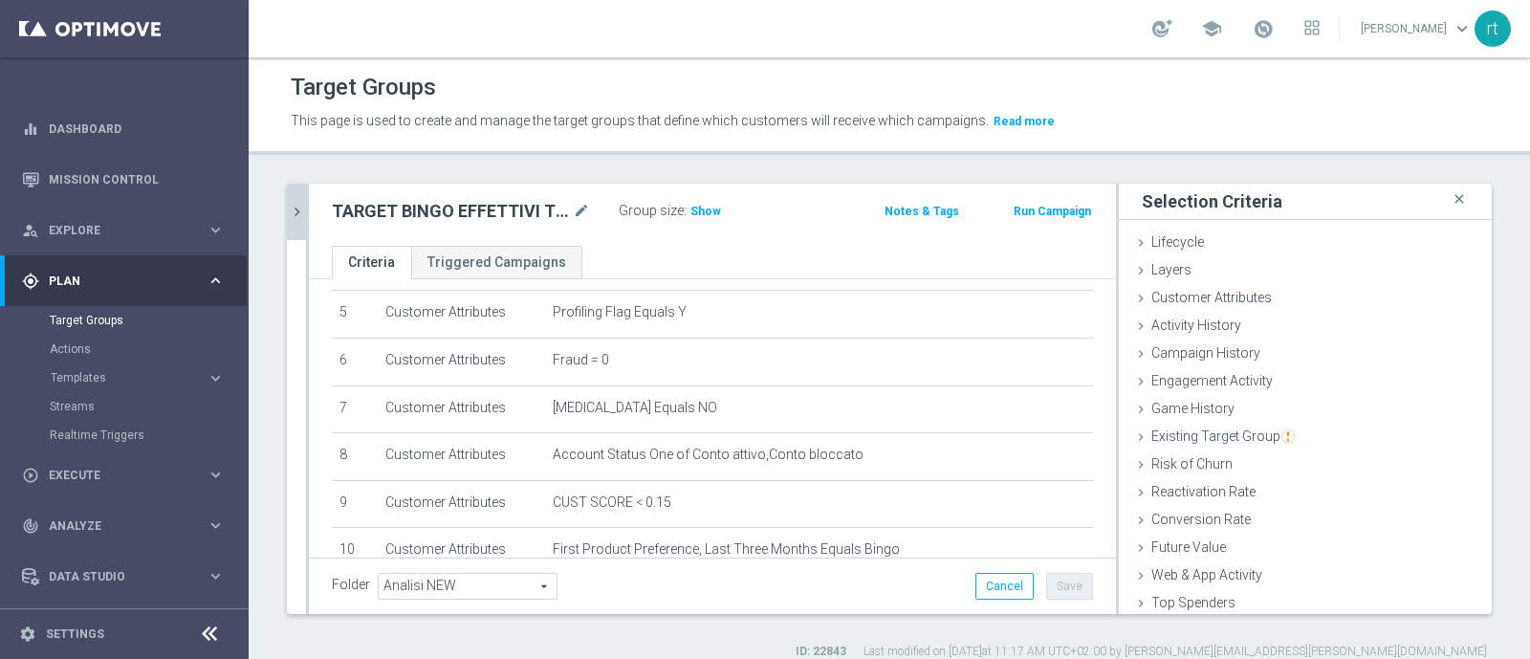
click at [304, 220] on button "chevron_right" at bounding box center [296, 212] width 19 height 56
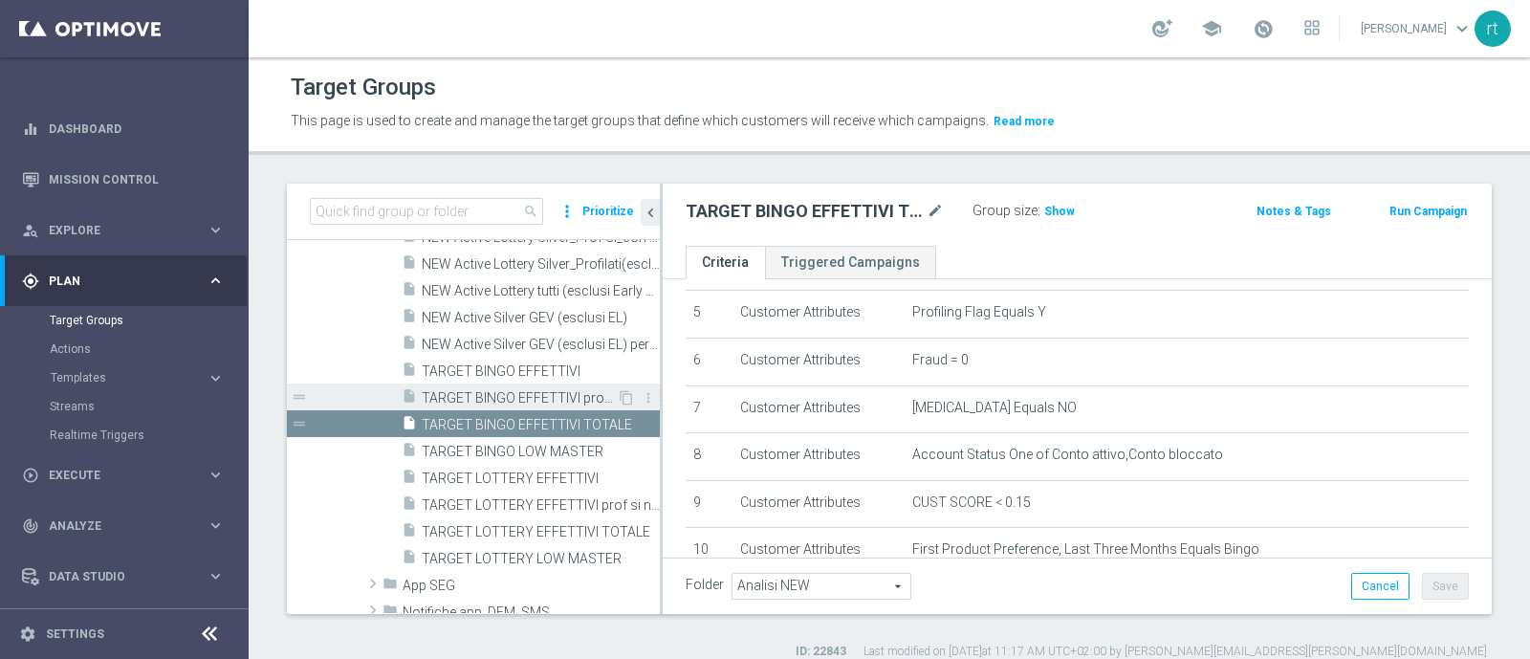
click at [507, 395] on span "TARGET BINGO EFFETTIVI prof si nl si" at bounding box center [519, 398] width 195 height 16
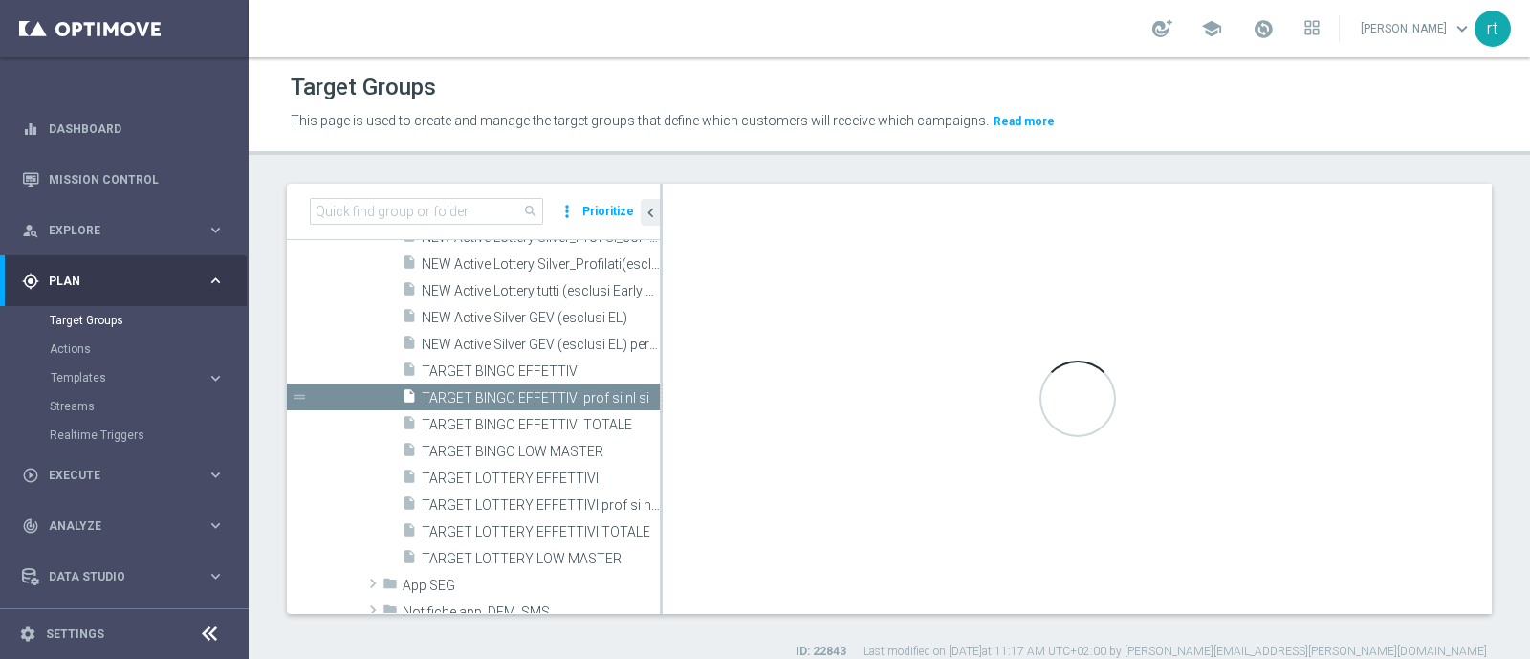
checkbox input "true"
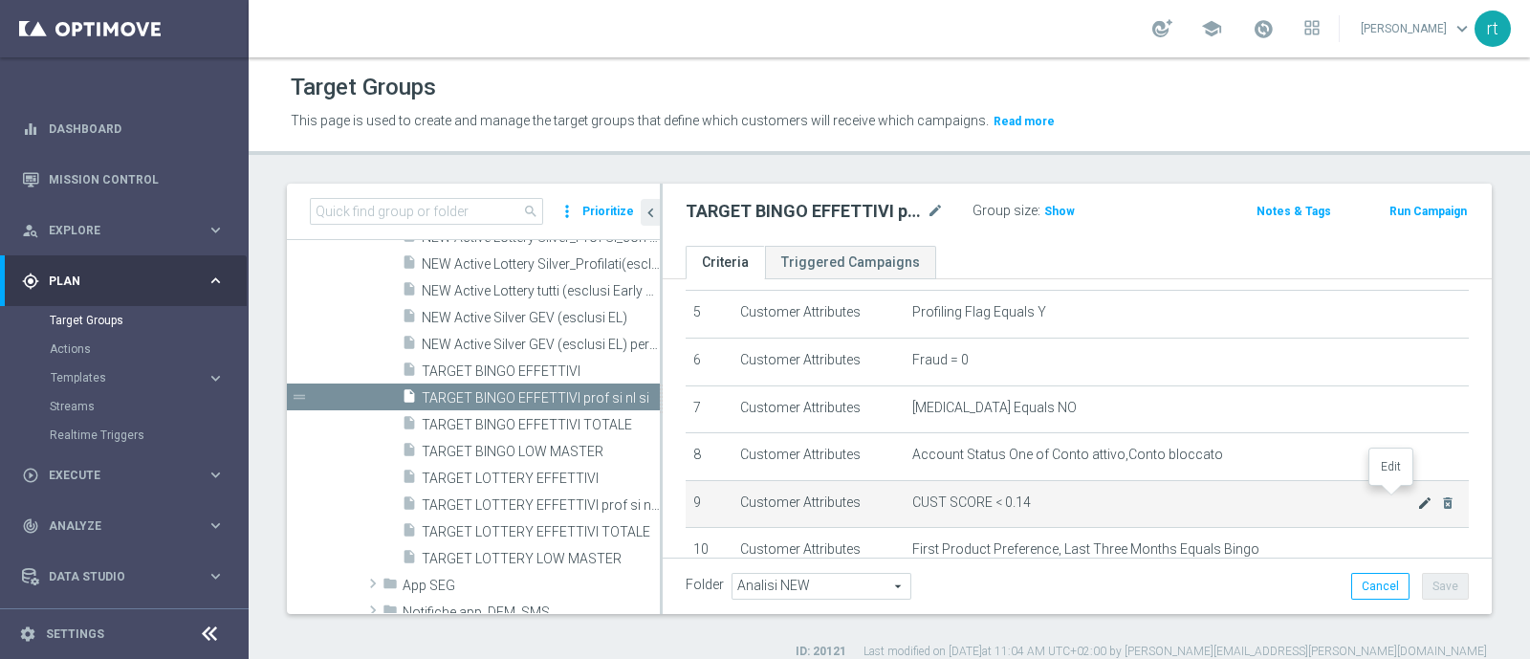
click at [1417, 495] on icon "mode_edit" at bounding box center [1424, 502] width 15 height 15
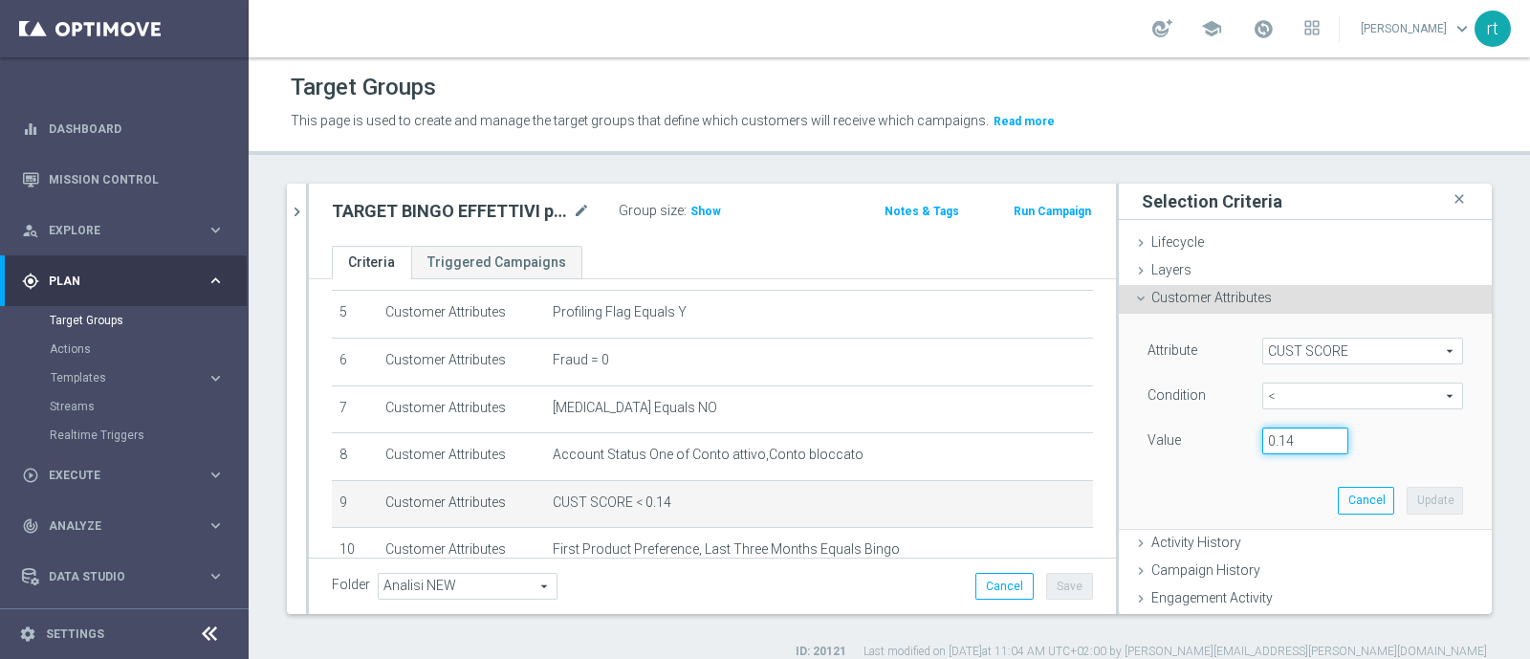
click at [1280, 436] on input "0.14" at bounding box center [1305, 440] width 86 height 27
type input "0.15"
click at [1411, 494] on button "Update" at bounding box center [1434, 500] width 56 height 27
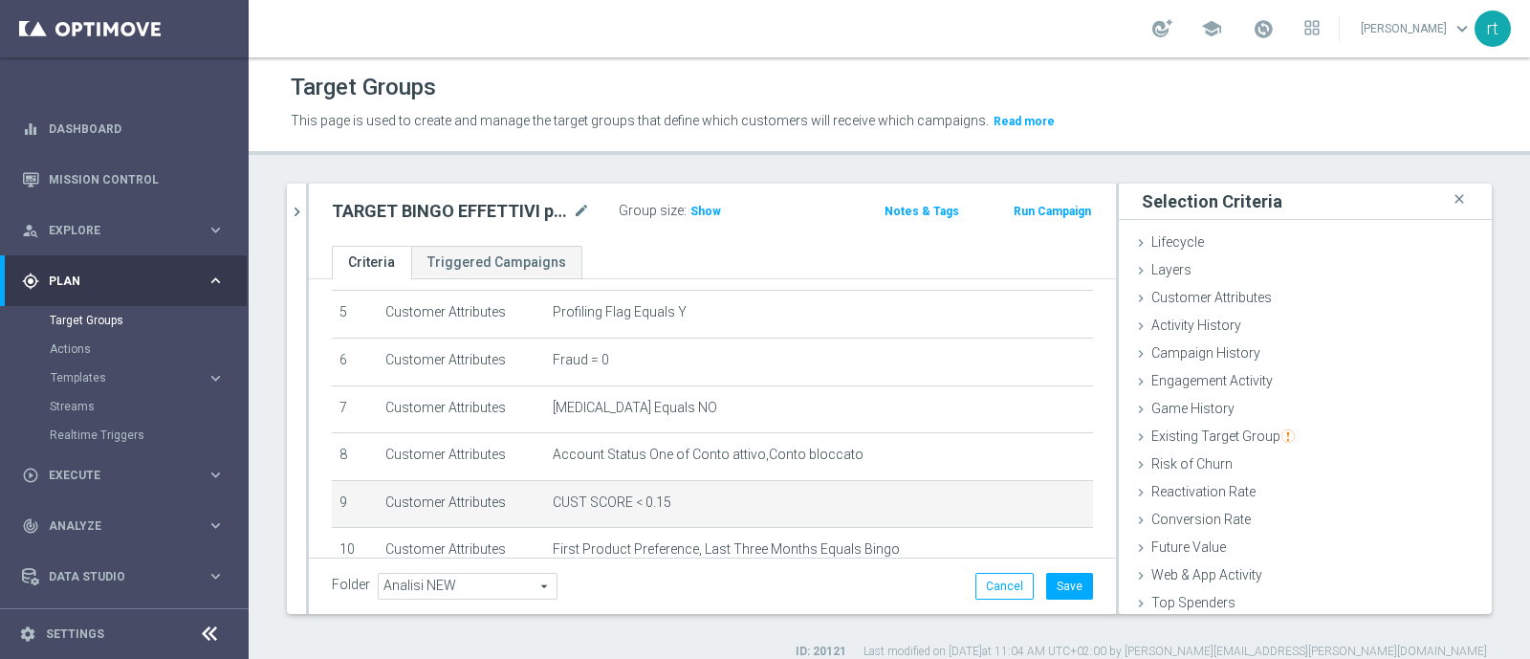
click at [1056, 569] on div "Folder Analisi NEW Analisi NEW arrow_drop_down search Cancel Save Saving..." at bounding box center [712, 585] width 807 height 56
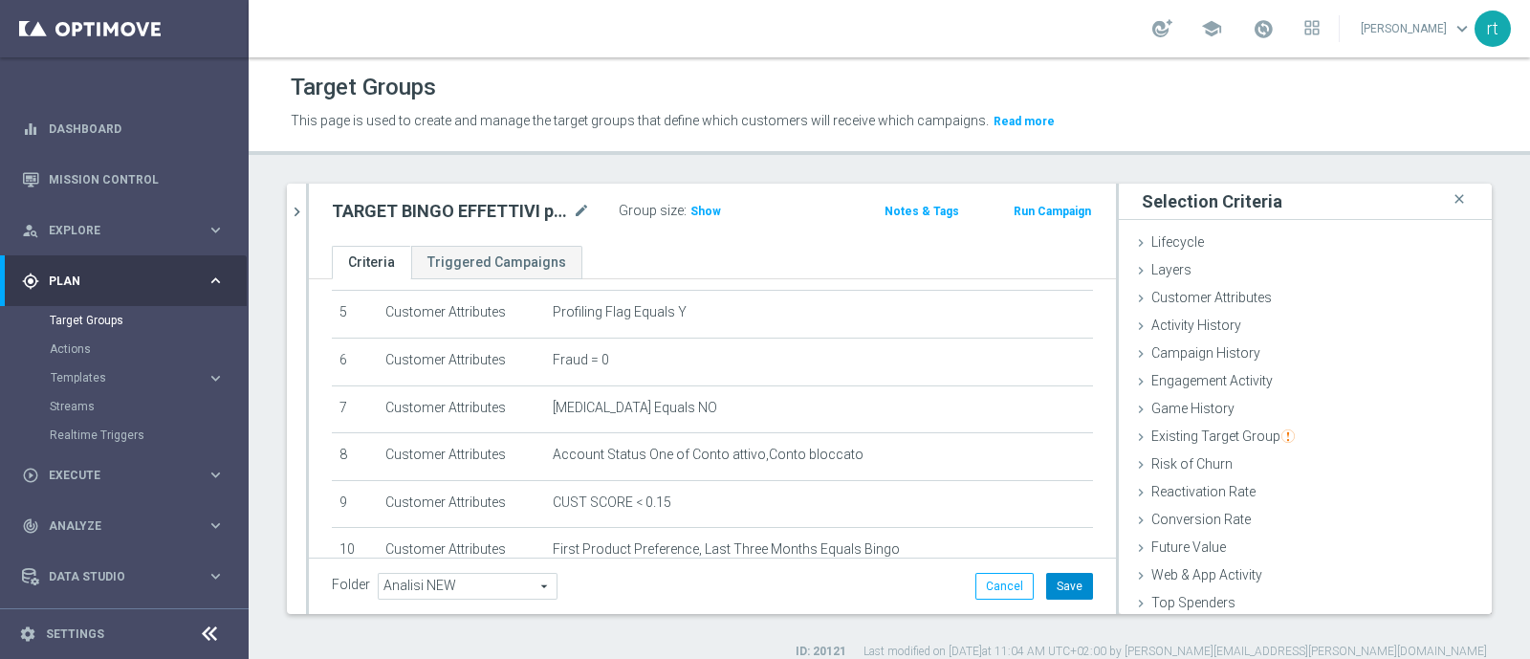
click at [1053, 590] on button "Save" at bounding box center [1069, 586] width 47 height 27
click at [302, 233] on button "chevron_right" at bounding box center [296, 212] width 19 height 56
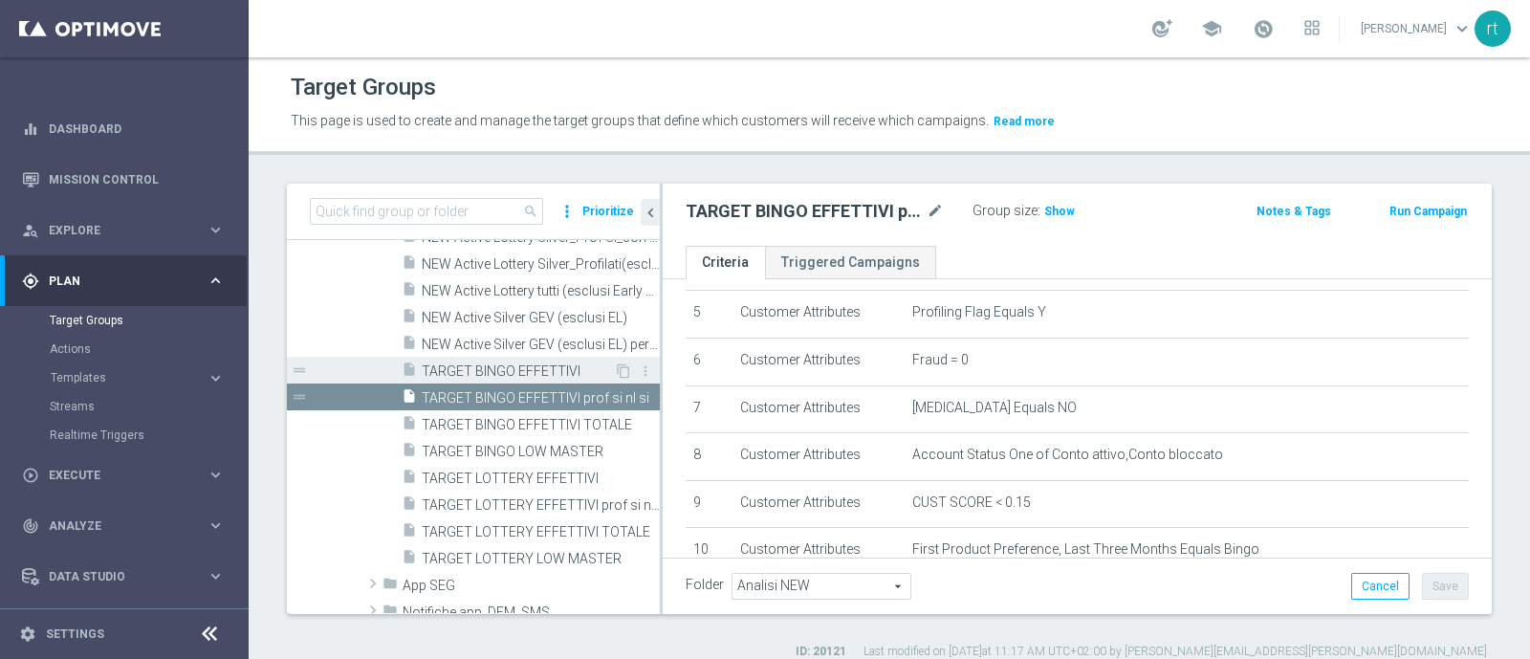
click at [454, 368] on span "TARGET BINGO EFFETTIVI" at bounding box center [518, 371] width 192 height 16
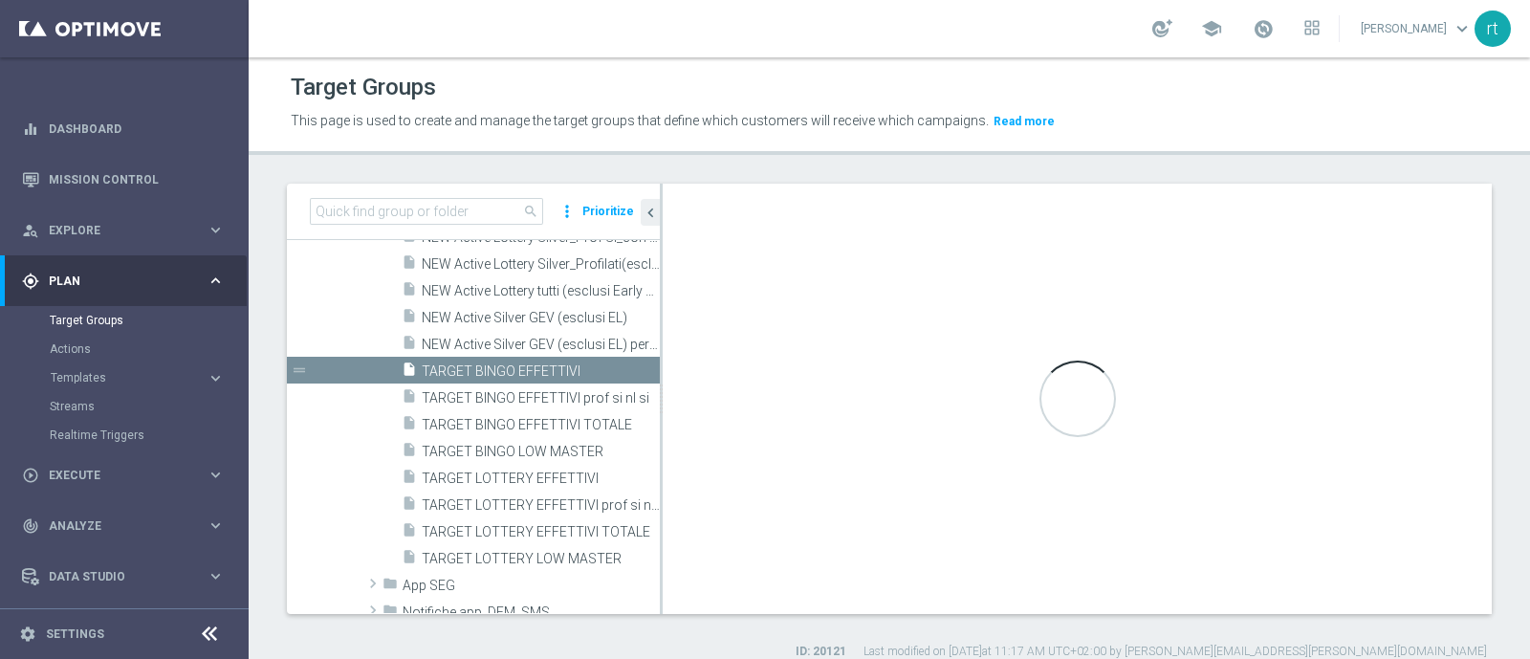
type textarea "1 and 2 and 3 and 4 and 5 and 6 and 7 and 8 and 9 and 10 and 11"
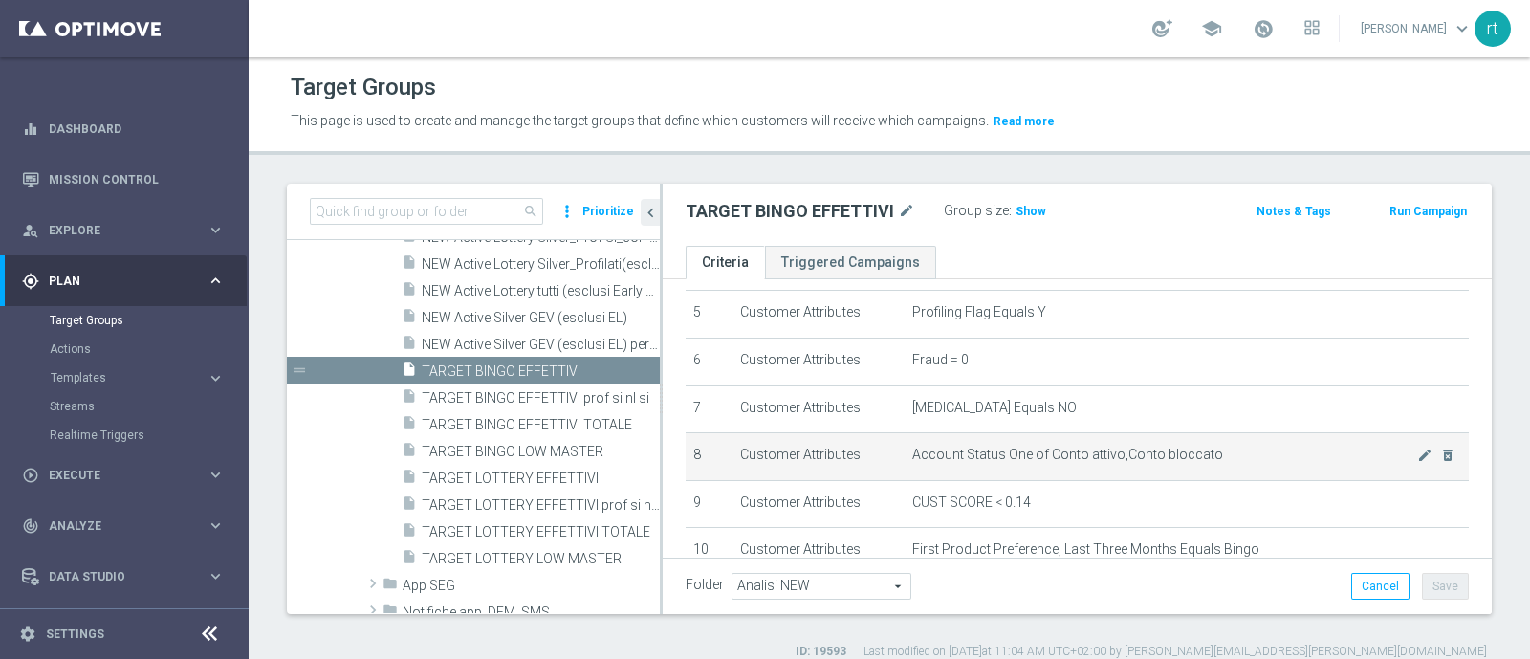
scroll to position [311, 0]
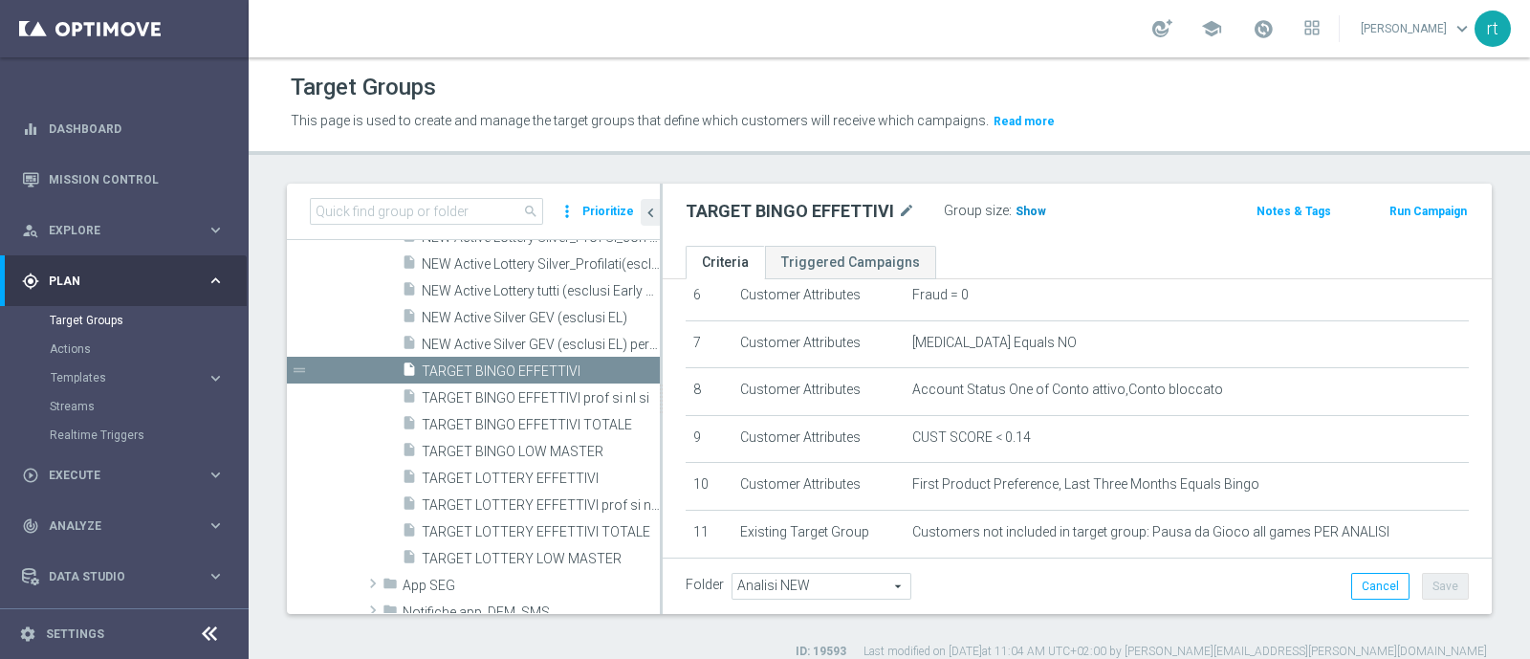
click at [1024, 206] on span "Show" at bounding box center [1030, 211] width 31 height 13
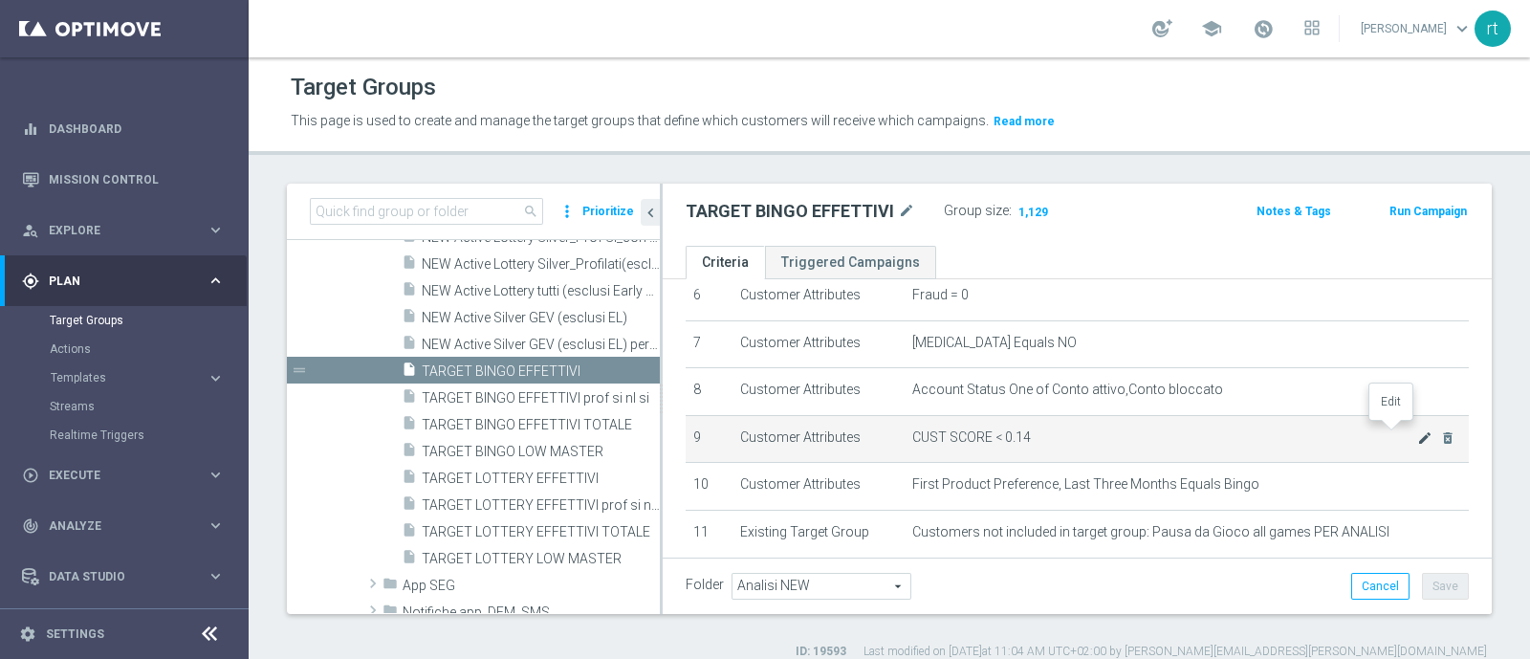
click at [1417, 437] on icon "mode_edit" at bounding box center [1424, 437] width 15 height 15
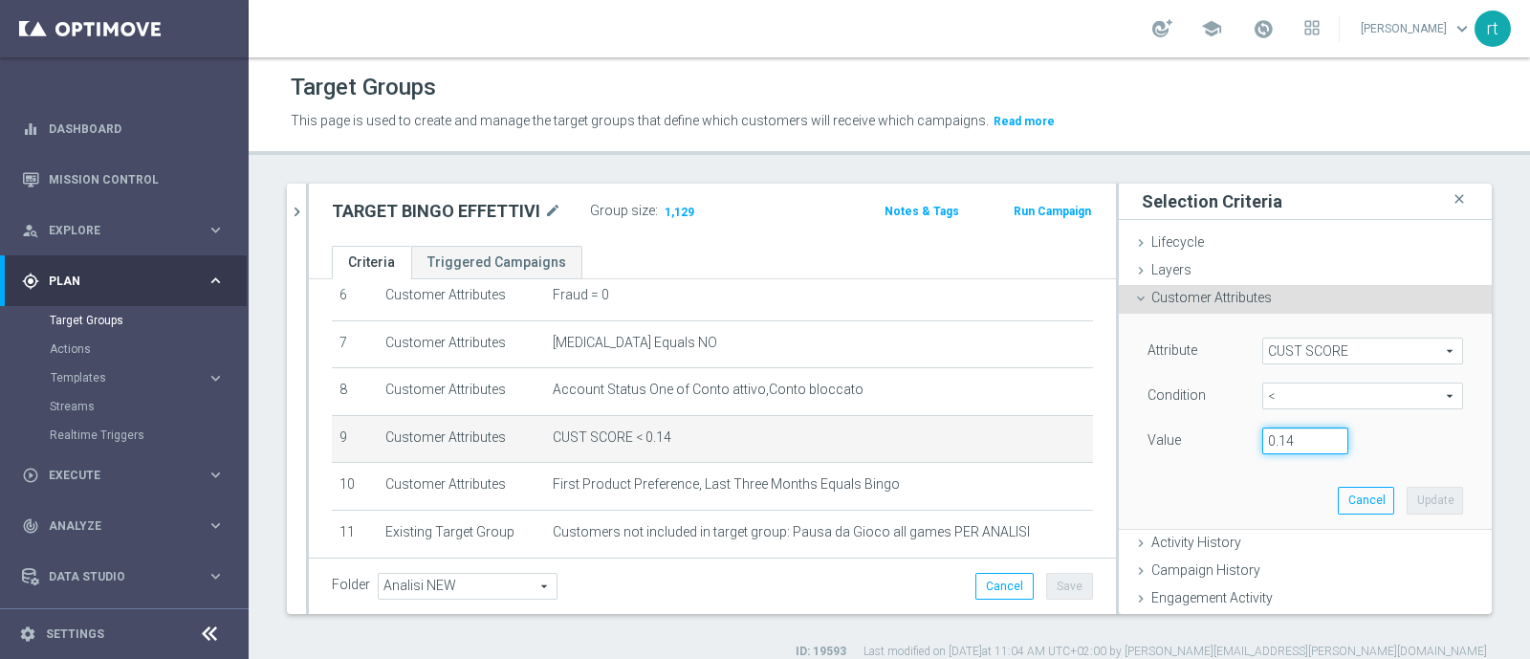
click at [1273, 445] on input "0.14" at bounding box center [1305, 440] width 86 height 27
type input "0.15"
click at [1406, 498] on button "Update" at bounding box center [1434, 500] width 56 height 27
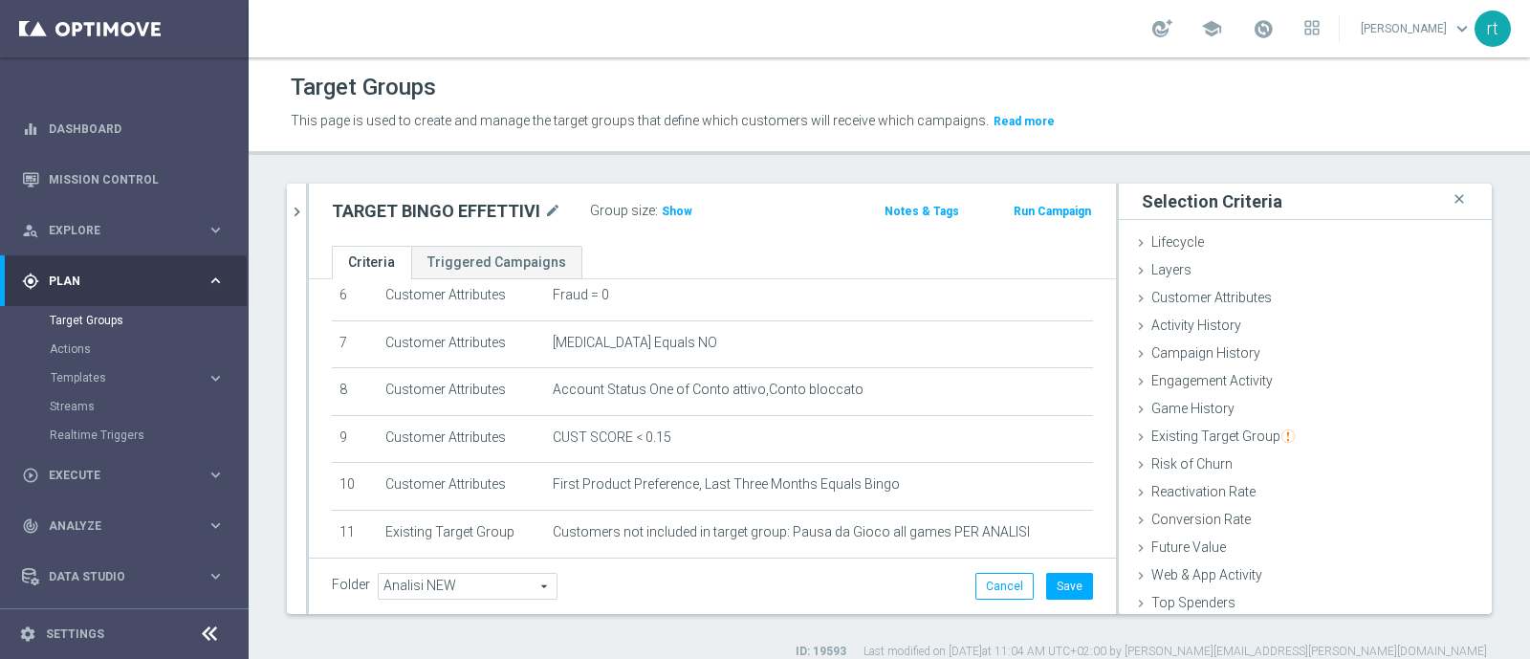
click at [687, 217] on div "Group size : Show" at bounding box center [685, 209] width 191 height 23
click at [674, 211] on span "Show" at bounding box center [677, 211] width 31 height 13
click at [1046, 586] on button "Save" at bounding box center [1069, 586] width 47 height 27
click at [294, 216] on icon "chevron_right" at bounding box center [297, 212] width 18 height 18
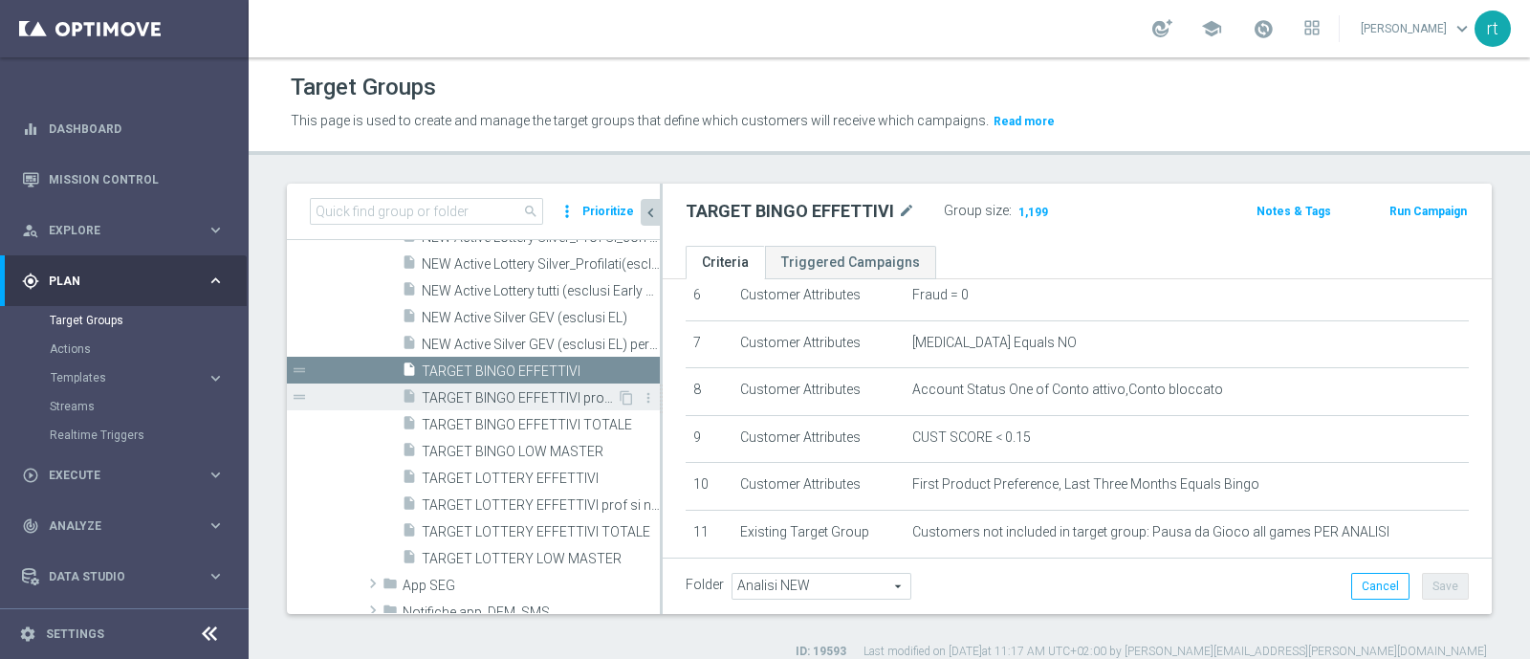
click at [515, 399] on span "TARGET BINGO EFFETTIVI prof si nl si" at bounding box center [519, 398] width 195 height 16
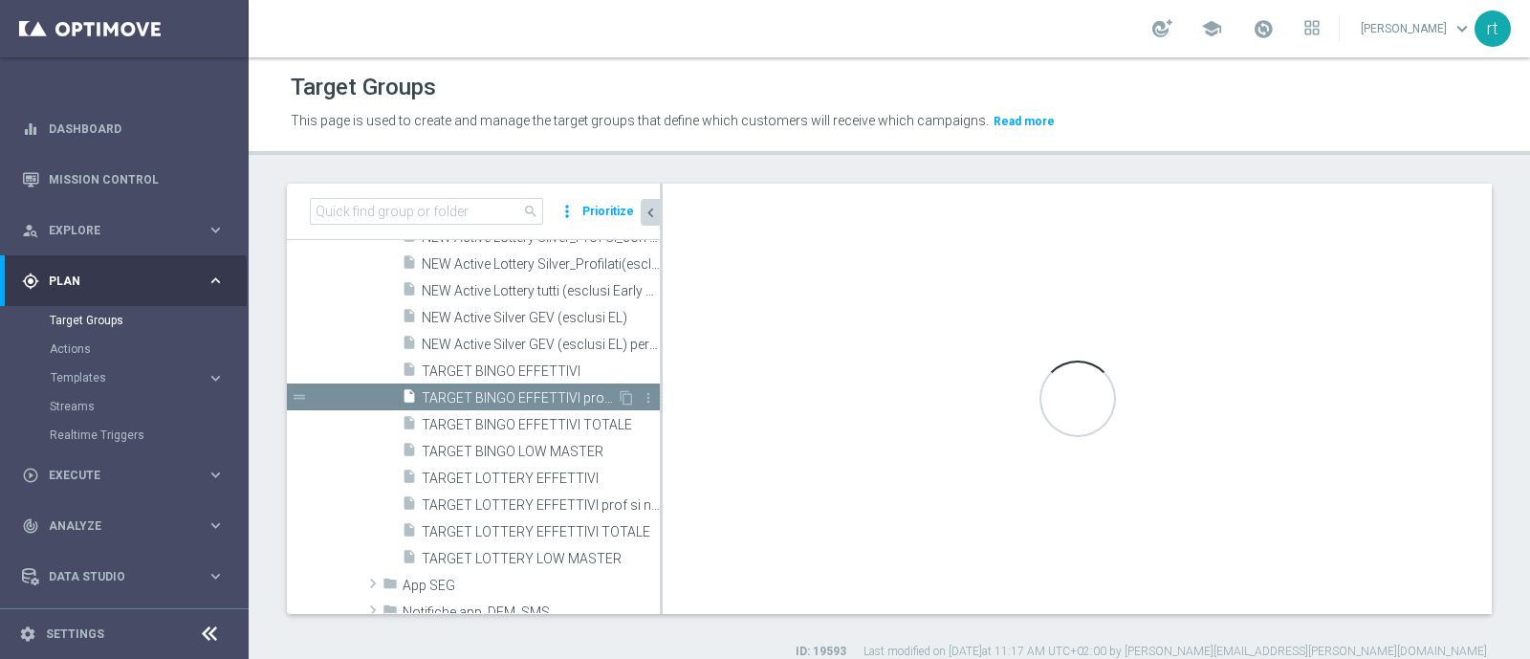
type textarea "1 and 2 and 3 and 4 and 5 and 6 and 7 and 8 and 9 and 10 and 11 and 12"
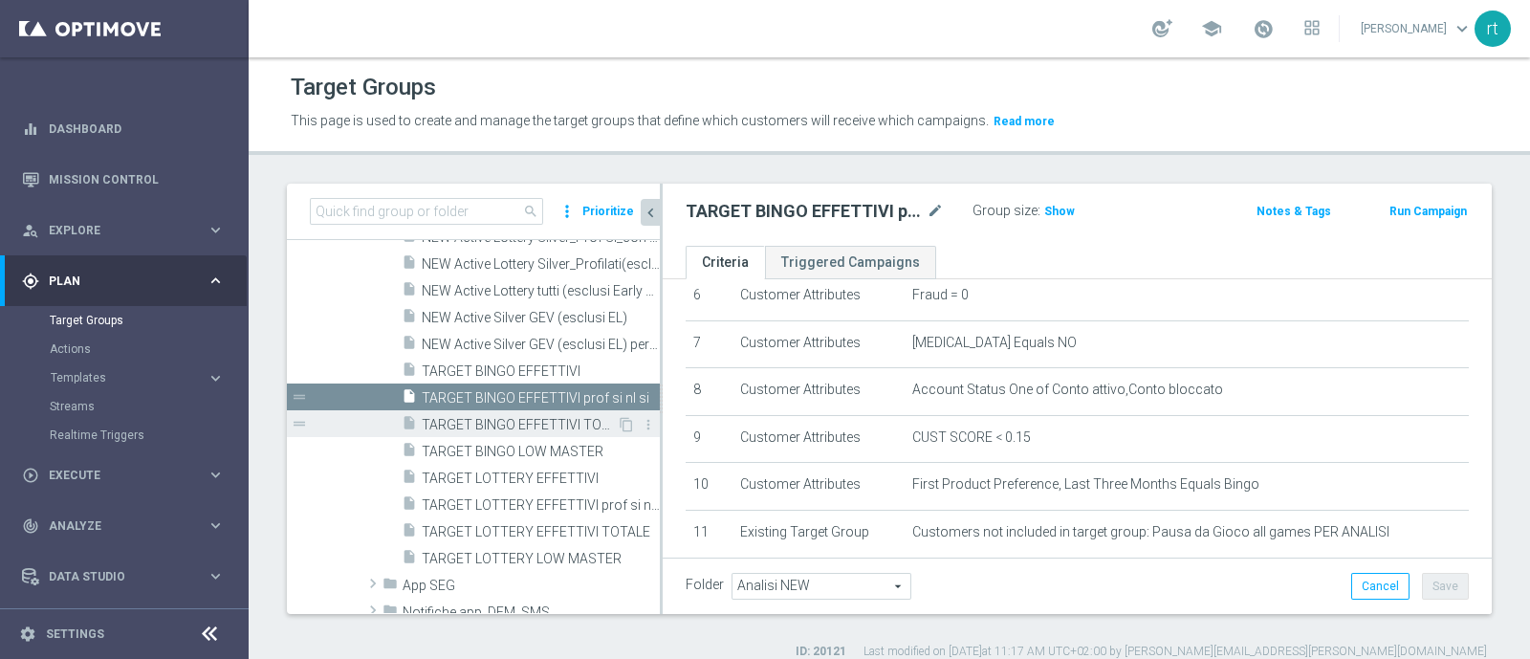
click at [511, 423] on span "TARGET BINGO EFFETTIVI TOTALE" at bounding box center [519, 425] width 195 height 16
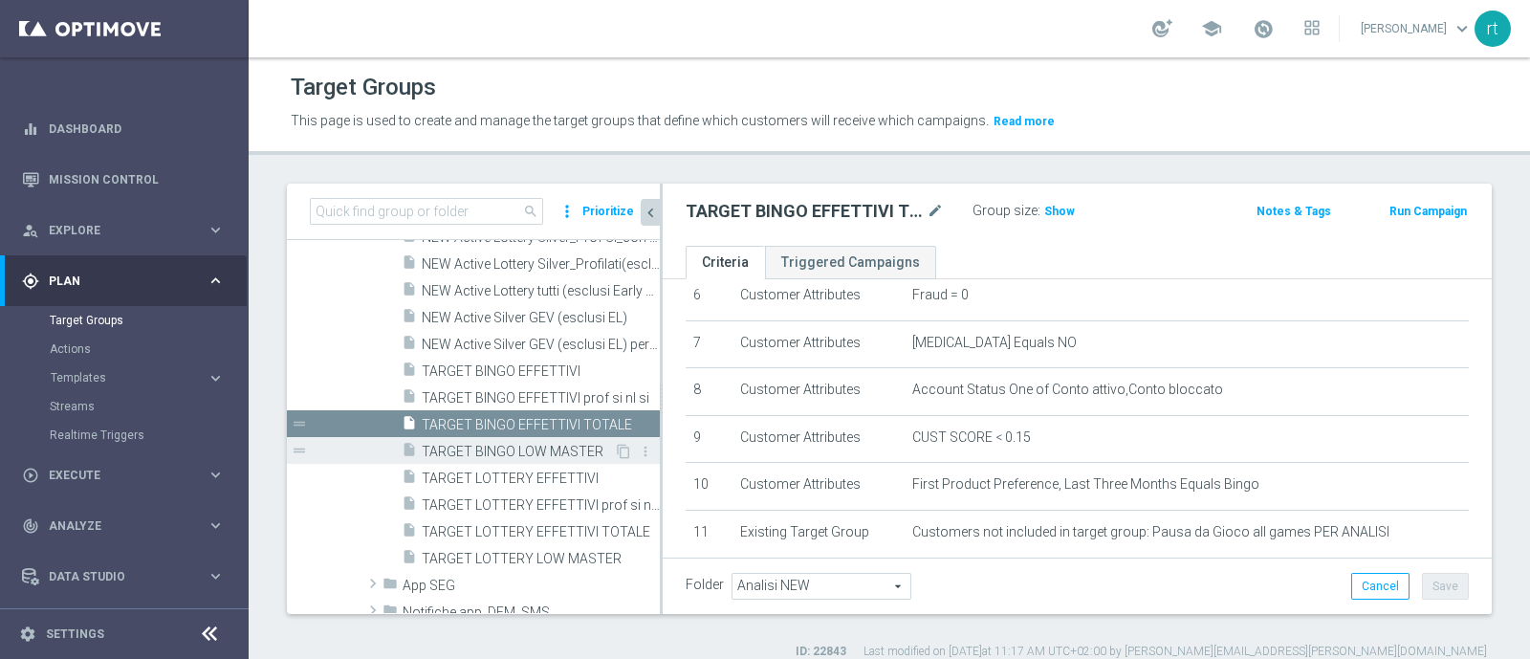
click at [500, 445] on span "TARGET BINGO LOW MASTER" at bounding box center [518, 452] width 192 height 16
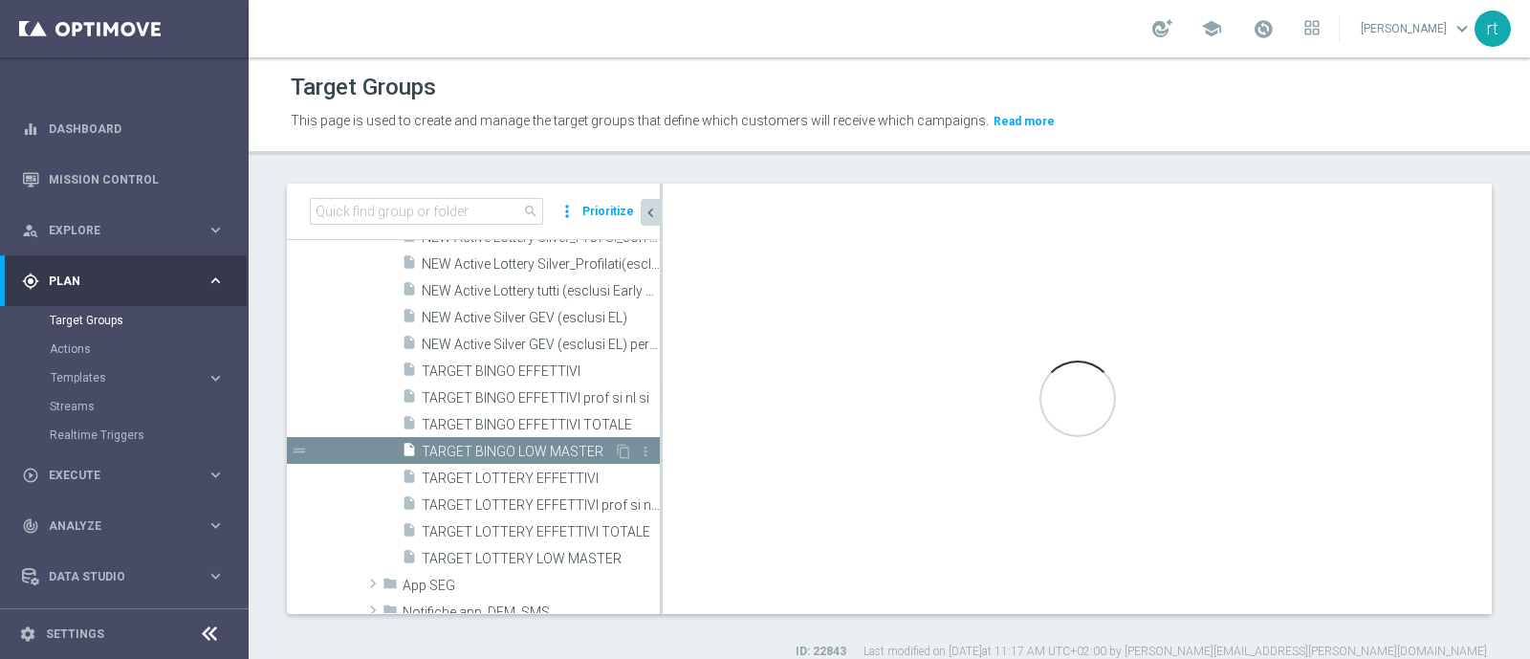
checkbox input "true"
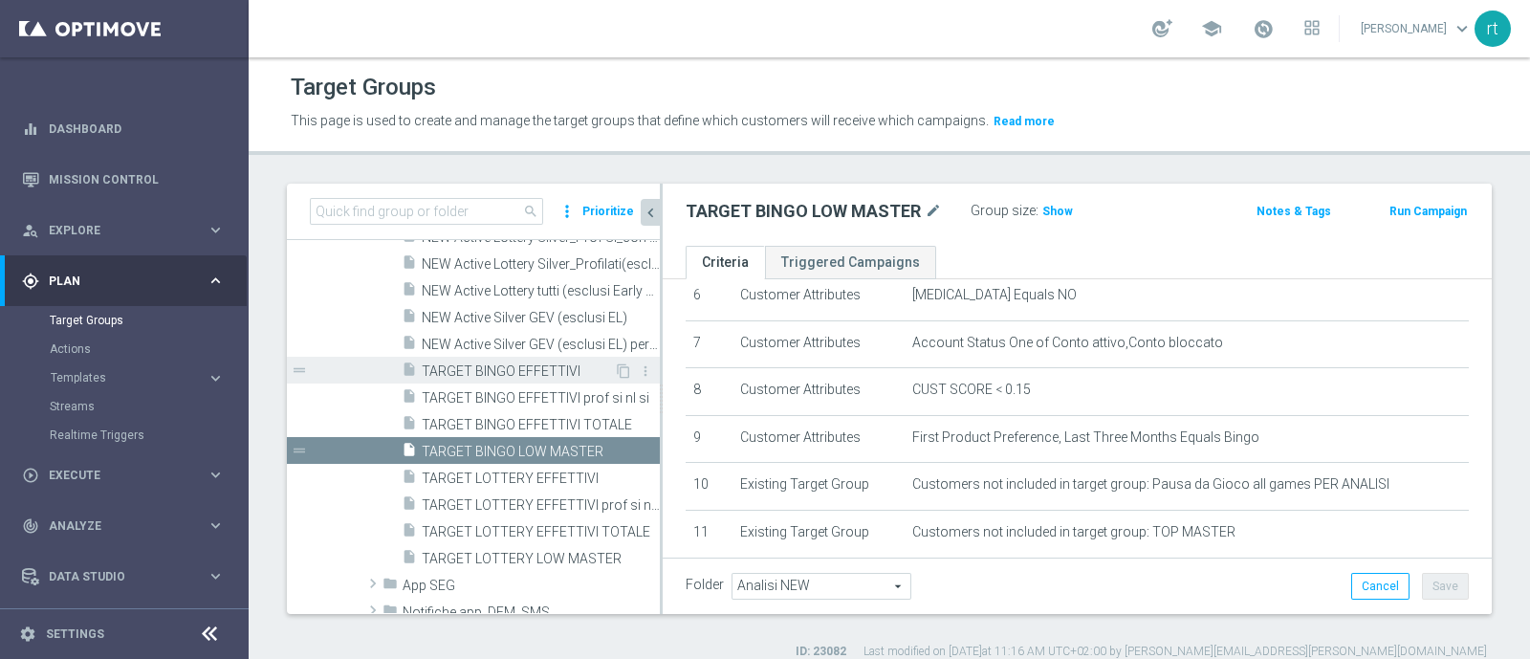
click at [540, 379] on div "insert_drive_file TARGET BINGO EFFETTIVI" at bounding box center [508, 370] width 212 height 27
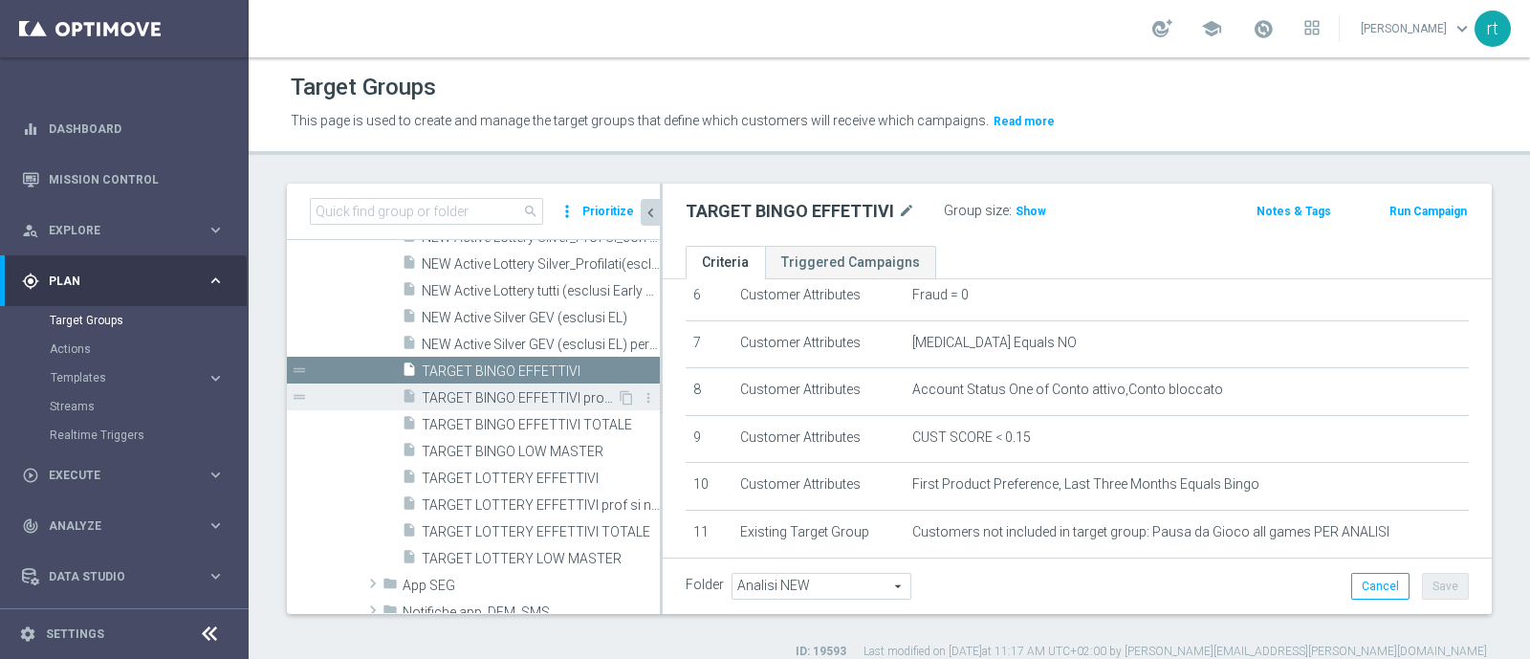
click at [523, 394] on span "TARGET BINGO EFFETTIVI prof si nl si" at bounding box center [519, 398] width 195 height 16
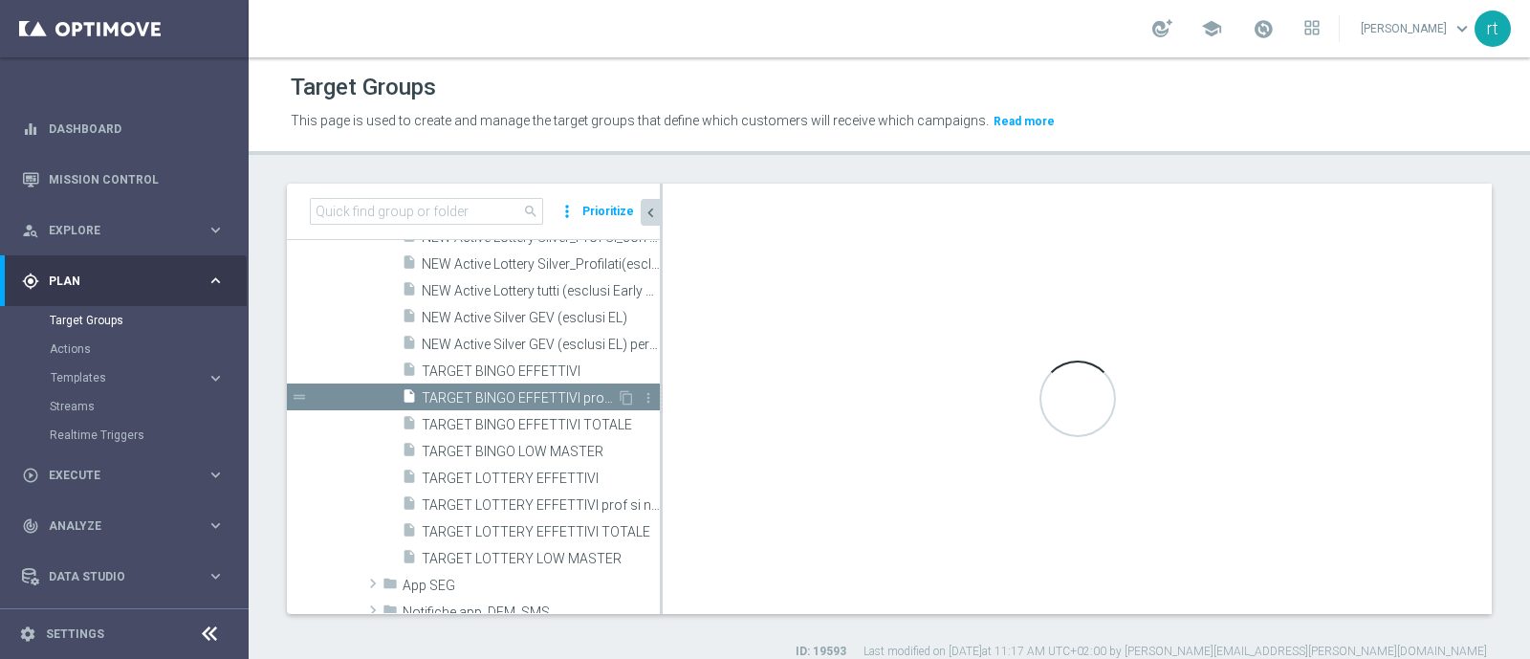
type textarea "1 and 2 and 3 and 4 and 5 and 6 and 7 and 8 and 9 and 10 and 11 and 12"
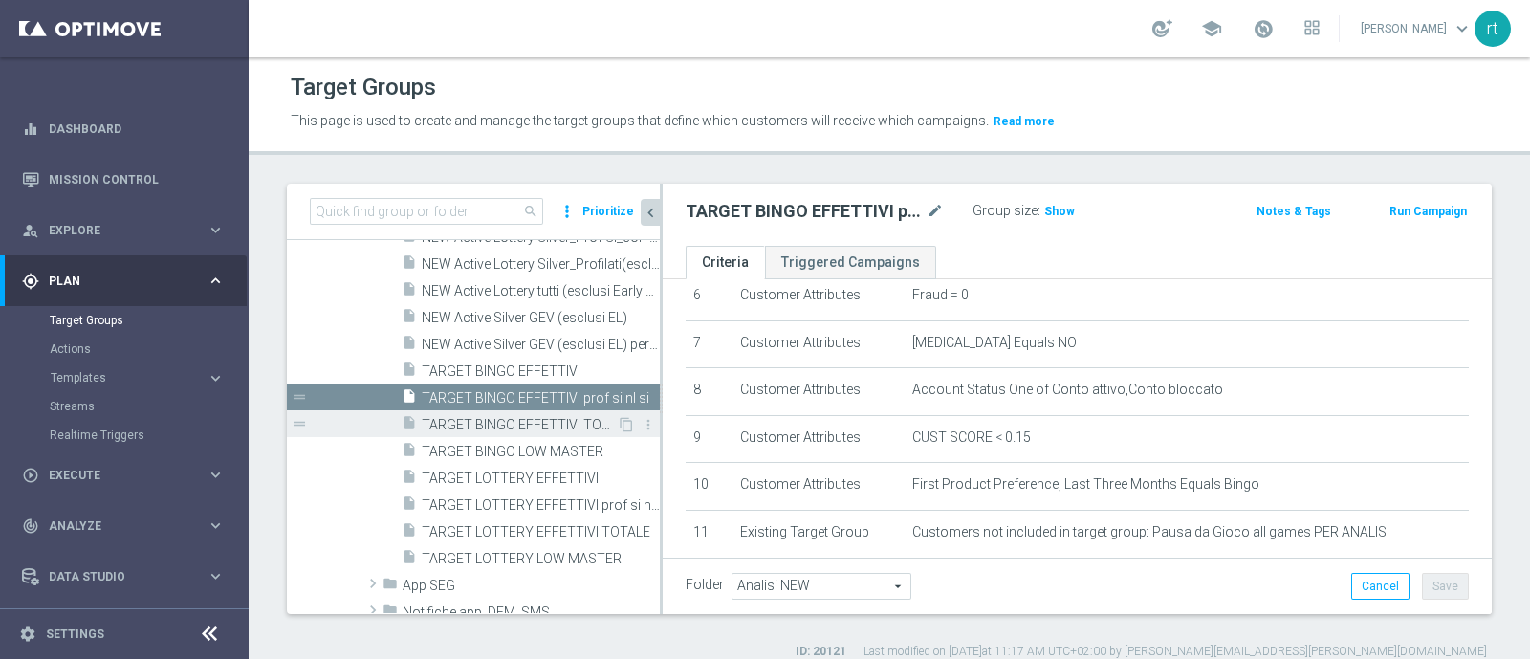
click at [508, 417] on span "TARGET BINGO EFFETTIVI TOTALE" at bounding box center [519, 425] width 195 height 16
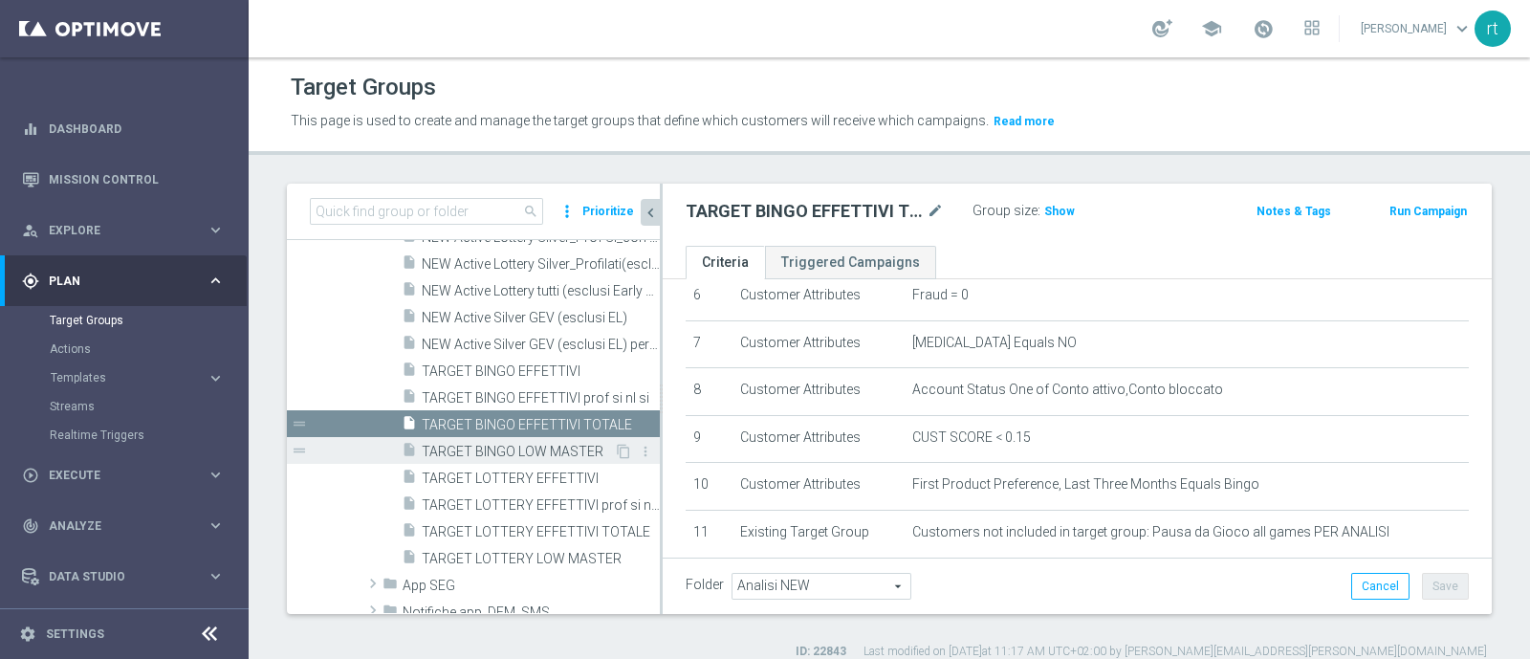
click at [496, 444] on span "TARGET BINGO LOW MASTER" at bounding box center [518, 452] width 192 height 16
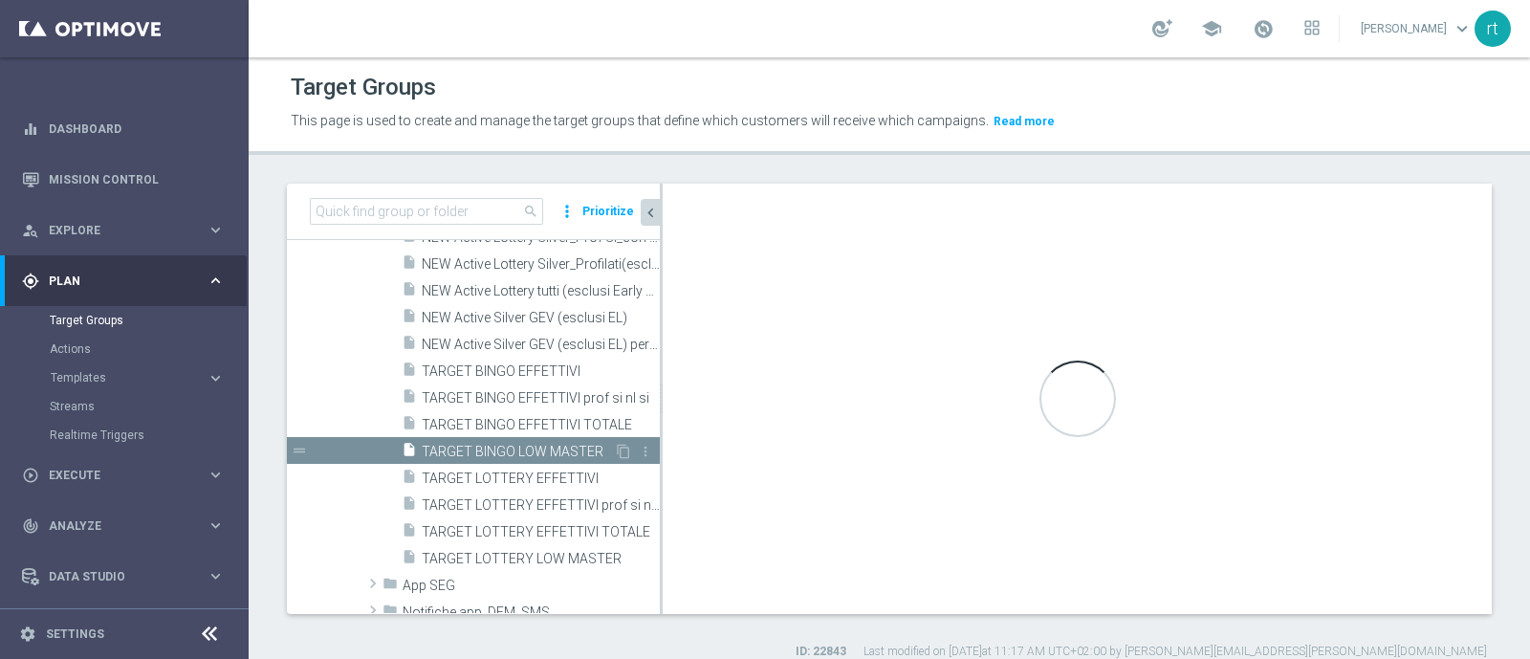
checkbox input "true"
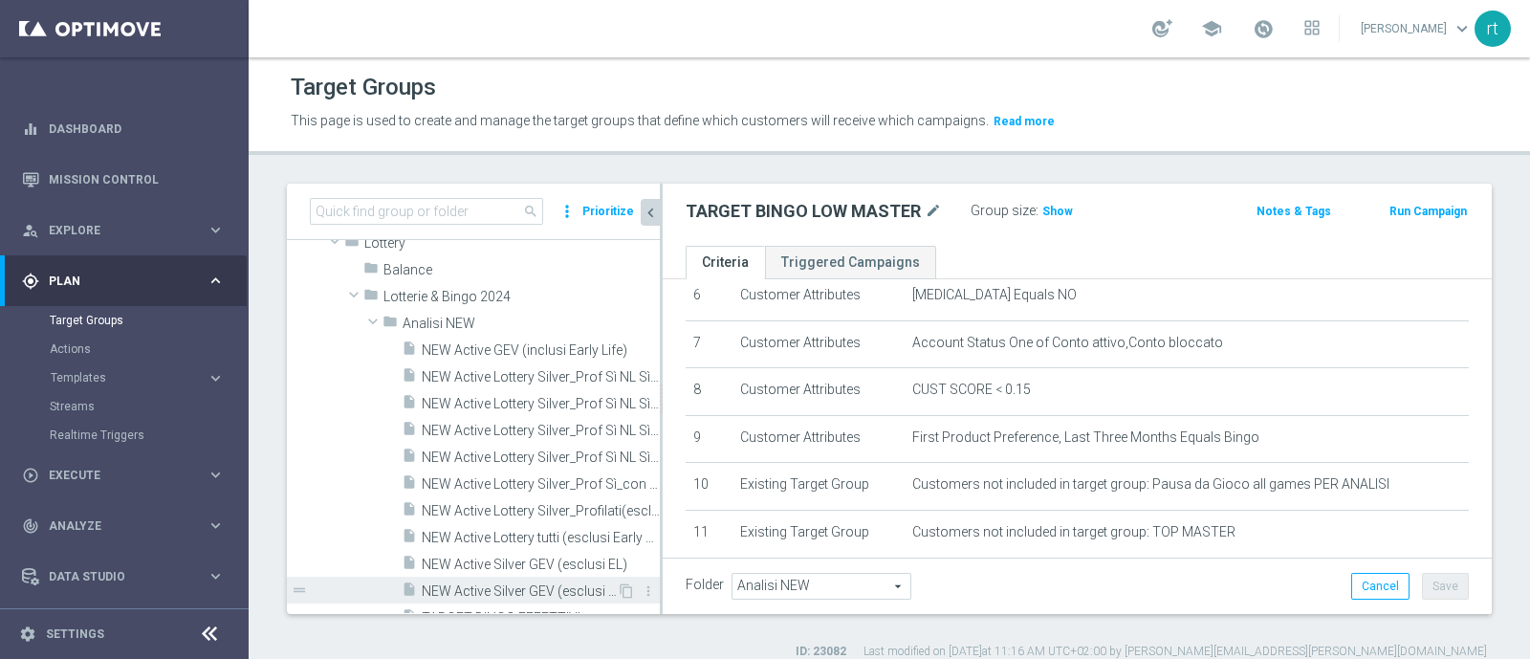
scroll to position [449, 0]
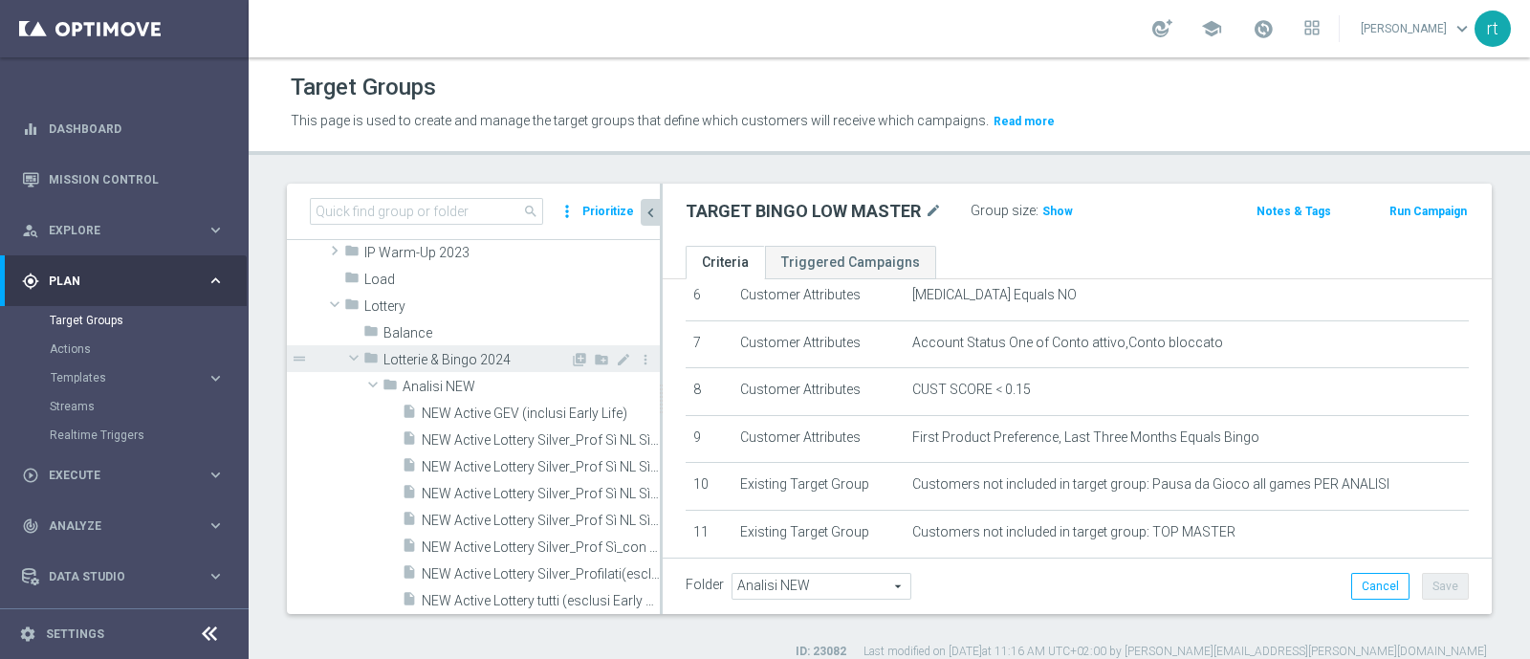
click at [483, 355] on span "Lotterie & Bingo 2024" at bounding box center [476, 360] width 186 height 16
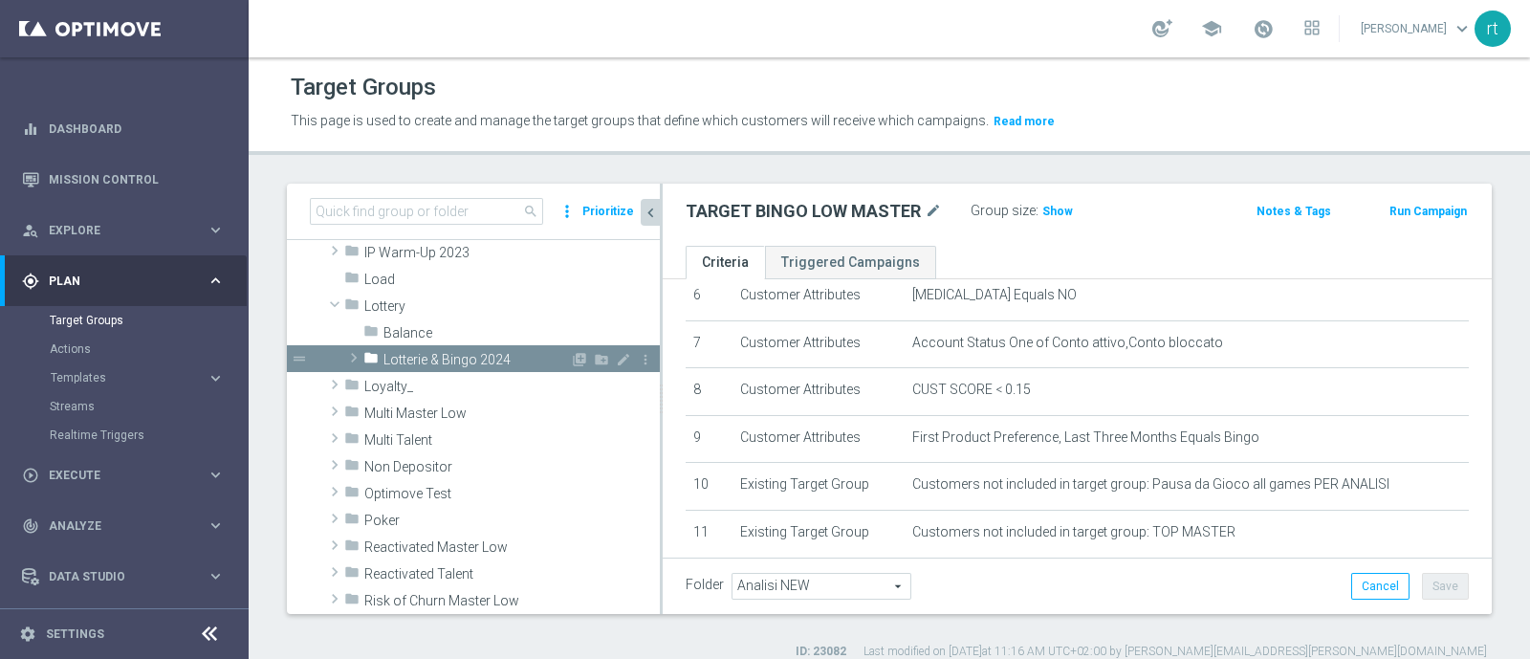
click at [440, 352] on span "Lotterie & Bingo 2024" at bounding box center [476, 360] width 186 height 16
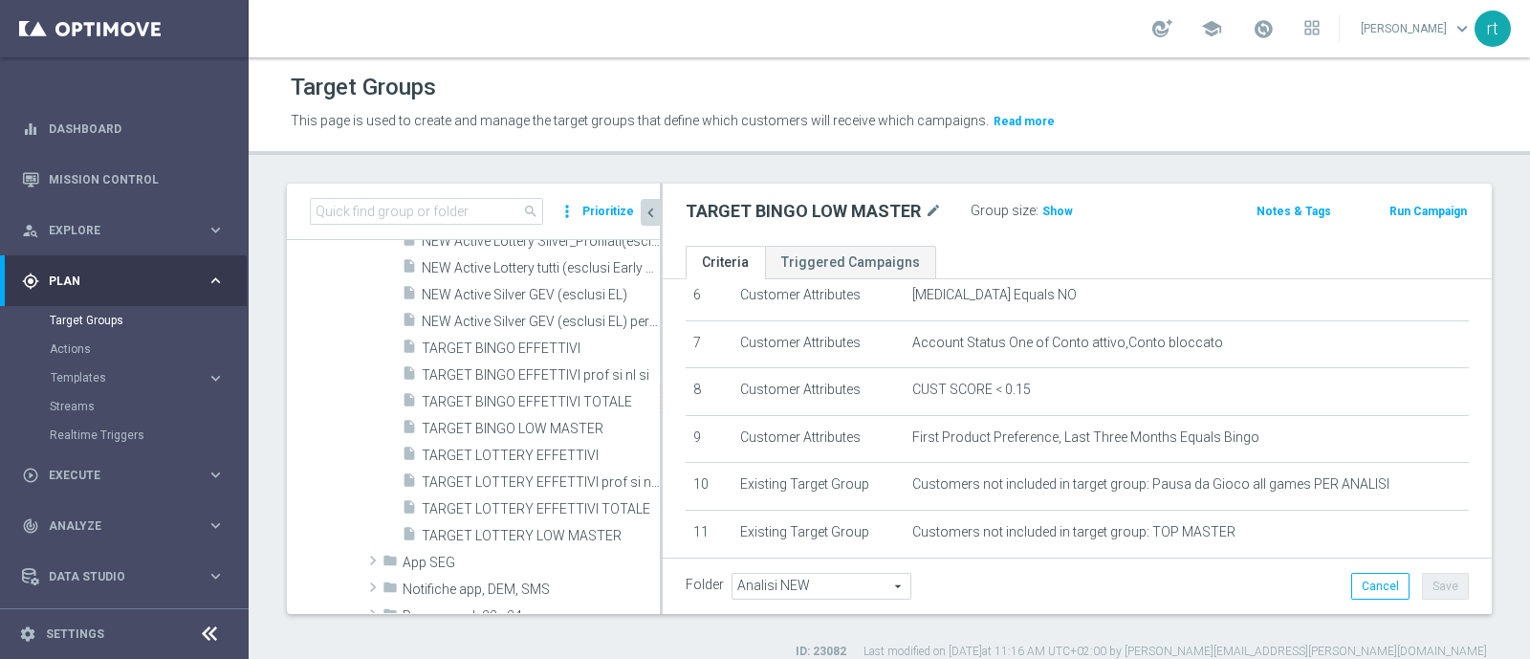
scroll to position [769, 0]
click at [488, 333] on div "insert_drive_file TARGET BINGO EFFETTIVI" at bounding box center [508, 343] width 212 height 27
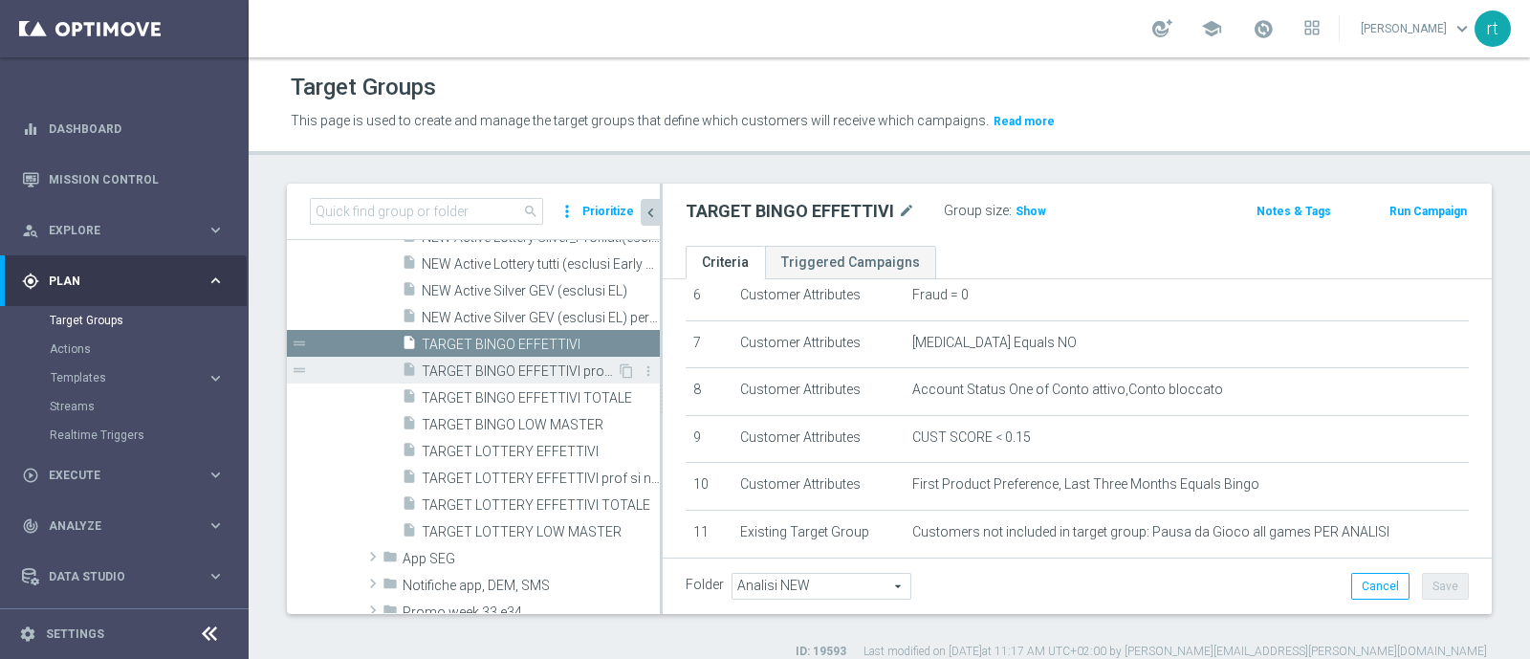
click at [488, 363] on span "TARGET BINGO EFFETTIVI prof si nl si" at bounding box center [519, 371] width 195 height 16
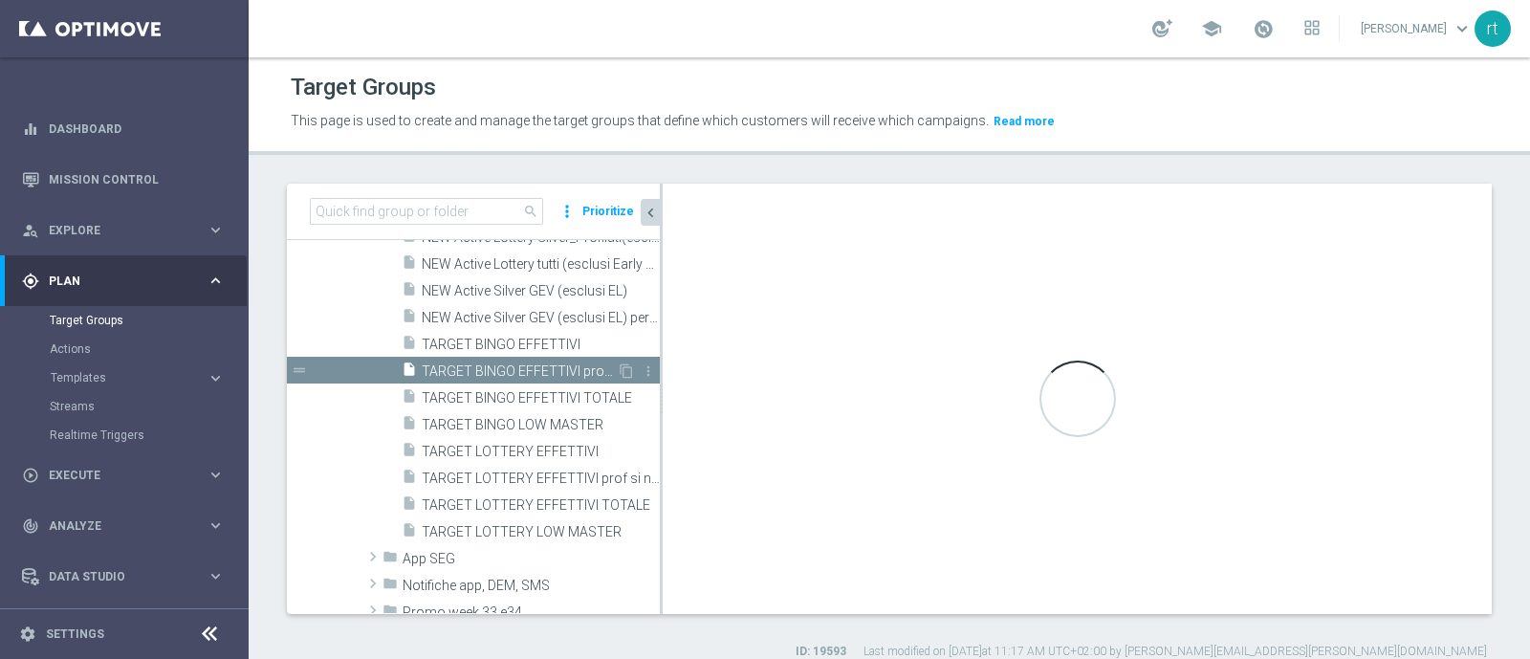
type textarea "1 and 2 and 3 and 4 and 5 and 6 and 7 and 8 and 9 and 10 and 11 and 12"
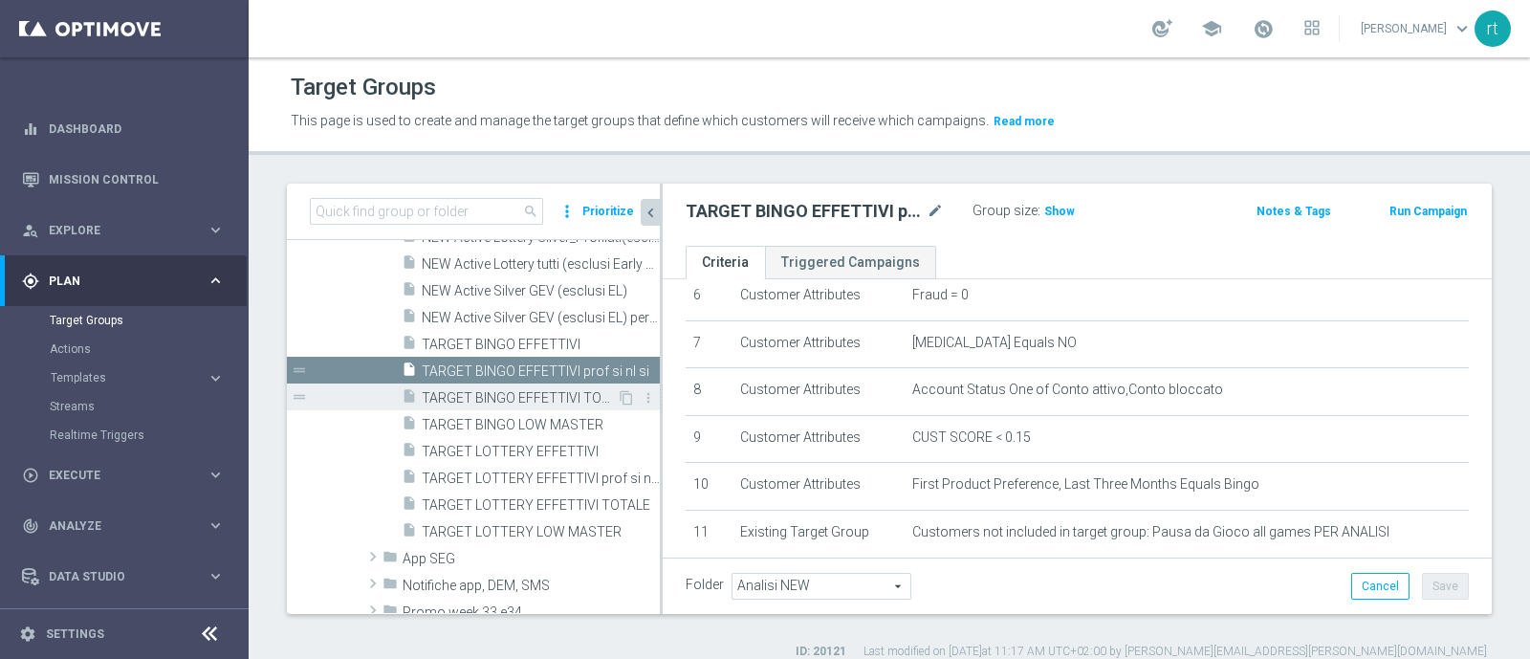
click at [481, 399] on span "TARGET BINGO EFFETTIVI TOTALE" at bounding box center [519, 398] width 195 height 16
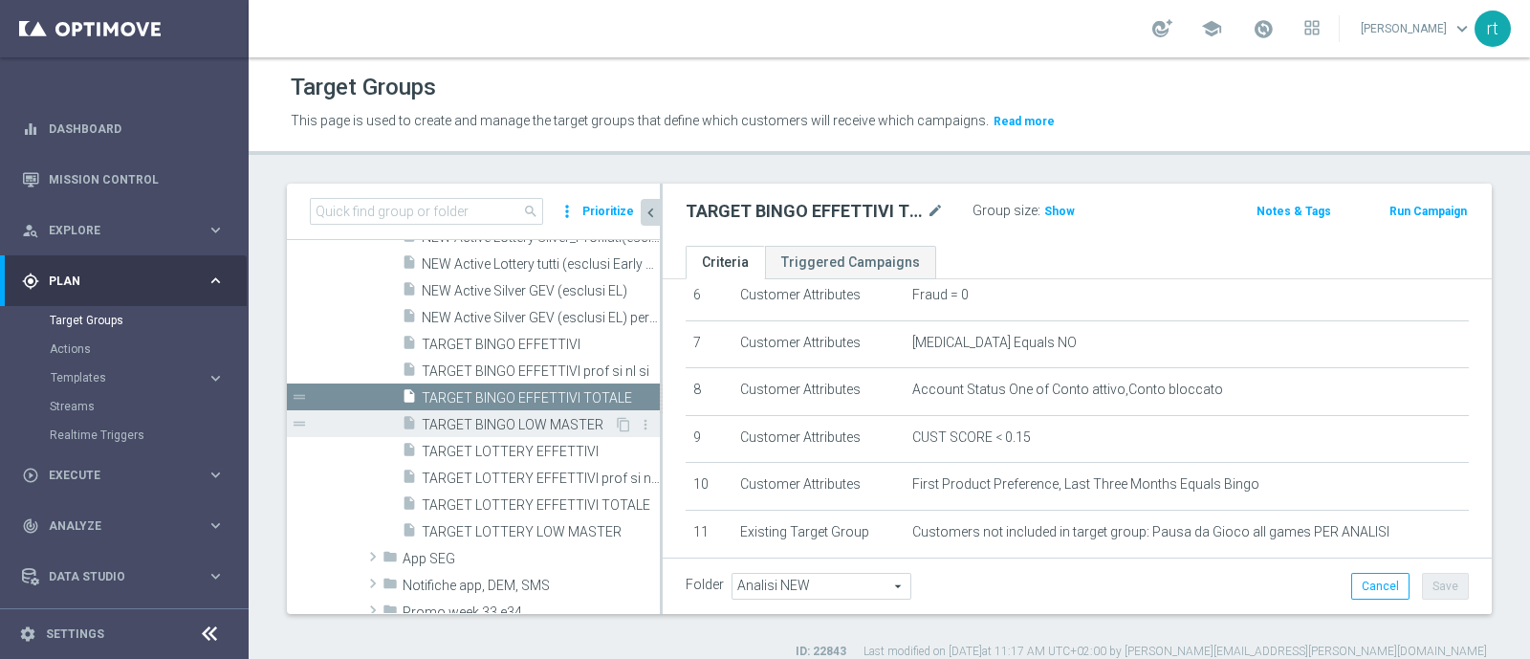
click at [483, 422] on span "TARGET BINGO LOW MASTER" at bounding box center [518, 425] width 192 height 16
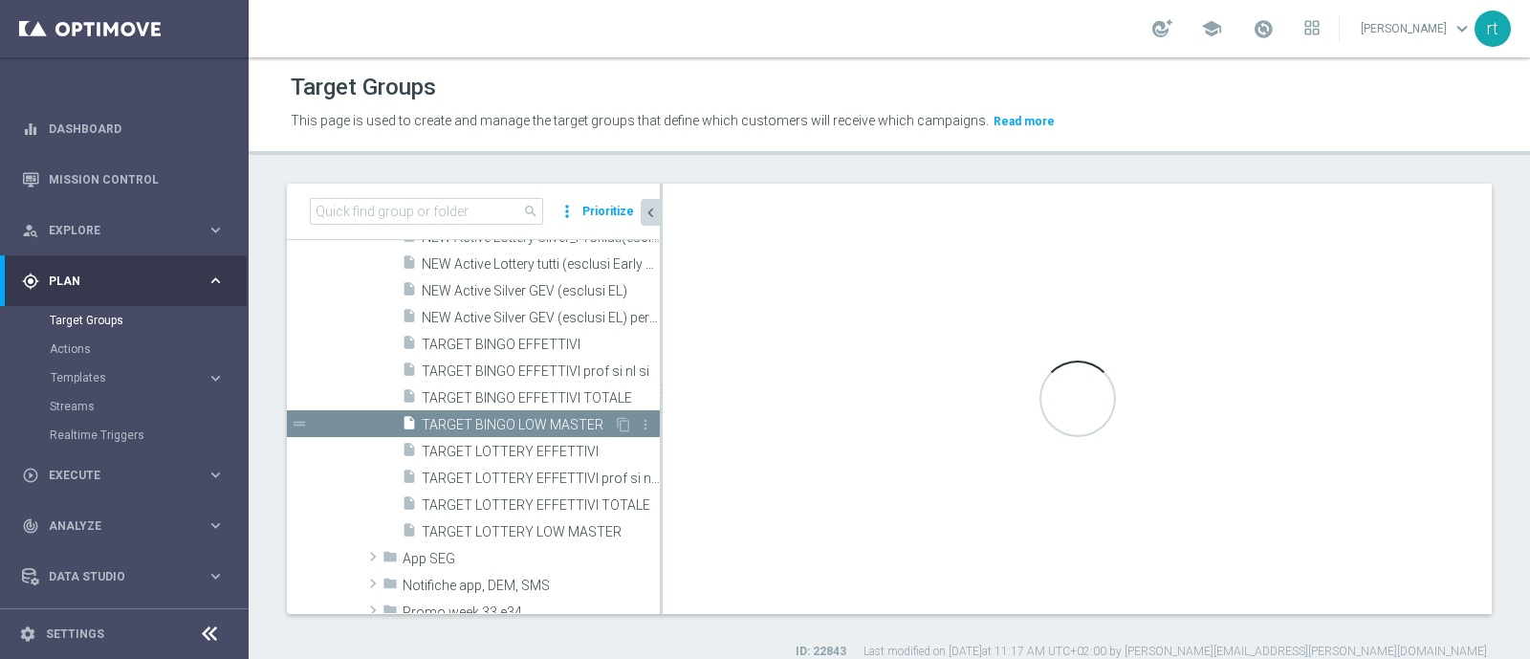
checkbox input "true"
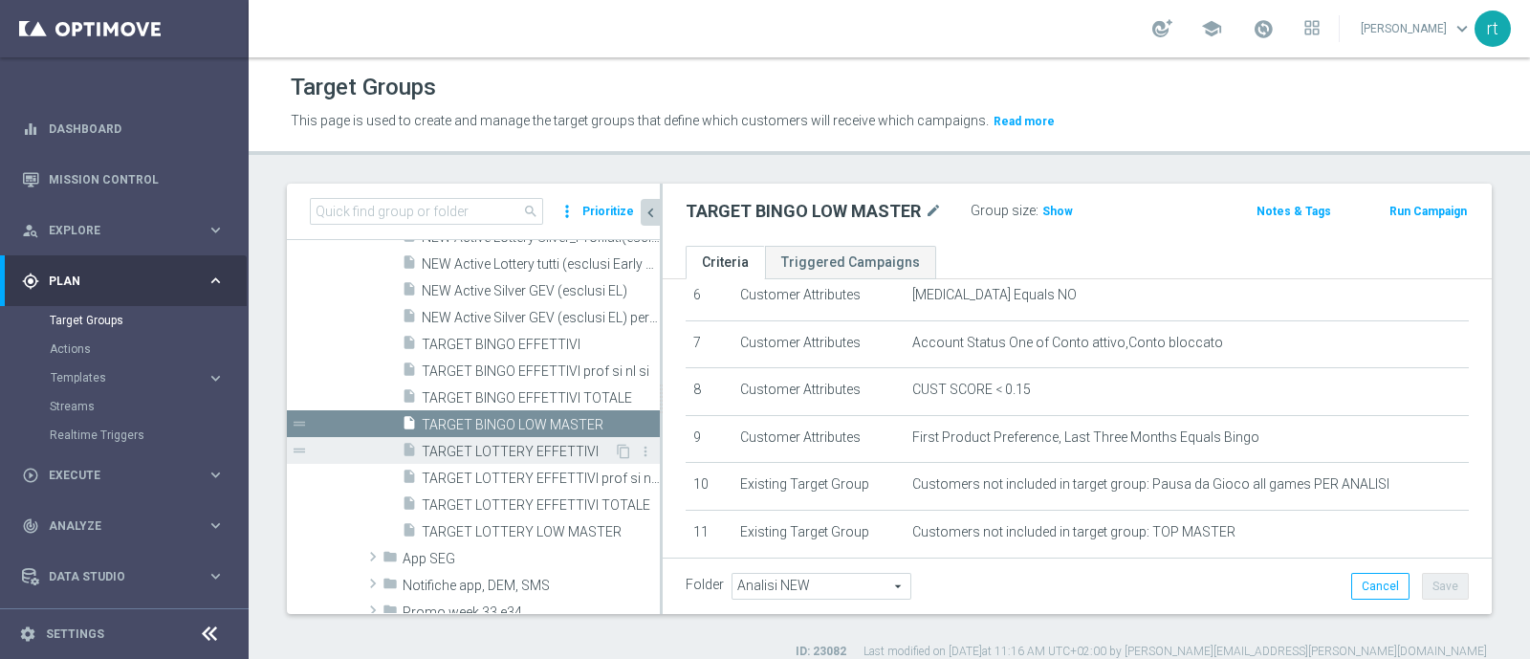
click at [488, 453] on span "TARGET LOTTERY EFFETTIVI" at bounding box center [518, 452] width 192 height 16
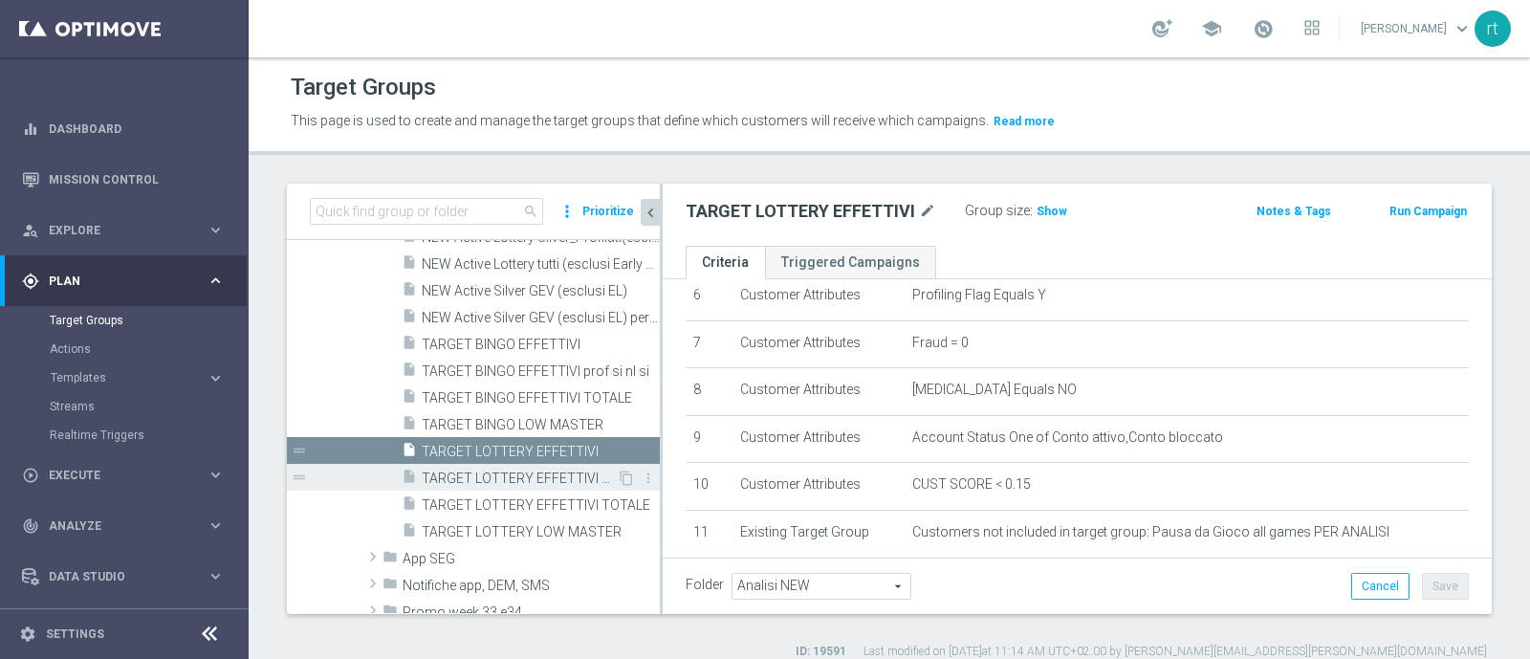
click at [500, 472] on span "TARGET LOTTERY EFFETTIVI prof si nl si" at bounding box center [519, 478] width 195 height 16
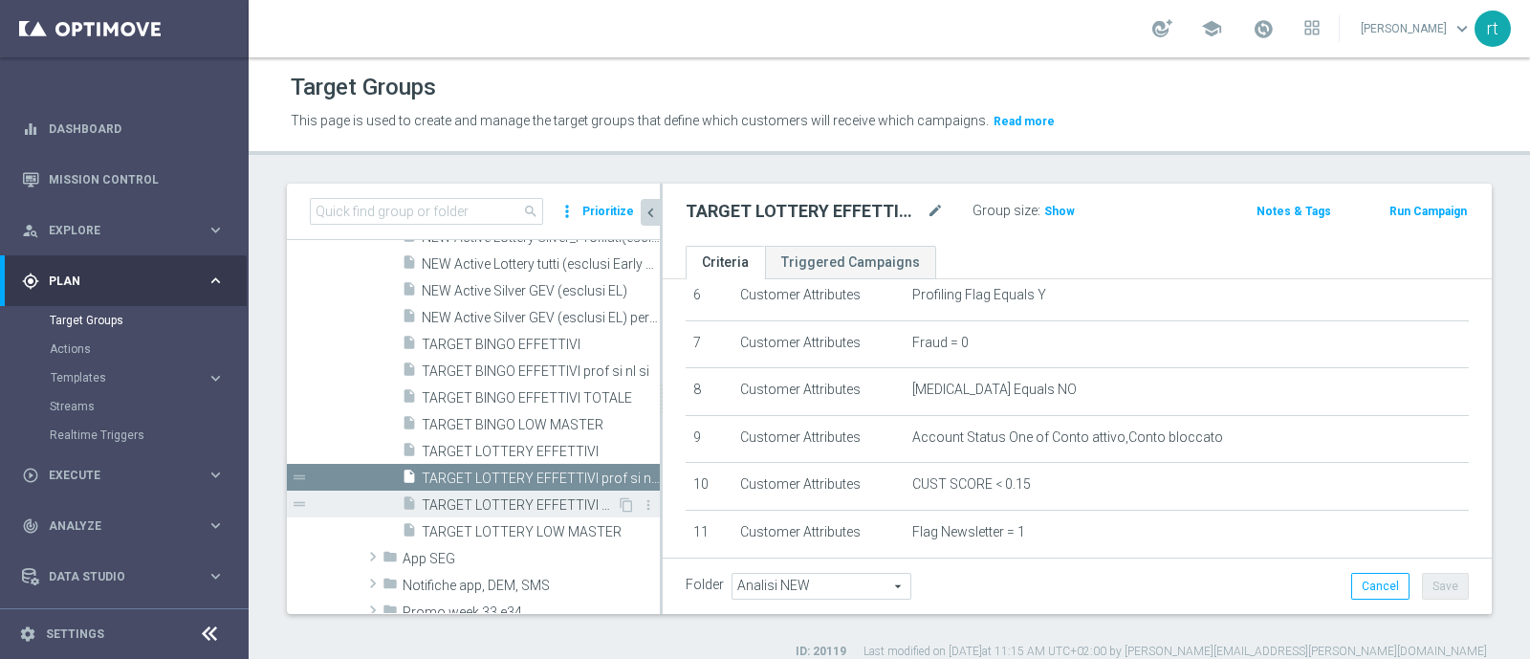
click at [493, 506] on span "TARGET LOTTERY EFFETTIVI TOTALE" at bounding box center [519, 505] width 195 height 16
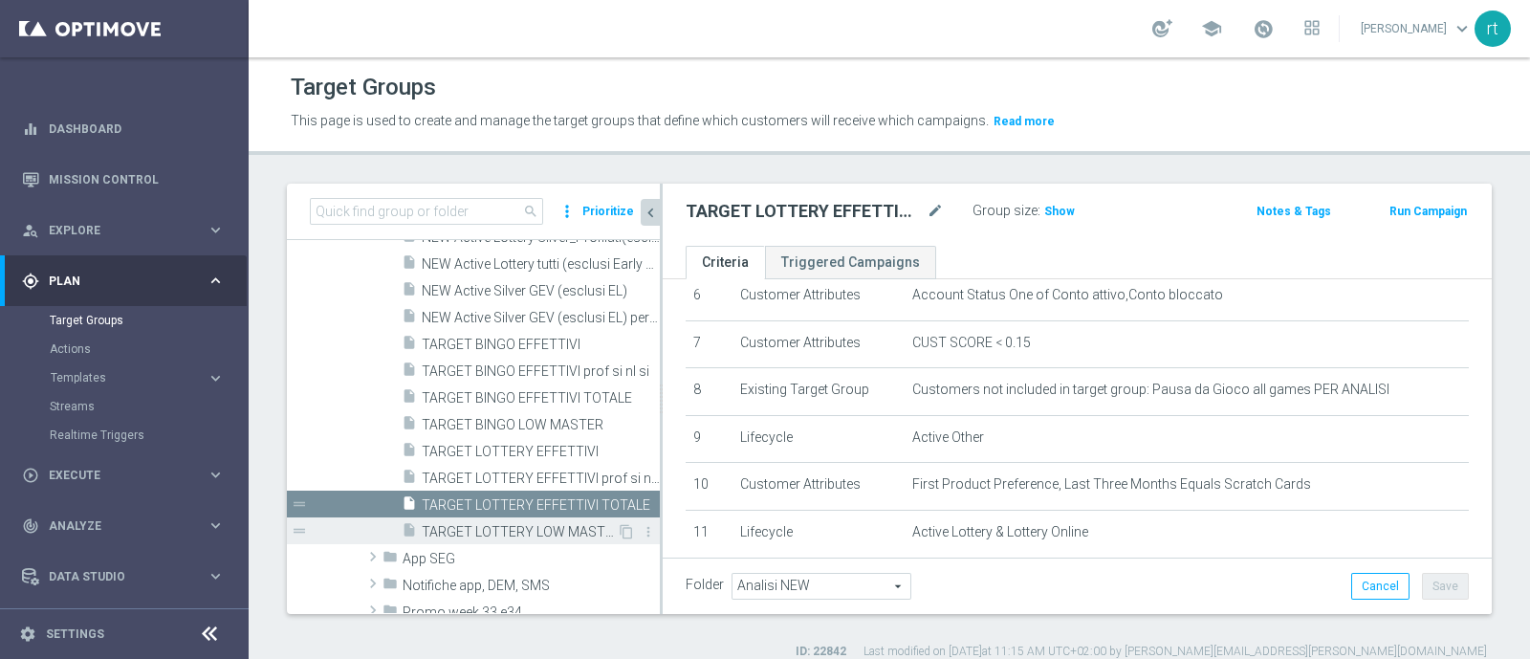
click at [497, 524] on span "TARGET LOTTERY LOW MASTER" at bounding box center [519, 532] width 195 height 16
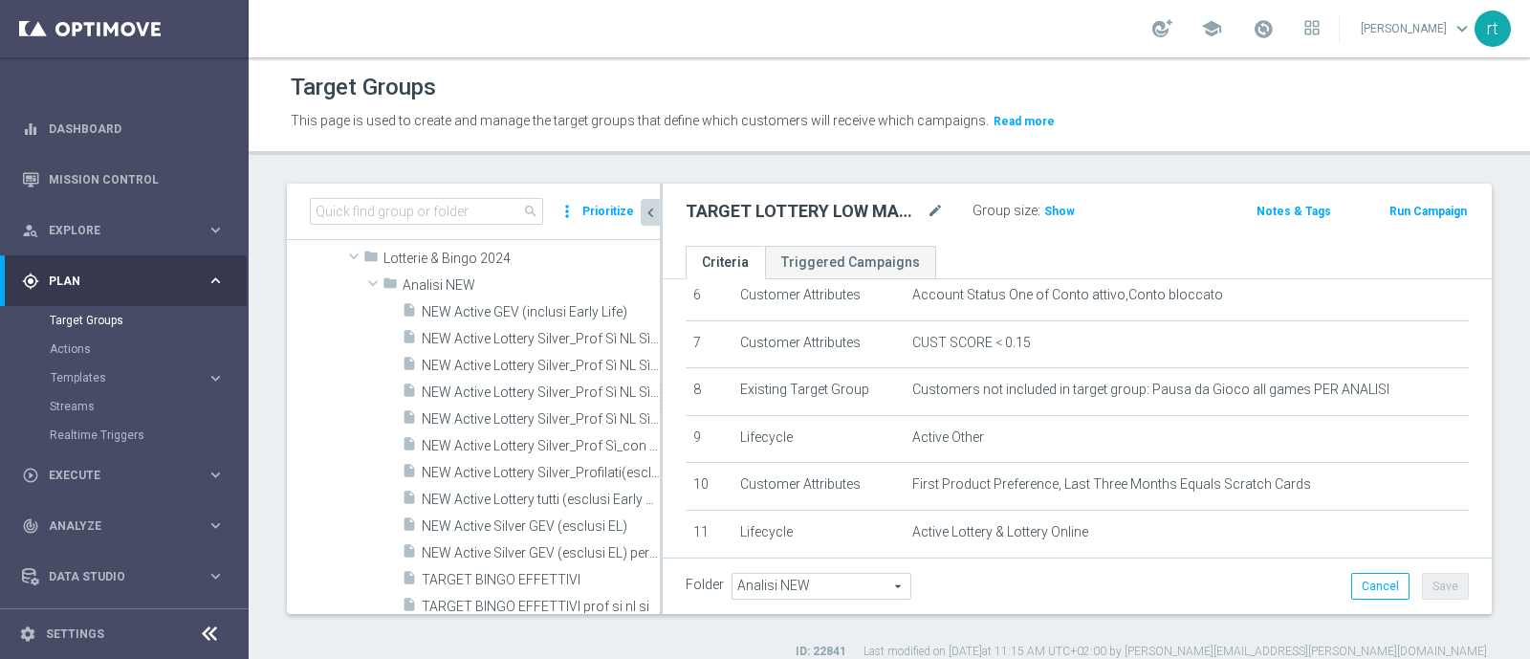
scroll to position [459, 0]
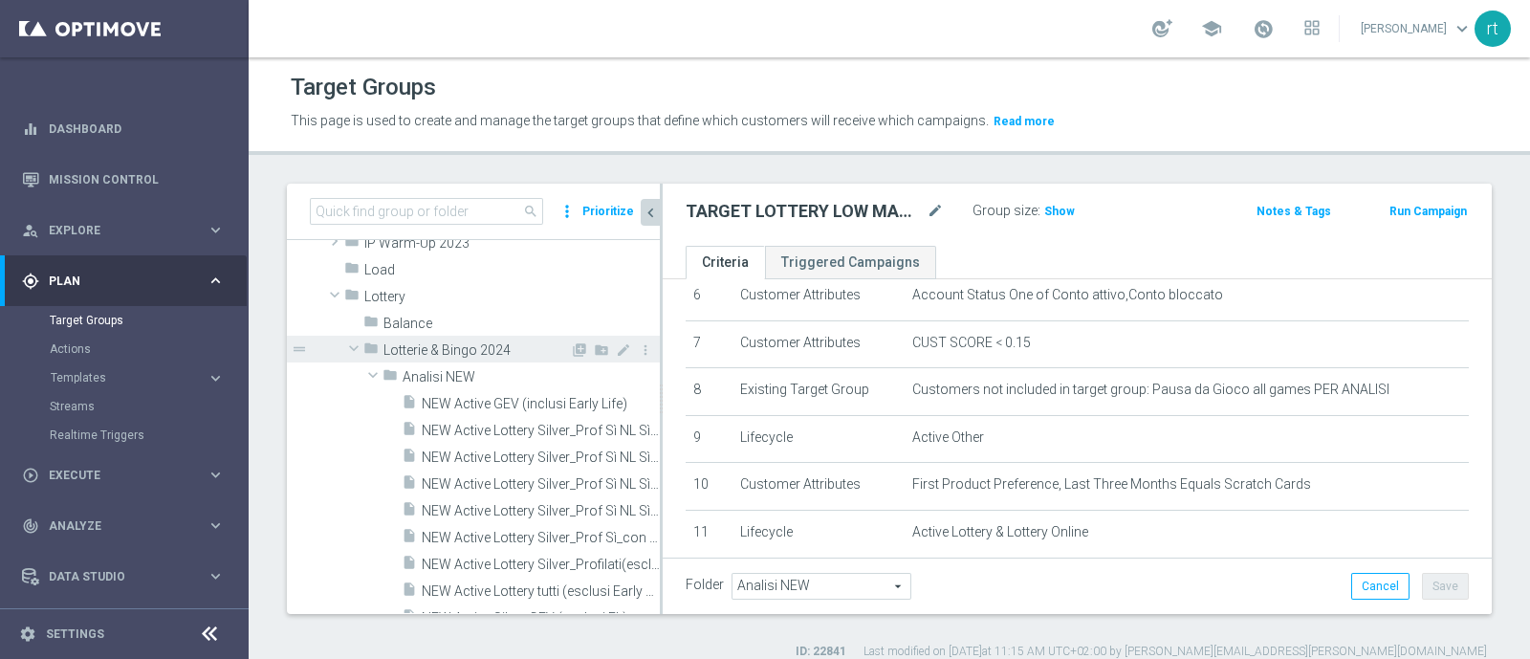
click at [444, 350] on span "Lotterie & Bingo 2024" at bounding box center [476, 350] width 186 height 16
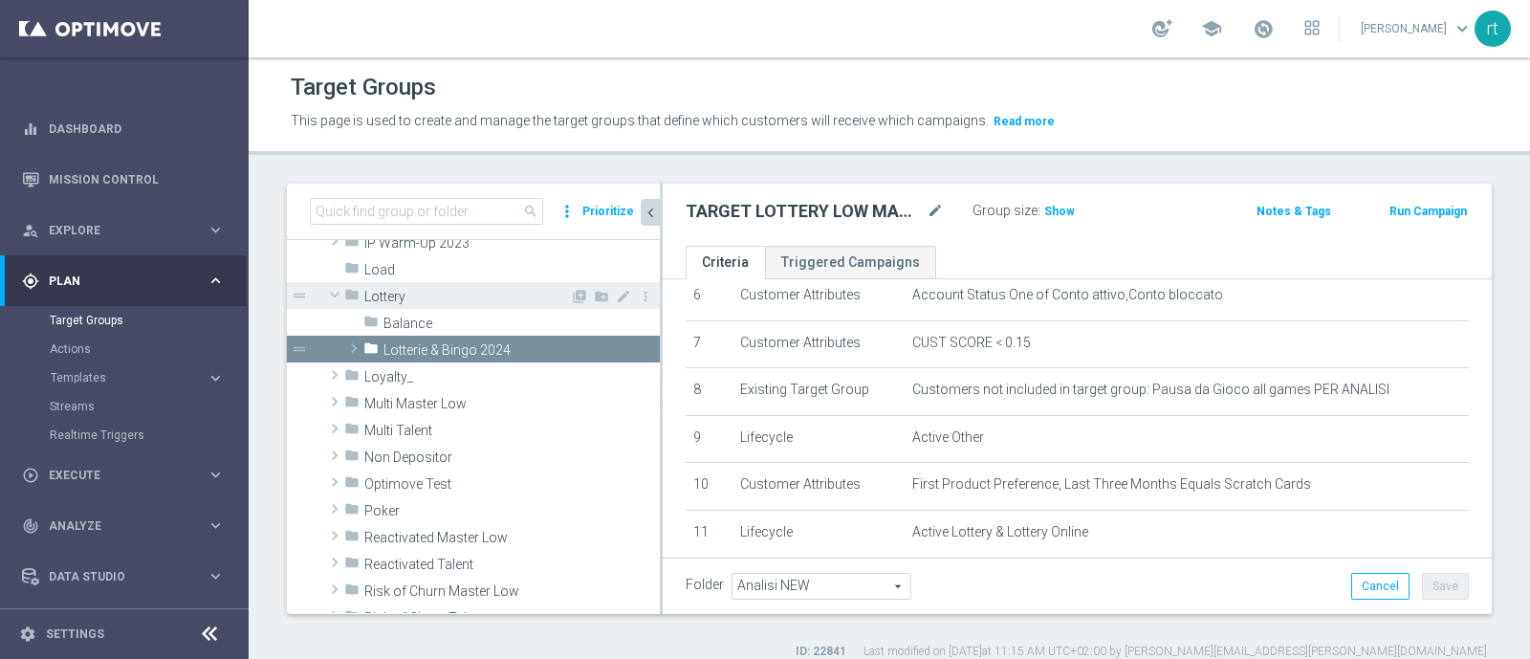
click at [414, 298] on span "Lottery" at bounding box center [467, 297] width 206 height 16
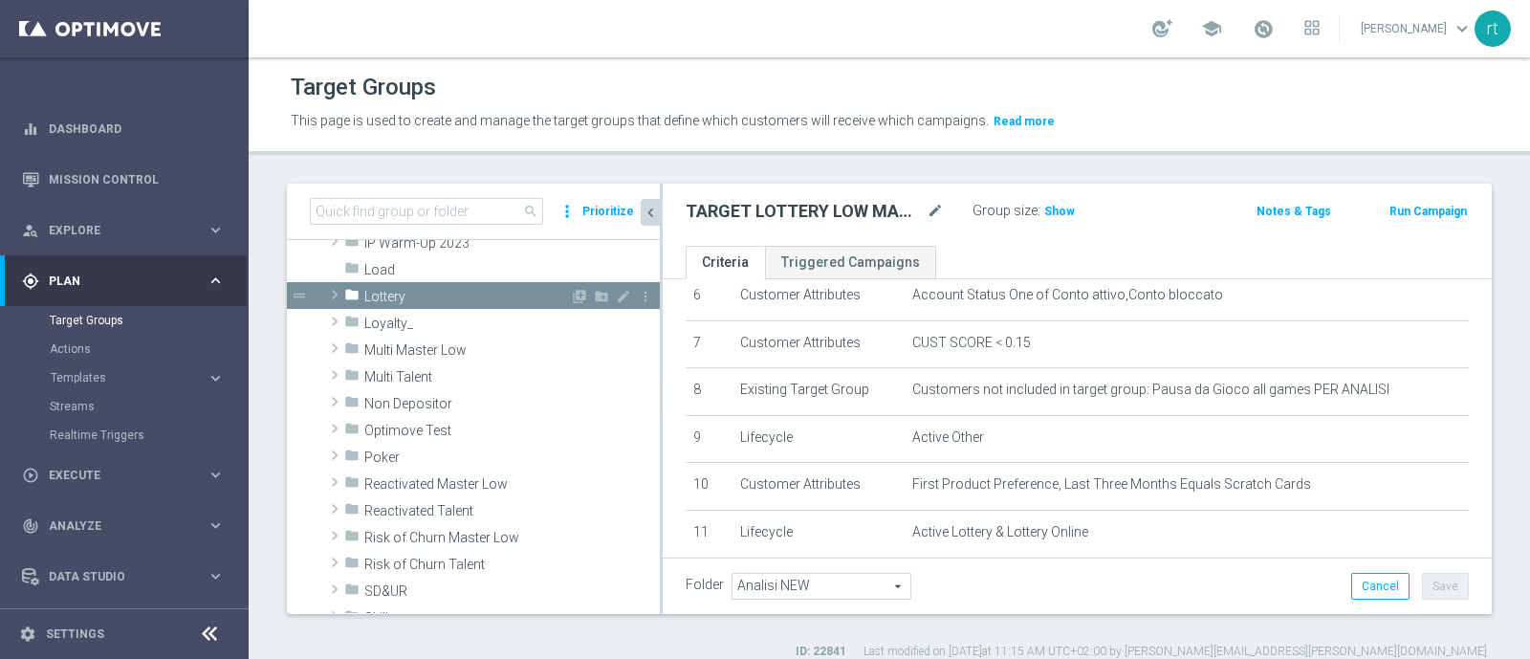
click at [481, 301] on span "Lottery" at bounding box center [467, 297] width 206 height 16
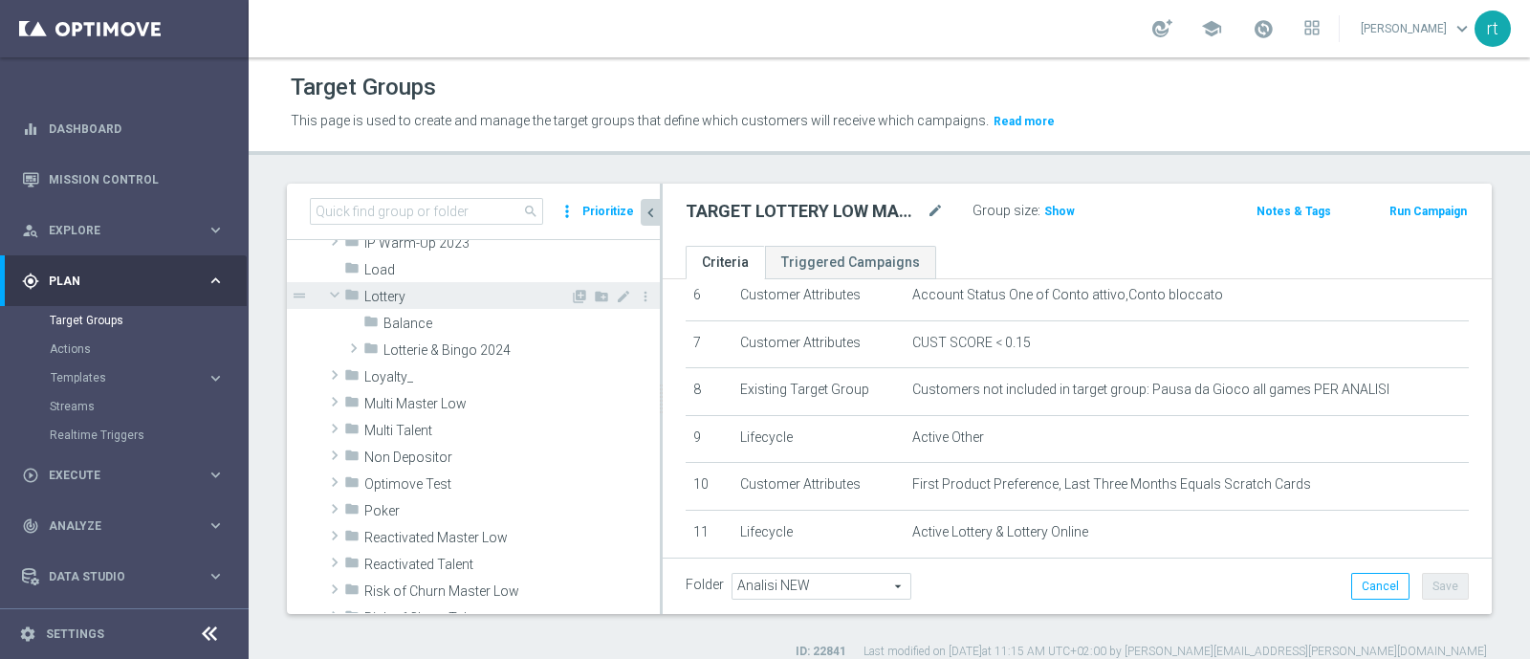
click at [468, 300] on span "Lottery" at bounding box center [467, 297] width 206 height 16
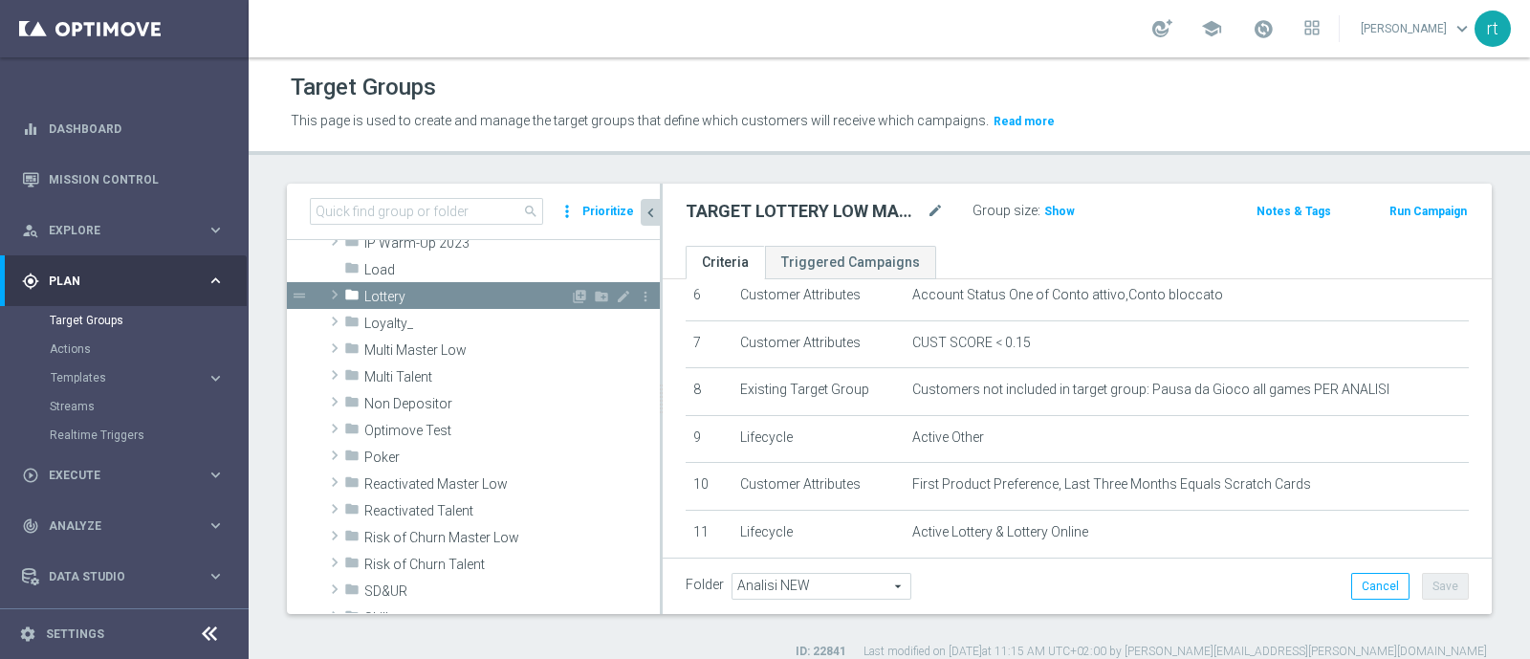
click at [453, 298] on span "Lottery" at bounding box center [467, 297] width 206 height 16
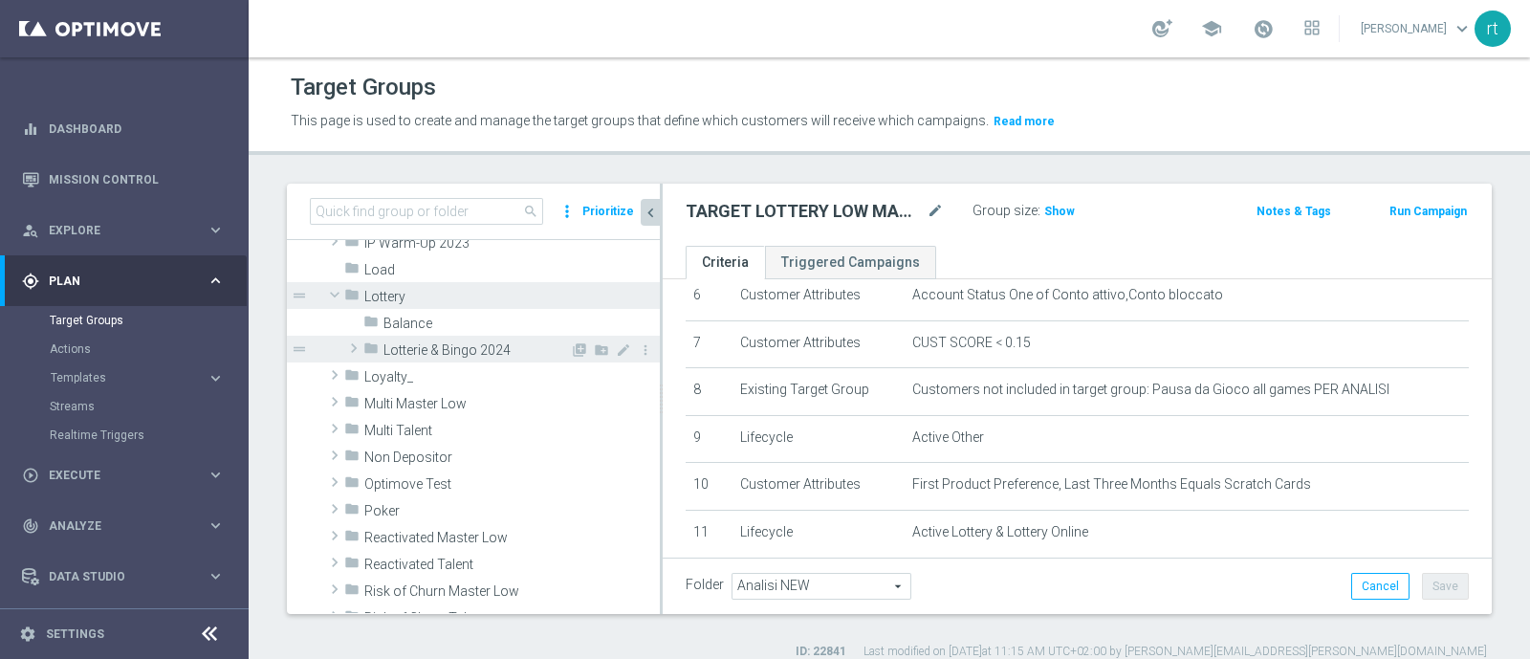
click at [443, 337] on div "folder Lotterie & Bingo 2024" at bounding box center [466, 349] width 206 height 27
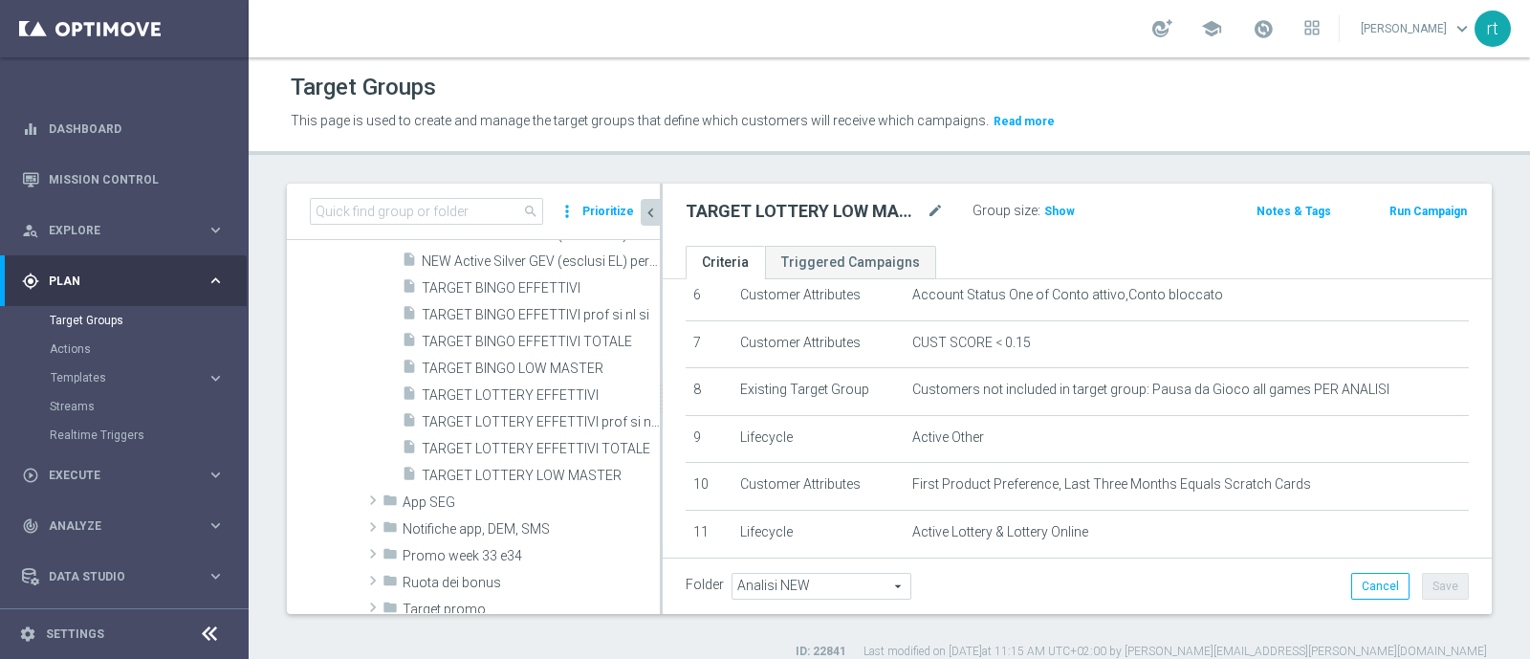
scroll to position [818, 0]
click at [490, 276] on span "TARGET BINGO EFFETTIVI" at bounding box center [518, 283] width 192 height 16
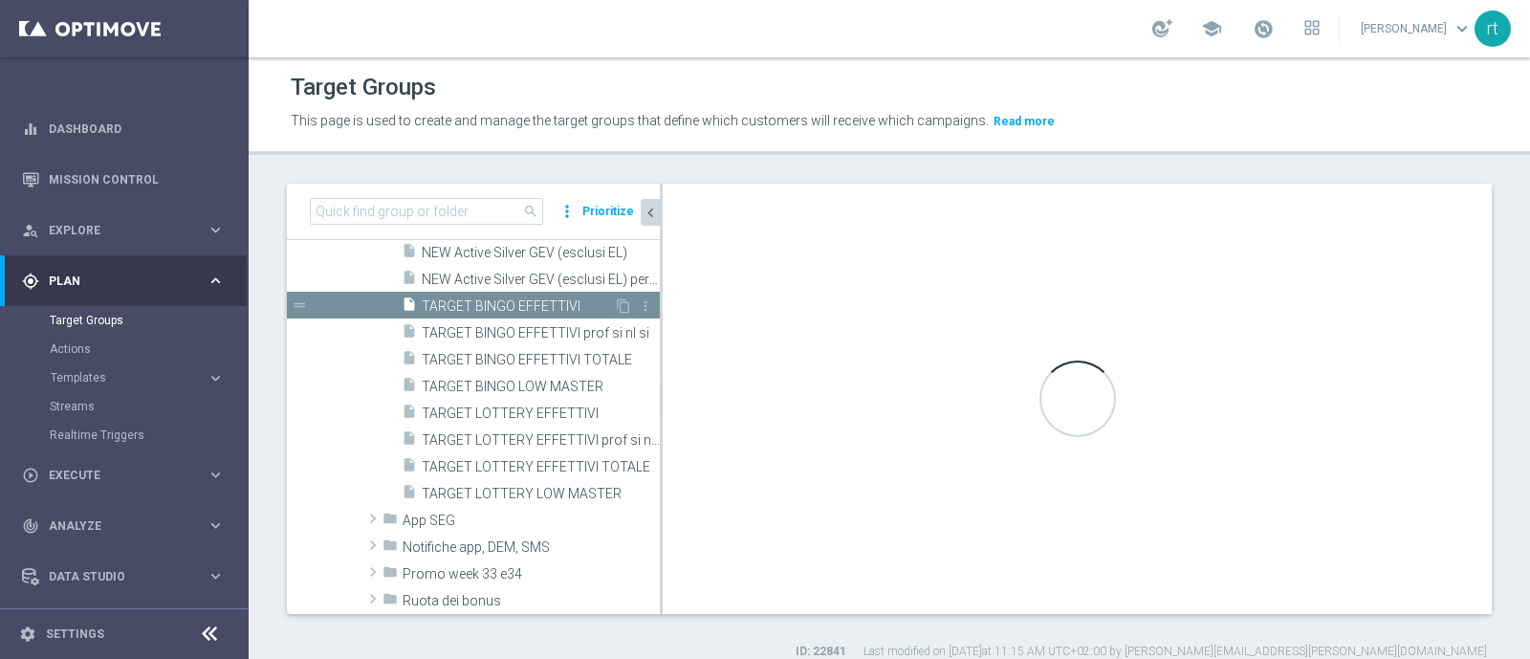
scroll to position [608, 0]
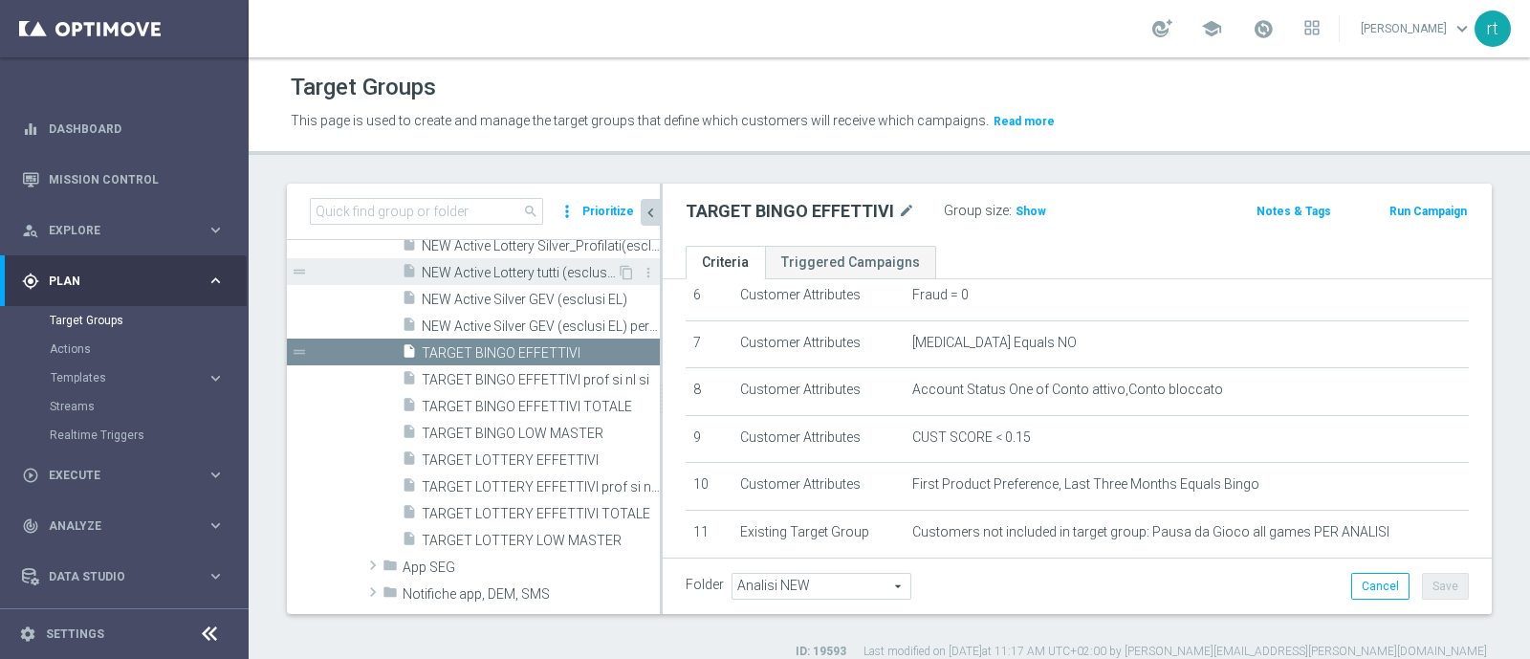
scroll to position [761, 0]
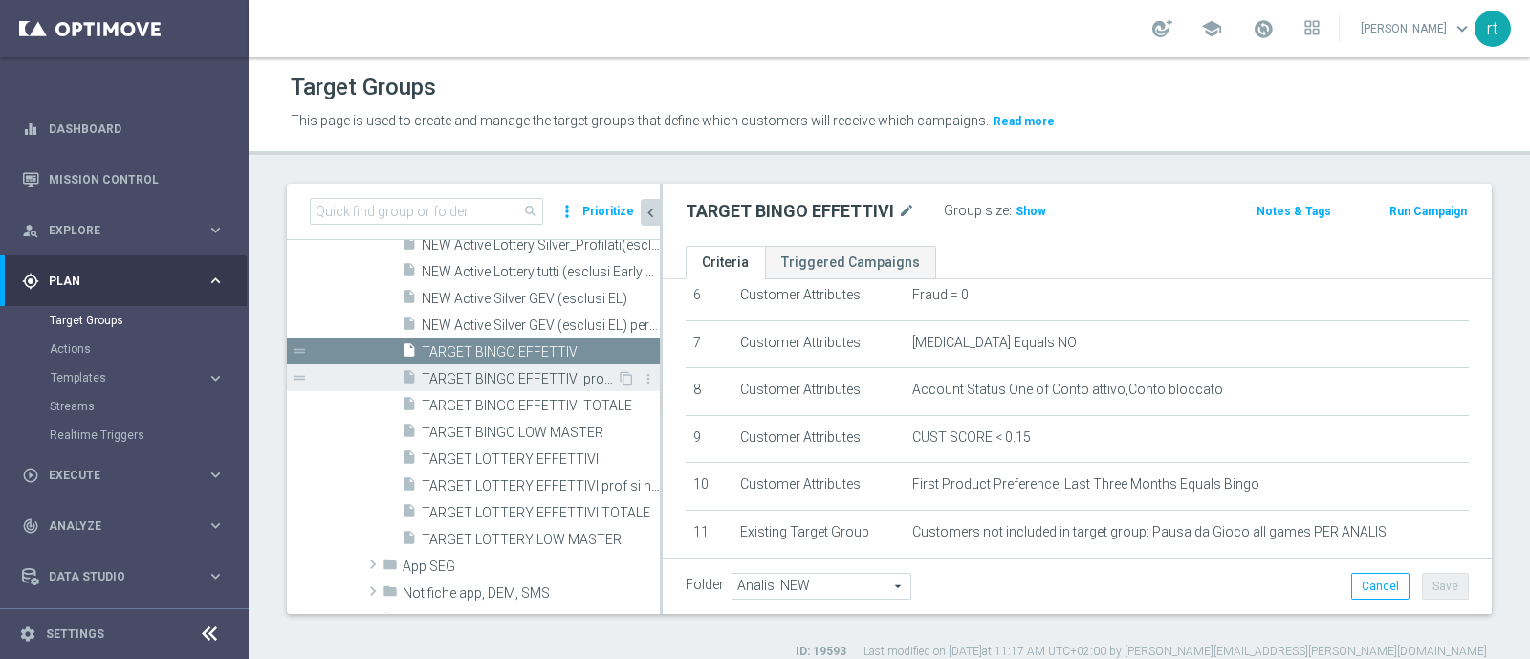
click at [486, 383] on span "TARGET BINGO EFFETTIVI prof si nl si" at bounding box center [519, 379] width 195 height 16
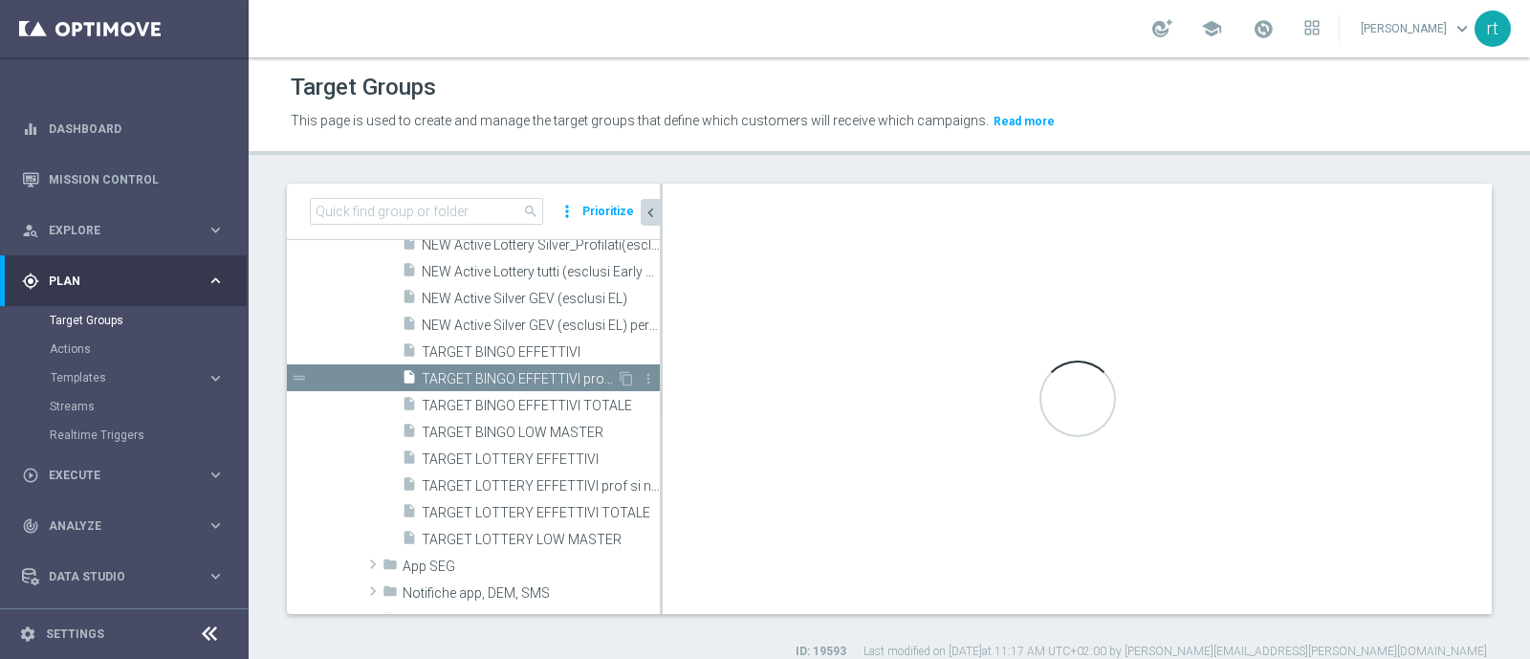
type textarea "1 and 2 and 3 and 4 and 5 and 6 and 7 and 8 and 9 and 10 and 11 and 12"
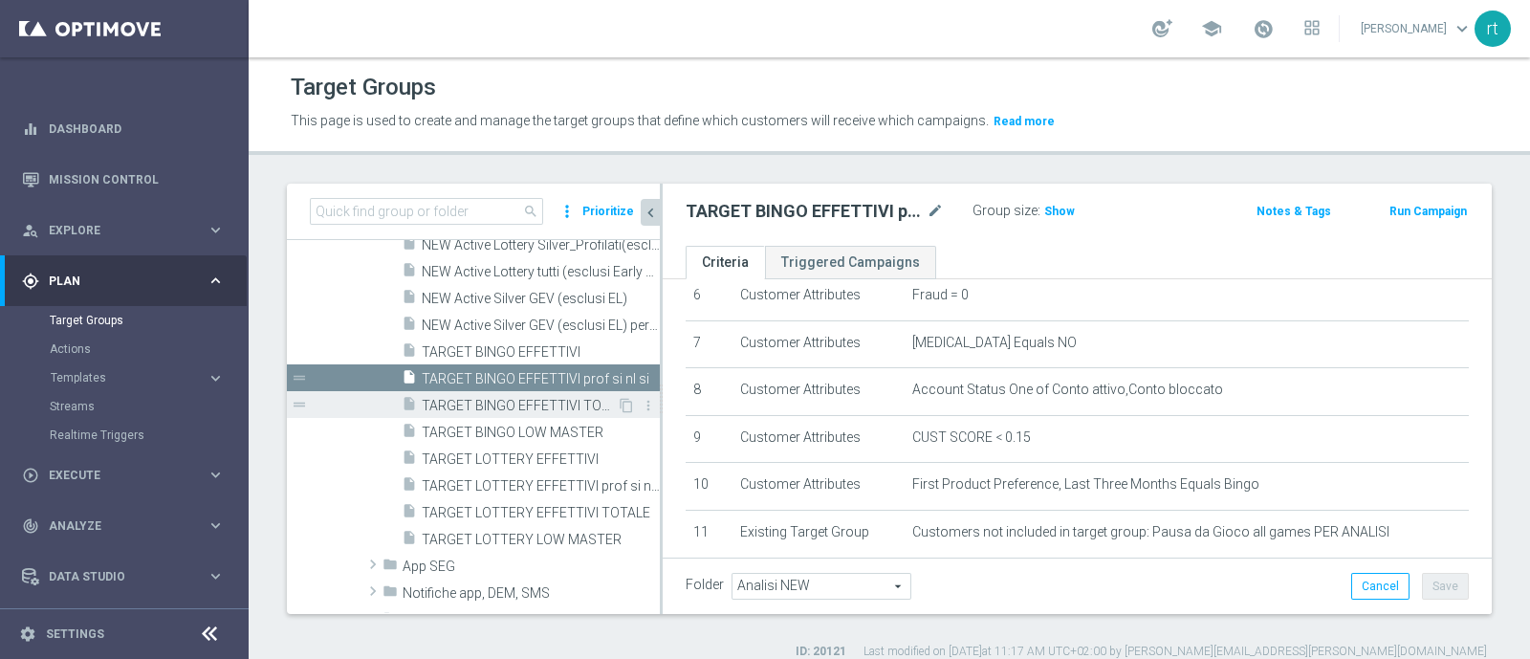
click at [486, 401] on span "TARGET BINGO EFFETTIVI TOTALE" at bounding box center [519, 406] width 195 height 16
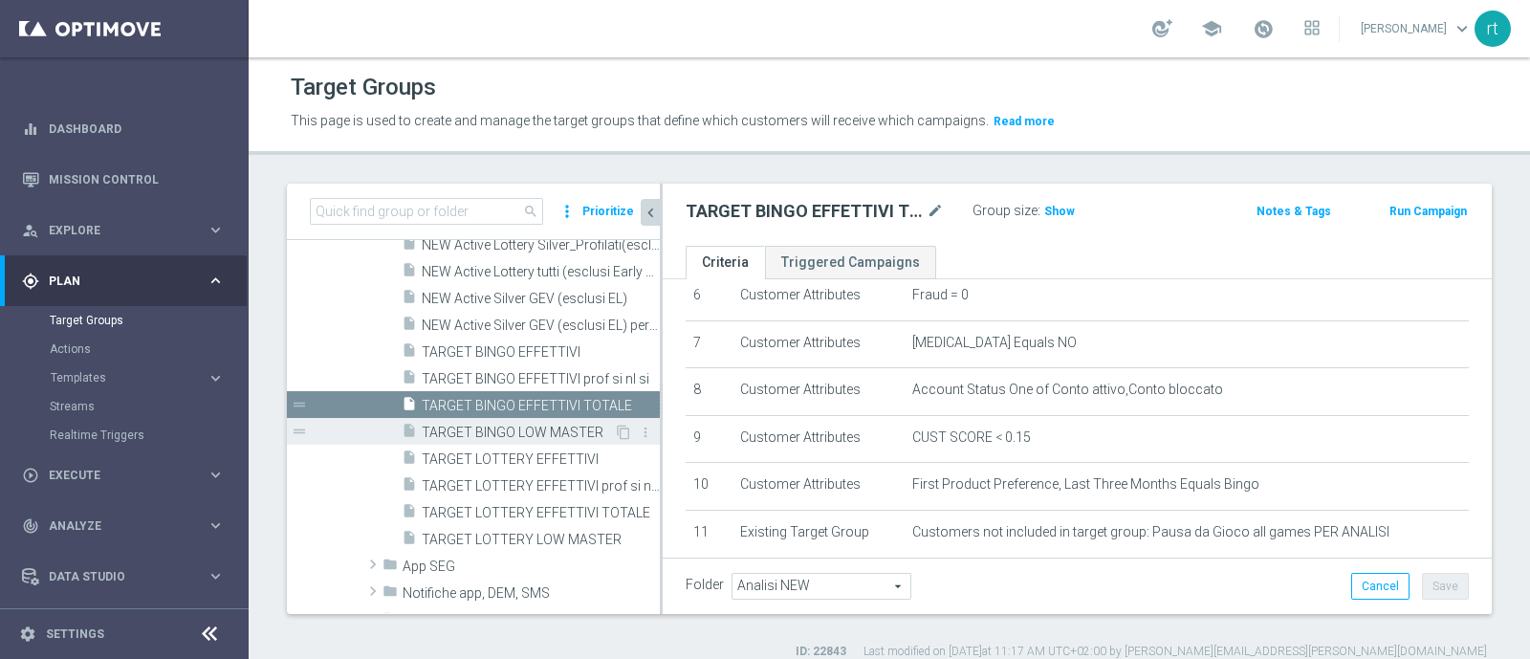
click at [481, 419] on div "insert_drive_file TARGET BINGO LOW MASTER" at bounding box center [508, 431] width 212 height 27
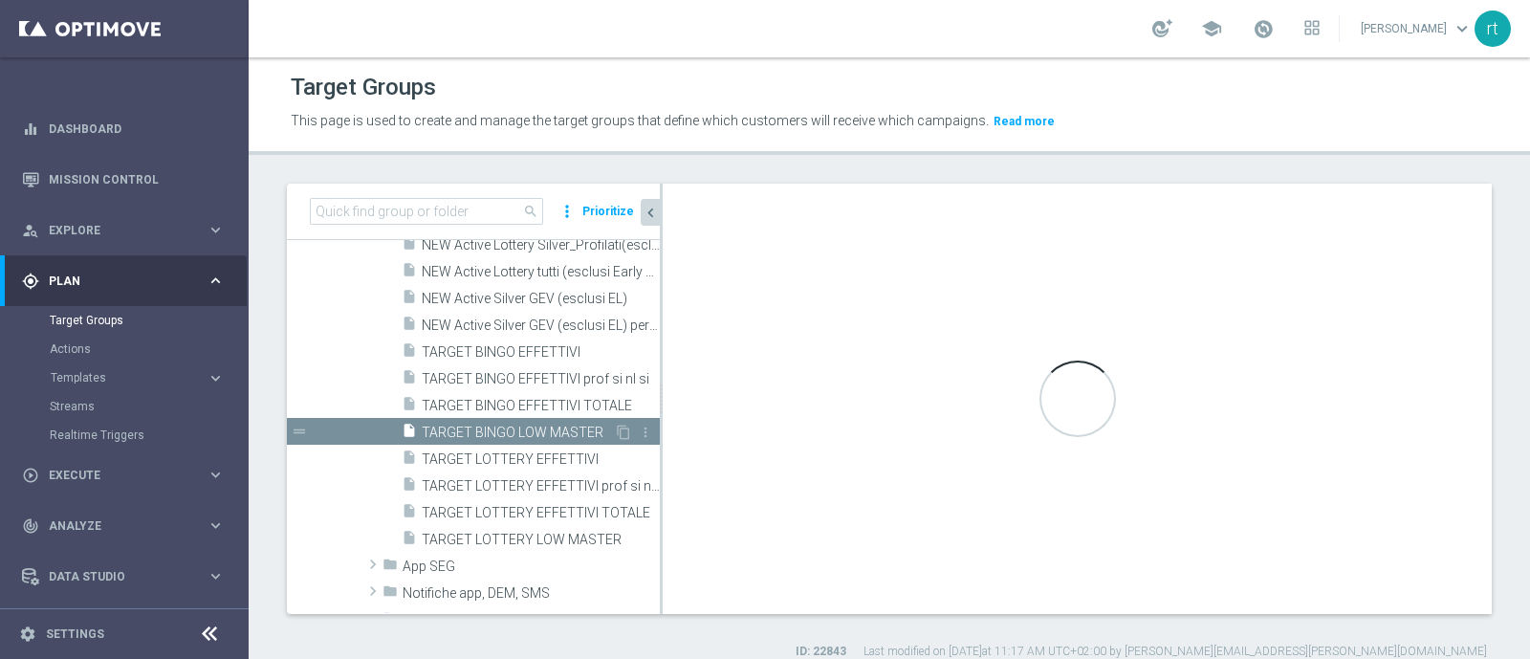
checkbox input "true"
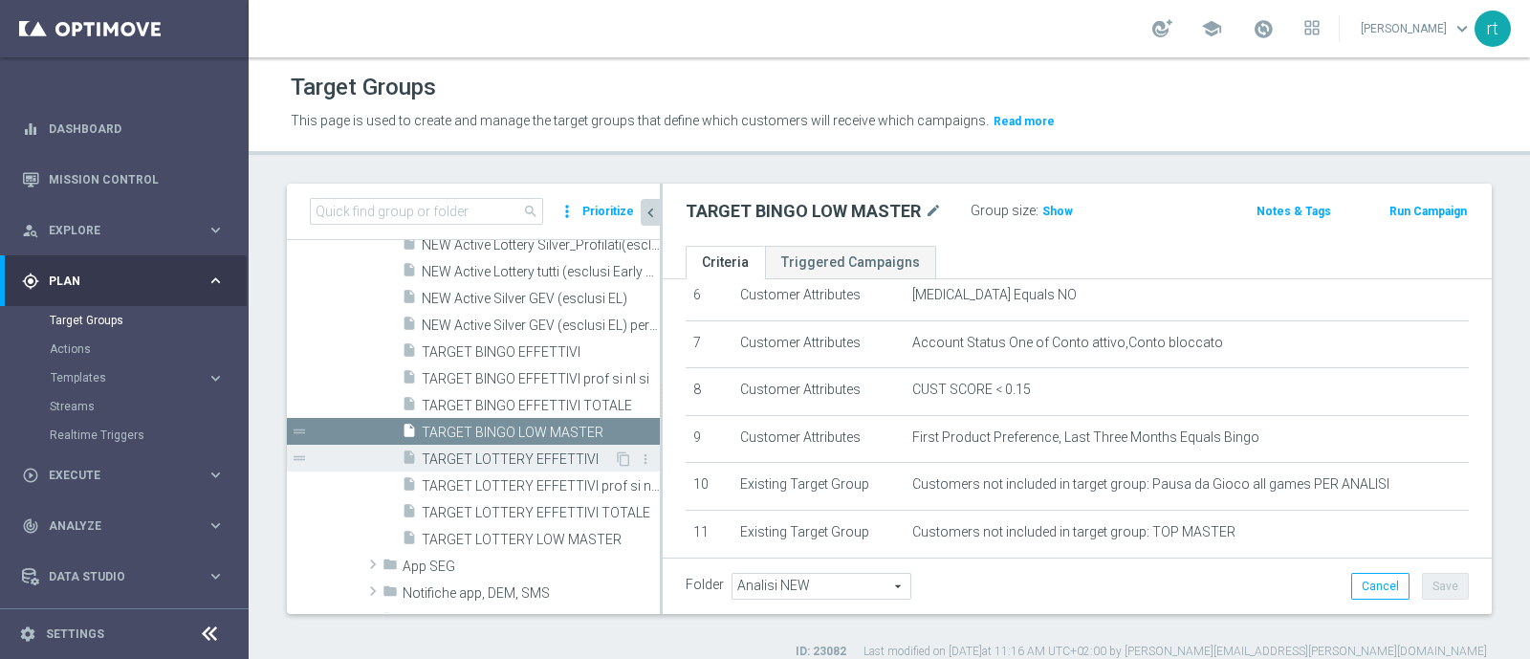
click at [480, 445] on div "insert_drive_file TARGET LOTTERY EFFETTIVI" at bounding box center [508, 458] width 212 height 27
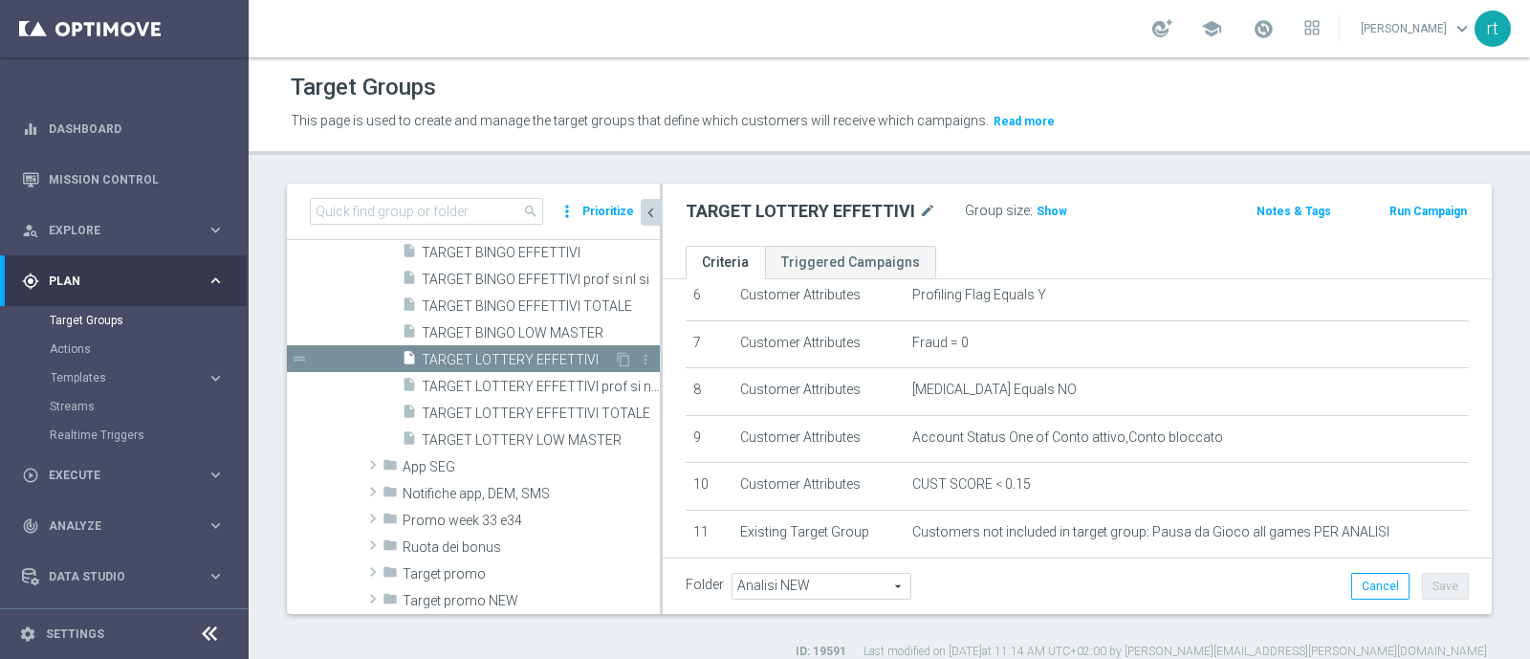
scroll to position [850, 0]
click at [474, 391] on span "TARGET LOTTERY EFFETTIVI prof si nl si" at bounding box center [519, 386] width 195 height 16
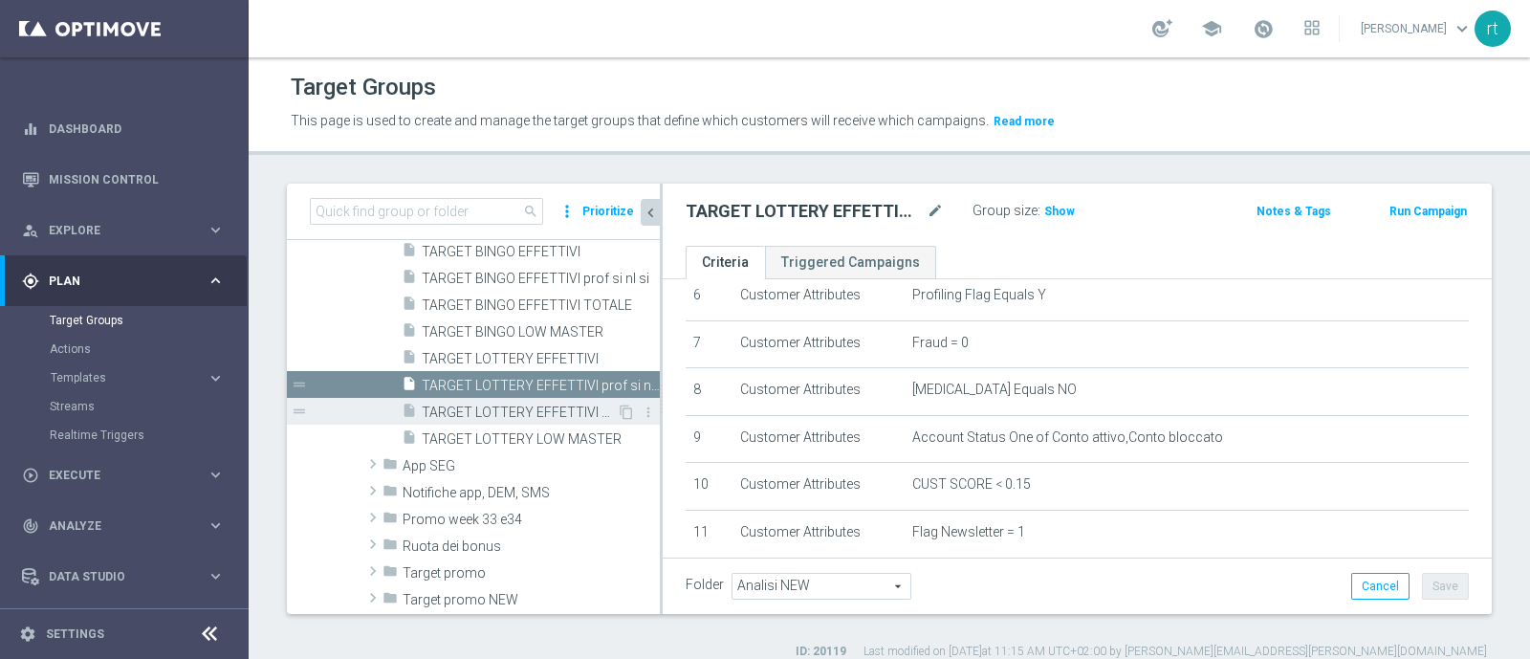
click at [480, 419] on div "insert_drive_file TARGET LOTTERY EFFETTIVI TOTALE" at bounding box center [509, 411] width 215 height 27
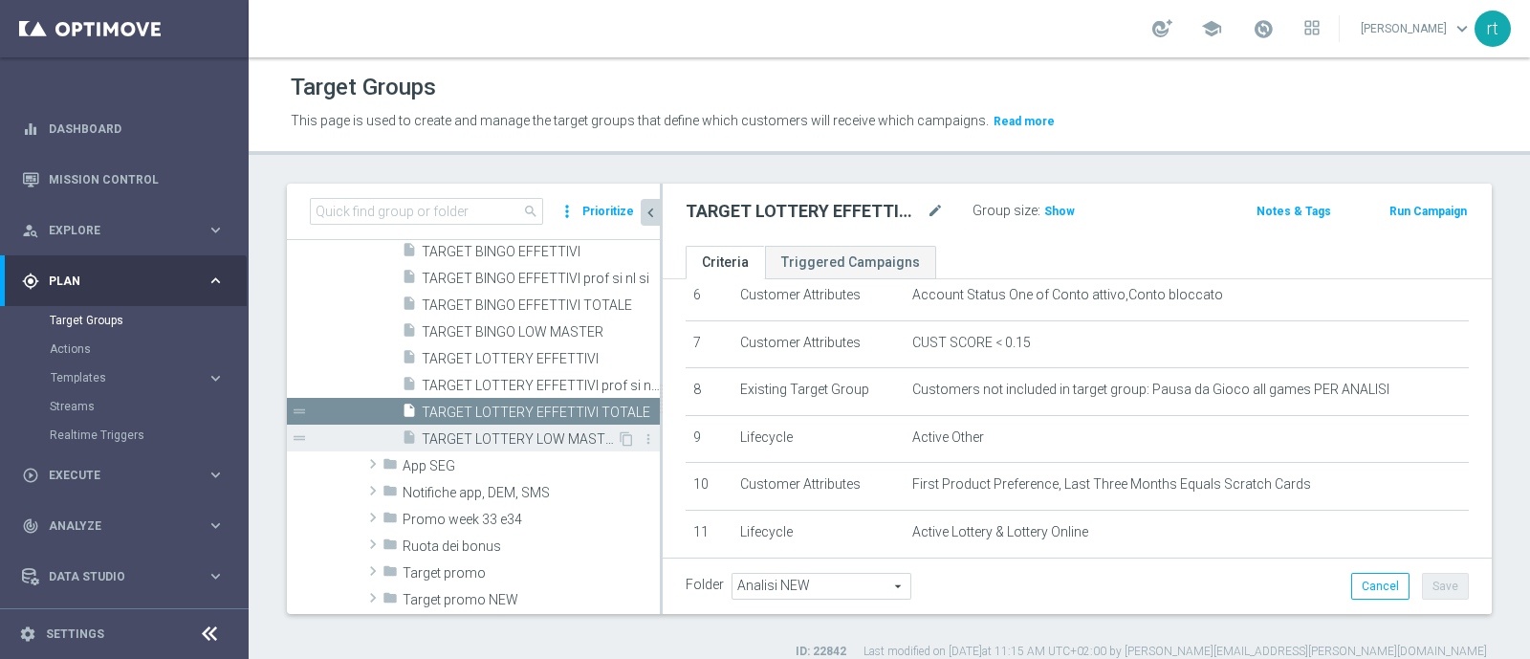
click at [480, 427] on div "insert_drive_file TARGET LOTTERY LOW MASTER" at bounding box center [509, 437] width 215 height 27
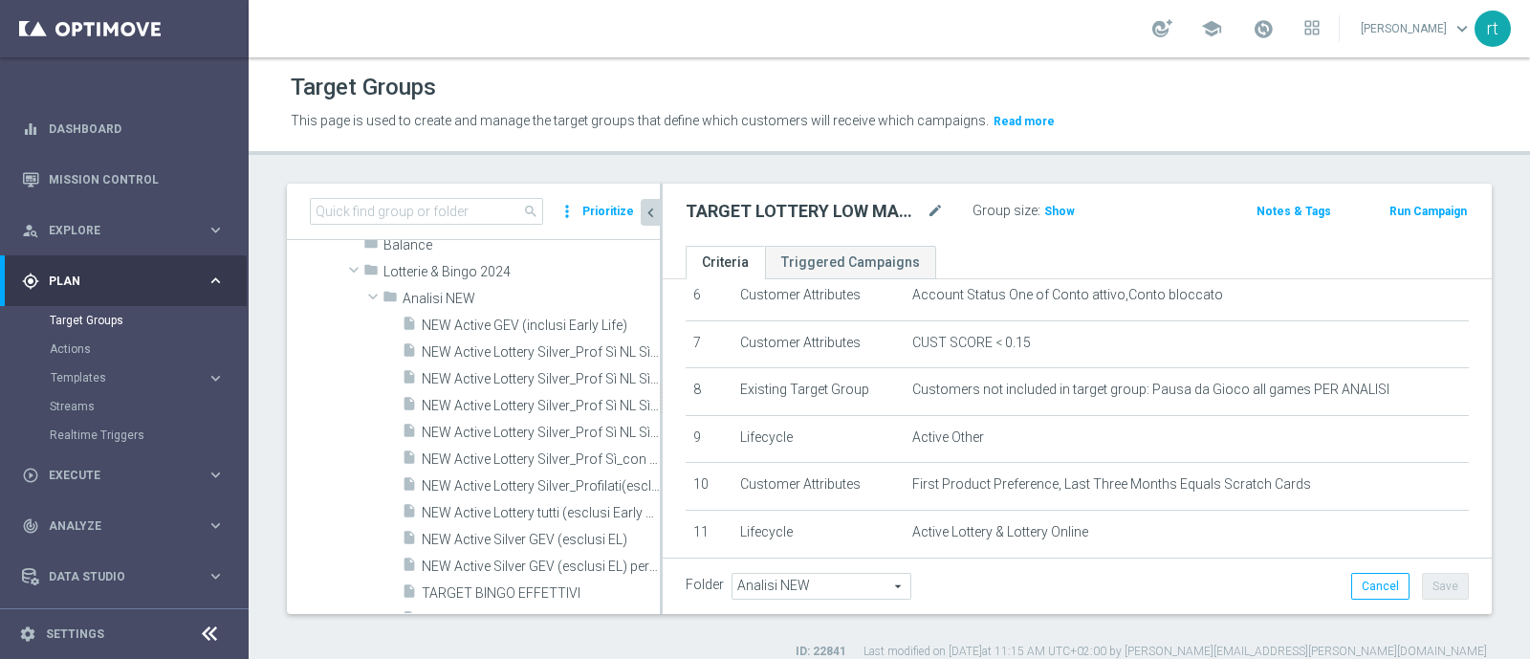
scroll to position [486, 0]
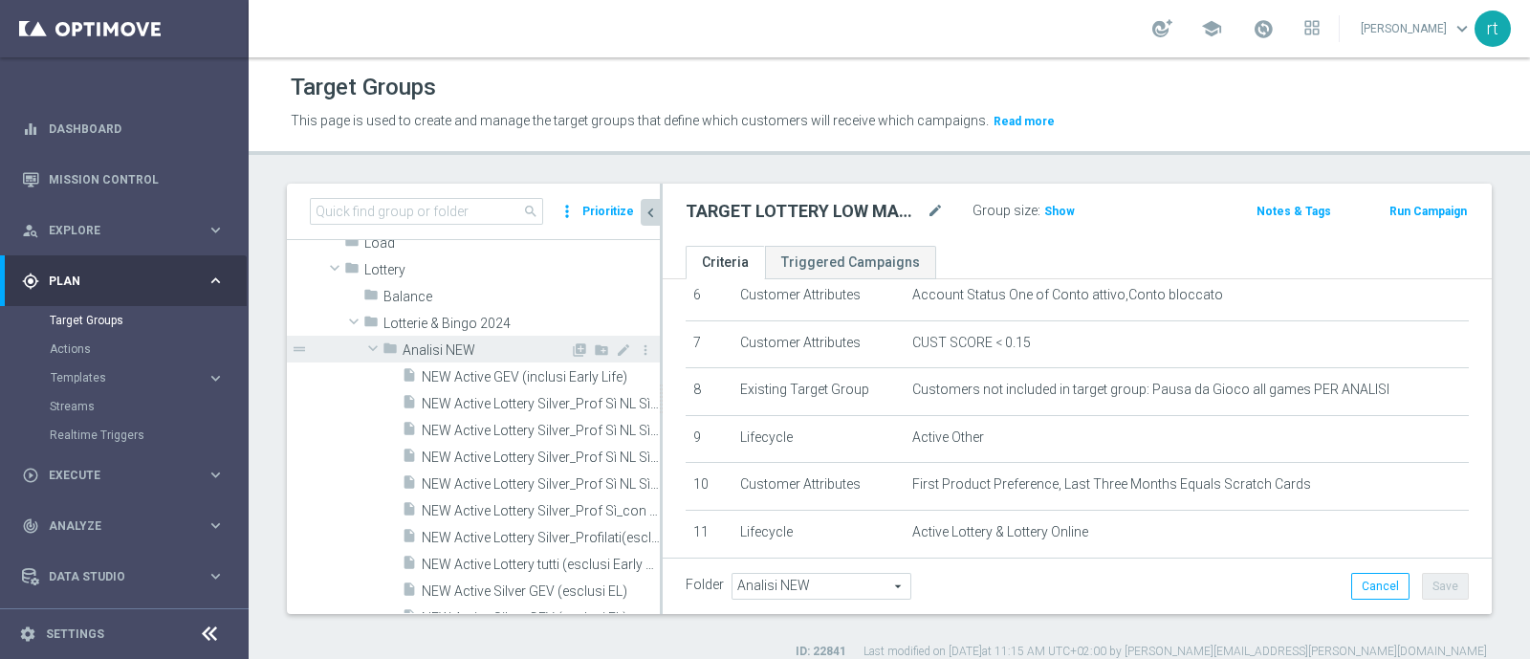
click at [459, 345] on span "Analisi NEW" at bounding box center [485, 350] width 167 height 16
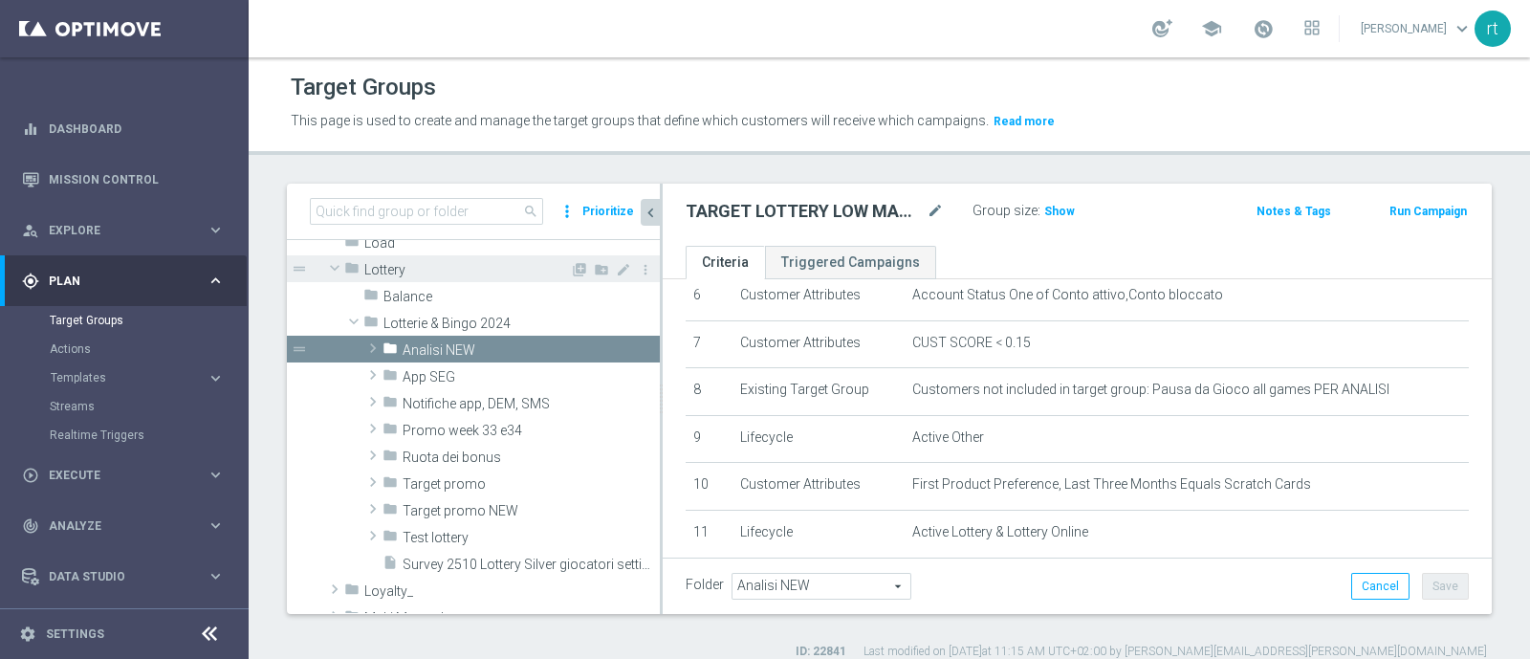
click at [411, 276] on div "folder Lottery" at bounding box center [457, 268] width 226 height 27
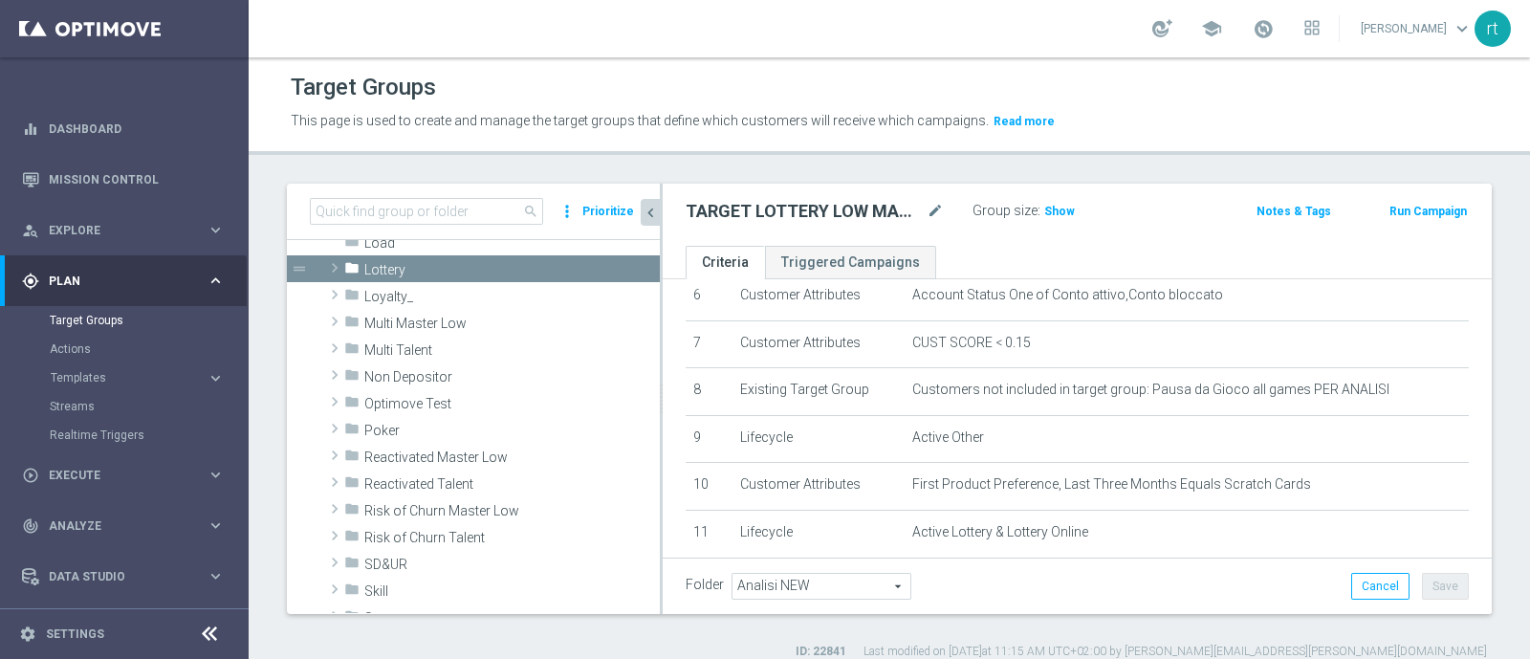
click at [767, 16] on div "school roberto tucci keyboard_arrow_down rt" at bounding box center [889, 28] width 1281 height 57
click at [686, 69] on div "Target Groups" at bounding box center [889, 87] width 1197 height 37
click at [466, 262] on span "Lottery" at bounding box center [467, 270] width 206 height 16
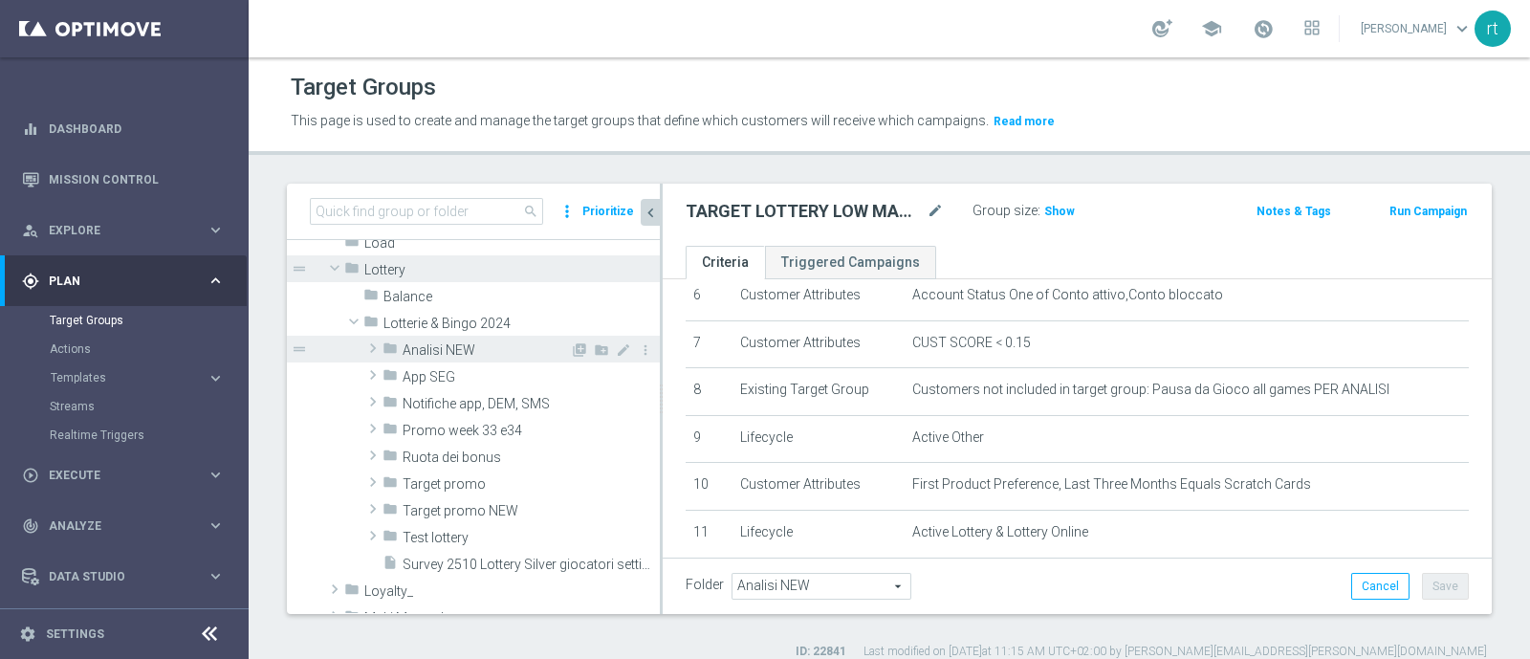
click at [445, 348] on span "Analisi NEW" at bounding box center [485, 350] width 167 height 16
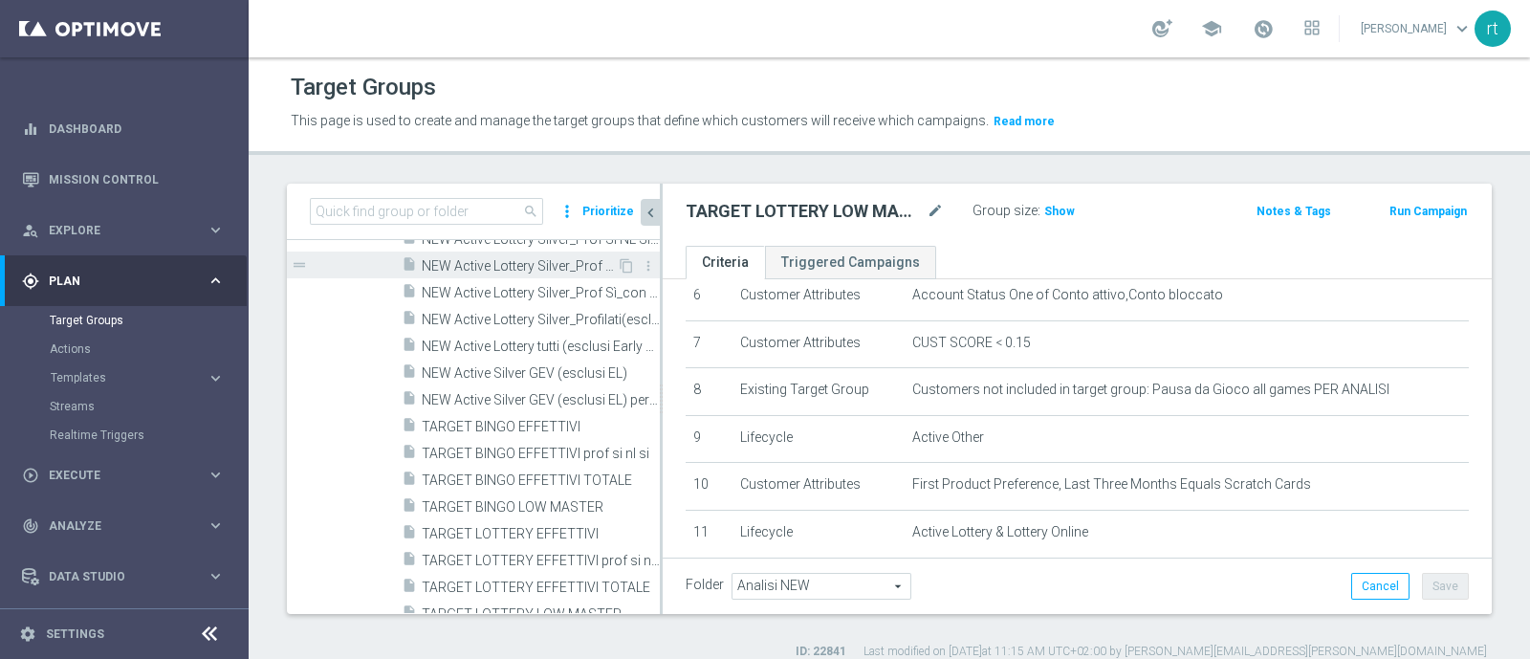
scroll to position [731, 0]
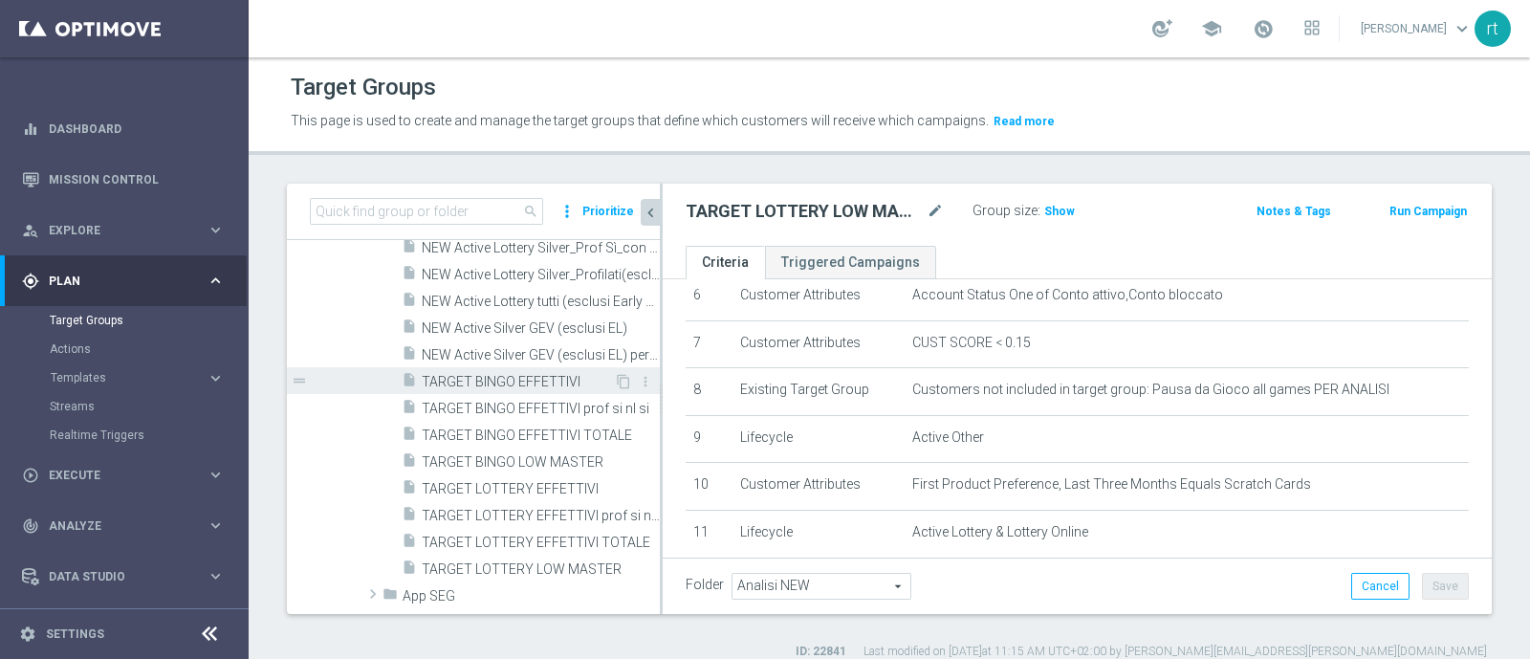
click at [486, 374] on span "TARGET BINGO EFFETTIVI" at bounding box center [518, 382] width 192 height 16
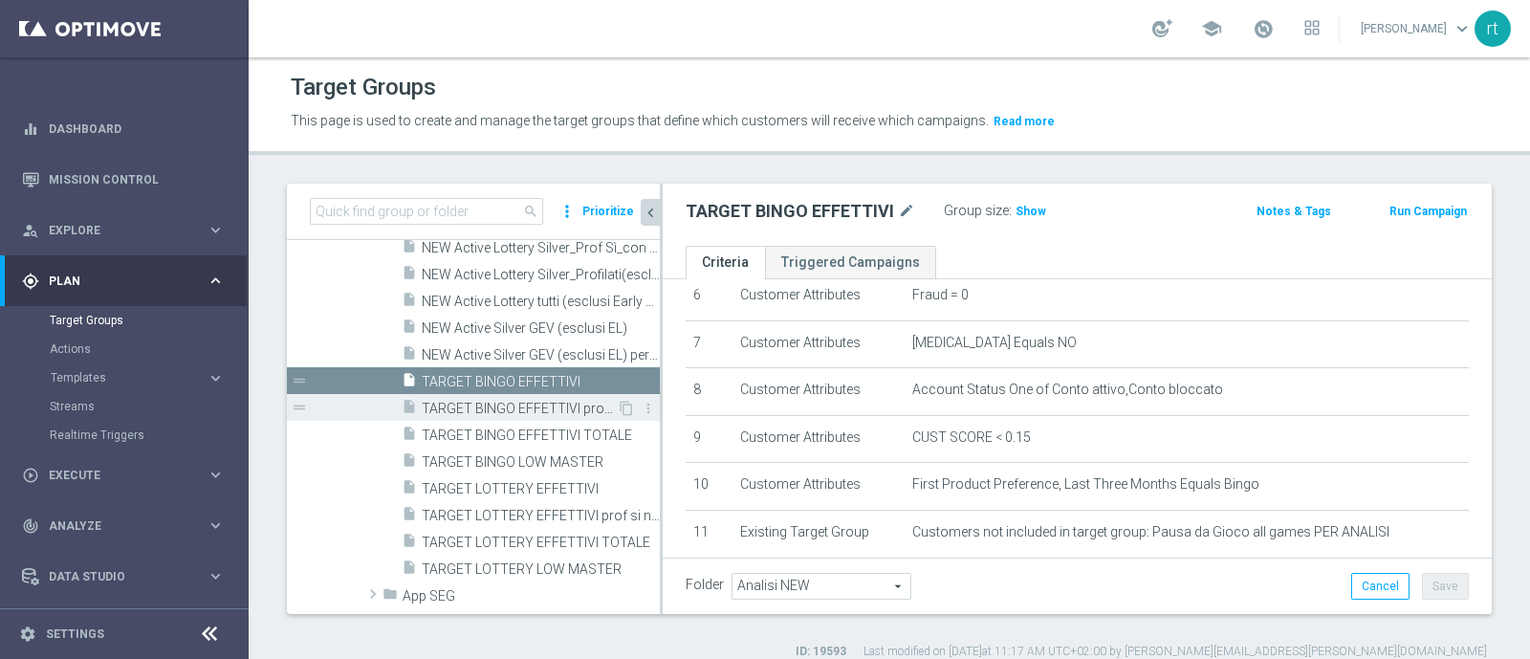
click at [468, 401] on span "TARGET BINGO EFFETTIVI prof si nl si" at bounding box center [519, 409] width 195 height 16
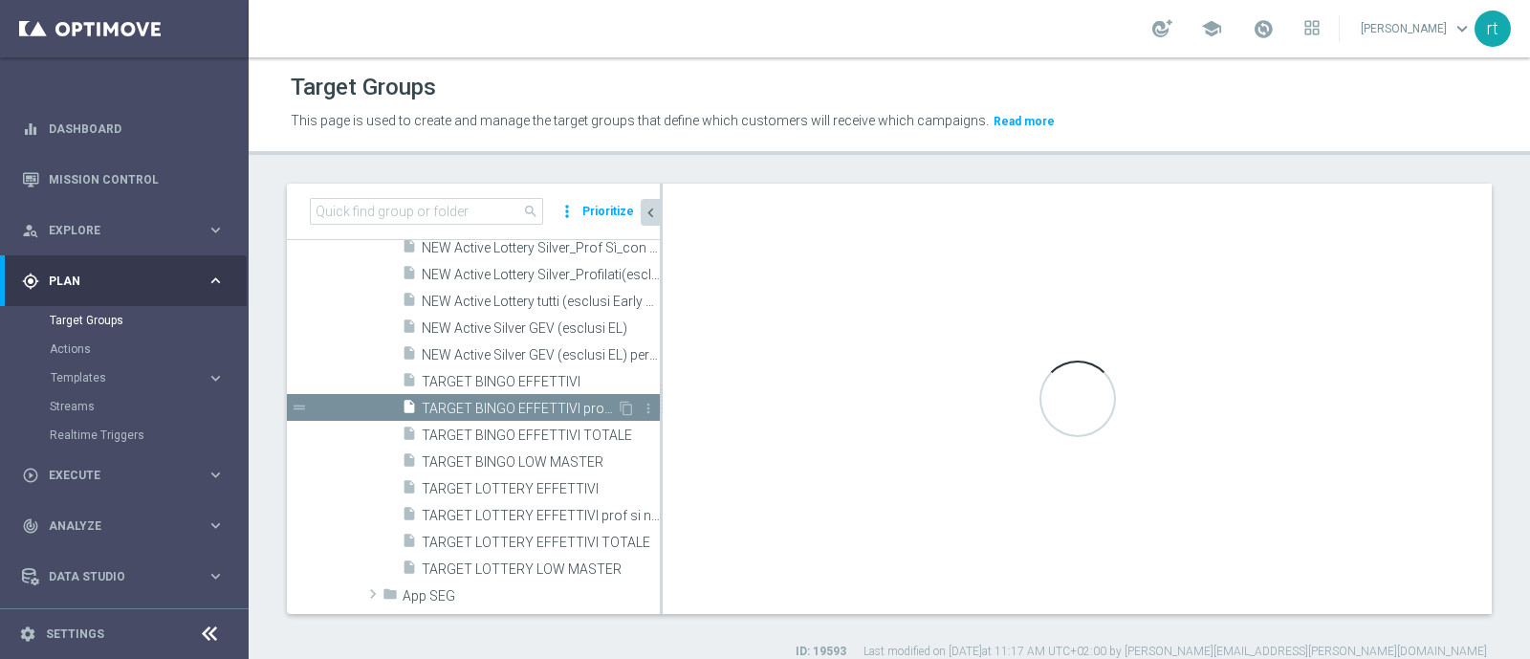
type textarea "1 and 2 and 3 and 4 and 5 and 6 and 7 and 8 and 9 and 10 and 11 and 12"
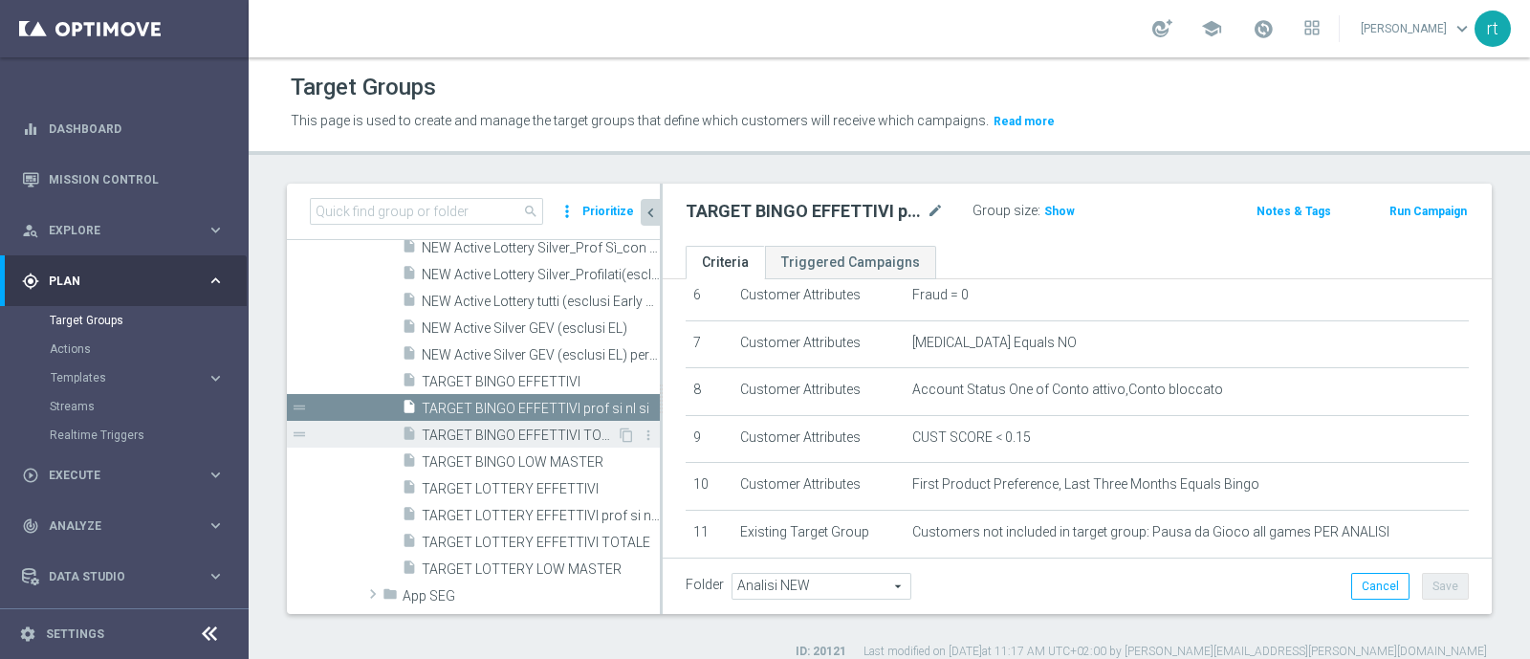
click at [457, 430] on span "TARGET BINGO EFFETTIVI TOTALE" at bounding box center [519, 435] width 195 height 16
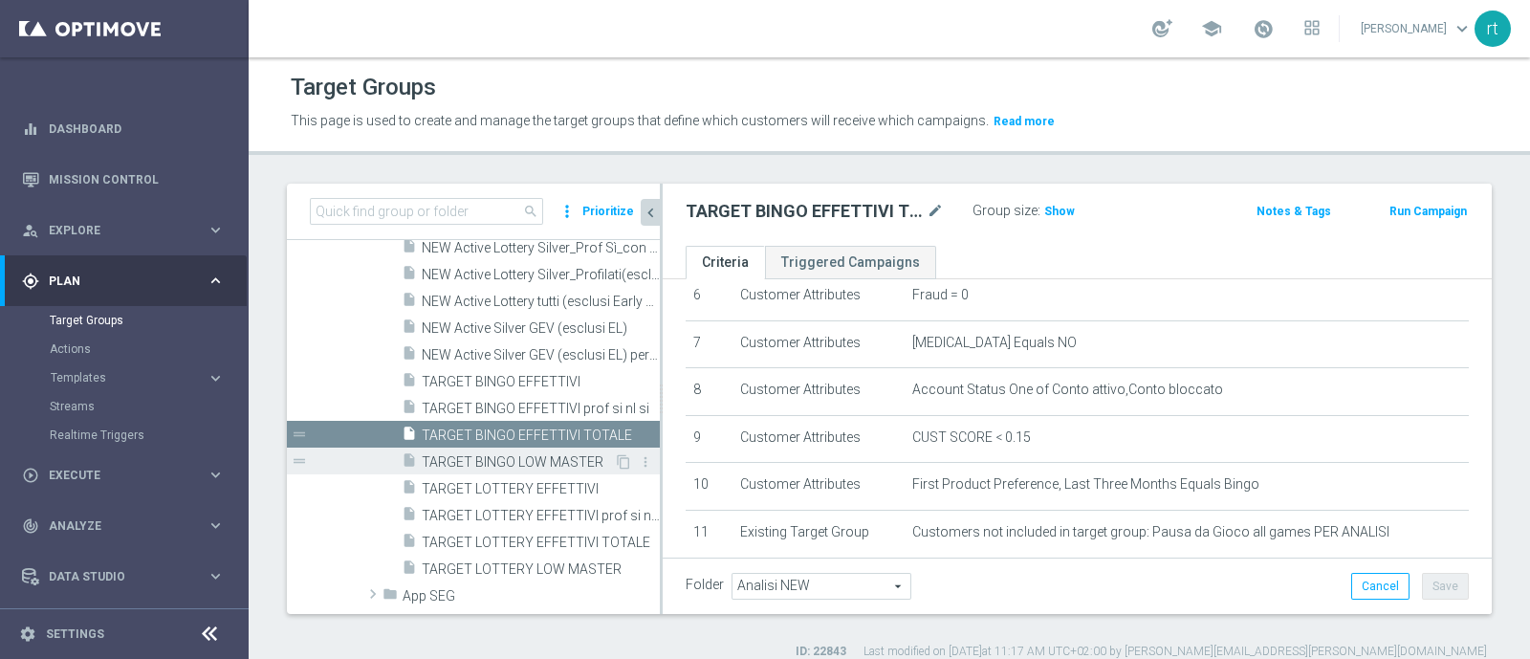
click at [454, 450] on div "insert_drive_file TARGET BINGO LOW MASTER" at bounding box center [508, 460] width 212 height 27
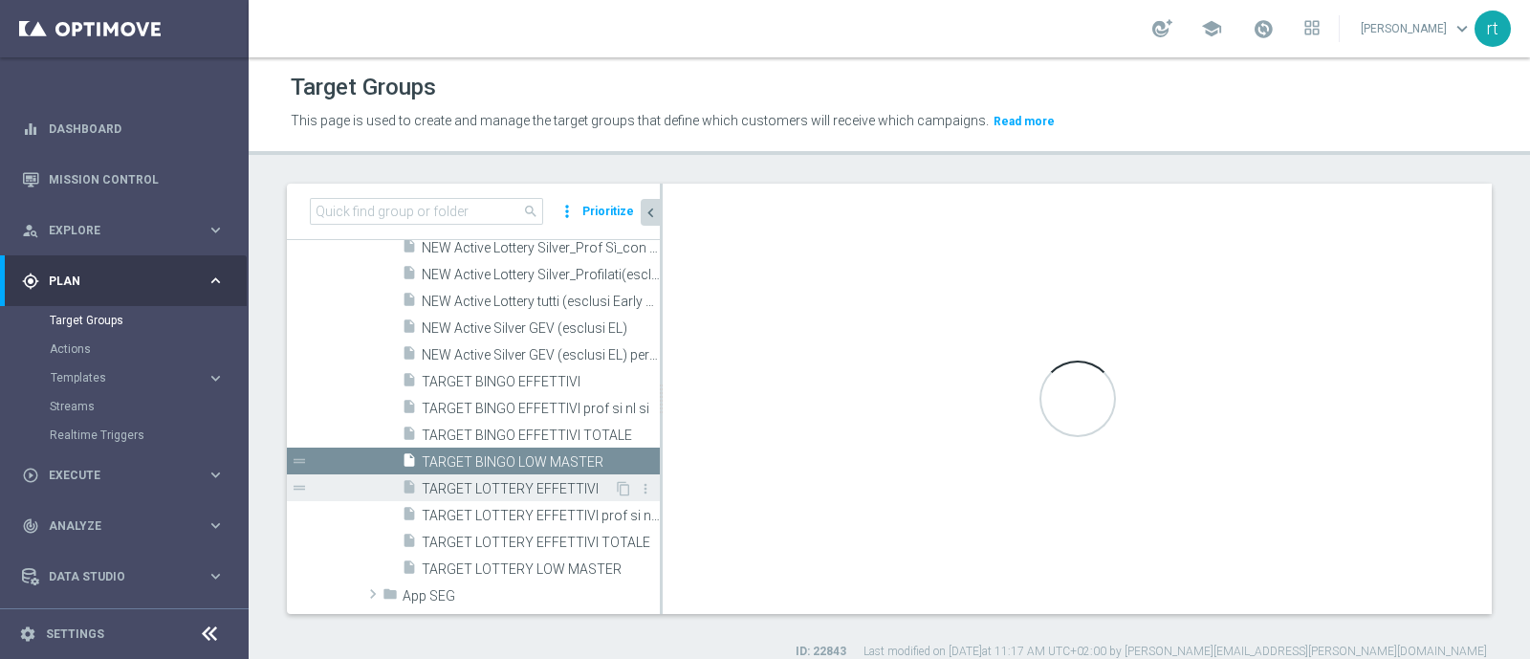
checkbox input "true"
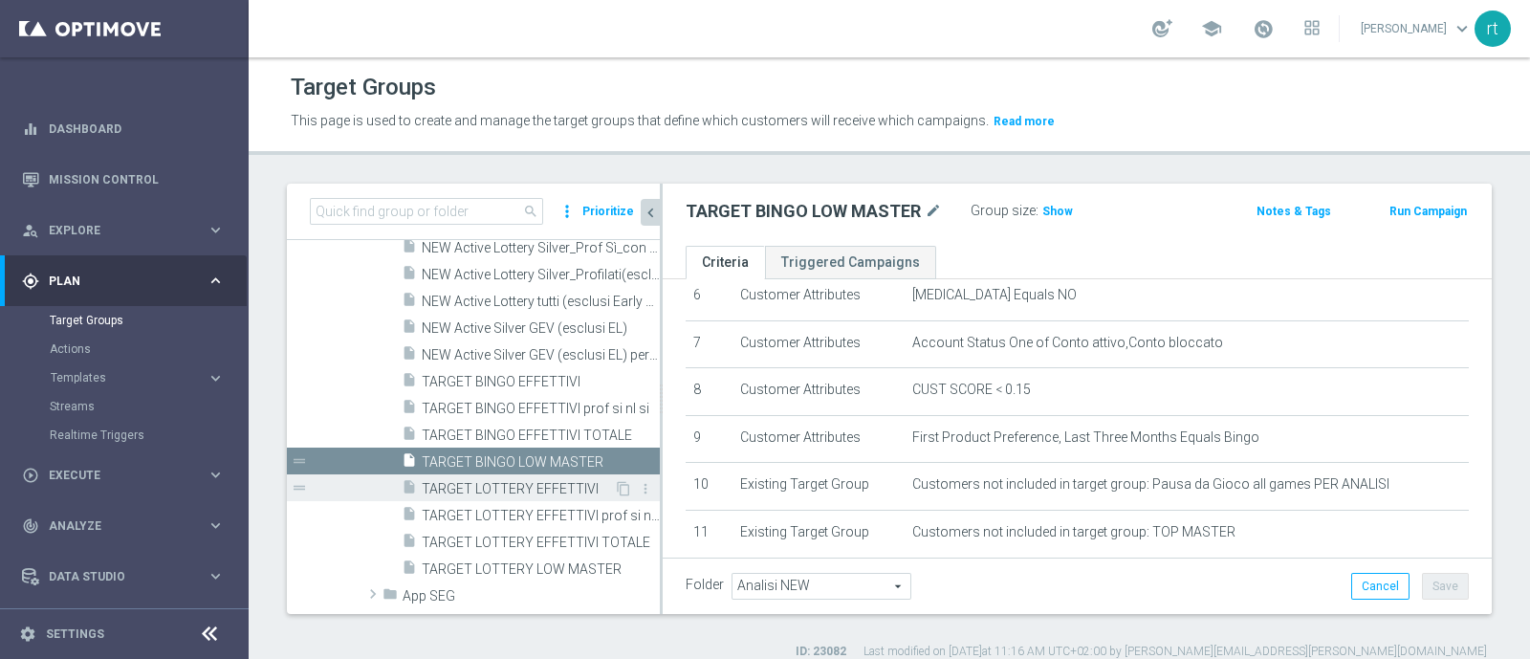
click at [454, 481] on span "TARGET LOTTERY EFFETTIVI" at bounding box center [518, 489] width 192 height 16
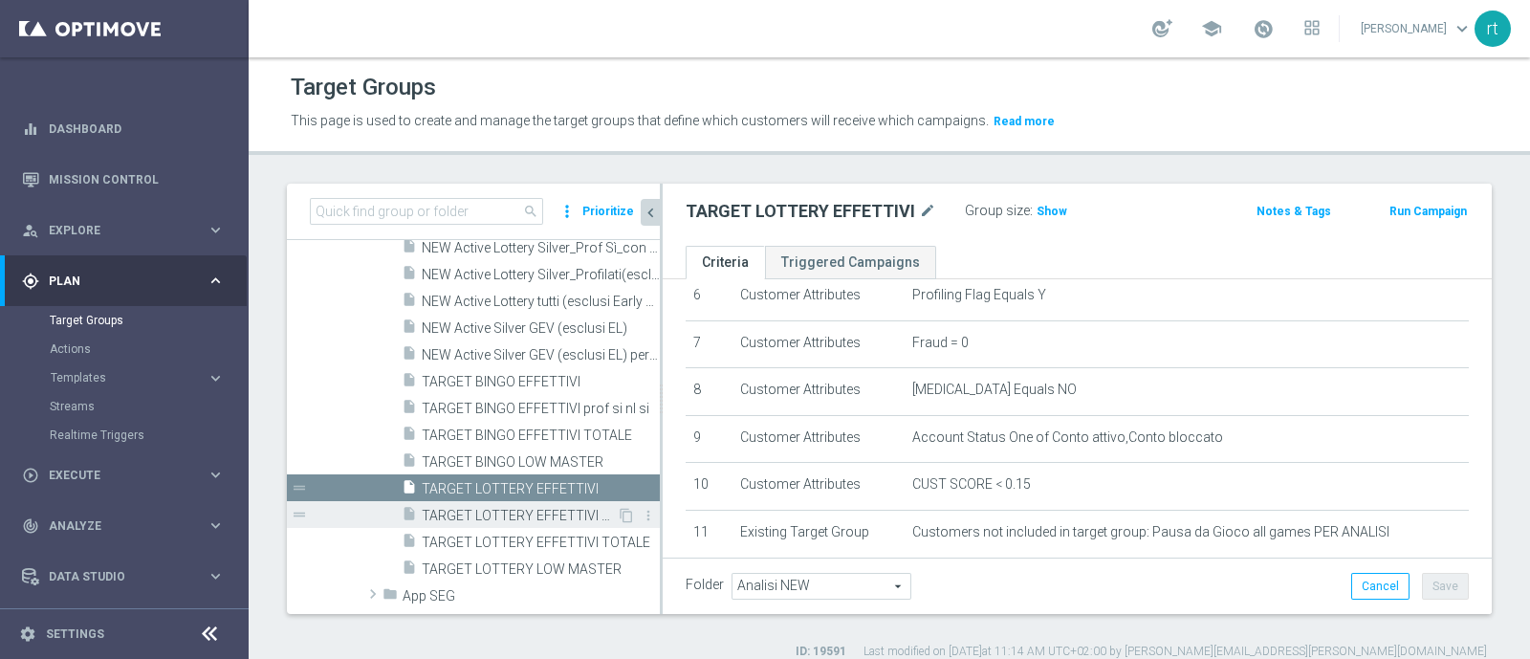
click at [455, 510] on span "TARGET LOTTERY EFFETTIVI prof si nl si" at bounding box center [519, 516] width 195 height 16
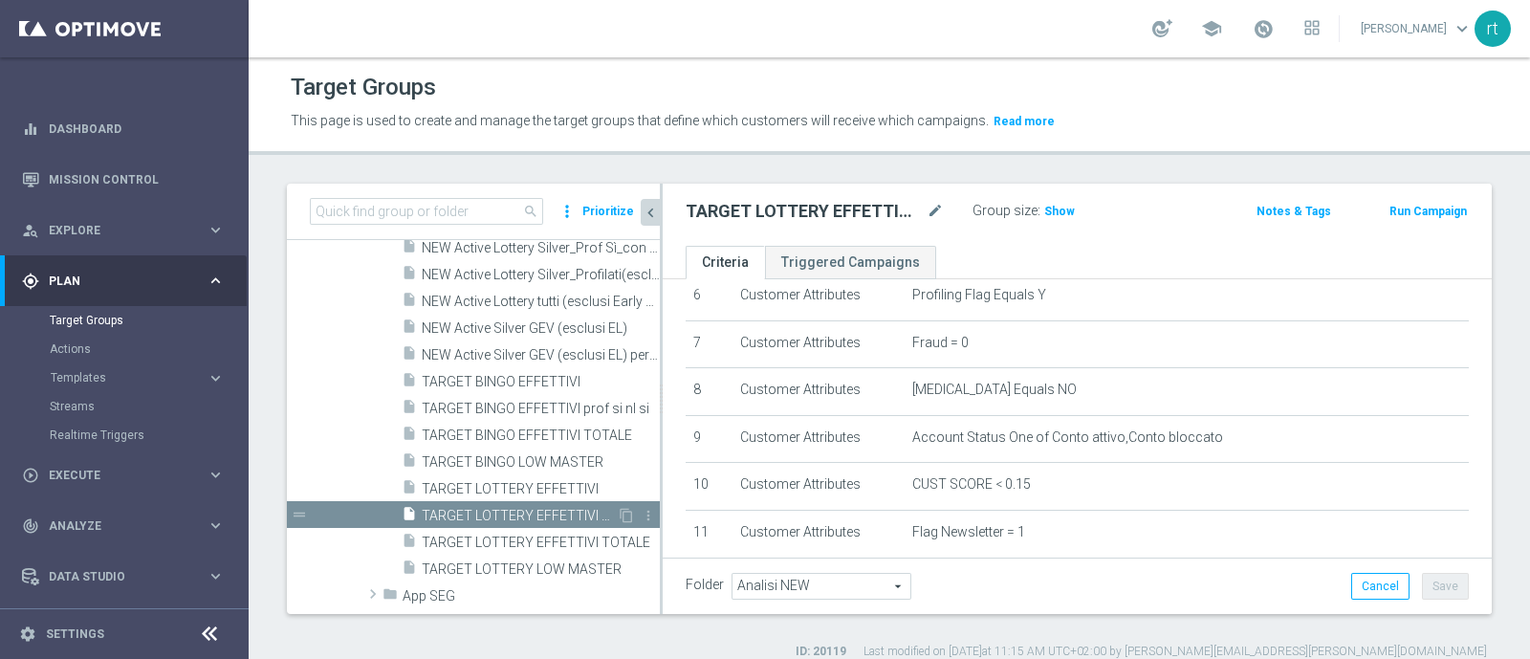
scroll to position [854, 0]
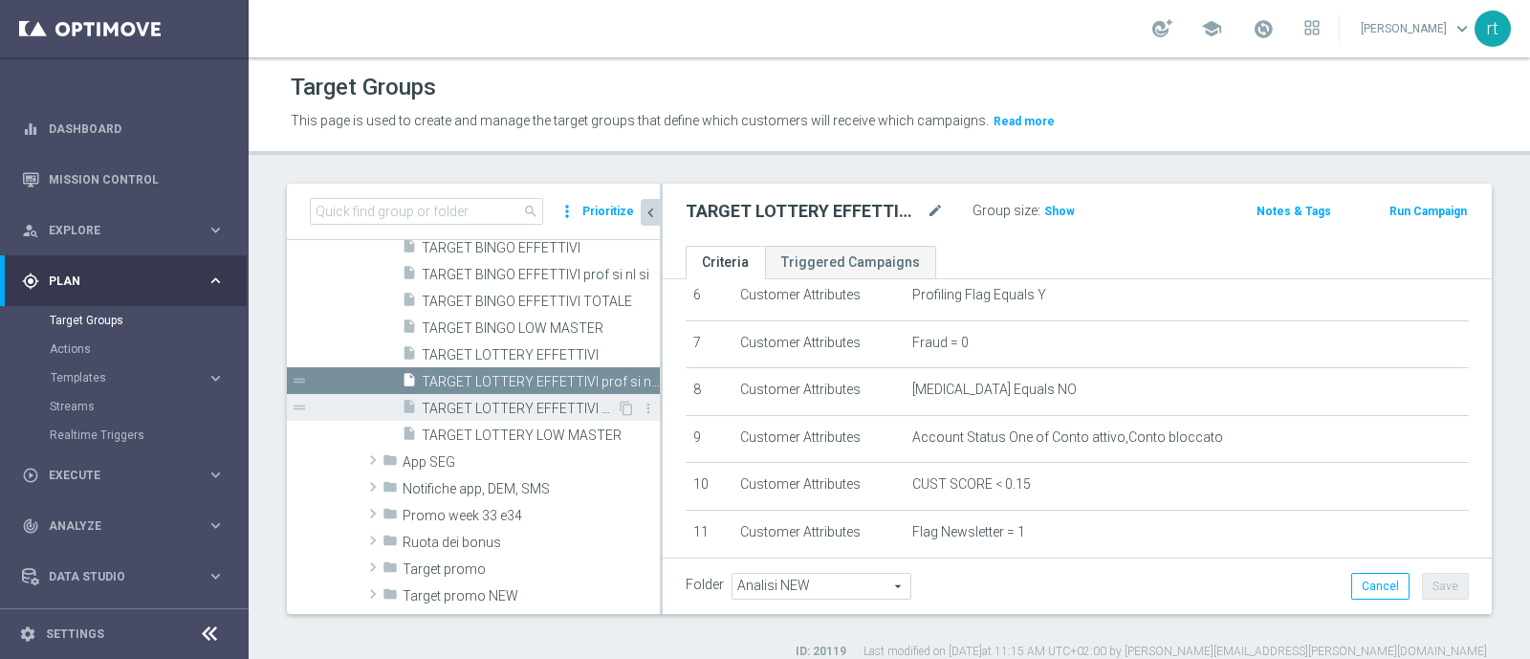
click at [507, 398] on div "insert_drive_file TARGET LOTTERY EFFETTIVI TOTALE" at bounding box center [509, 407] width 215 height 27
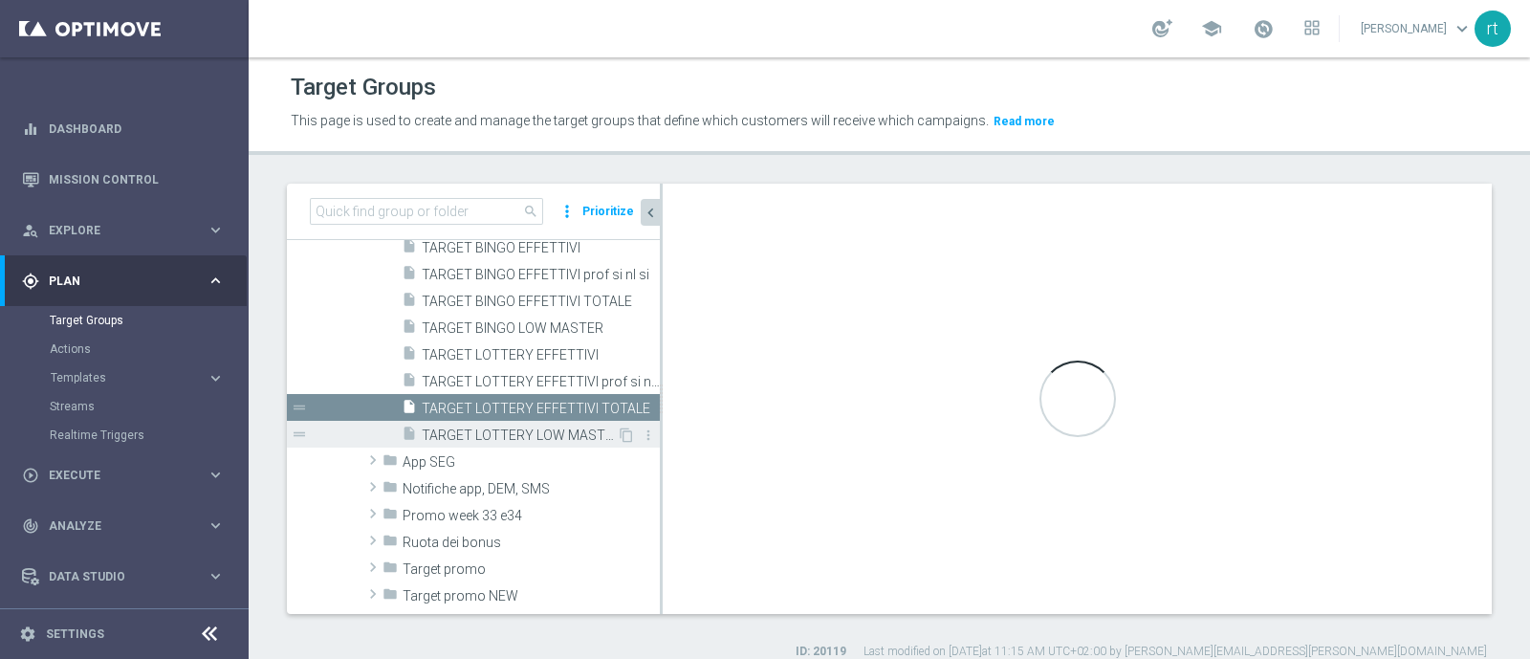
type textarea "(1 and 2 and 3 and 4 and 5 and 6 and 7 and 8 and 12 and 13 and (11 or (9 and 10…"
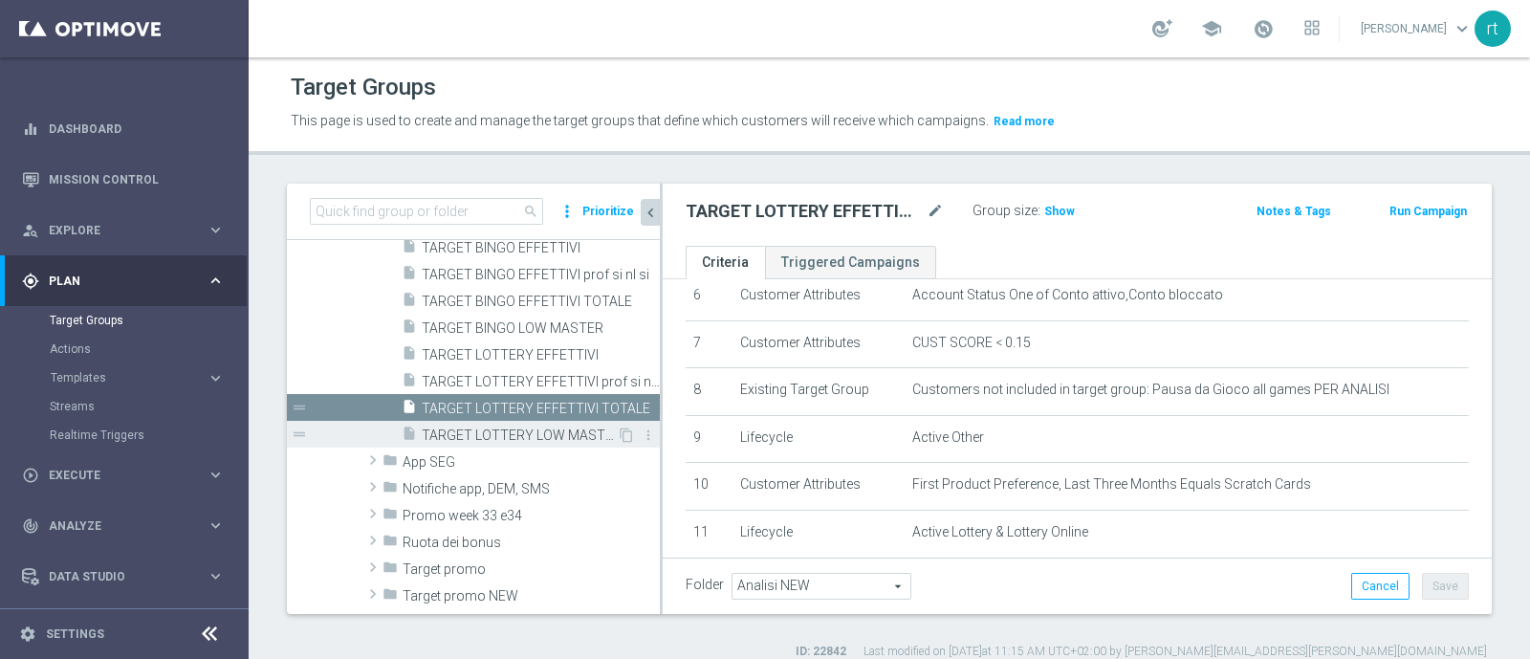
click at [492, 429] on span "TARGET LOTTERY LOW MASTER" at bounding box center [519, 435] width 195 height 16
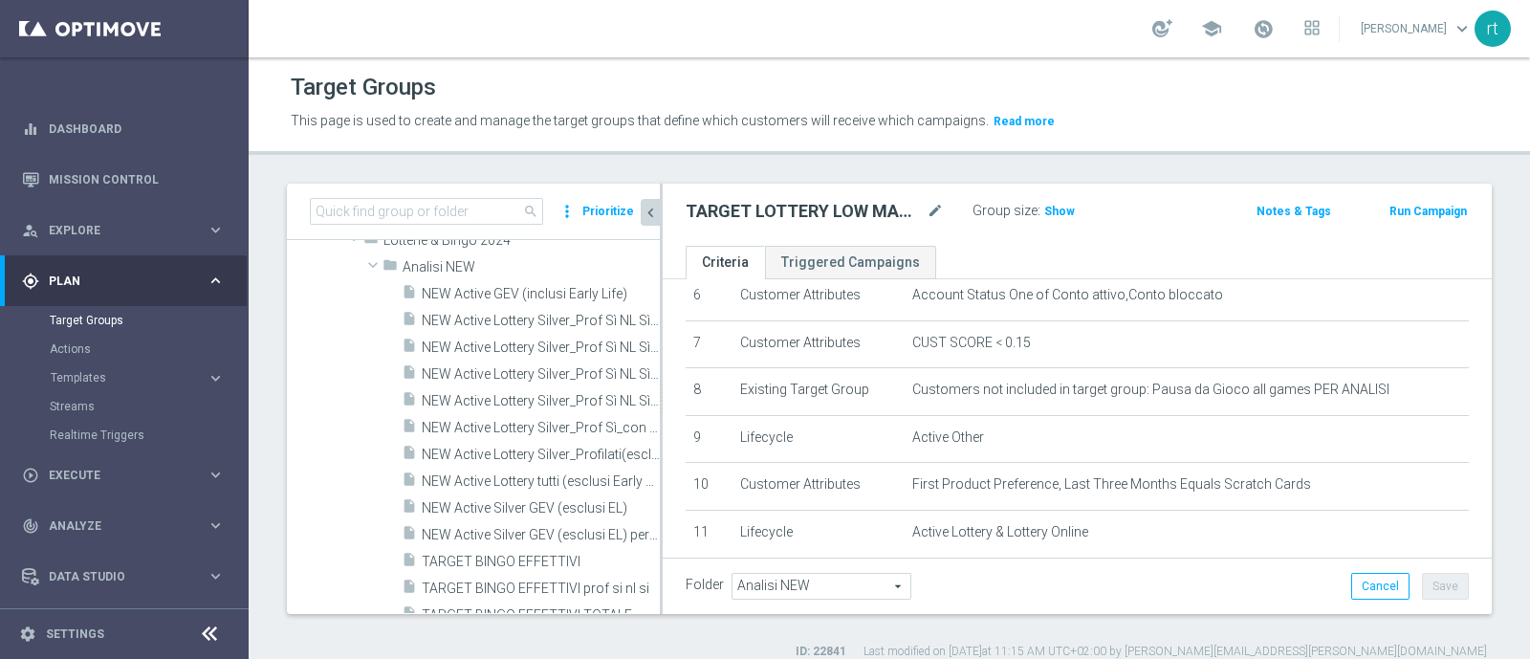
scroll to position [379, 0]
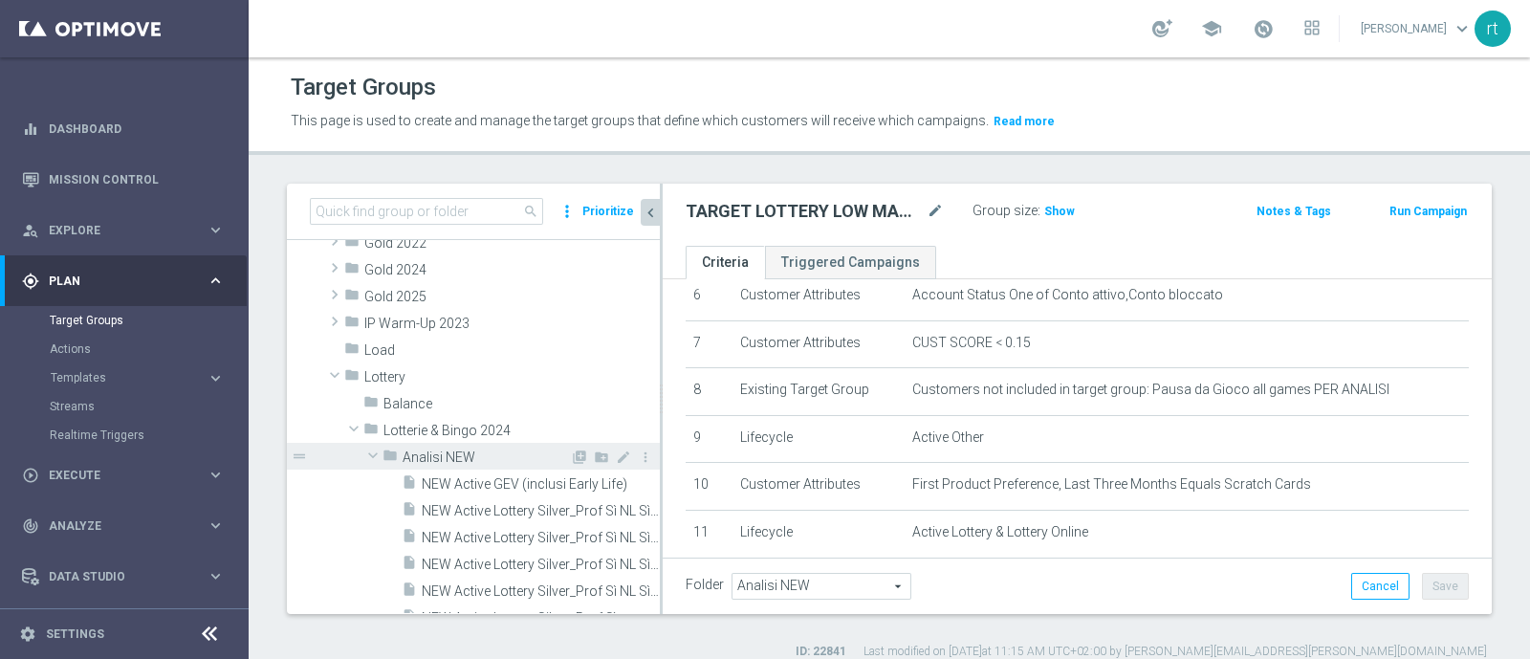
click at [436, 445] on div "folder Analisi NEW" at bounding box center [475, 456] width 187 height 27
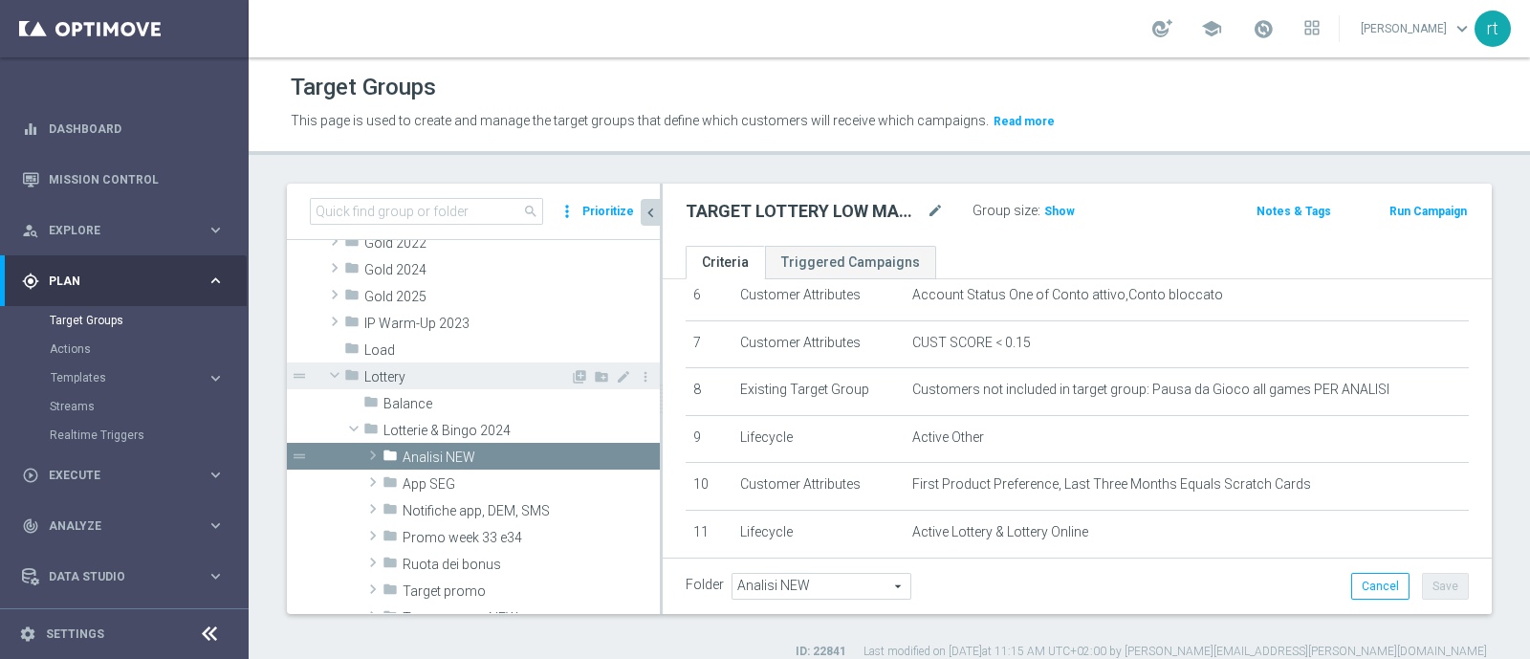
click at [438, 381] on span "Lottery" at bounding box center [467, 377] width 206 height 16
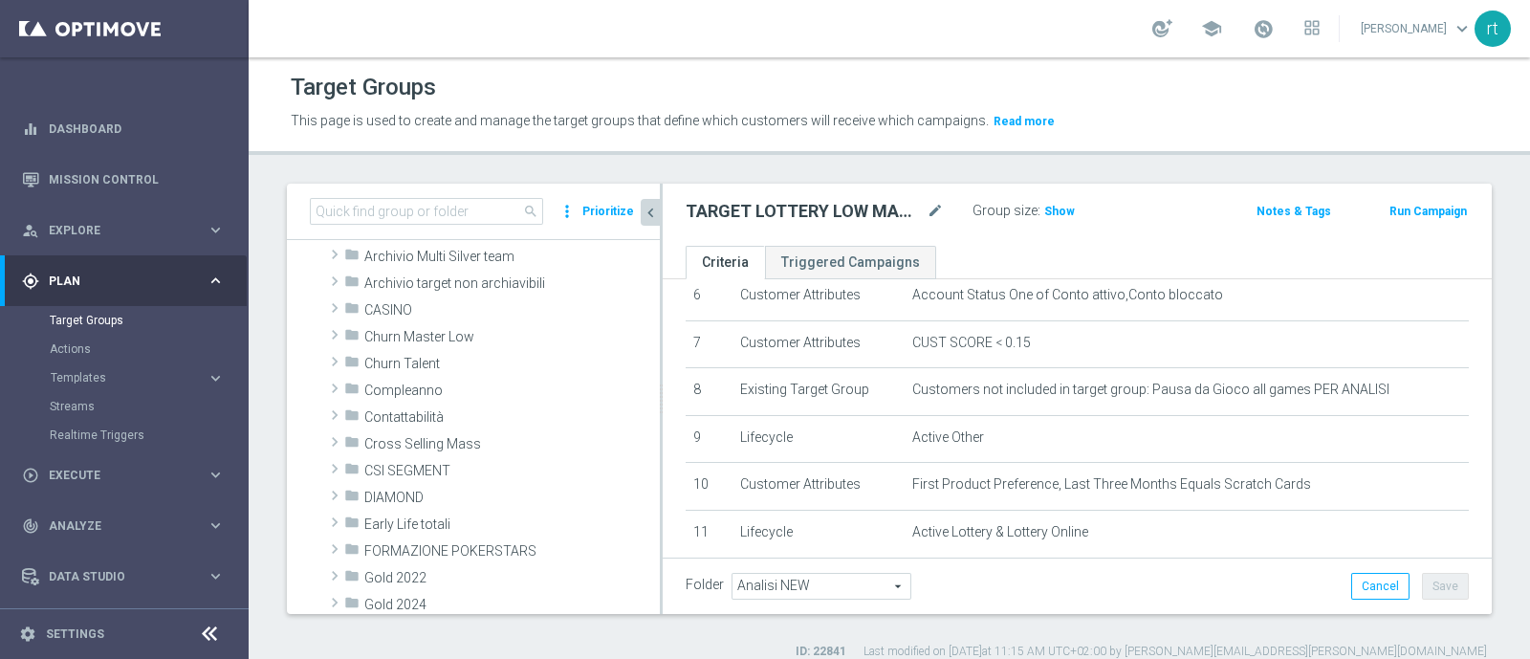
scroll to position [0, 0]
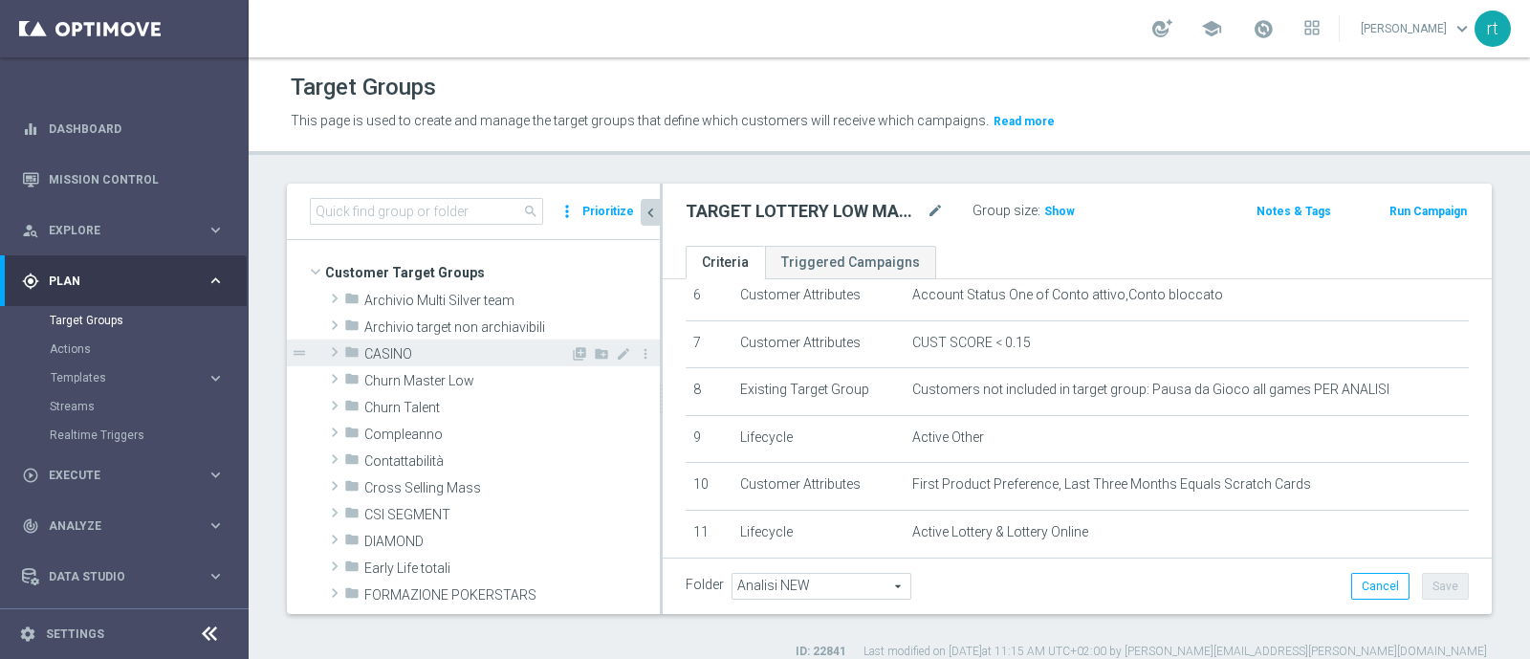
click at [380, 347] on span "CASINO" at bounding box center [467, 354] width 206 height 16
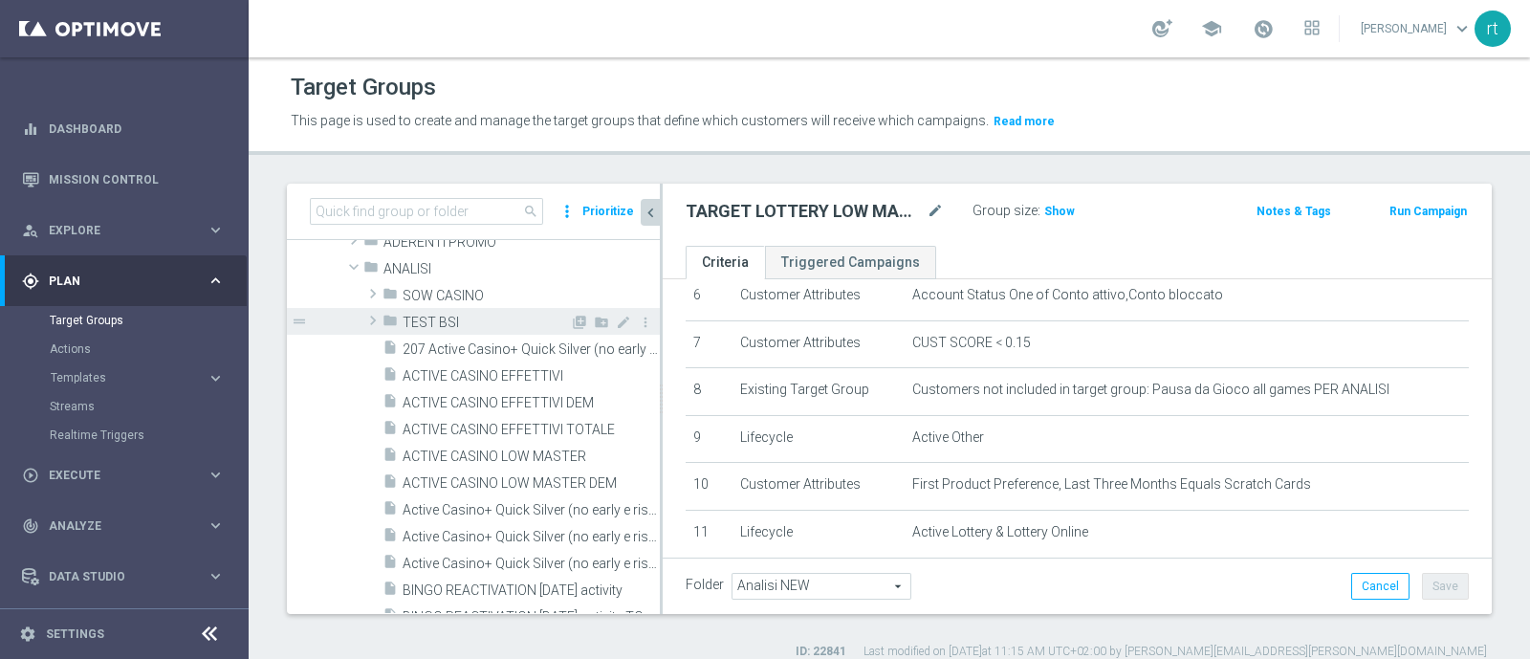
scroll to position [136, 0]
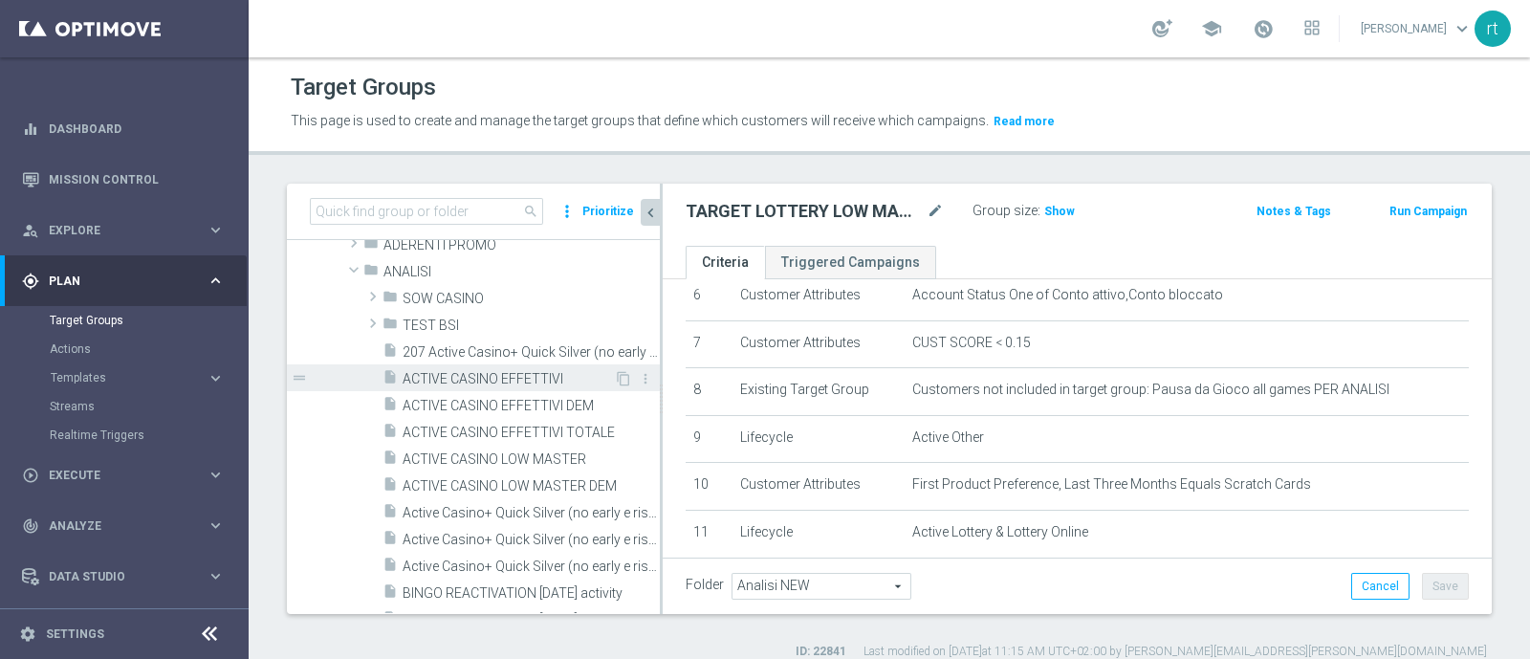
click at [493, 375] on span "ACTIVE CASINO EFFETTIVI" at bounding box center [507, 379] width 211 height 16
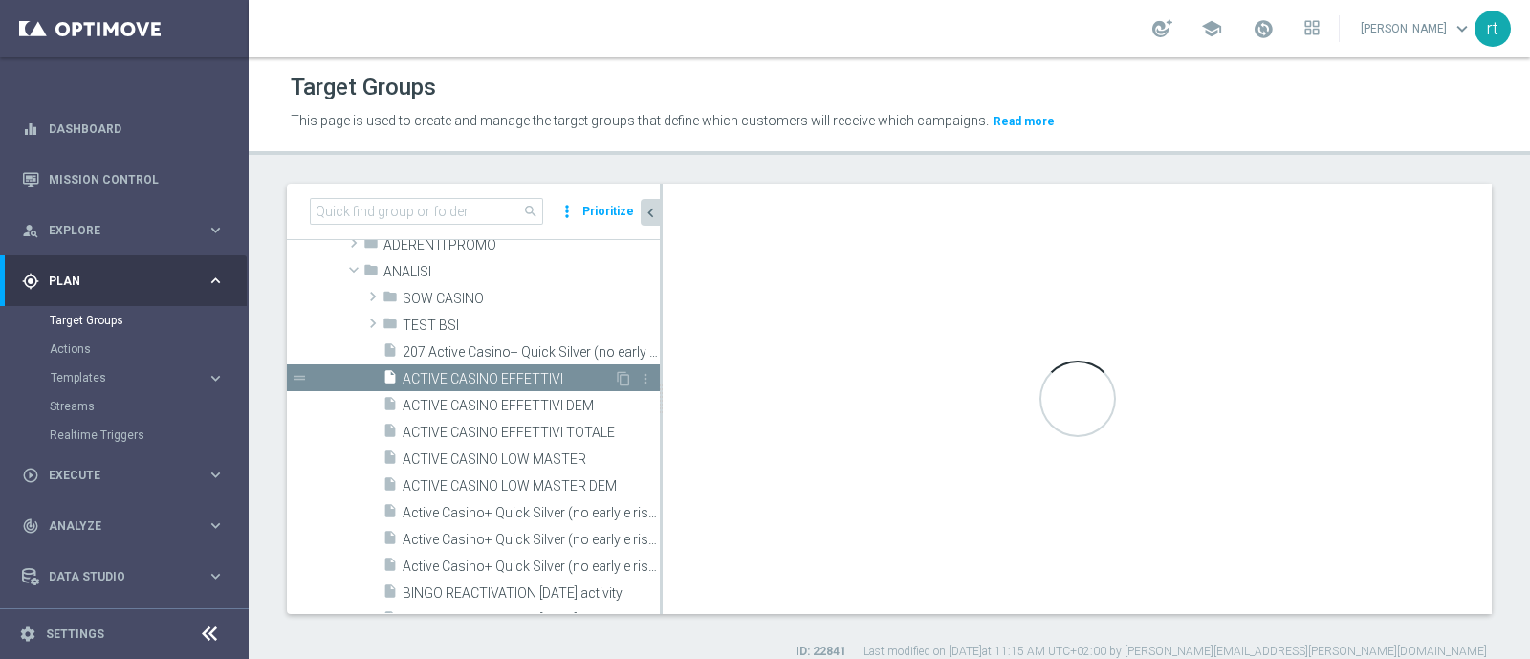
checkbox input "false"
type input "ANALISI"
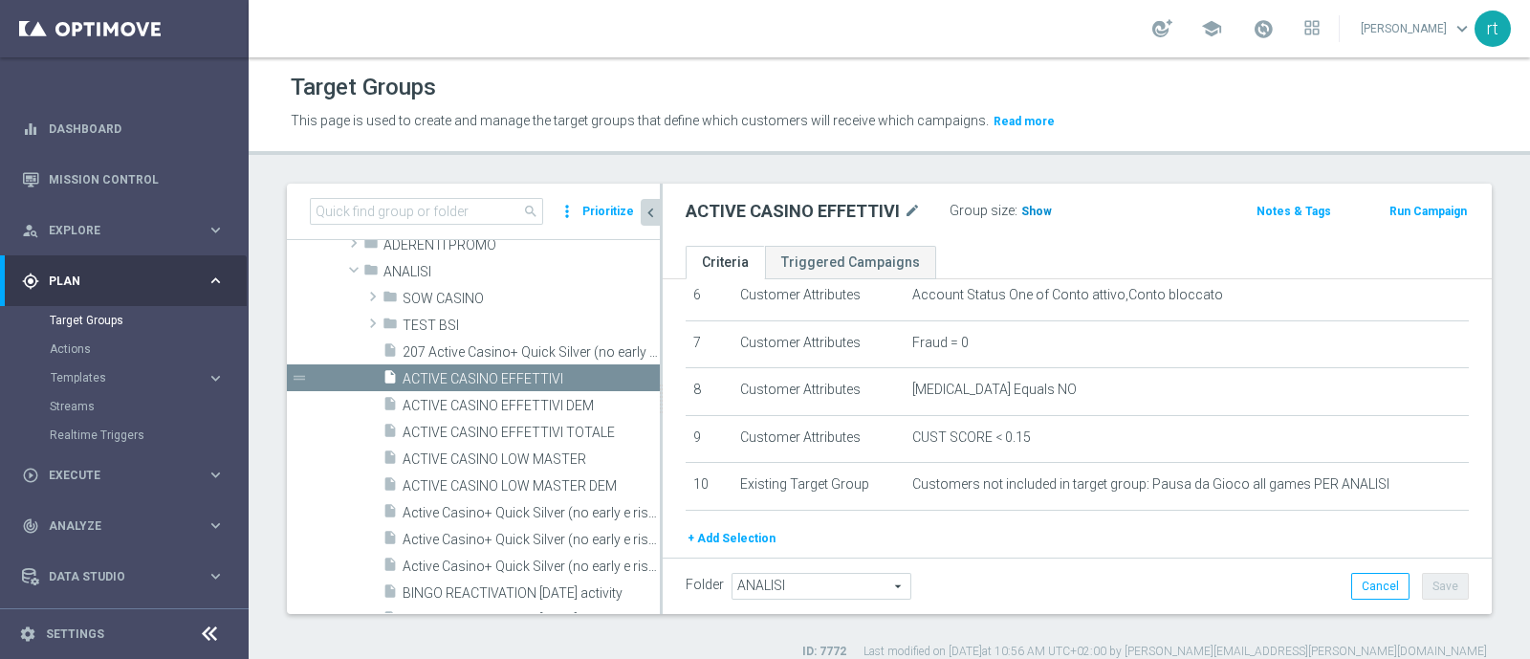
click at [1040, 202] on h3 "Show" at bounding box center [1036, 211] width 34 height 21
click at [1022, 208] on span "50,455" at bounding box center [1042, 214] width 40 height 18
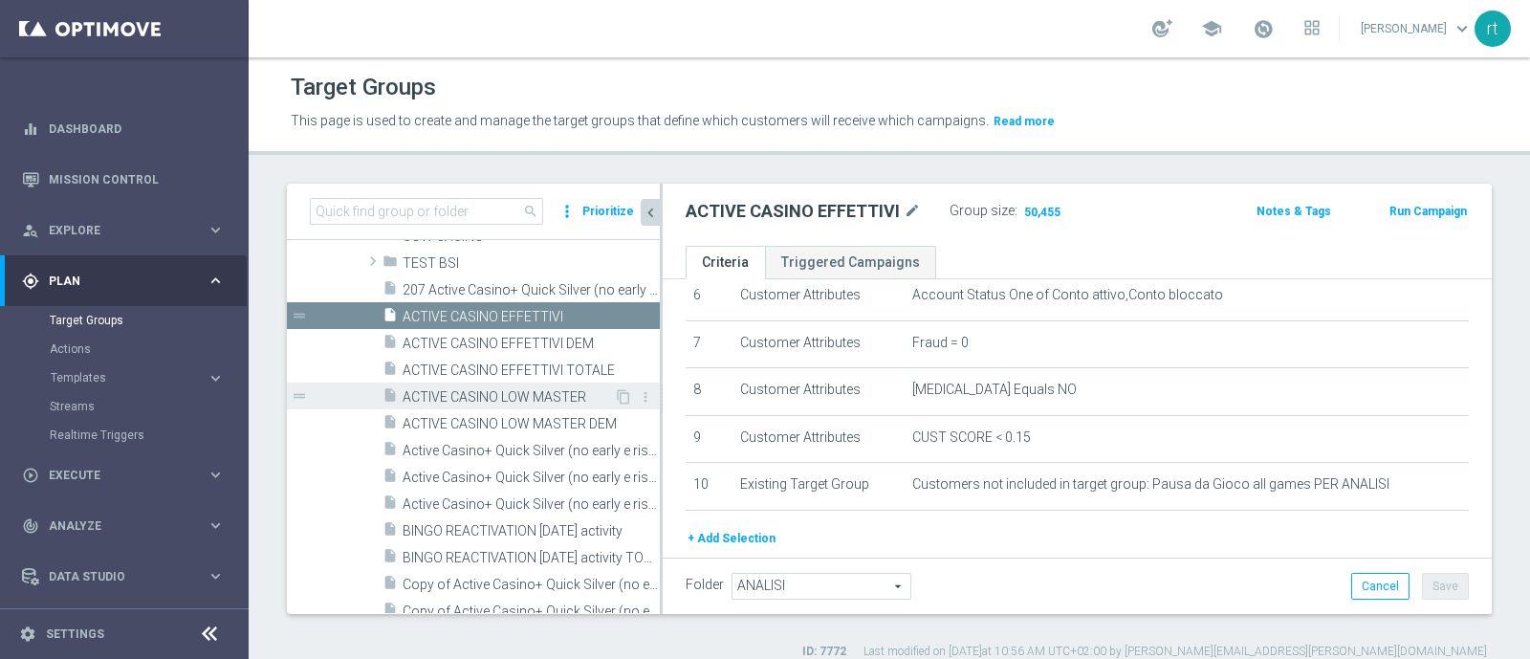
click at [495, 397] on span "ACTIVE CASINO LOW MASTER" at bounding box center [507, 397] width 211 height 16
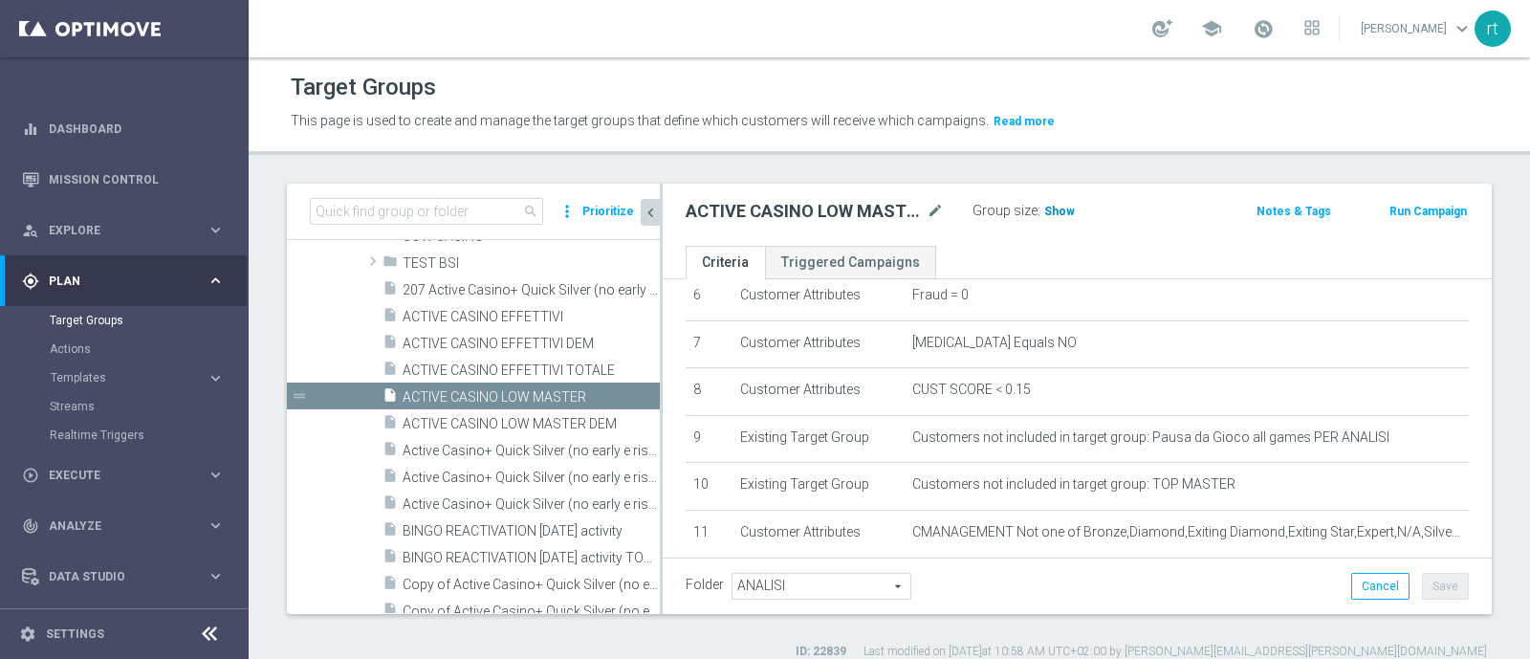
click at [1058, 216] on span "Show" at bounding box center [1059, 211] width 31 height 13
click at [1065, 207] on span "16,212" at bounding box center [1065, 214] width 40 height 18
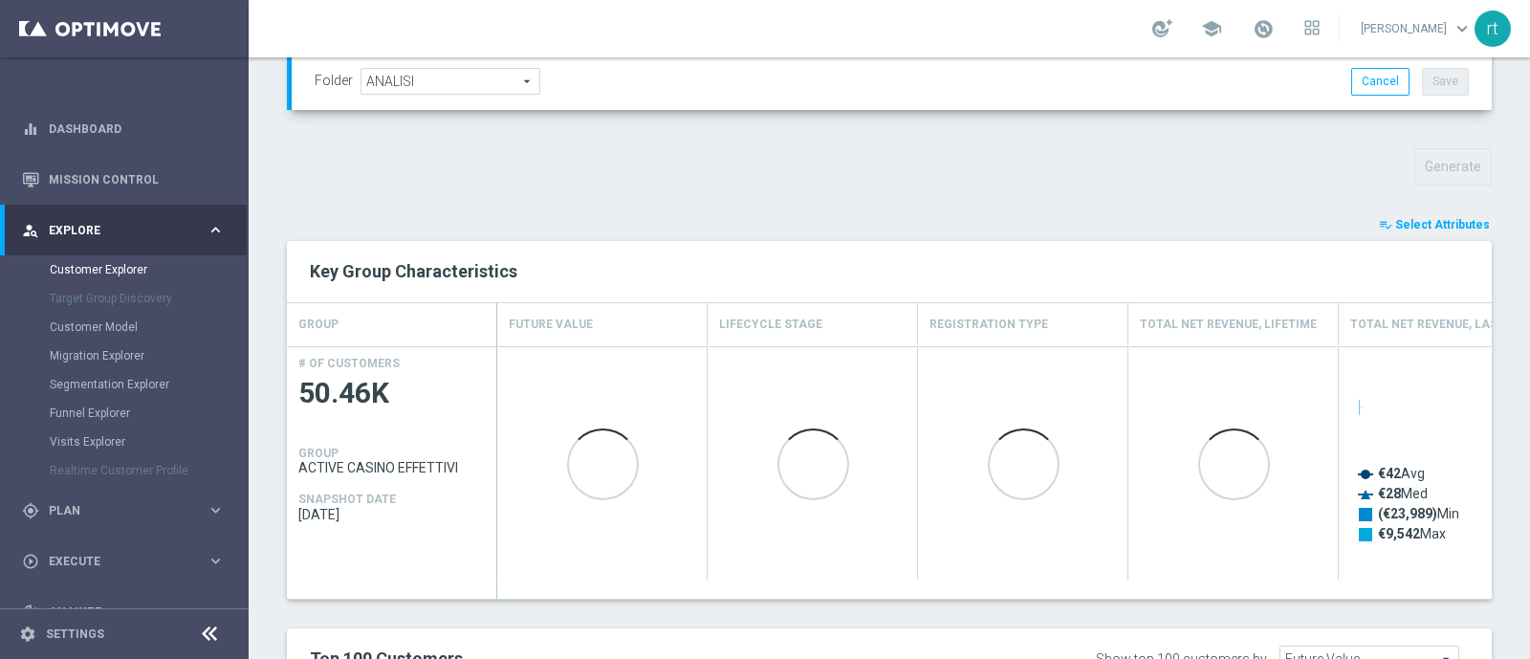
scroll to position [603, 0]
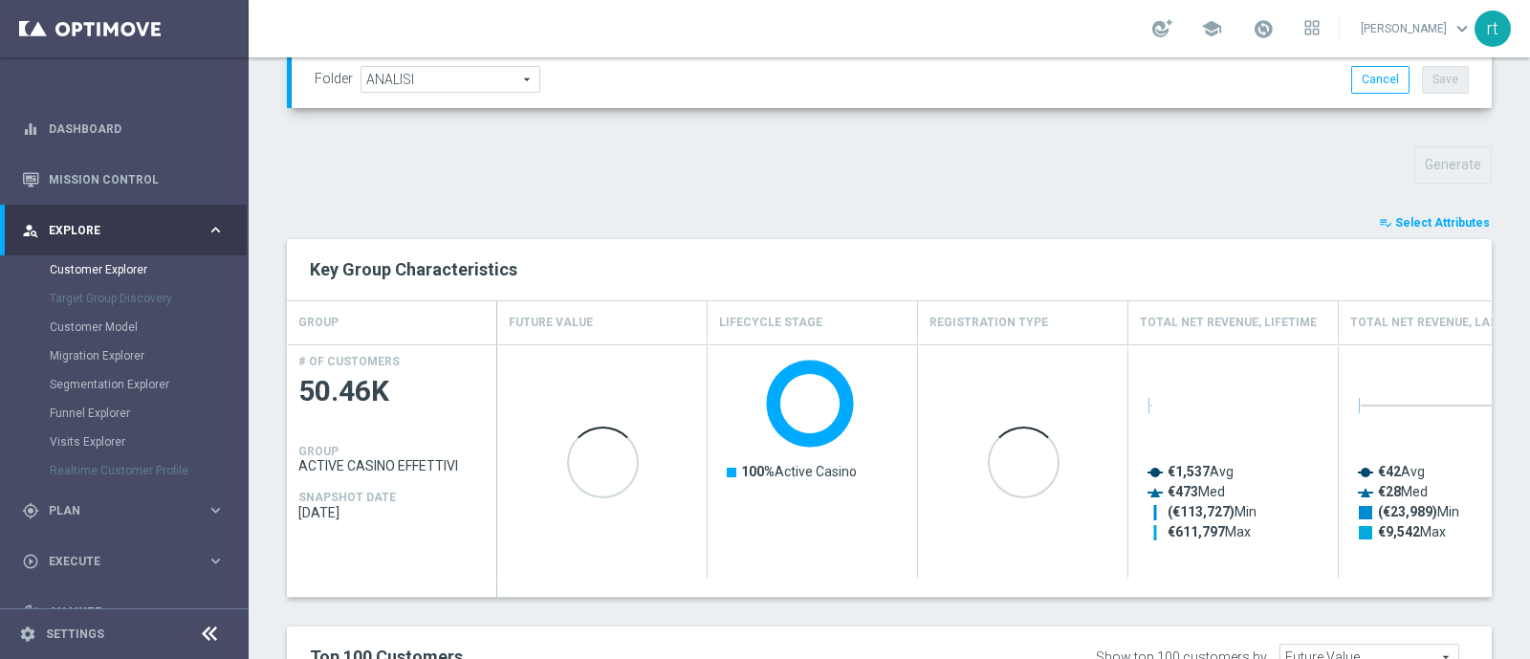
click at [1402, 212] on button "playlist_add_check Select Attributes" at bounding box center [1434, 222] width 115 height 21
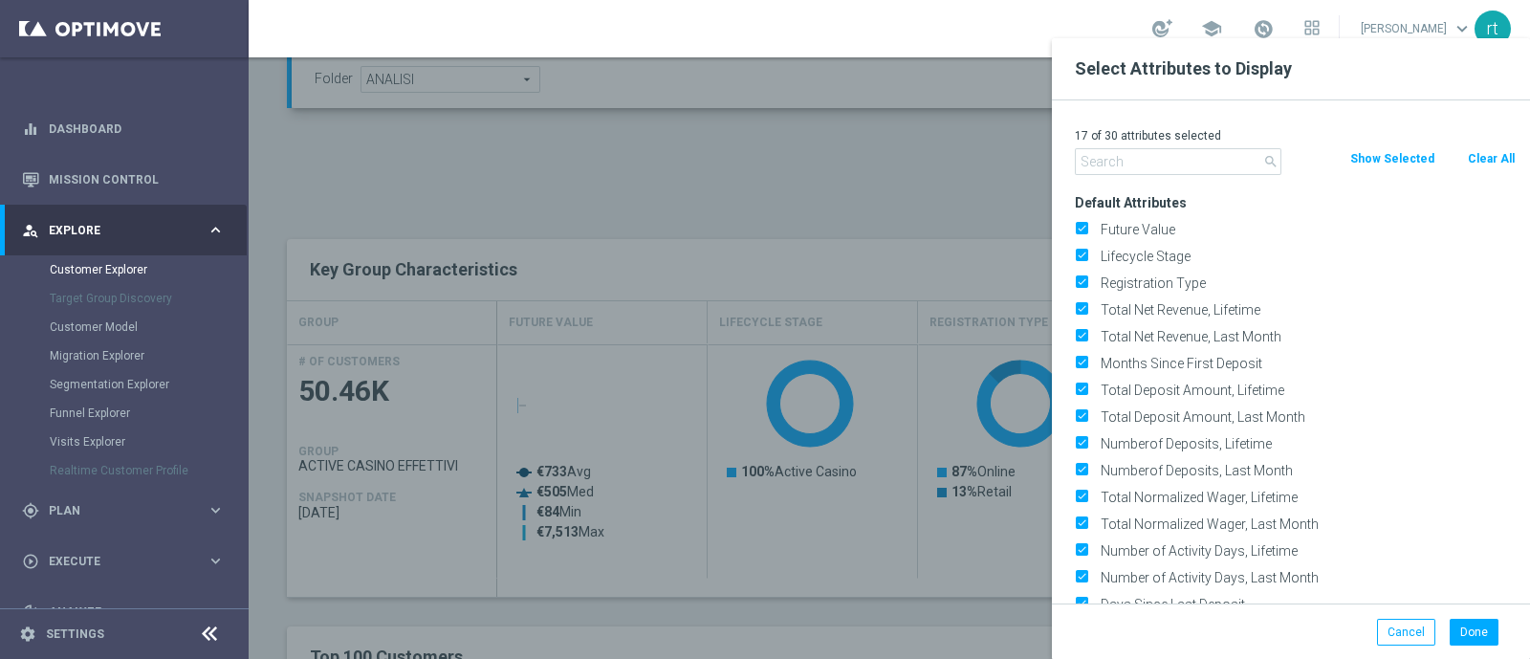
click at [1485, 165] on button "Clear All" at bounding box center [1490, 158] width 51 height 21
checkbox input "false"
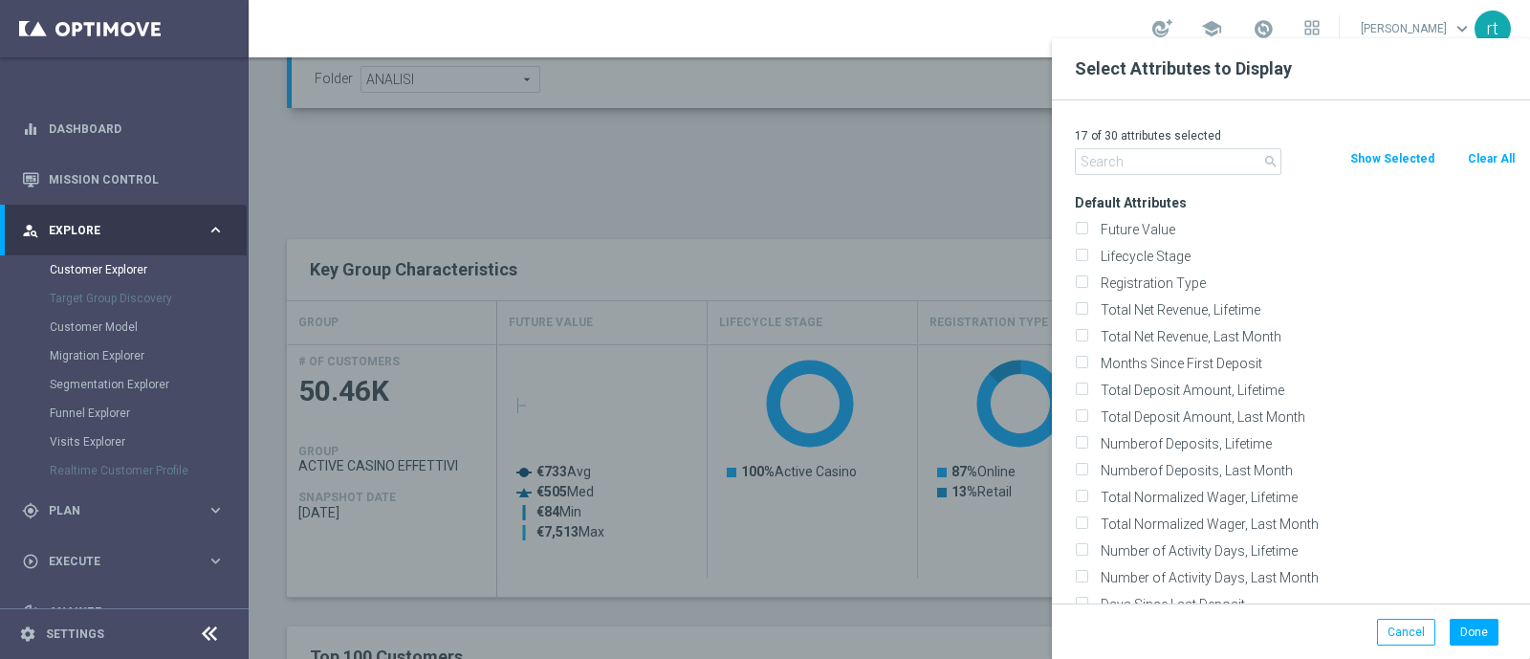
checkbox input "false"
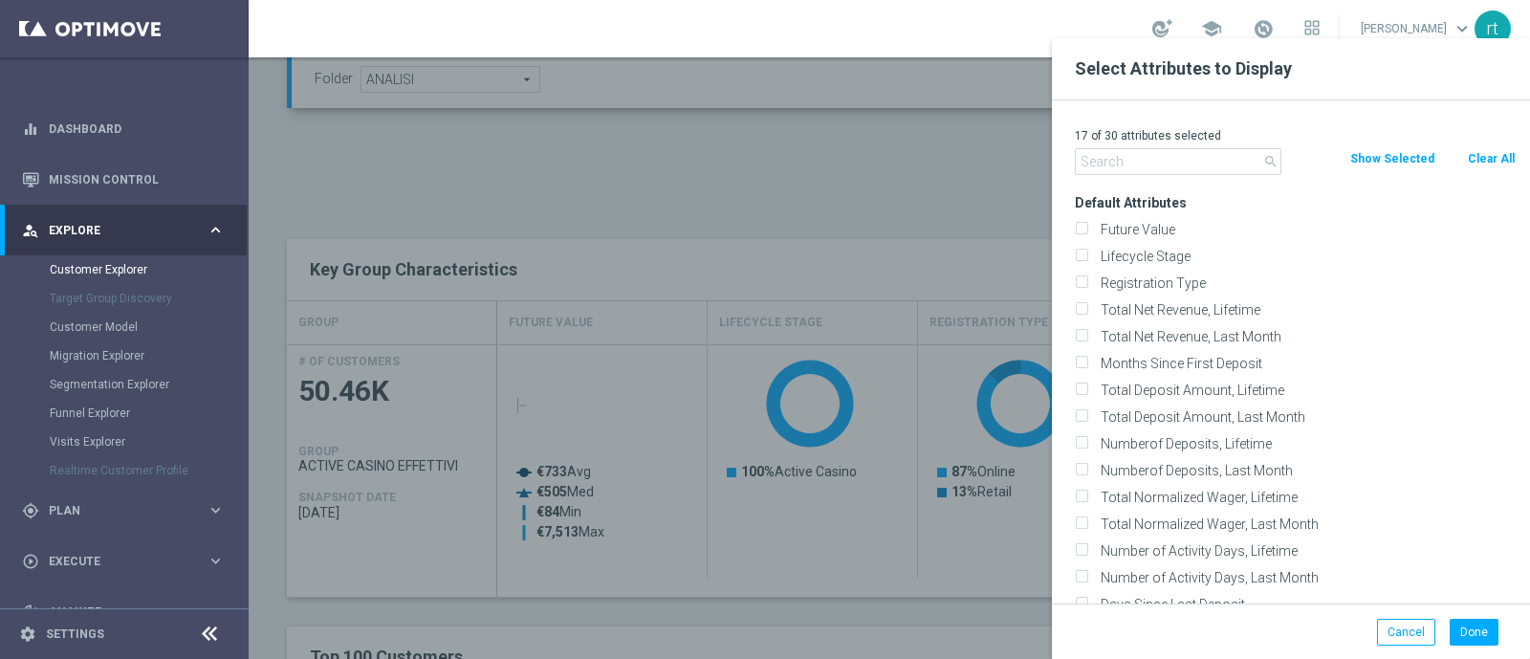
checkbox input "false"
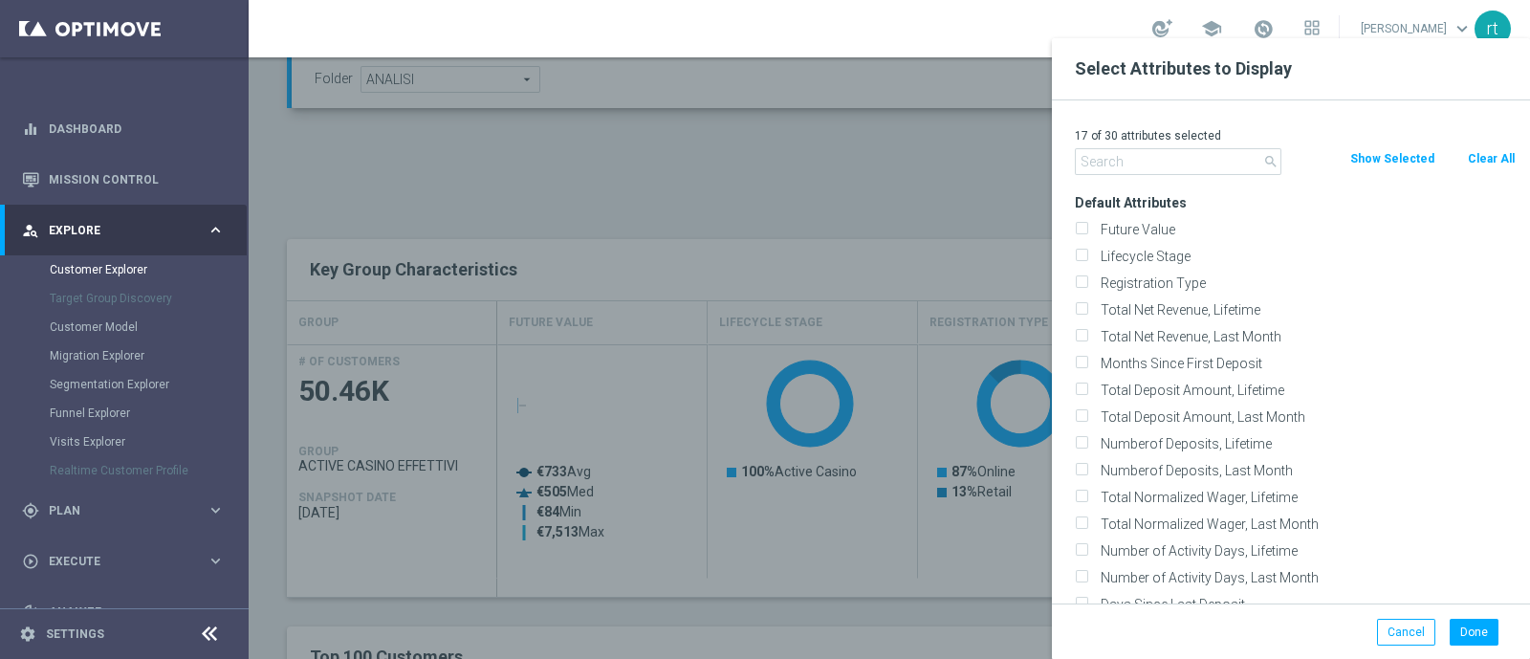
checkbox input "false"
click at [1140, 258] on label "Lifecycle Stage" at bounding box center [1305, 256] width 422 height 17
click at [1087, 258] on input "Lifecycle Stage" at bounding box center [1081, 258] width 12 height 12
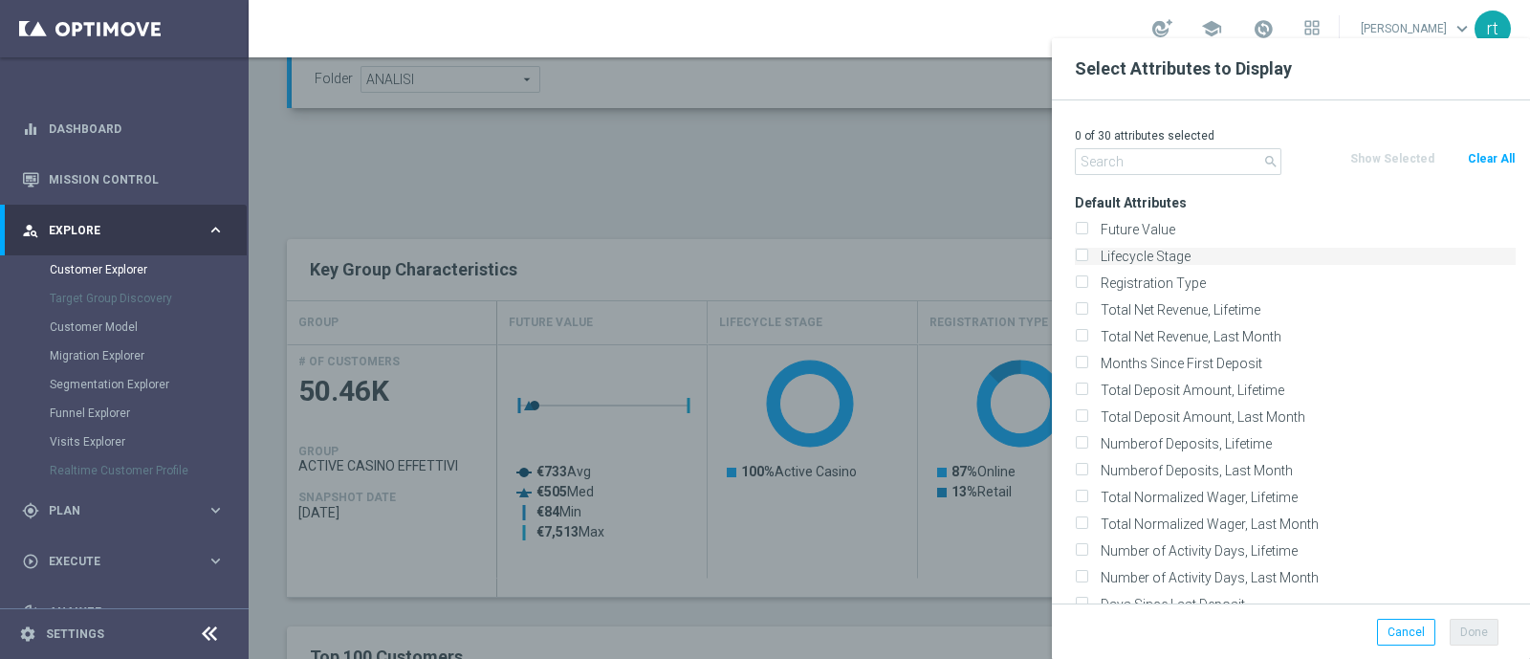
checkbox input "true"
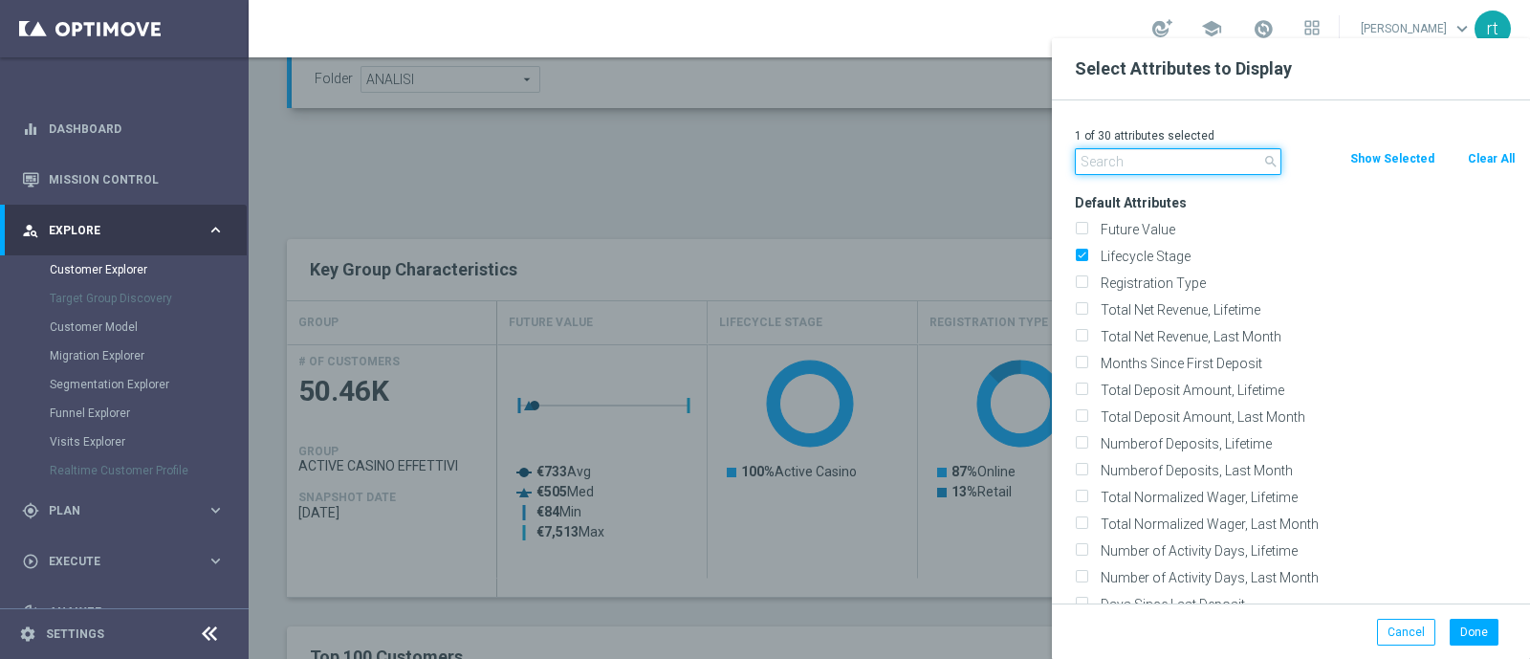
click at [1171, 160] on input "text" at bounding box center [1178, 161] width 206 height 27
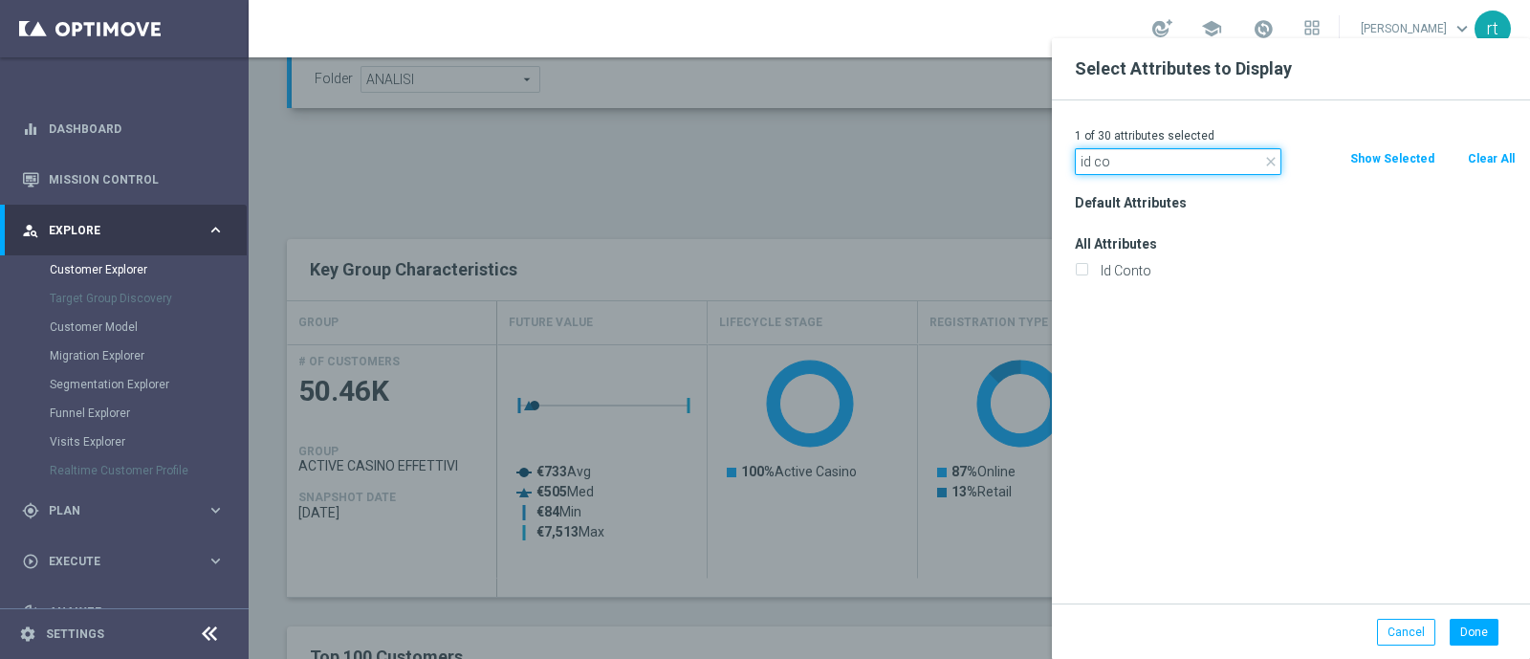
type input "id co"
click at [1125, 259] on div "Id Conto" at bounding box center [1294, 270] width 469 height 27
click at [1123, 268] on label "Id Conto" at bounding box center [1305, 270] width 422 height 17
click at [1087, 268] on input "Id Conto" at bounding box center [1081, 273] width 12 height 12
checkbox input "true"
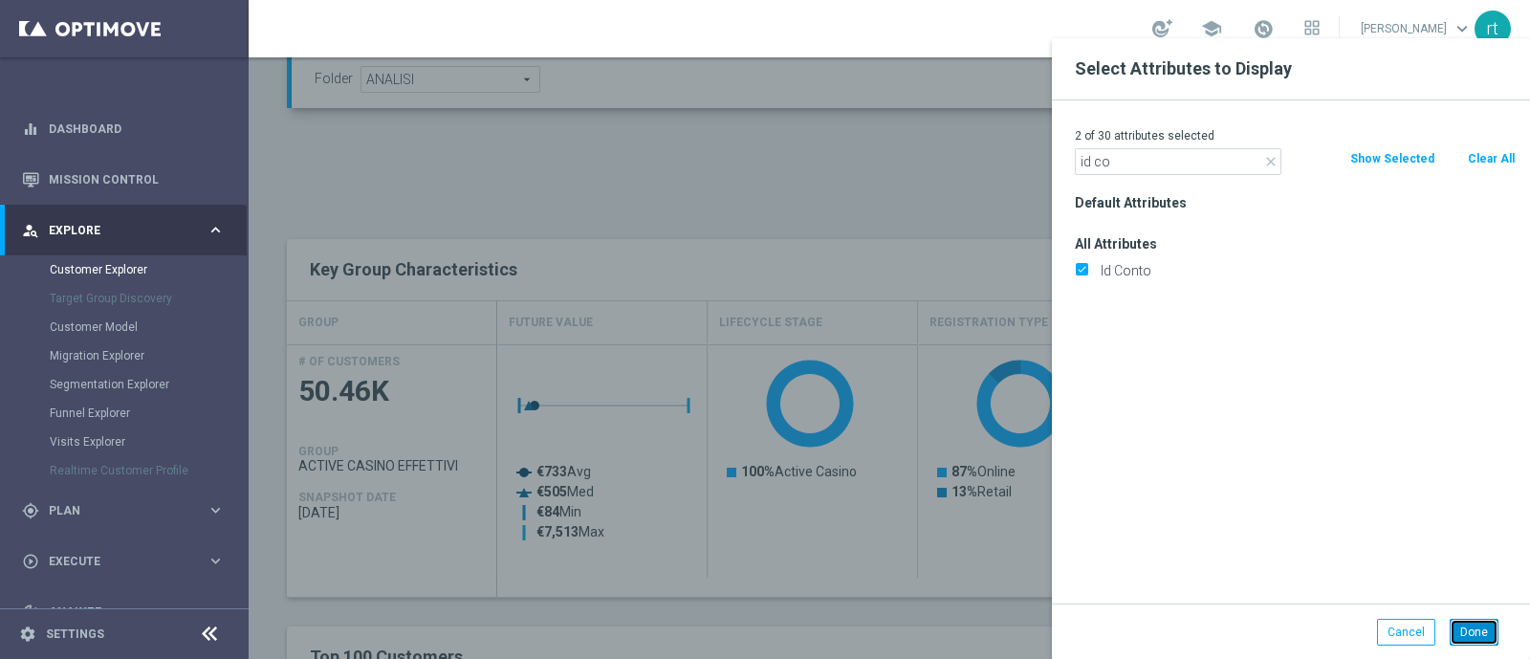
click at [1469, 632] on button "Done" at bounding box center [1473, 632] width 49 height 27
type input "Search"
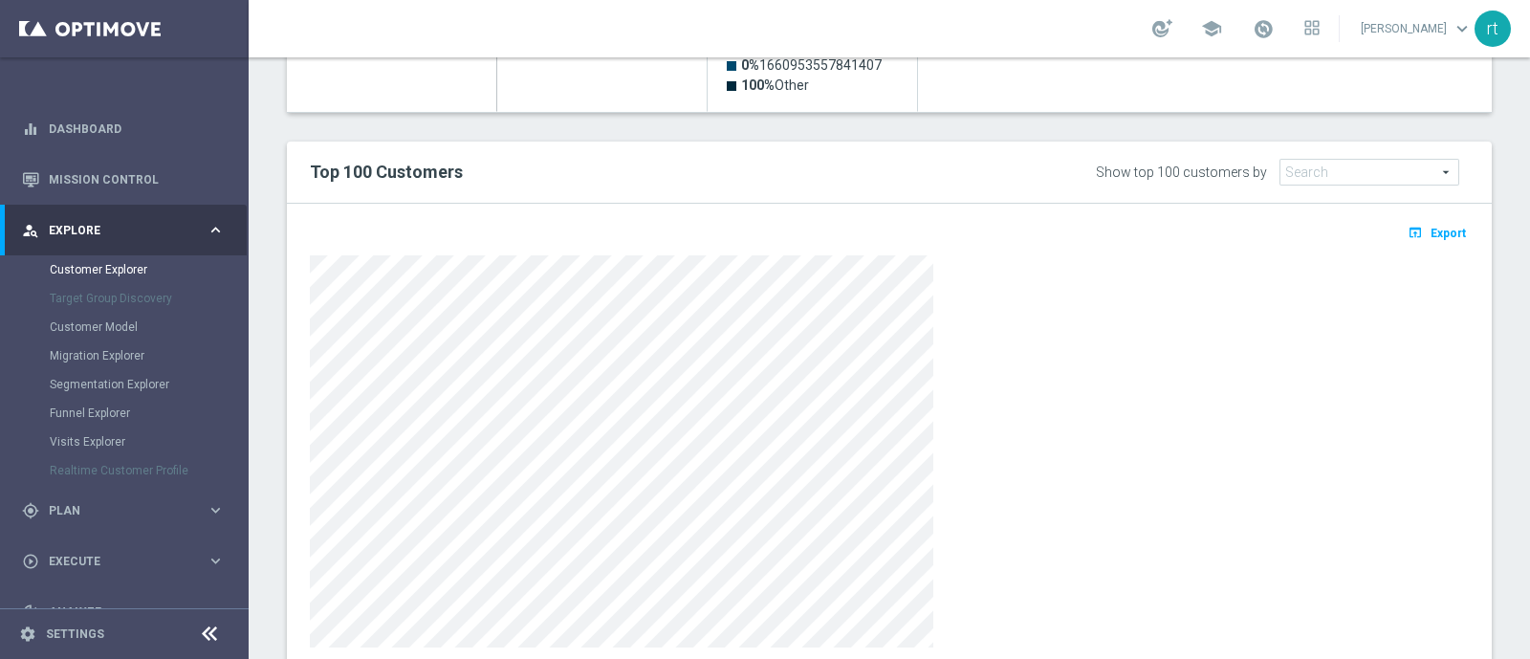
scroll to position [1071, 0]
click at [1430, 231] on span "Export" at bounding box center [1447, 232] width 35 height 13
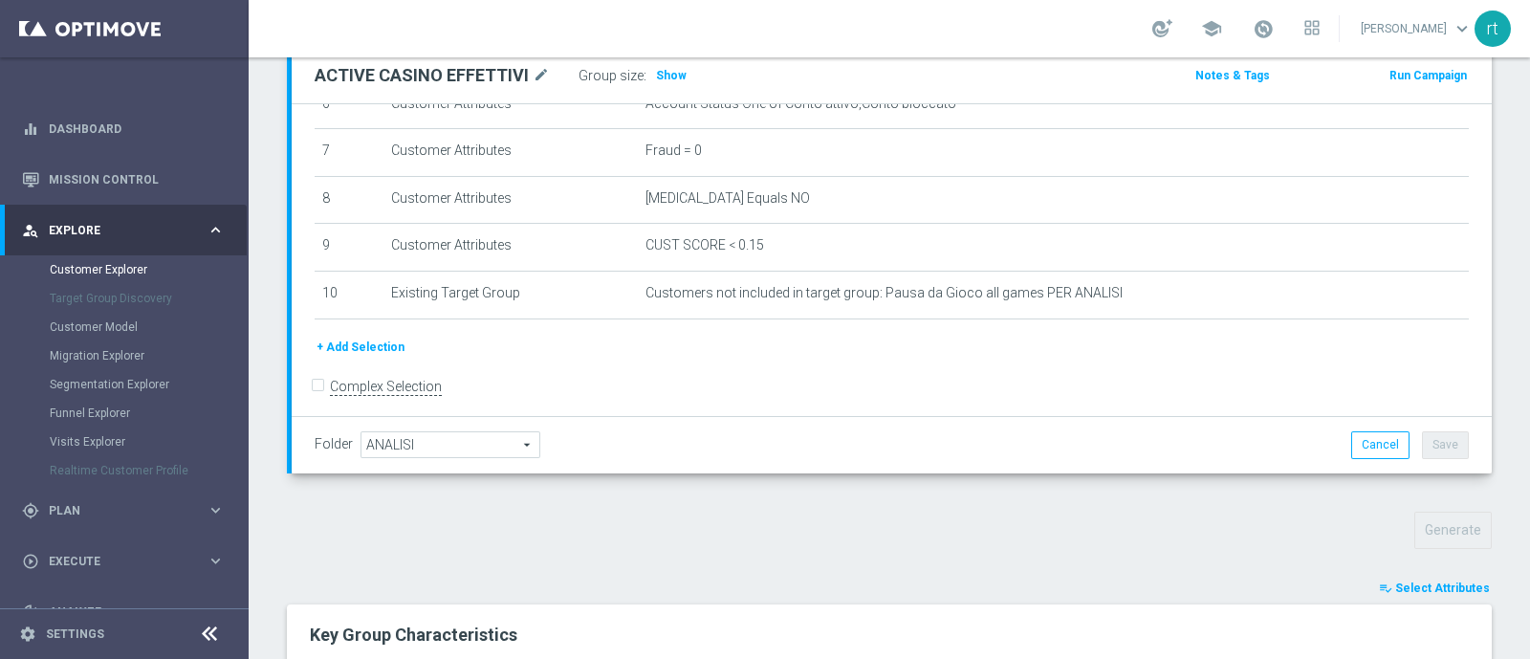
scroll to position [237, 0]
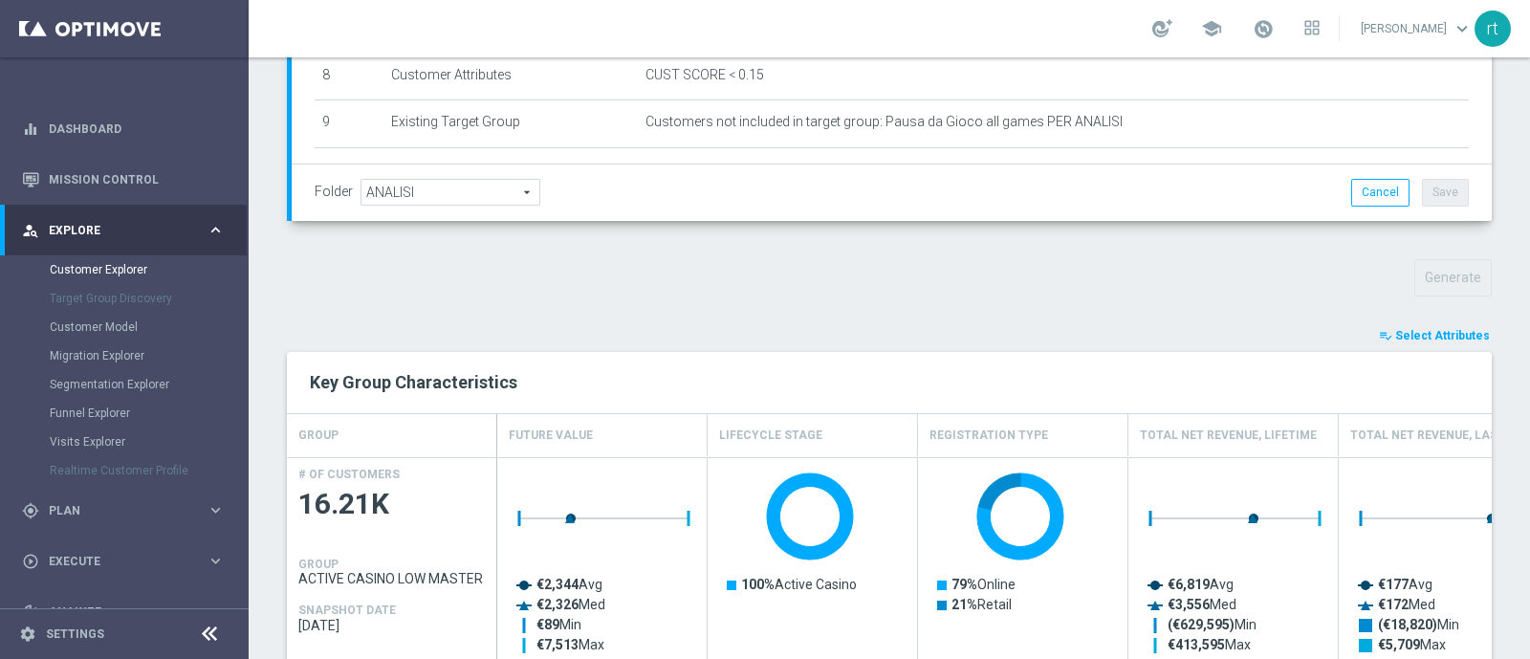
scroll to position [495, 0]
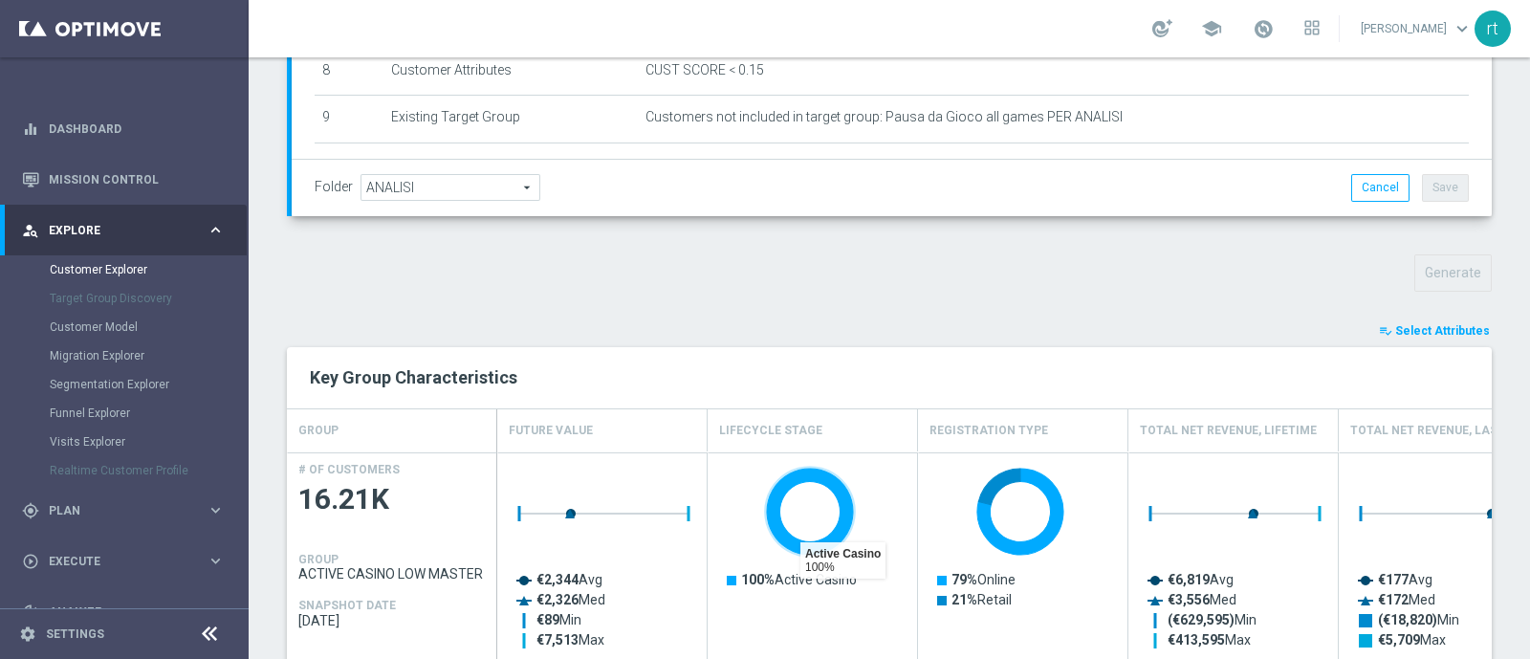
click at [860, 384] on h2 "Key Group Characteristics" at bounding box center [889, 377] width 1159 height 23
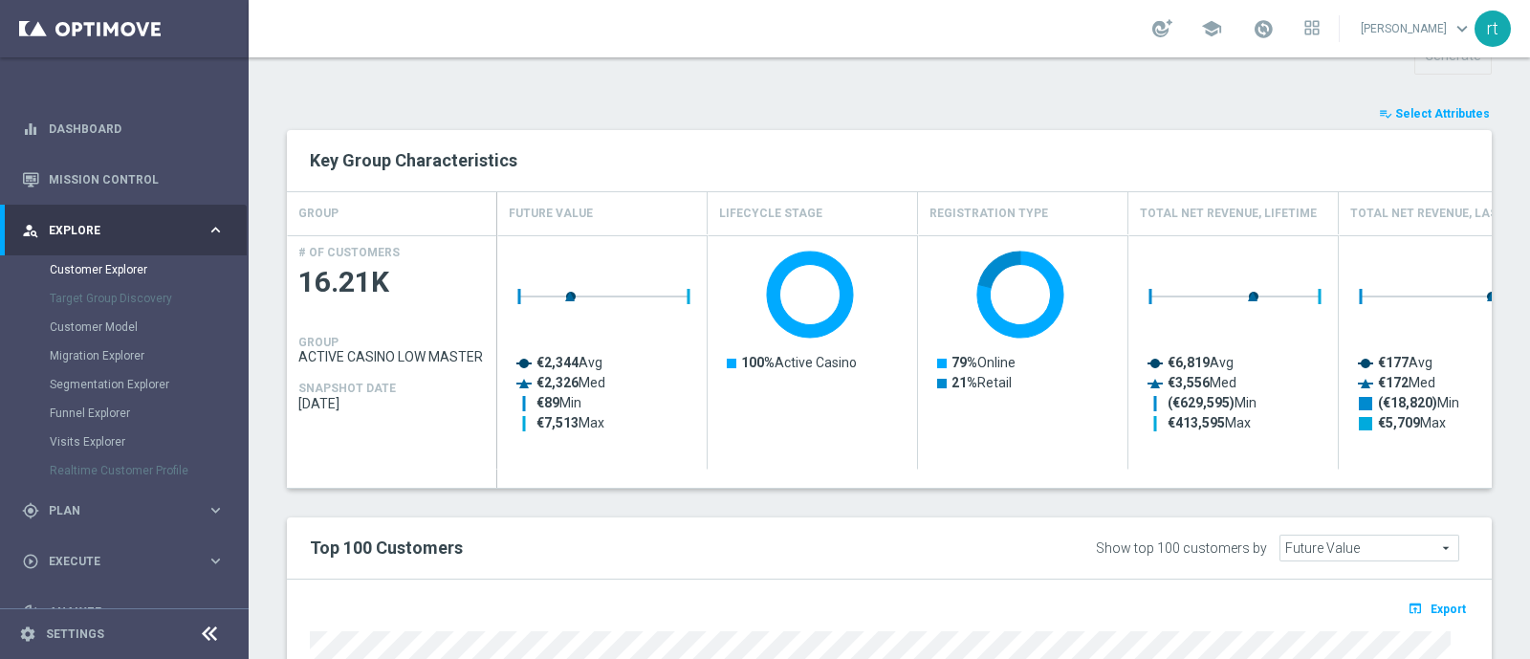
scroll to position [708, 0]
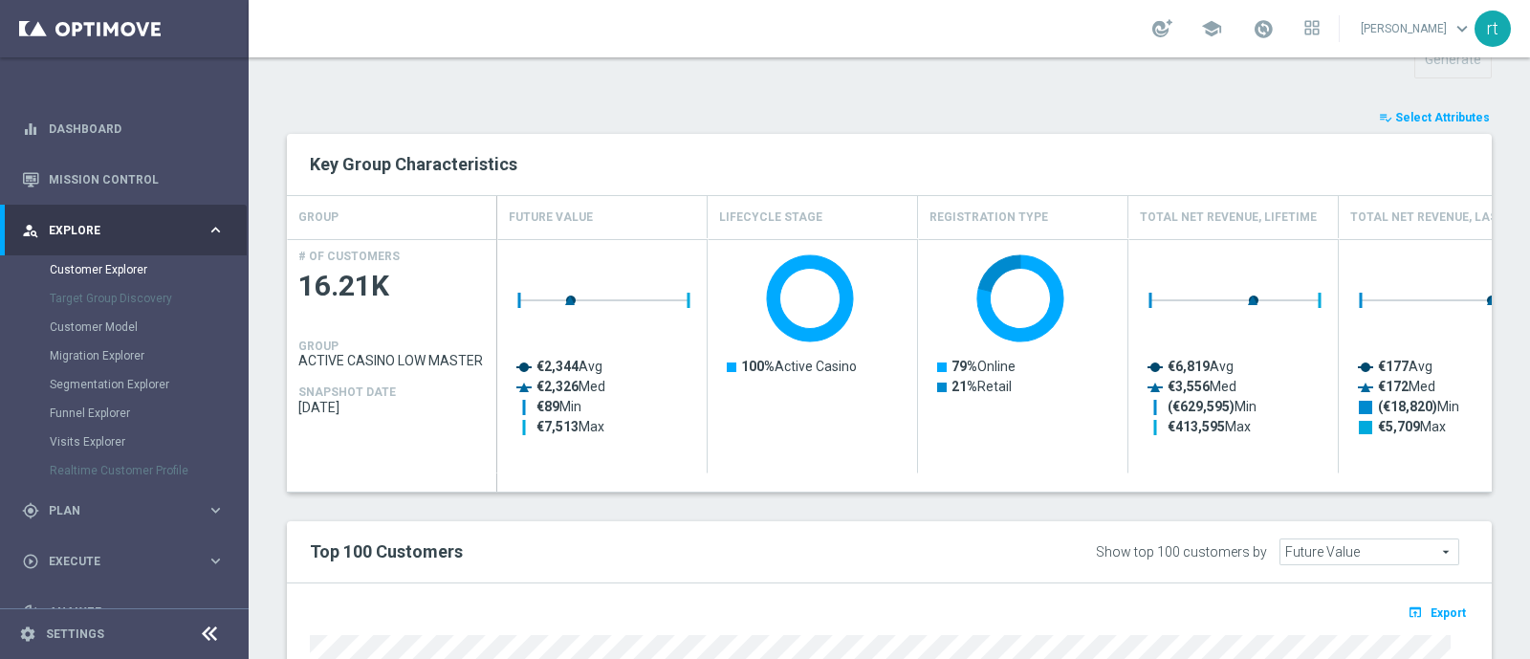
click at [1415, 115] on span "Select Attributes" at bounding box center [1442, 117] width 95 height 13
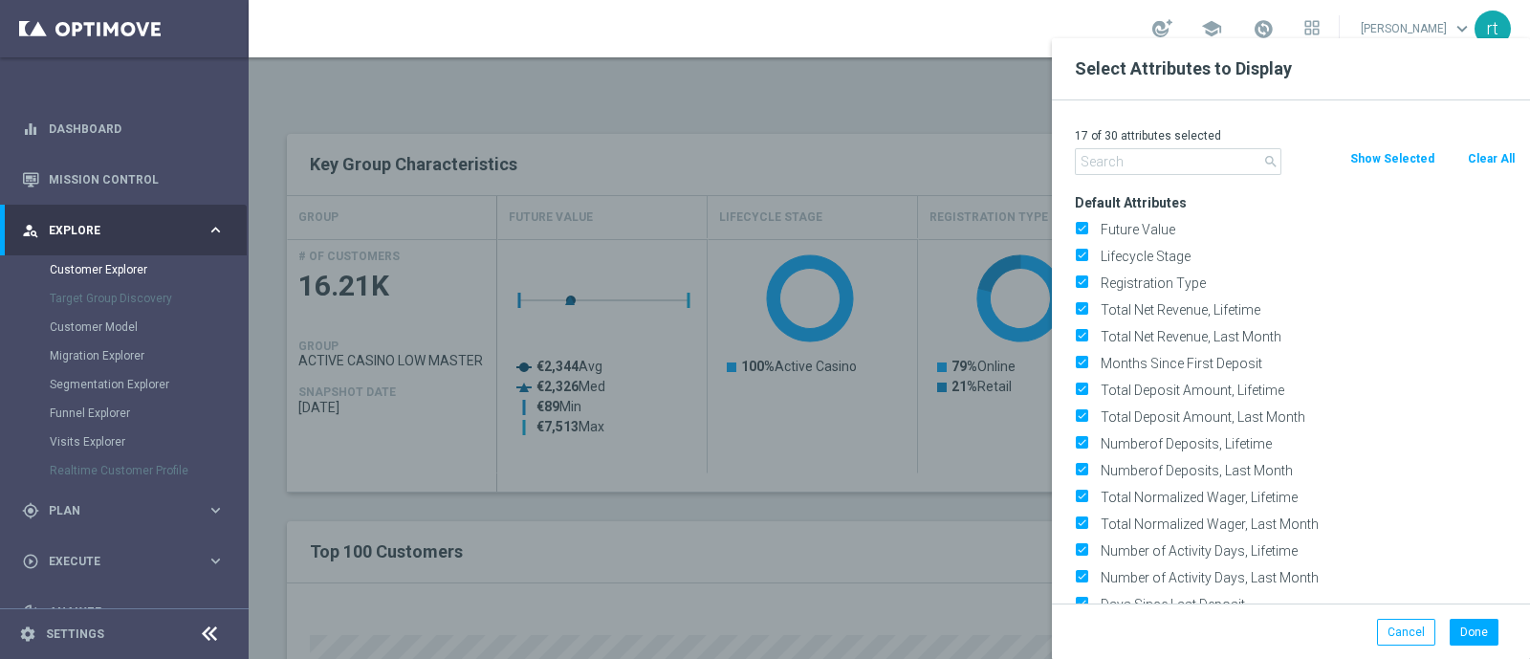
click at [1469, 164] on button "Clear All" at bounding box center [1490, 158] width 51 height 21
checkbox input "false"
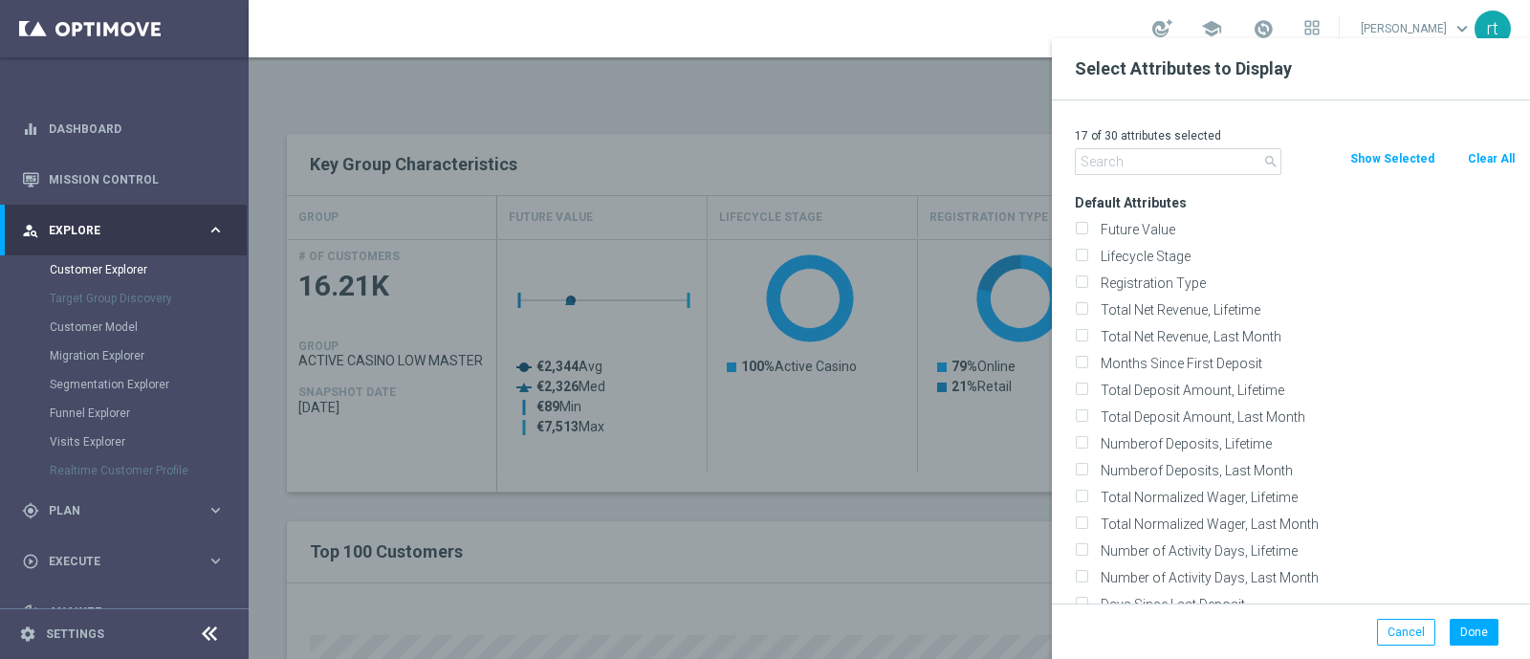
checkbox input "false"
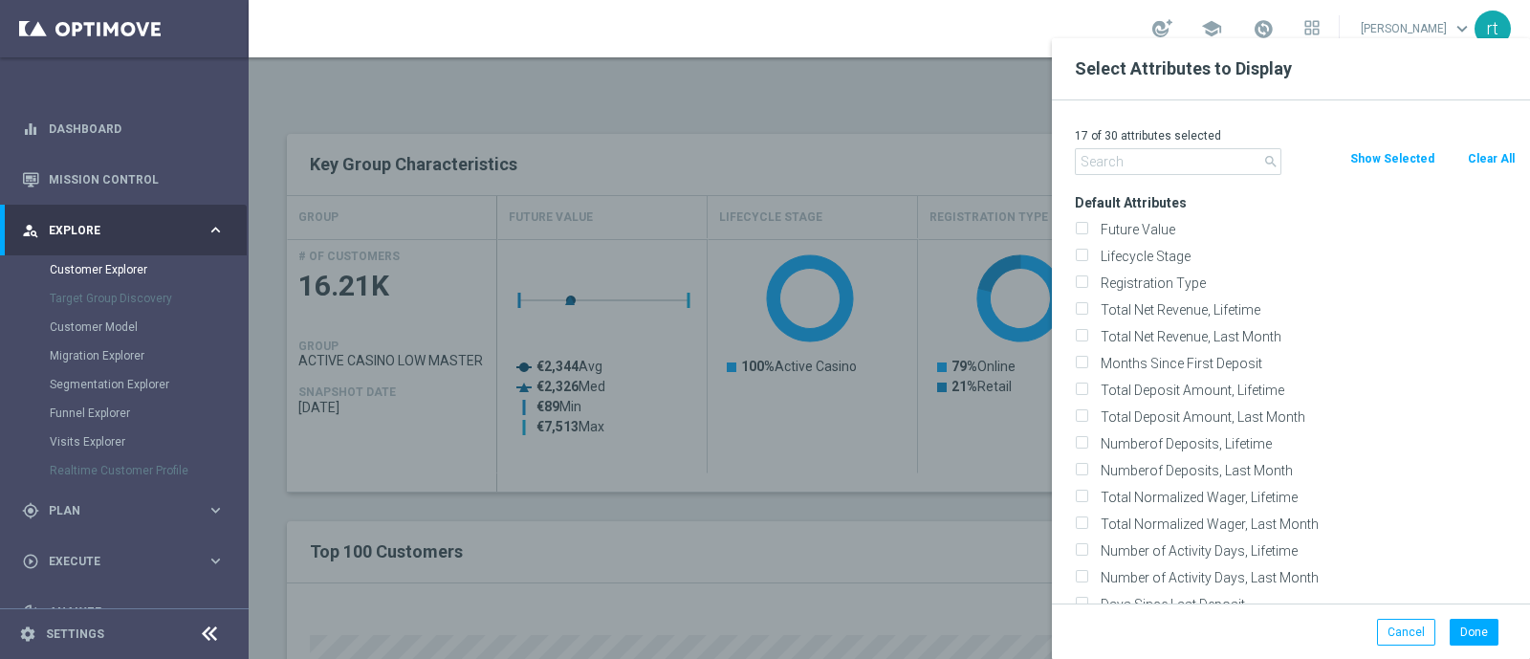
checkbox input "false"
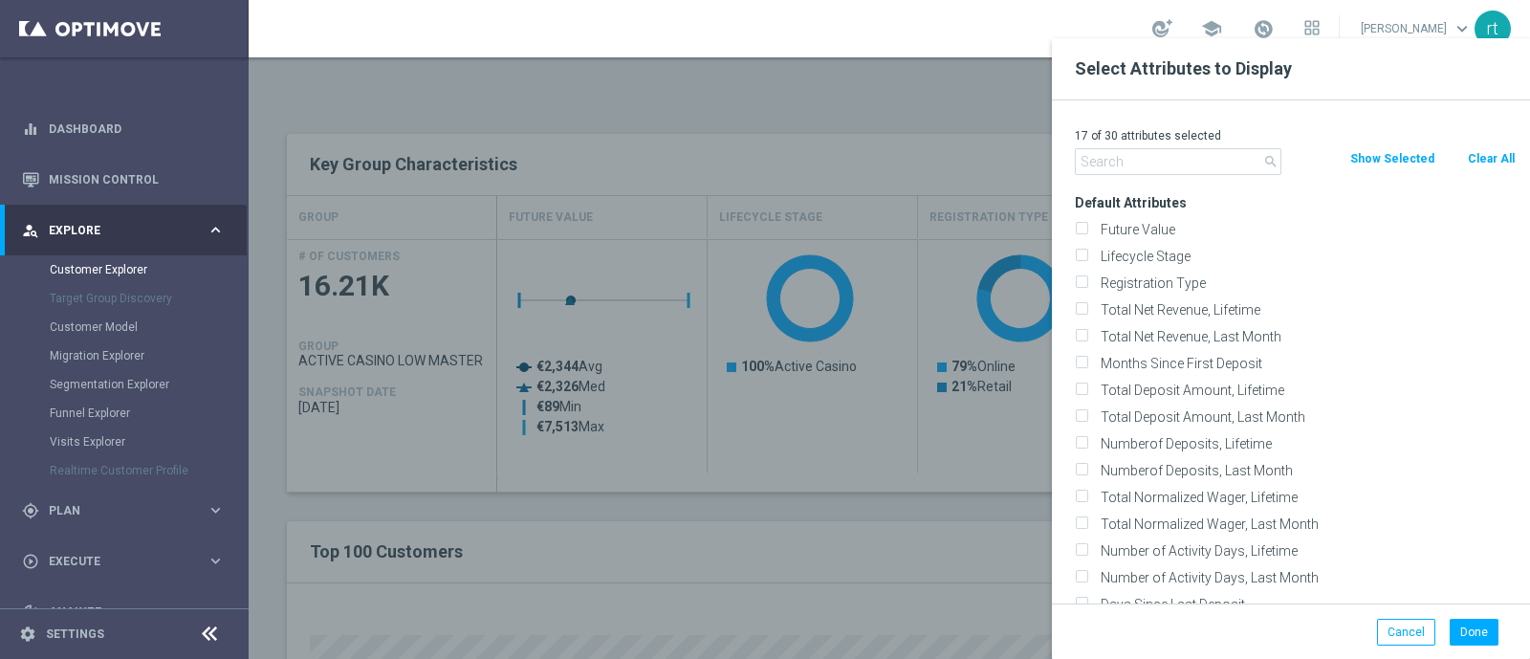
checkbox input "false"
click at [1101, 259] on label "Lifecycle Stage" at bounding box center [1305, 256] width 422 height 17
click at [1087, 259] on input "Lifecycle Stage" at bounding box center [1081, 258] width 12 height 12
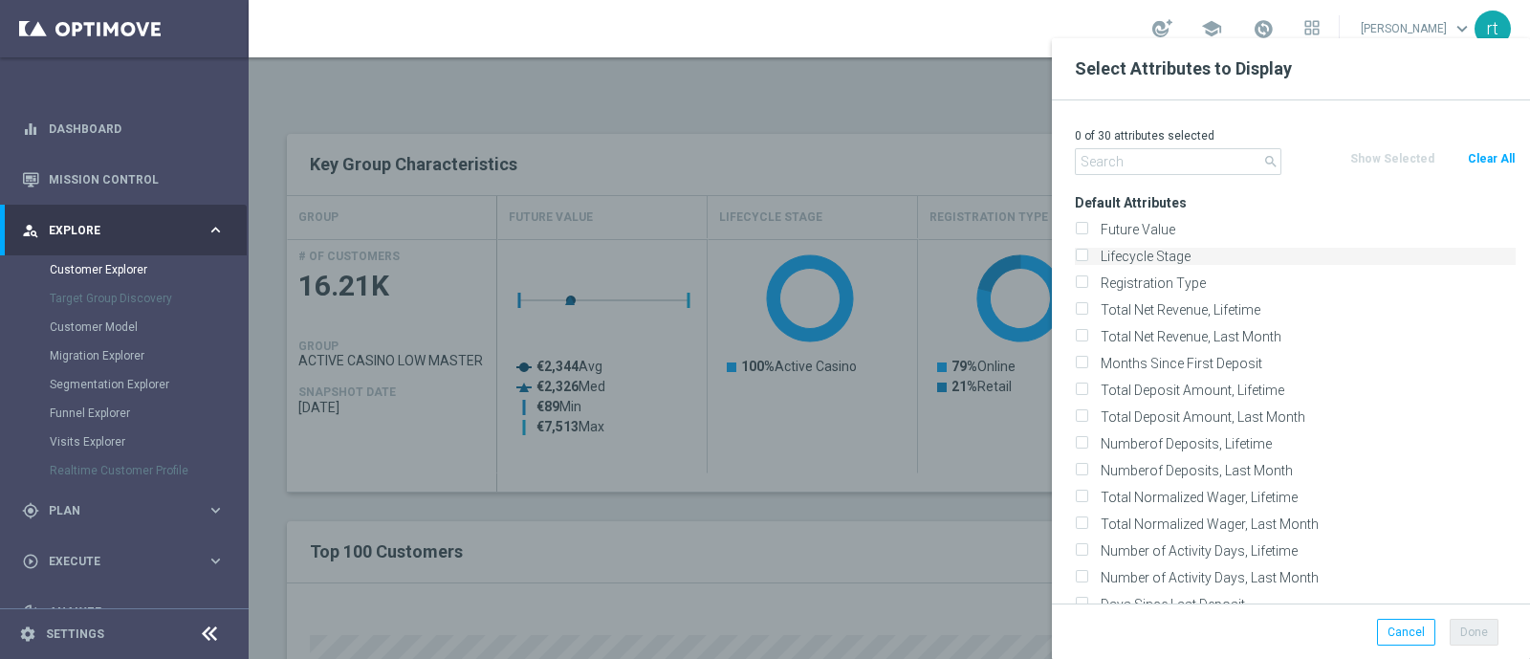
checkbox input "true"
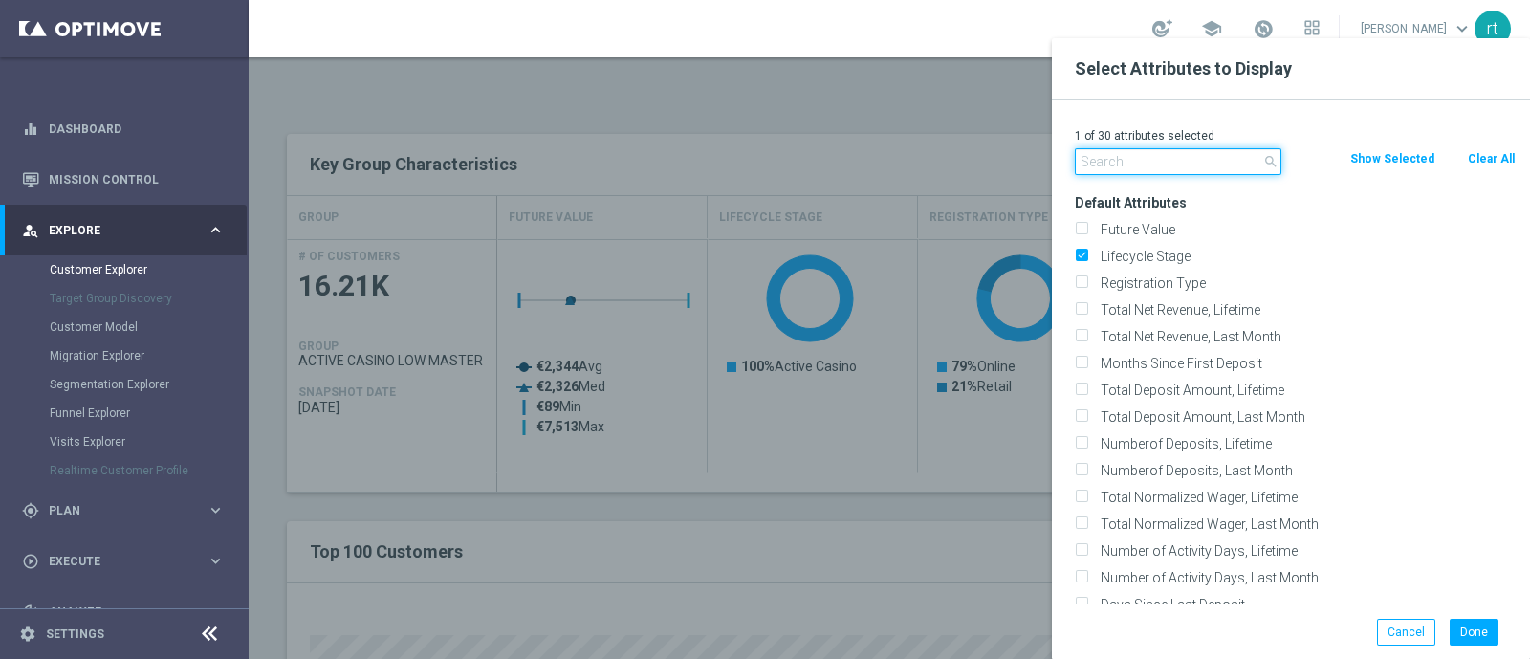
click at [1132, 156] on input "text" at bounding box center [1178, 161] width 206 height 27
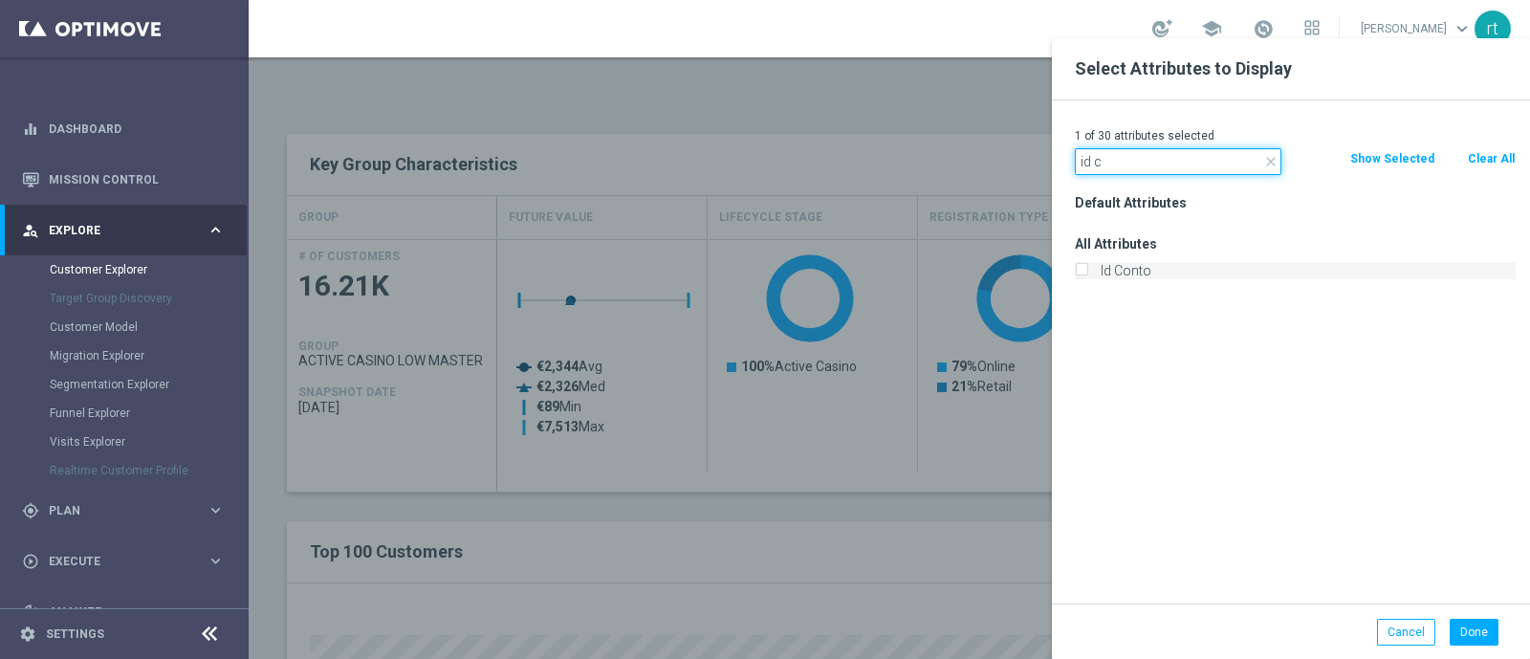
type input "id c"
click at [1127, 267] on label "Id Conto" at bounding box center [1305, 270] width 422 height 17
click at [1087, 267] on input "Id Conto" at bounding box center [1081, 273] width 12 height 12
checkbox input "true"
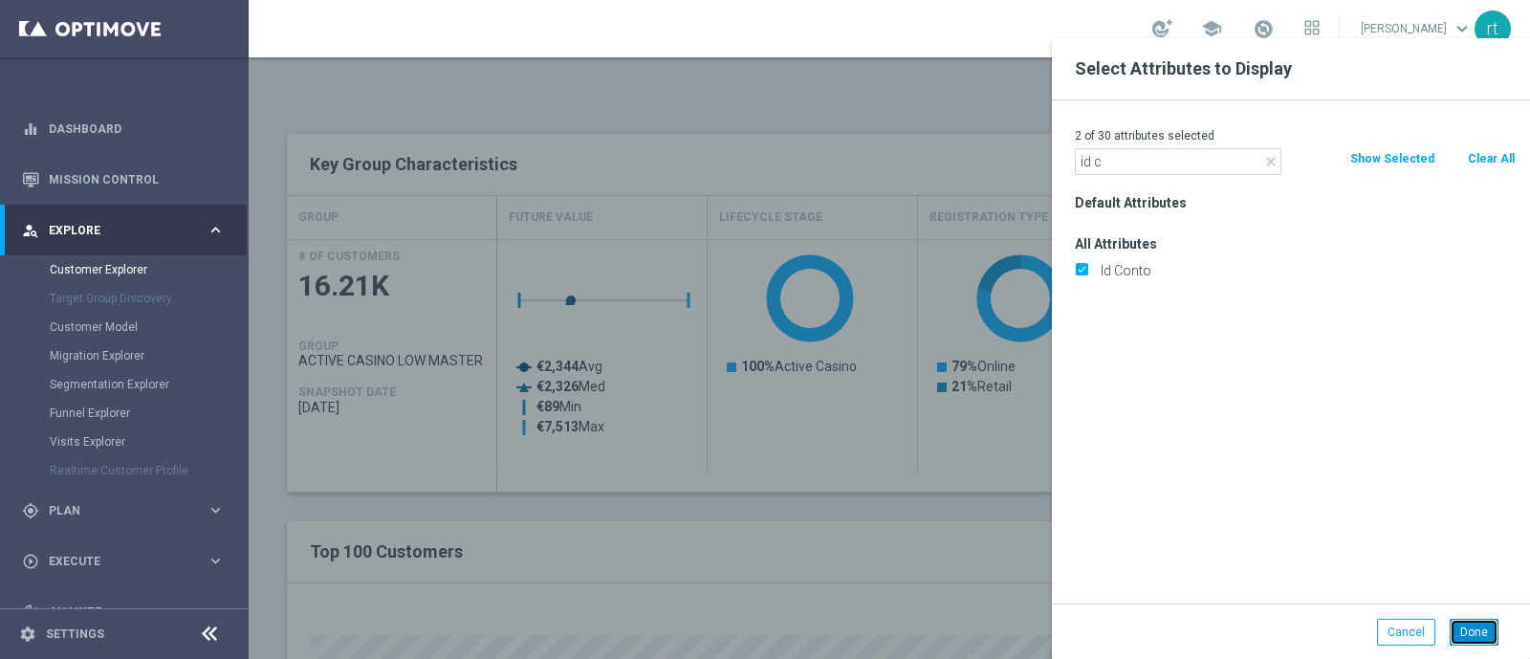
click at [1472, 631] on button "Done" at bounding box center [1473, 632] width 49 height 27
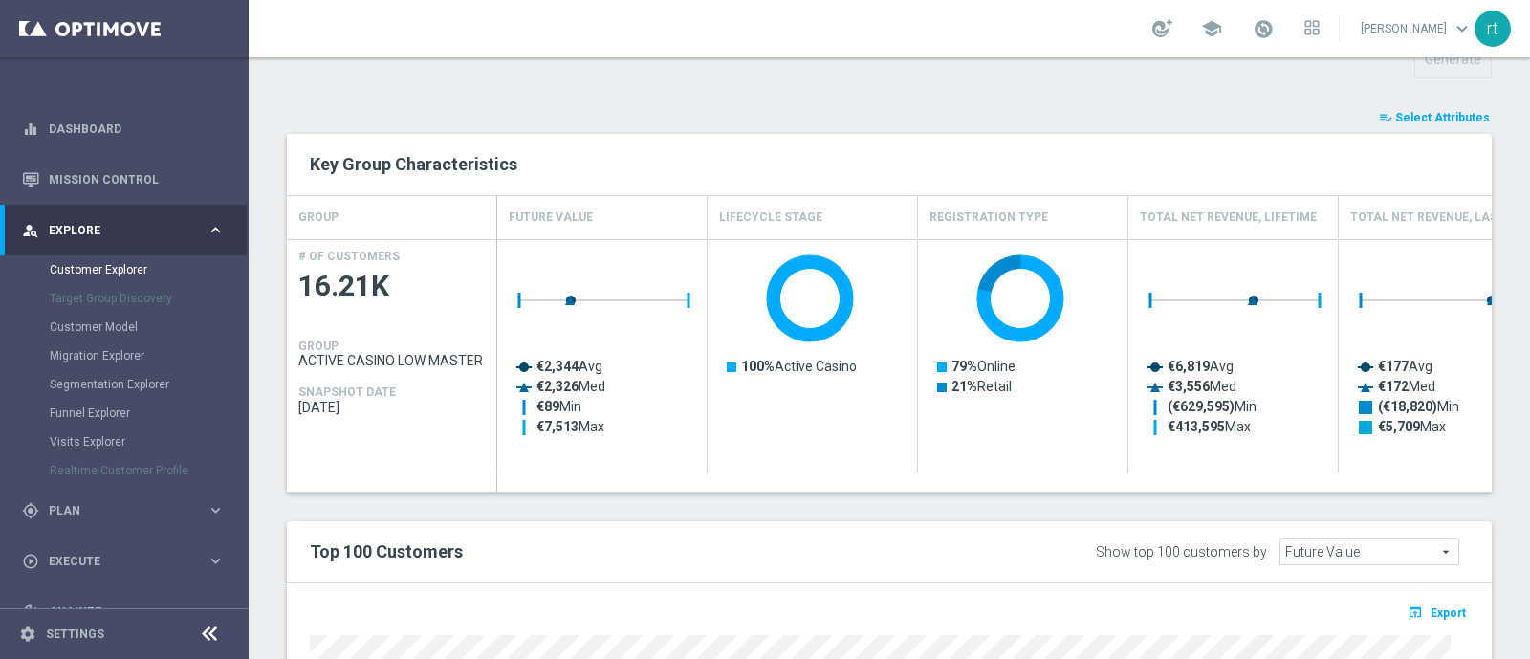
type input "Search"
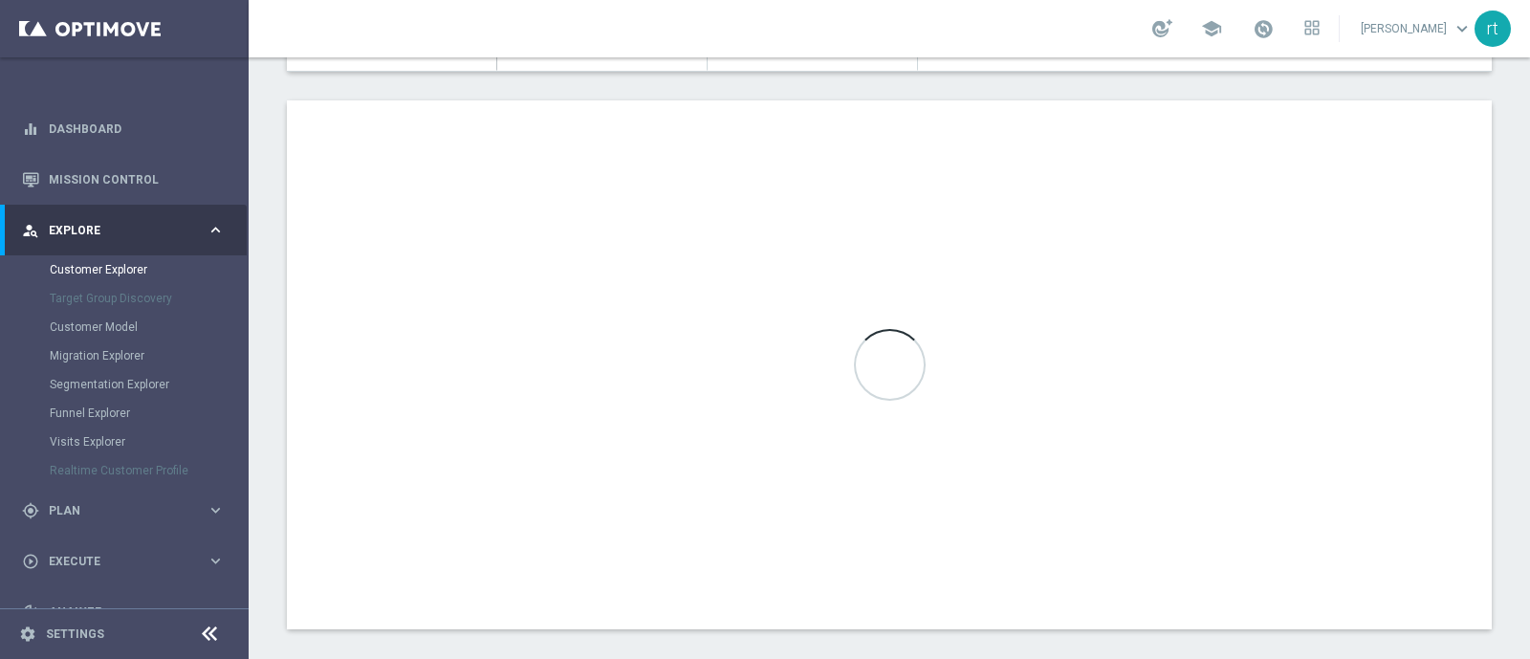
scroll to position [1126, 0]
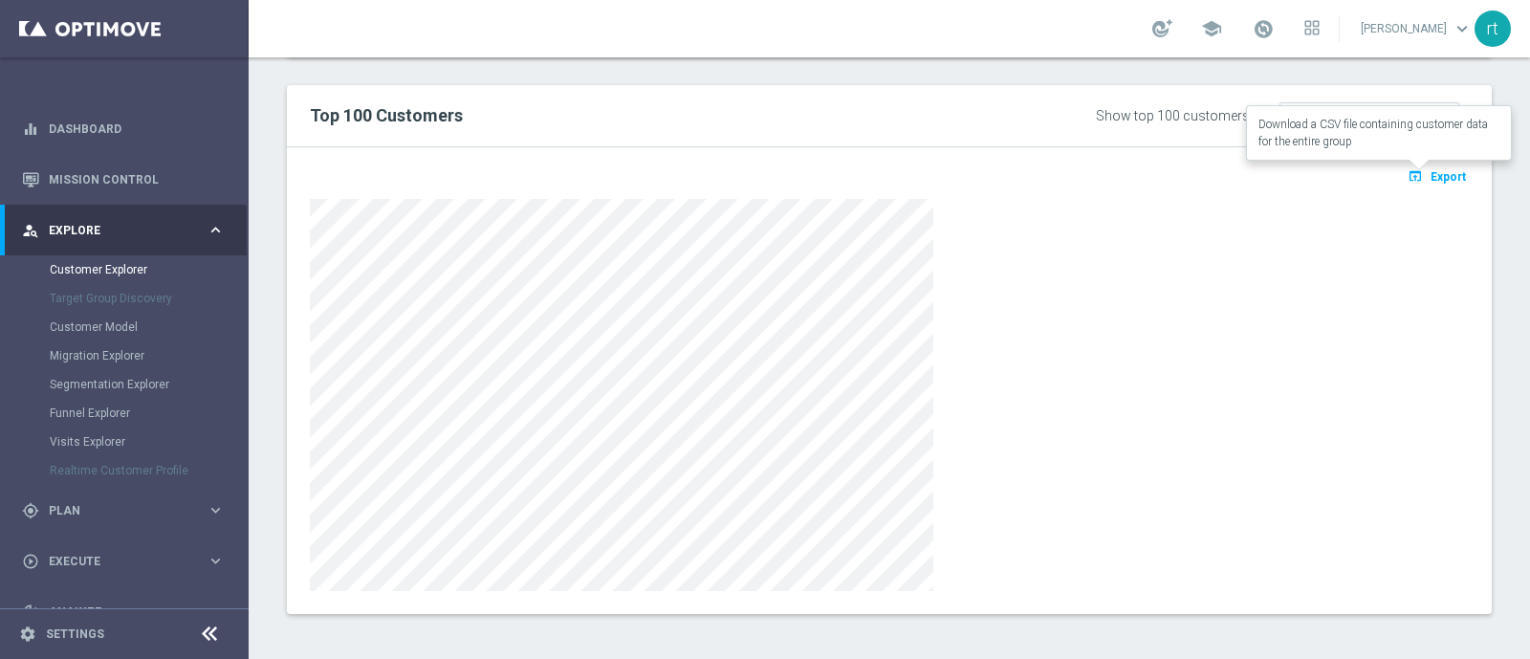
click at [1407, 169] on icon "open_in_browser" at bounding box center [1417, 175] width 20 height 15
